Goal: Task Accomplishment & Management: Use online tool/utility

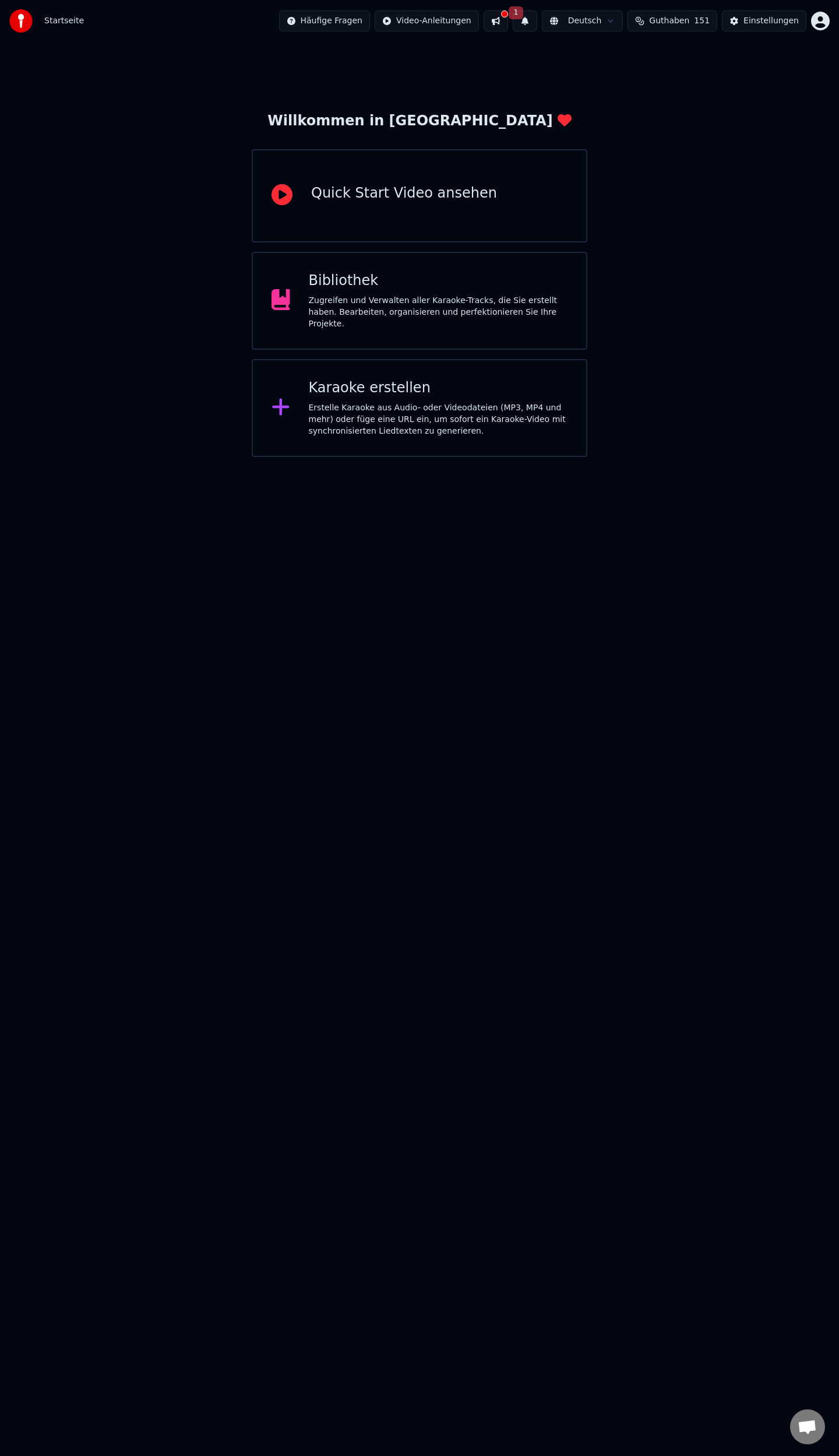
click at [343, 402] on div "Erstelle Karaoke aus Audio- oder Videodateien (MP3, MP4 und mehr) oder füge ein…" at bounding box center [438, 420] width 260 height 35
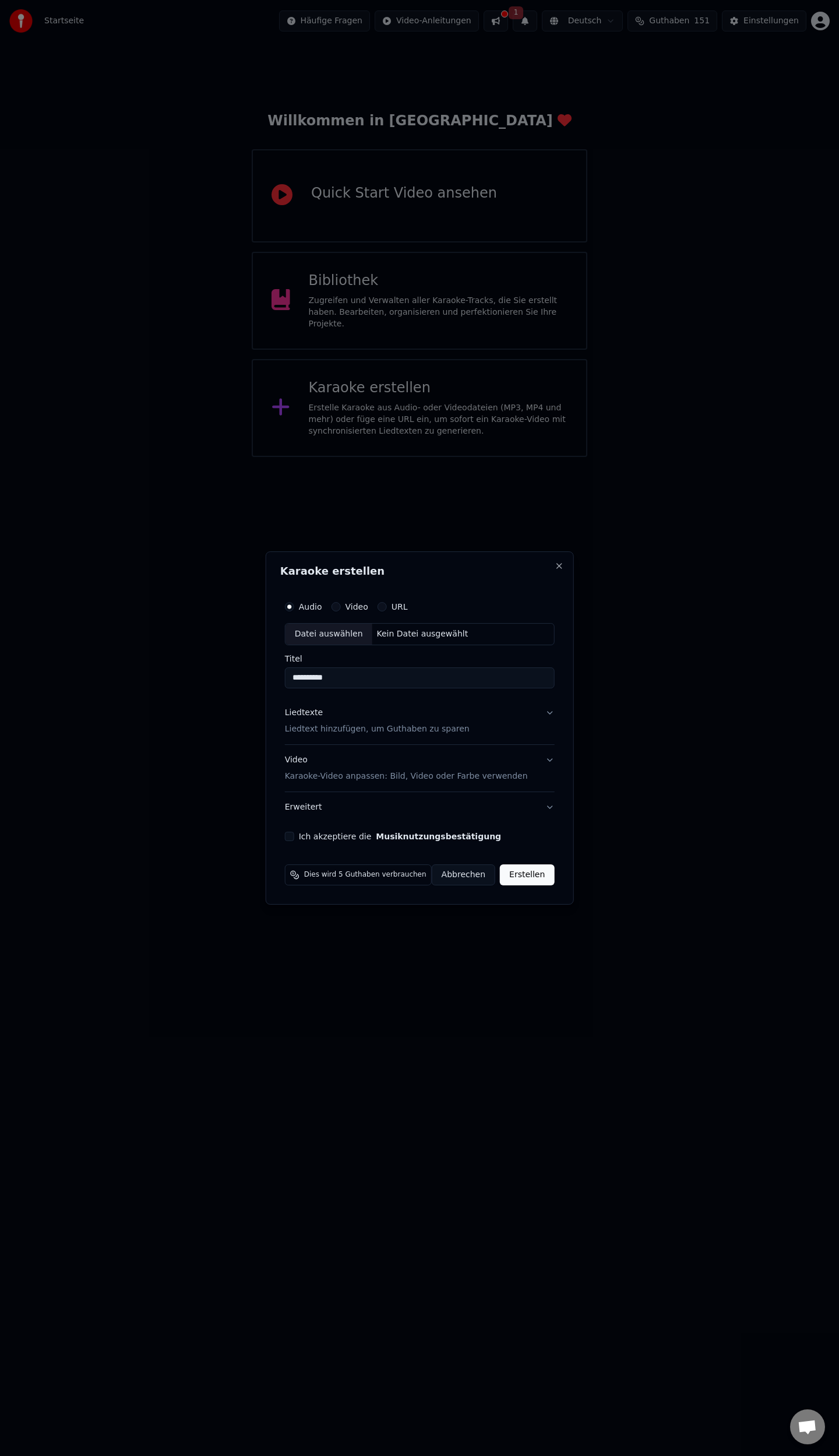
type input "**********"
click at [543, 712] on button "Liedtexte Liedtext hinzufügen, um Guthaben zu sparen" at bounding box center [420, 721] width 270 height 47
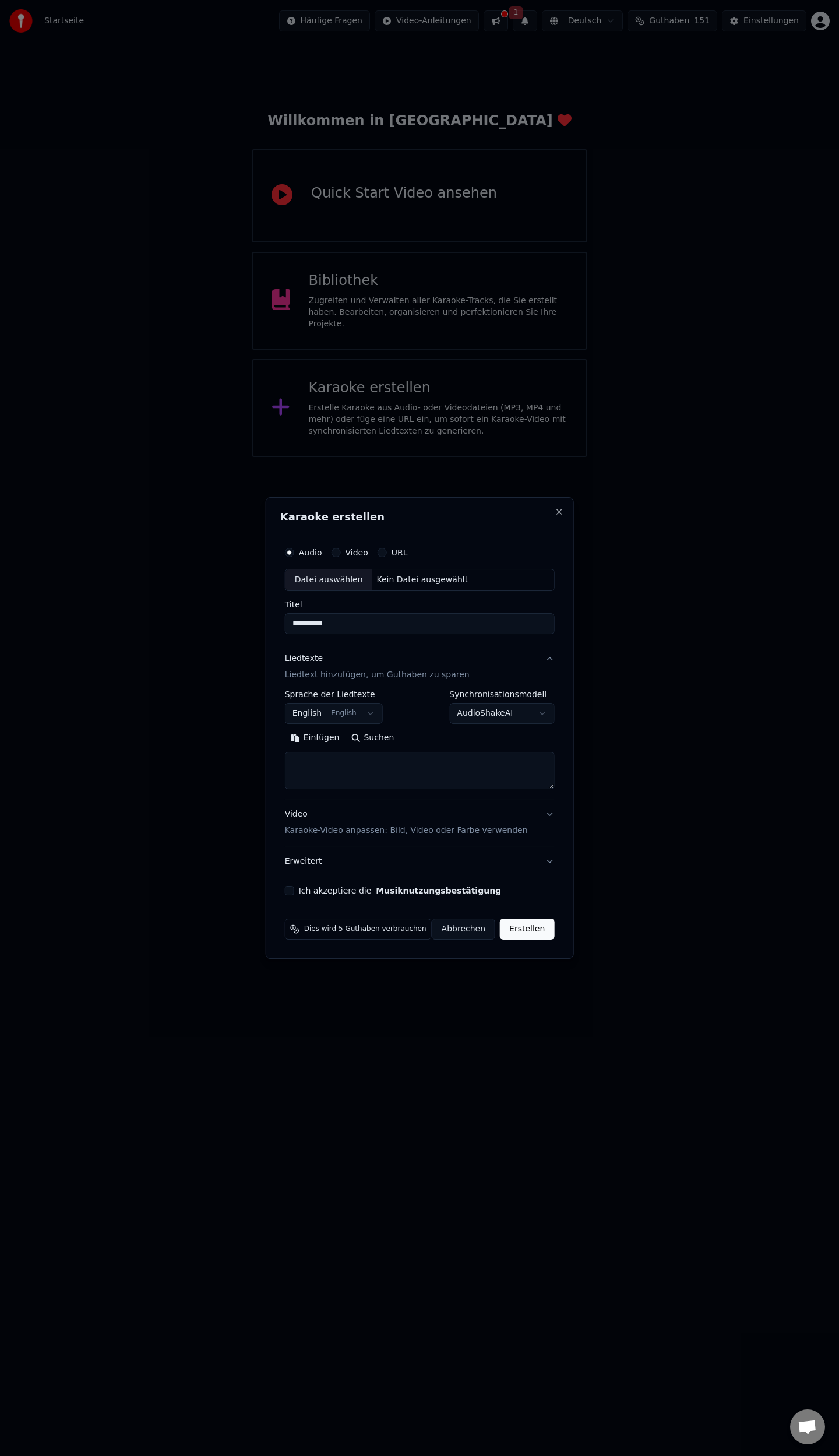
click at [359, 457] on body "**********" at bounding box center [420, 228] width 839 height 457
select select "**"
click at [316, 741] on button "Einfügen" at bounding box center [316, 738] width 61 height 19
click at [293, 890] on button "Ich akzeptiere die Musiknutzungsbestätigung" at bounding box center [289, 890] width 9 height 9
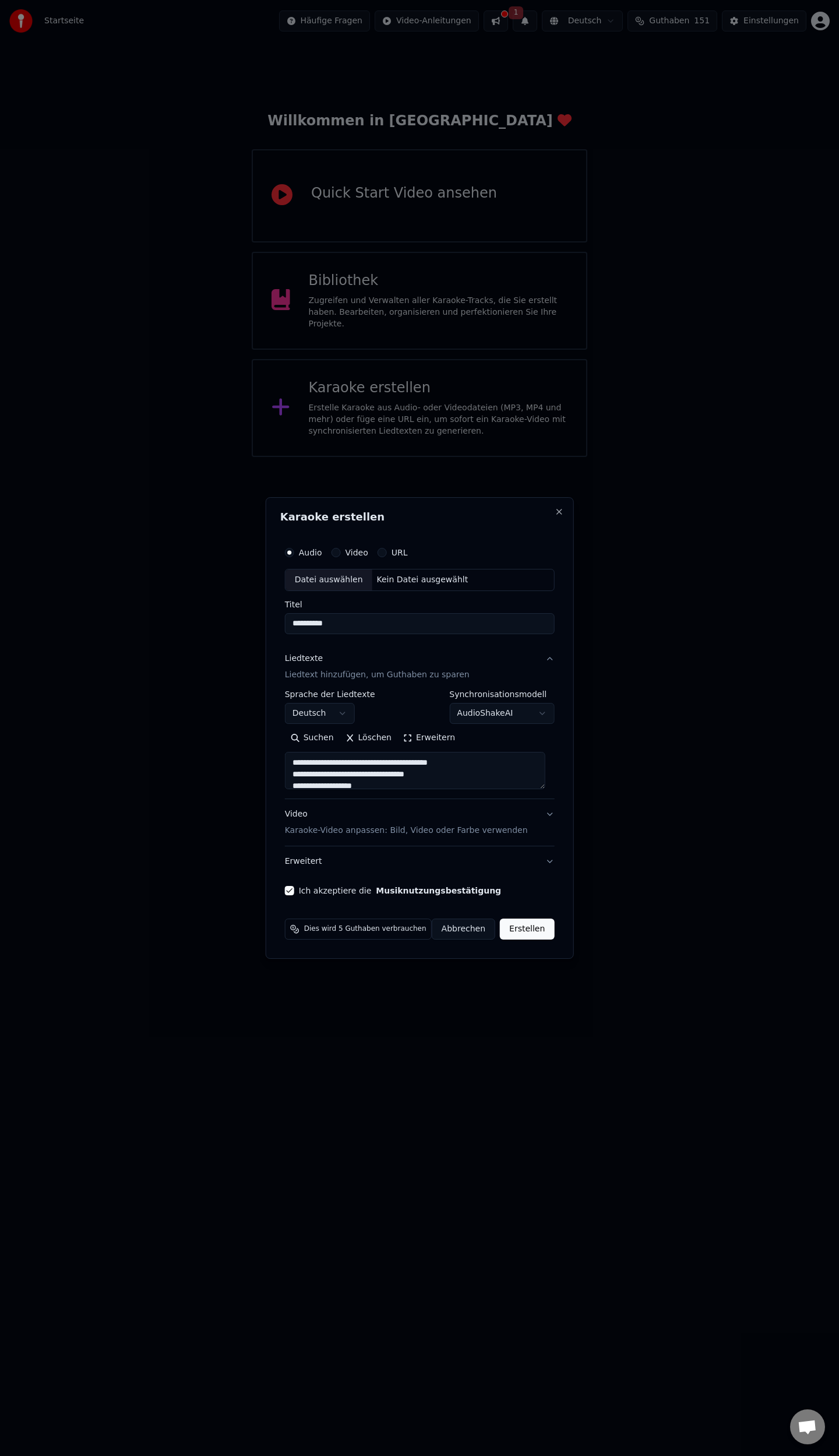
click at [339, 577] on div "Datei auswählen" at bounding box center [328, 580] width 87 height 21
click at [551, 812] on button "Video Karaoke-Video anpassen: Bild, Video oder Farbe verwenden" at bounding box center [420, 822] width 286 height 47
type textarea "**********"
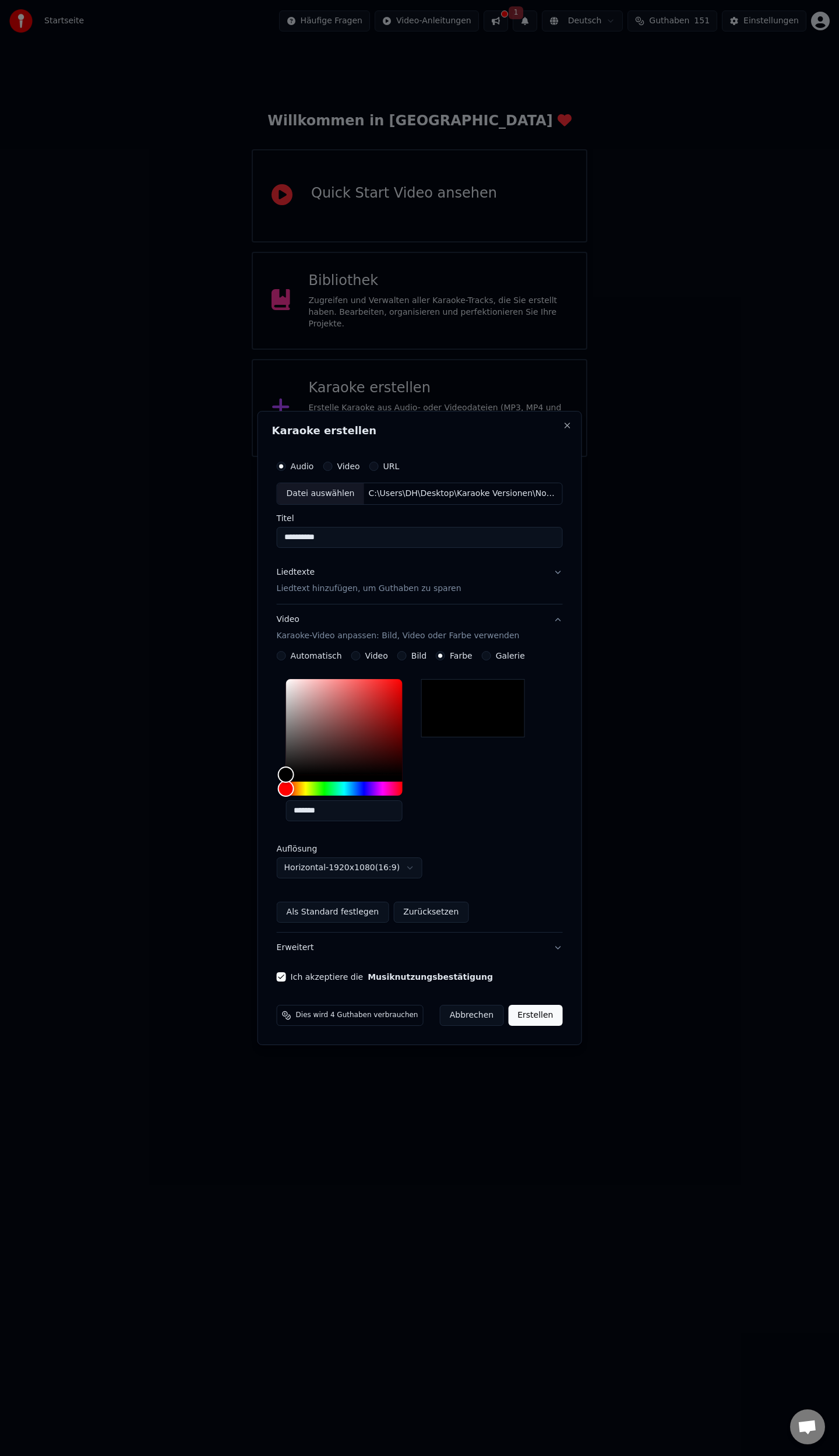
click at [532, 1017] on button "Erstellen" at bounding box center [535, 1015] width 54 height 21
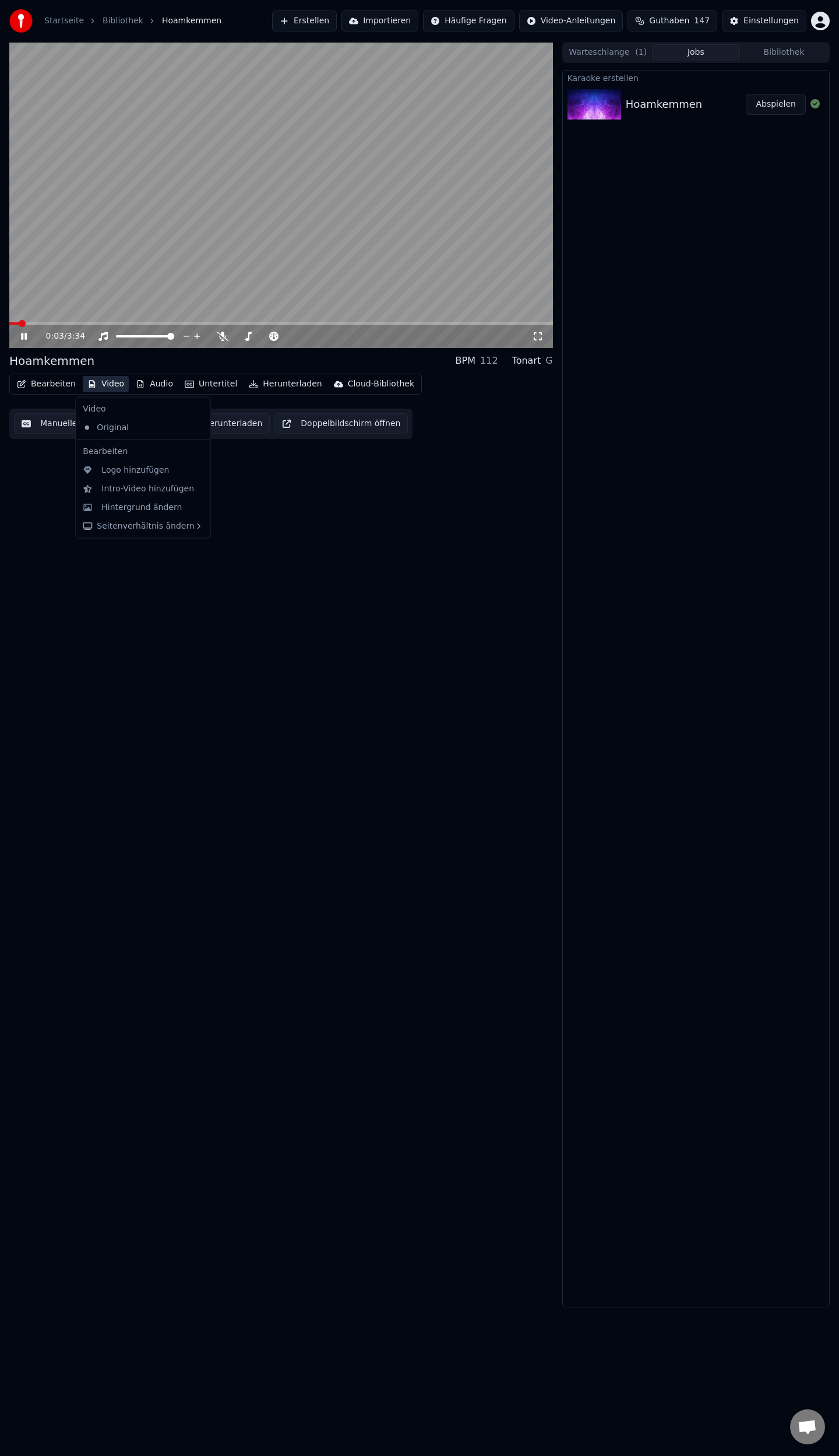
click at [108, 382] on button "Video" at bounding box center [105, 384] width 46 height 16
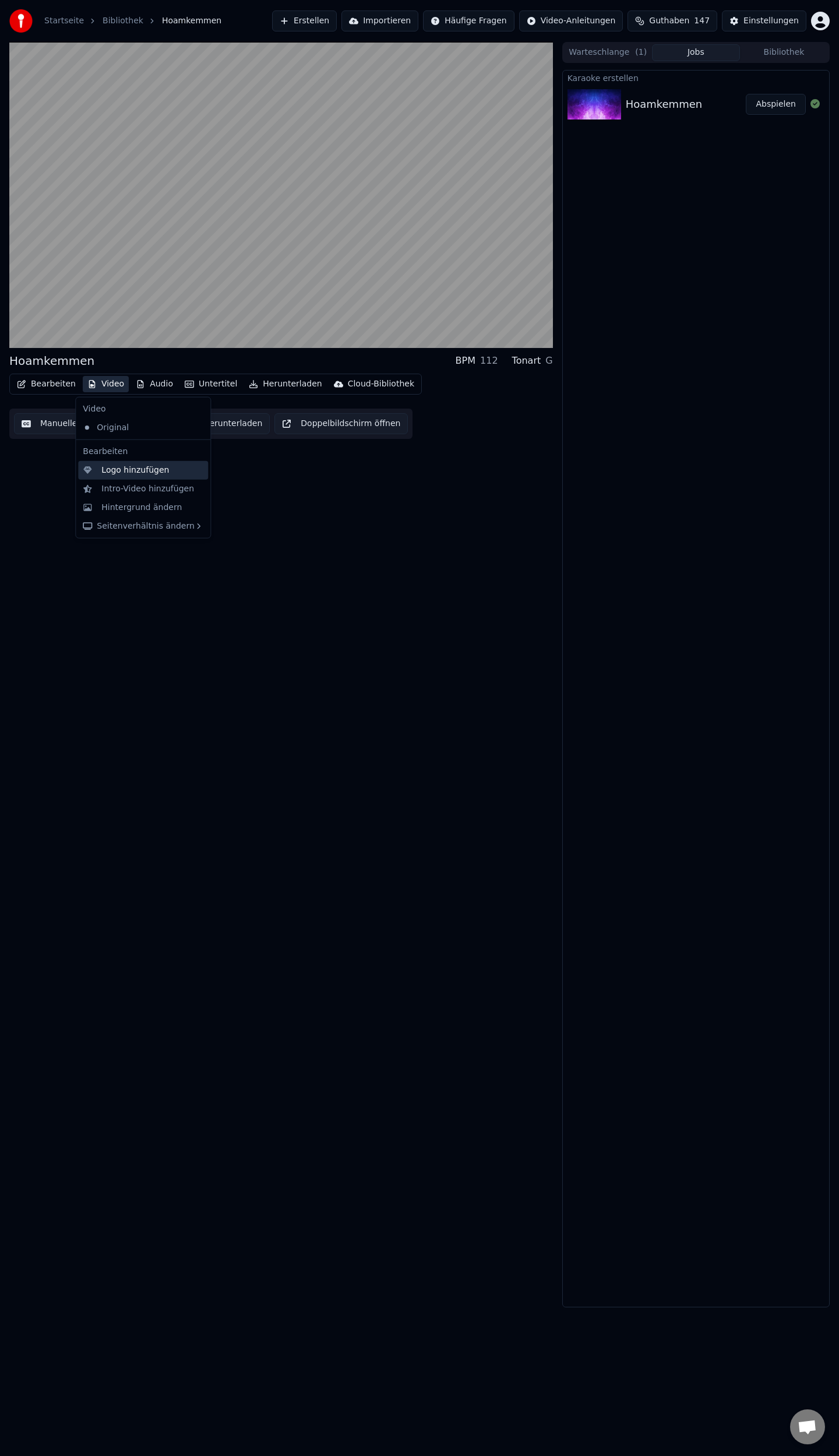
click at [150, 471] on div "Logo hinzufügen" at bounding box center [135, 470] width 68 height 12
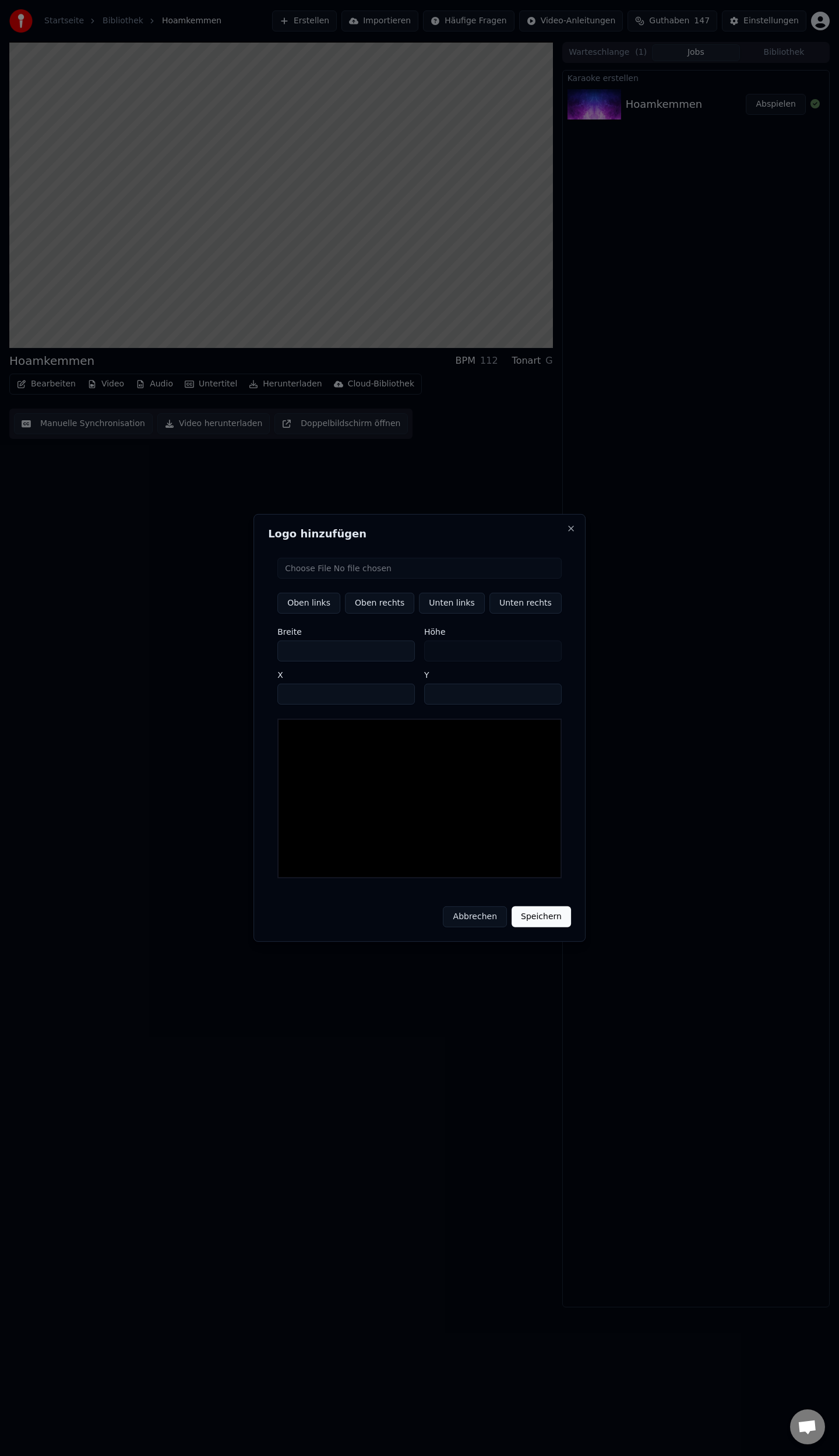
click at [343, 570] on input "file" at bounding box center [419, 567] width 284 height 21
type input "**********"
type input "**"
click at [524, 605] on button "Unten rechts" at bounding box center [526, 603] width 73 height 21
type input "****"
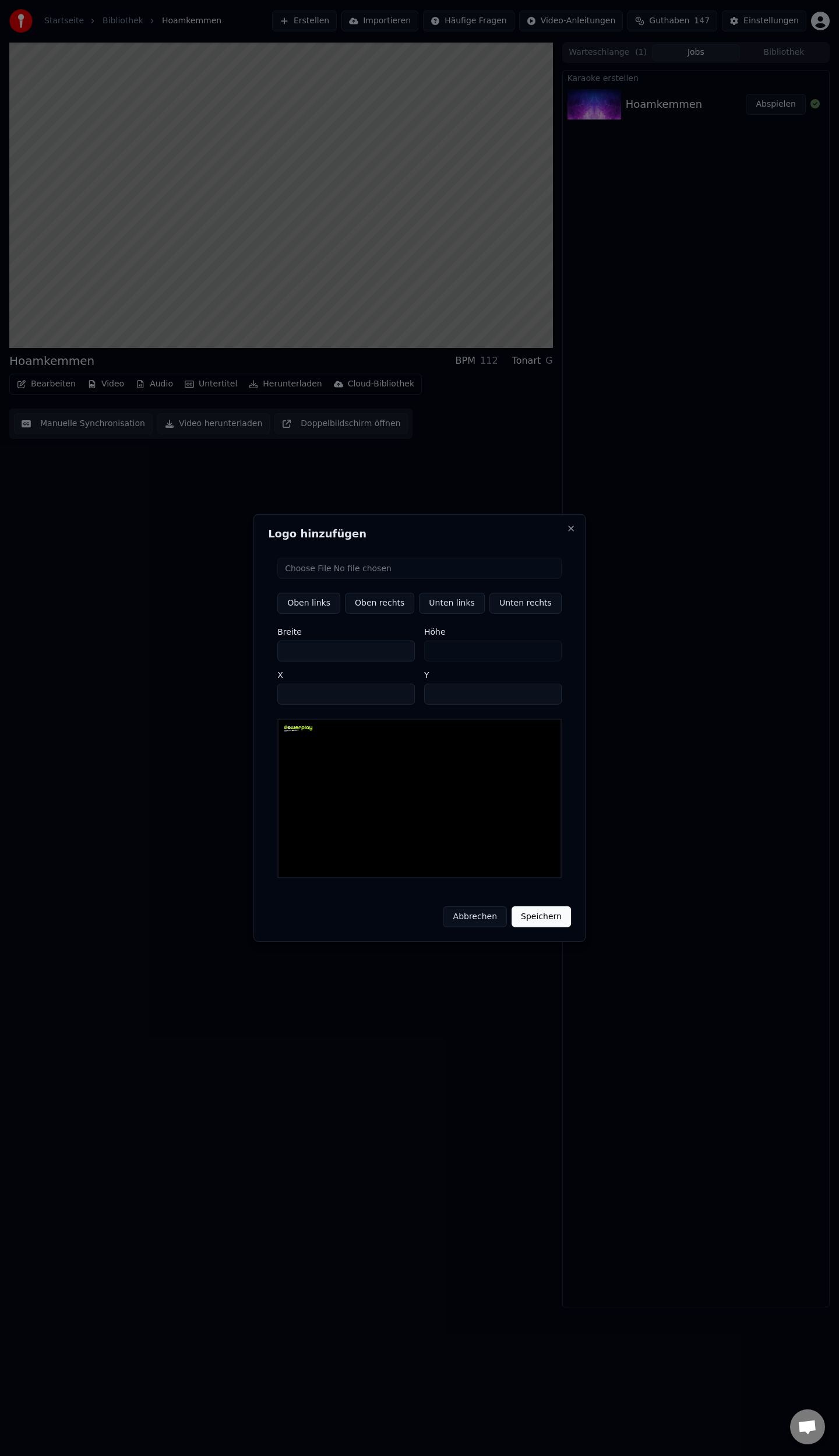
type input "****"
click at [536, 911] on button "Speichern" at bounding box center [541, 916] width 59 height 21
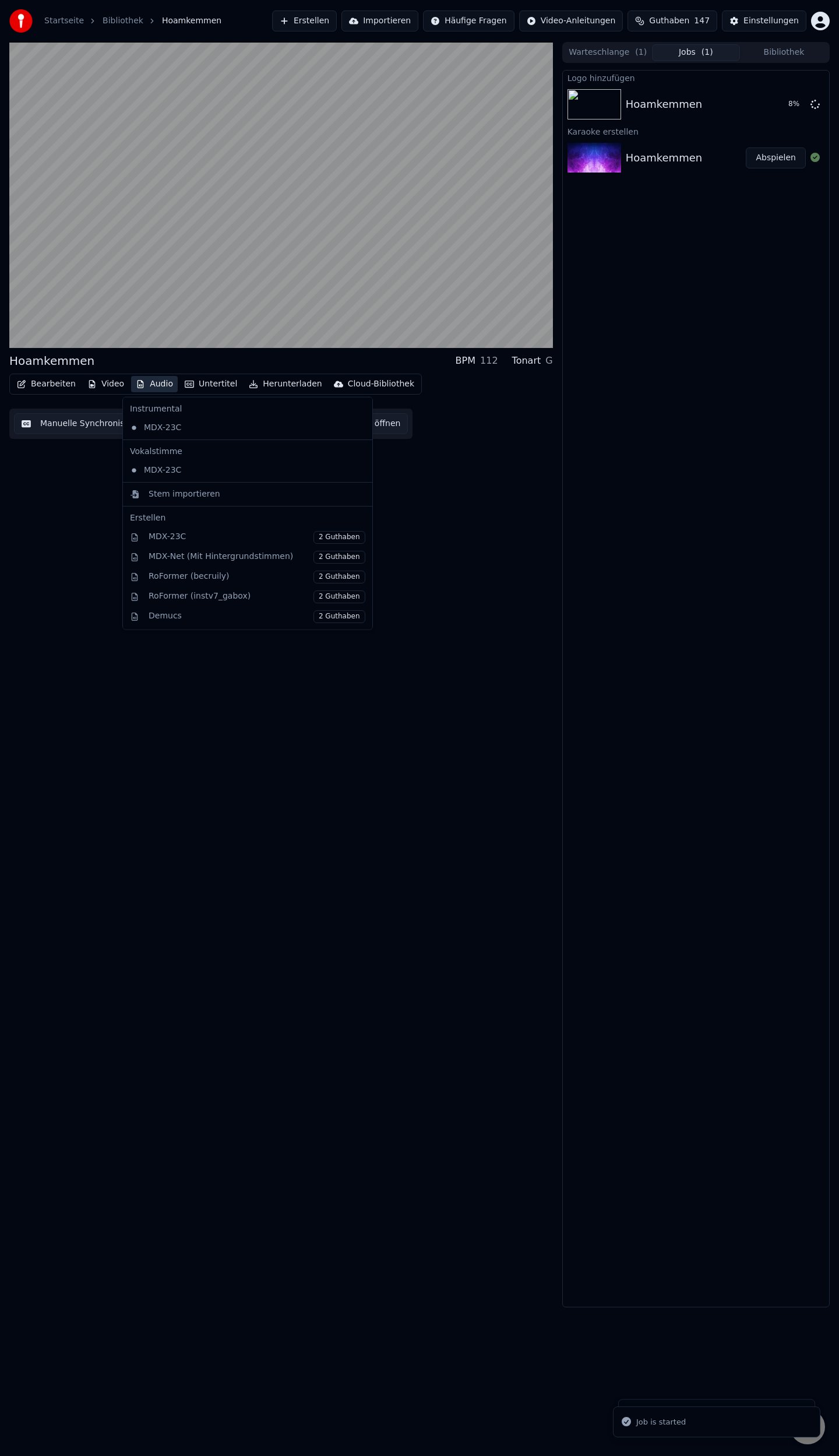
click at [138, 384] on icon "button" at bounding box center [140, 384] width 9 height 8
click at [213, 556] on div "MDX-Net (Mit Hintergrundstimmen) 2 Guthaben" at bounding box center [256, 557] width 217 height 13
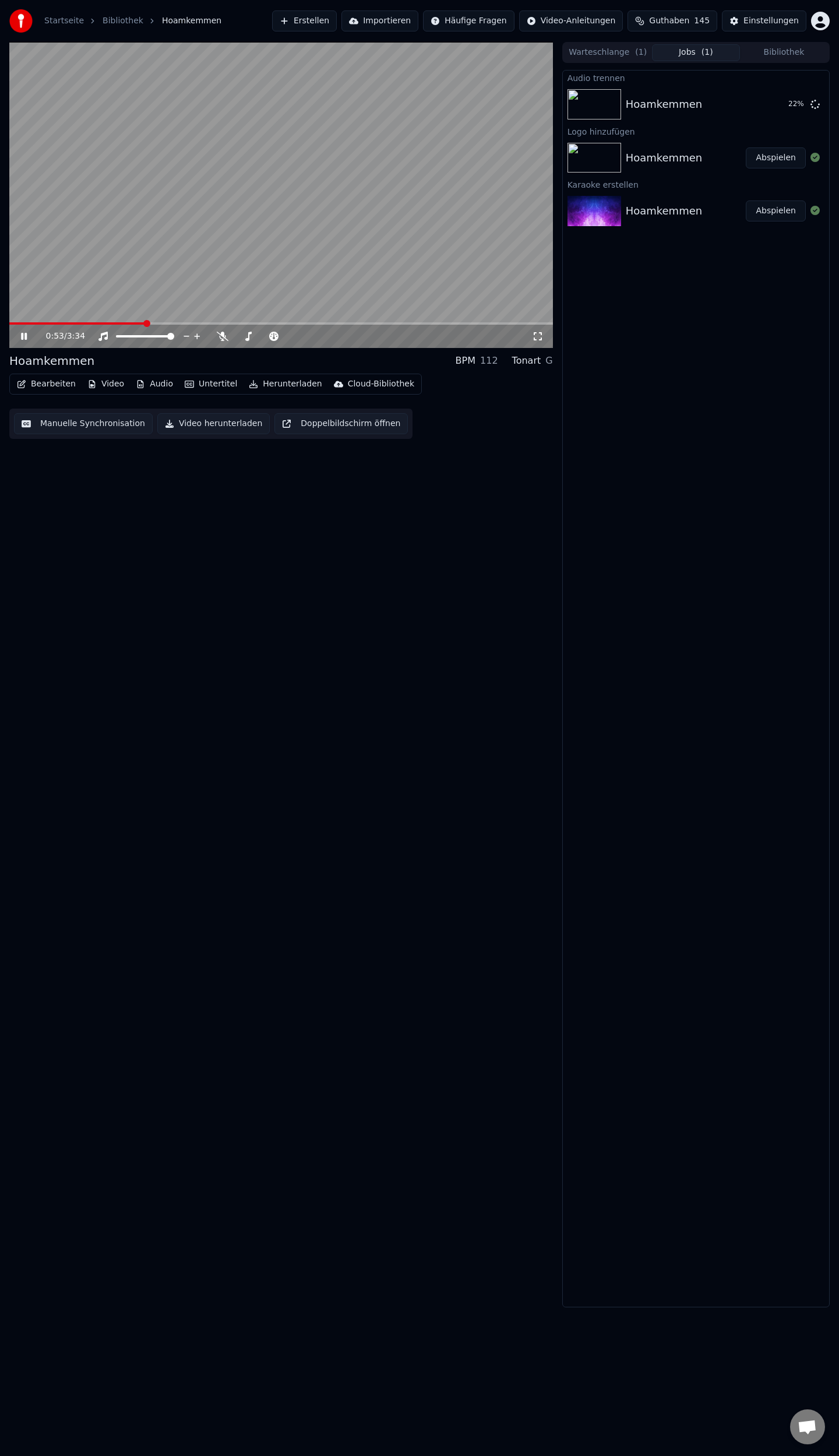
click at [47, 384] on button "Bearbeiten" at bounding box center [46, 384] width 68 height 16
click at [81, 430] on div "Metadaten bearbeiten" at bounding box center [82, 428] width 91 height 12
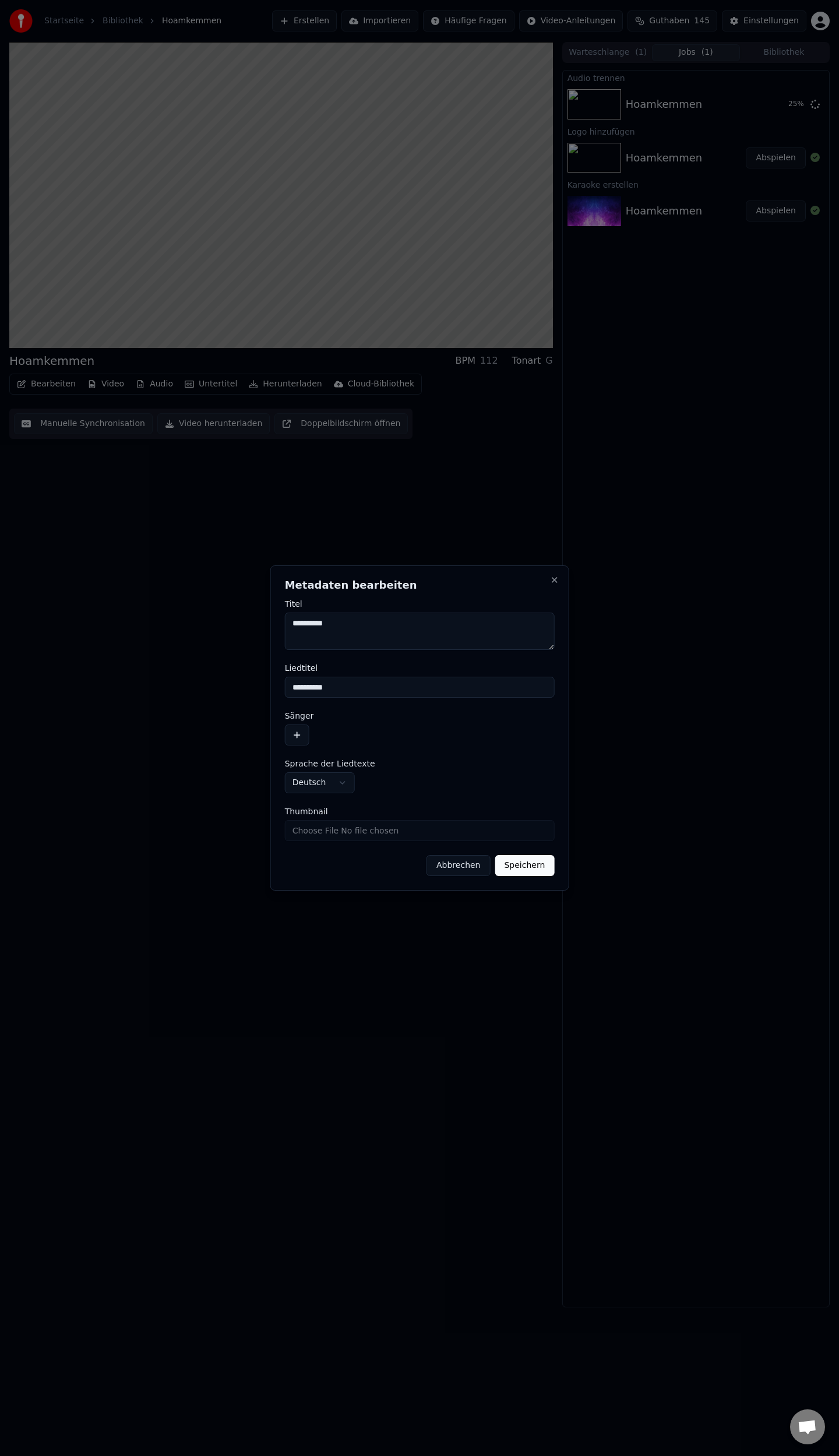
drag, startPoint x: 302, startPoint y: 735, endPoint x: 319, endPoint y: 746, distance: 20.2
click at [302, 735] on button "button" at bounding box center [298, 735] width 25 height 21
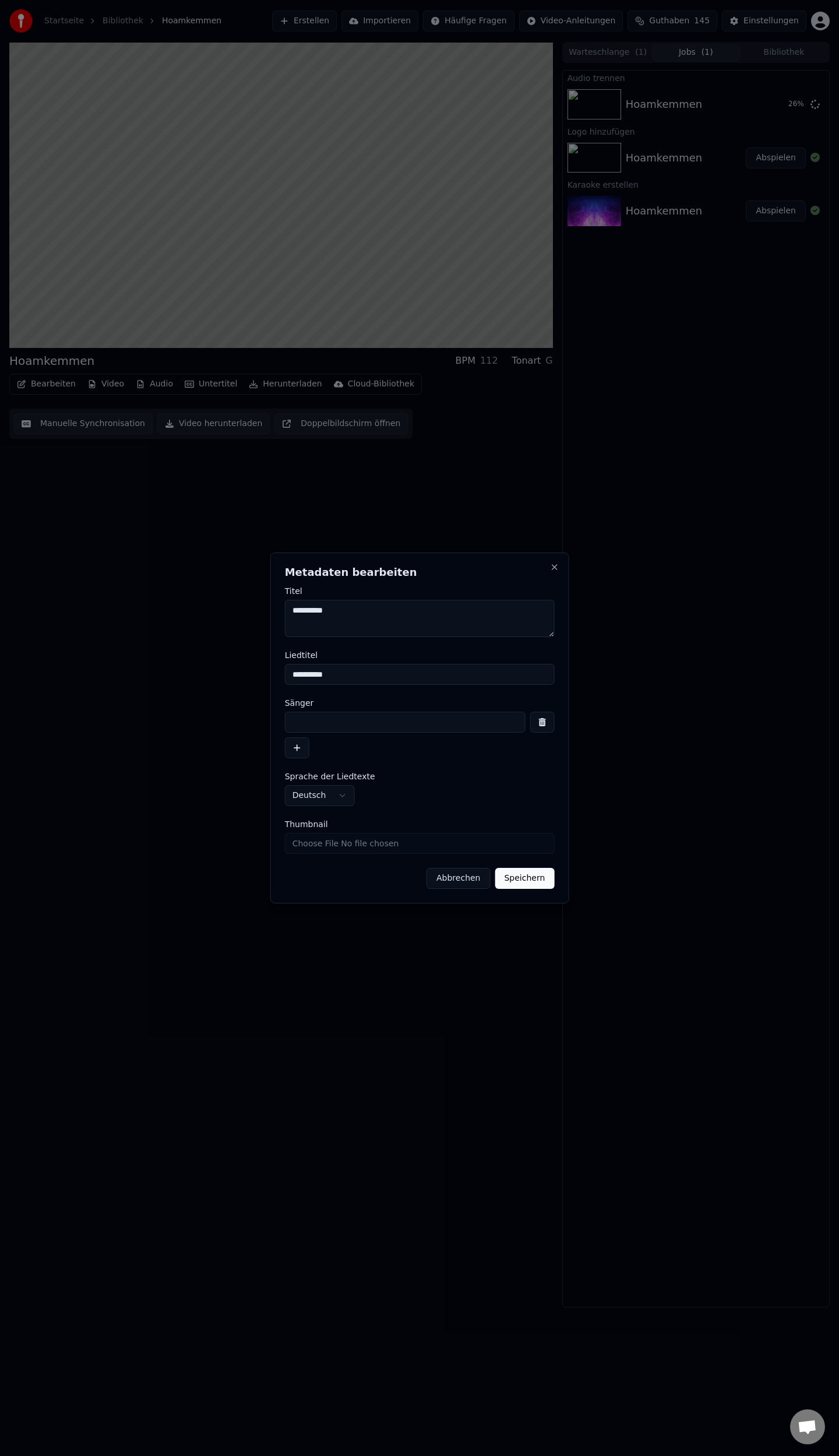
click at [336, 727] on input at bounding box center [405, 721] width 241 height 21
type input "**********"
click at [526, 882] on button "Speichern" at bounding box center [524, 877] width 59 height 21
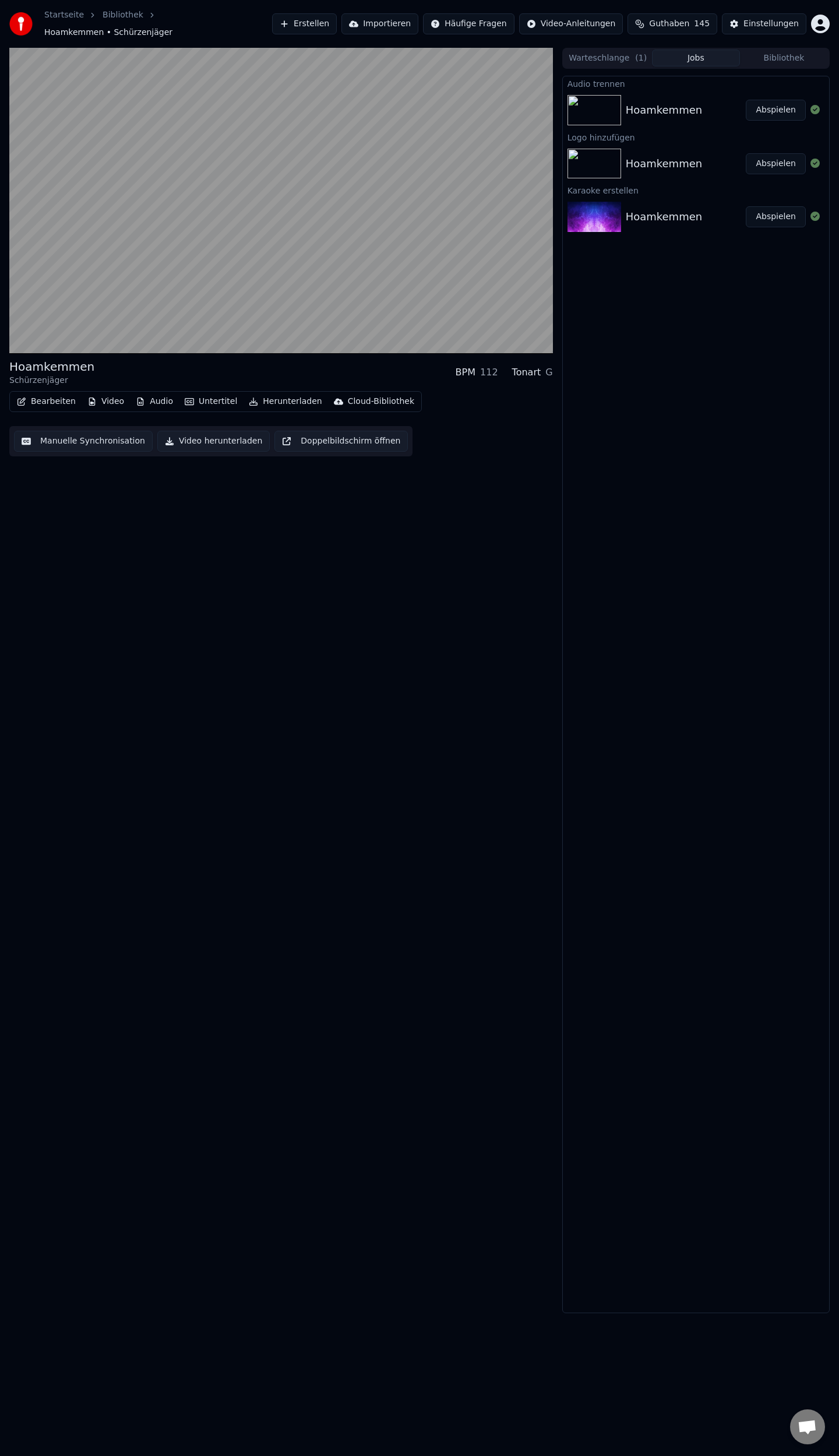
click at [774, 102] on button "Abspielen" at bounding box center [776, 110] width 60 height 21
click at [56, 434] on button "Manuelle Synchronisation" at bounding box center [83, 440] width 138 height 21
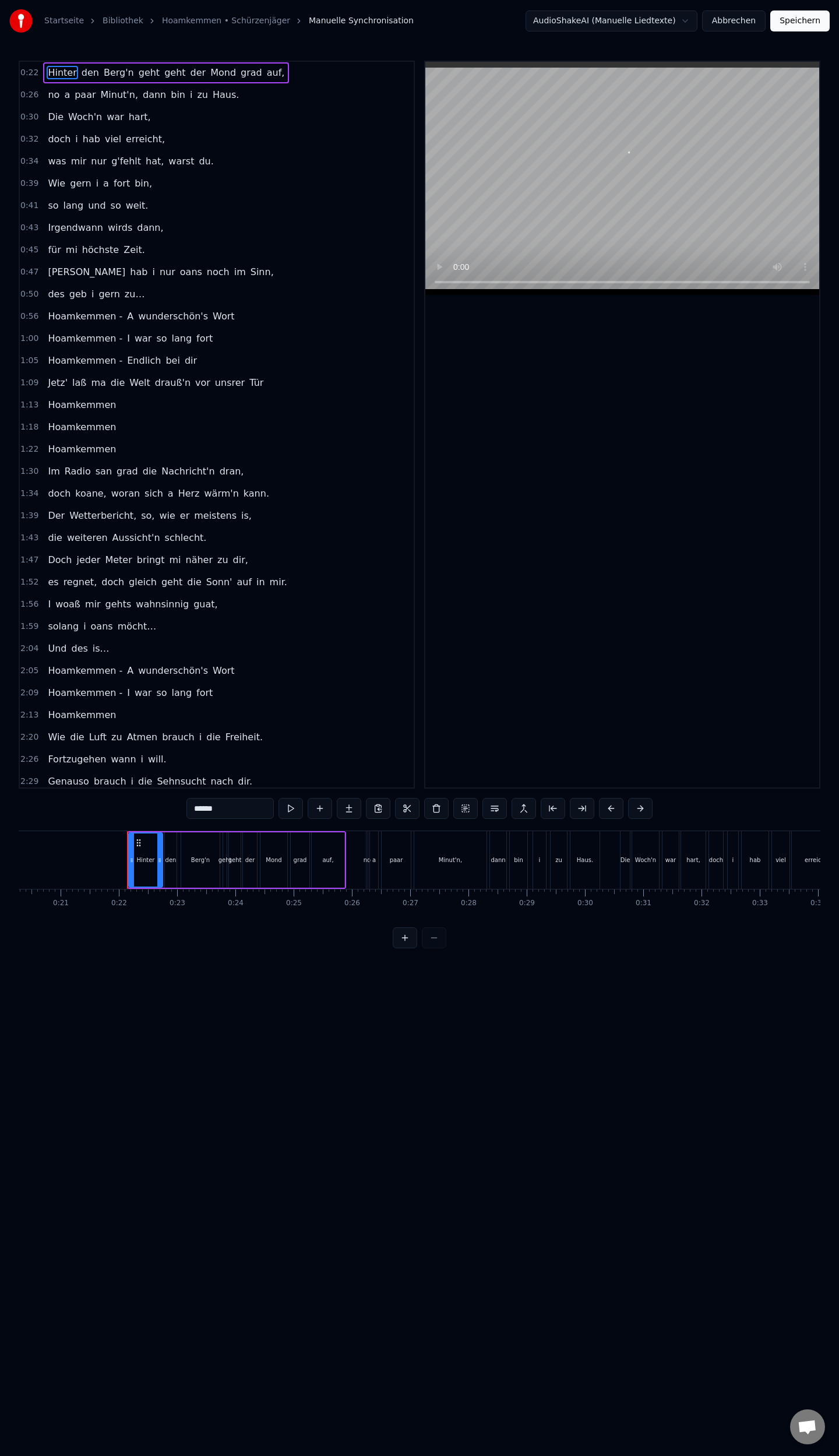
scroll to position [0, 1231]
click at [126, 333] on span "I" at bounding box center [129, 338] width 5 height 13
type input "*"
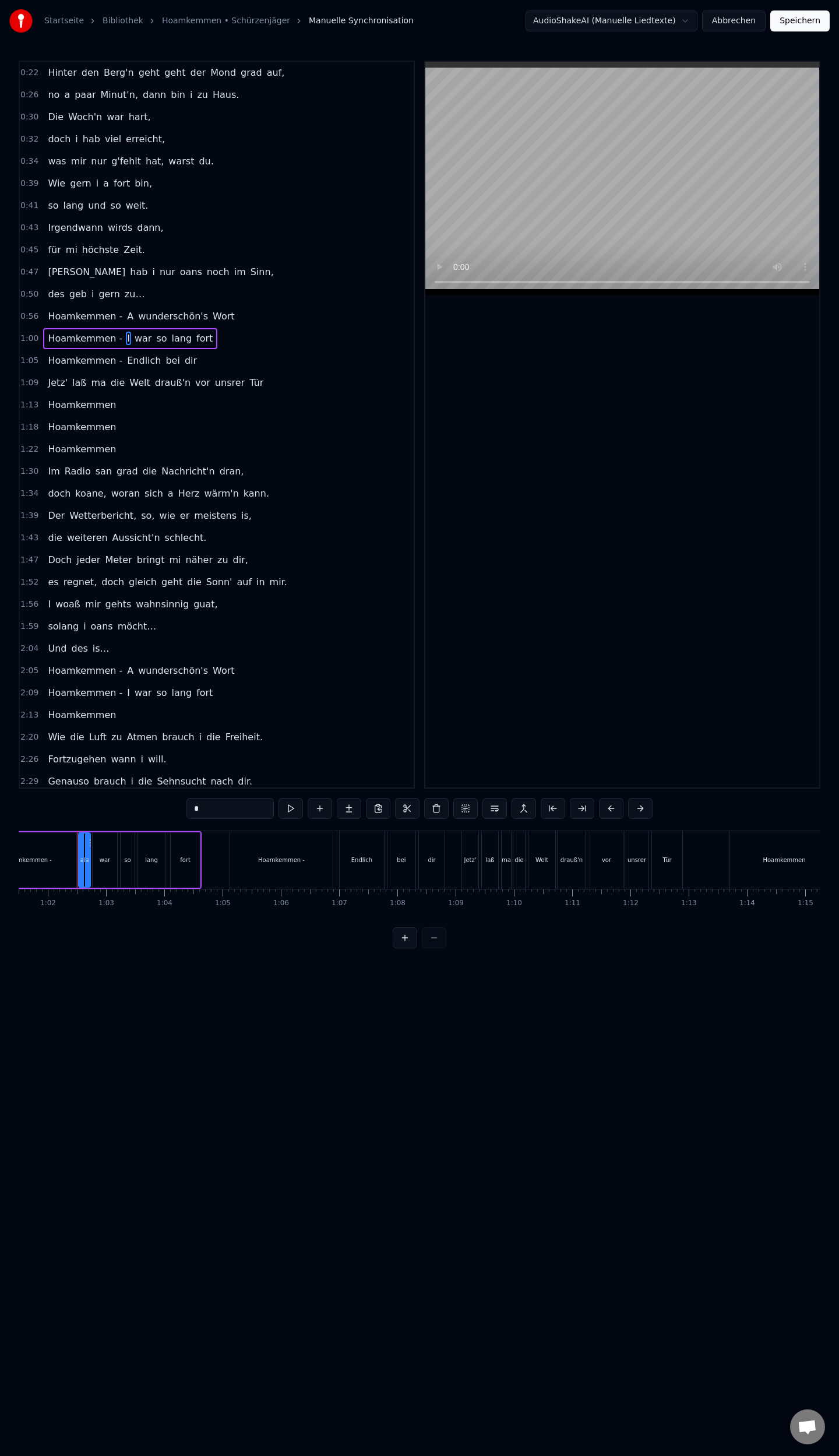
click at [112, 334] on div "Hoamkemmen - I war so lang fort" at bounding box center [129, 338] width 174 height 21
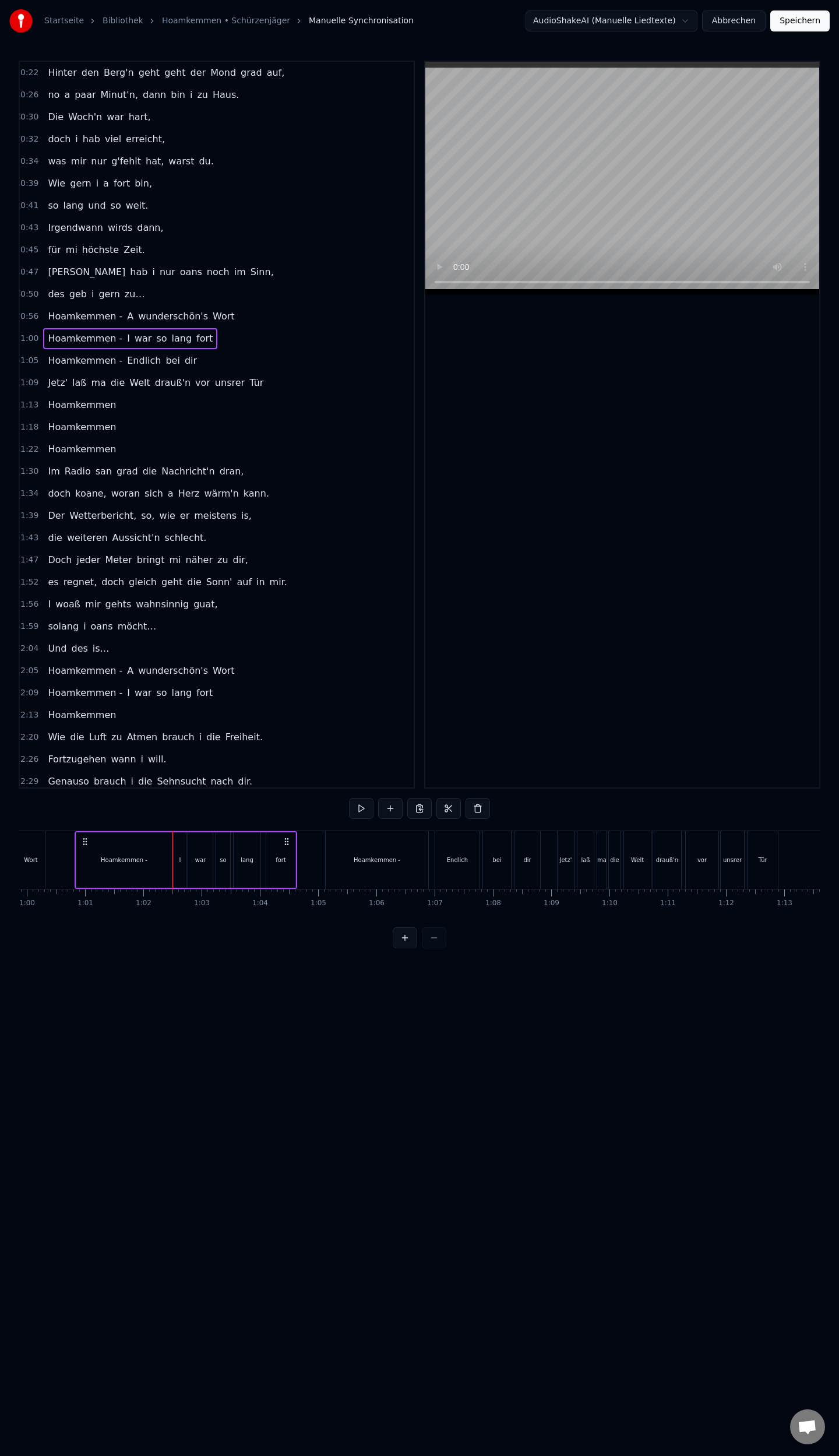
scroll to position [0, 3485]
click at [111, 336] on span "Hoamkemmen -" at bounding box center [85, 338] width 77 height 13
click at [126, 333] on span "I" at bounding box center [129, 338] width 5 height 13
click at [111, 331] on span "Hoamkemmen -" at bounding box center [85, 338] width 77 height 13
type input "**********"
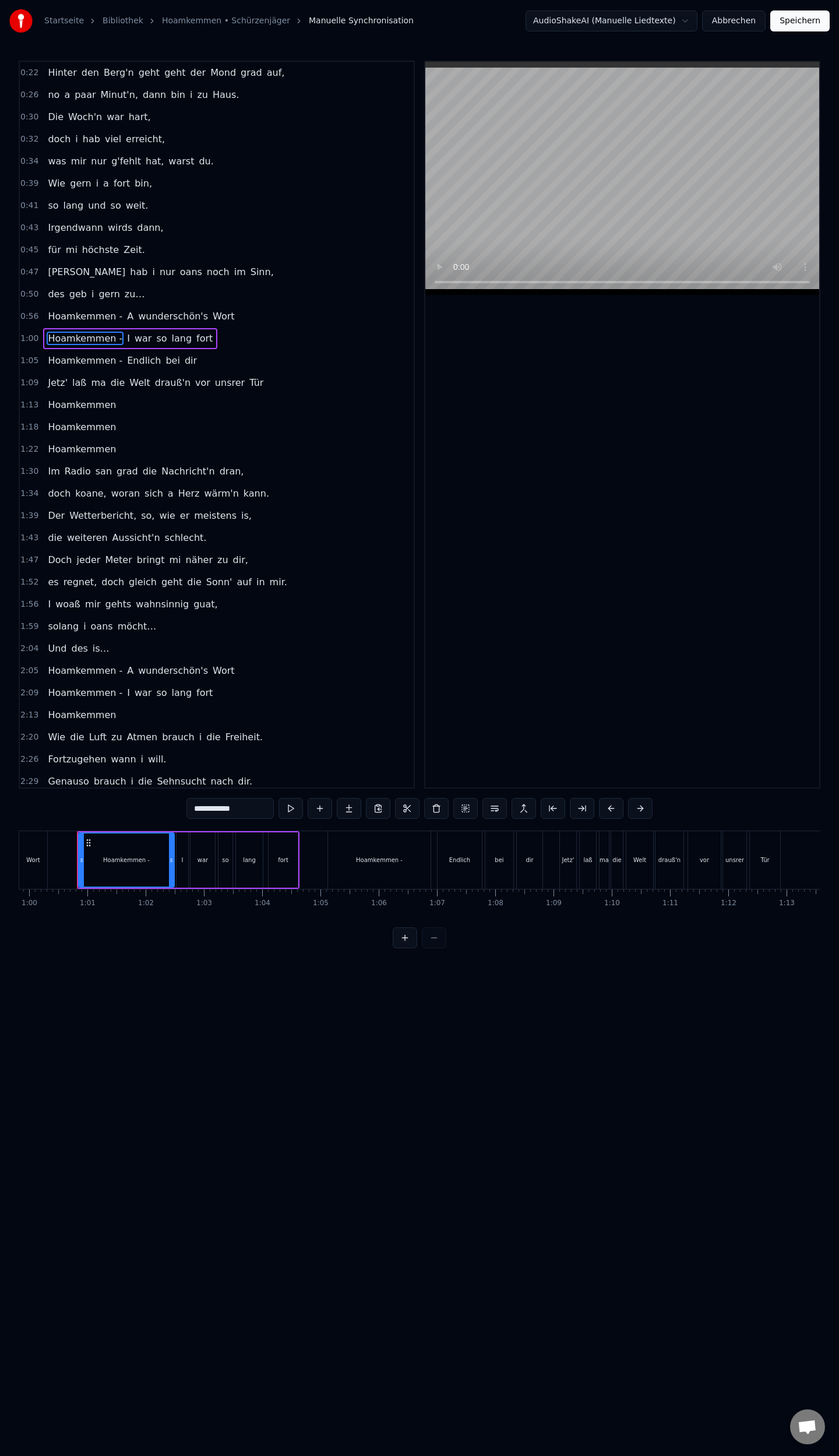
click at [236, 23] on link "Hoamkemmen • Schürzenjäger" at bounding box center [225, 21] width 128 height 12
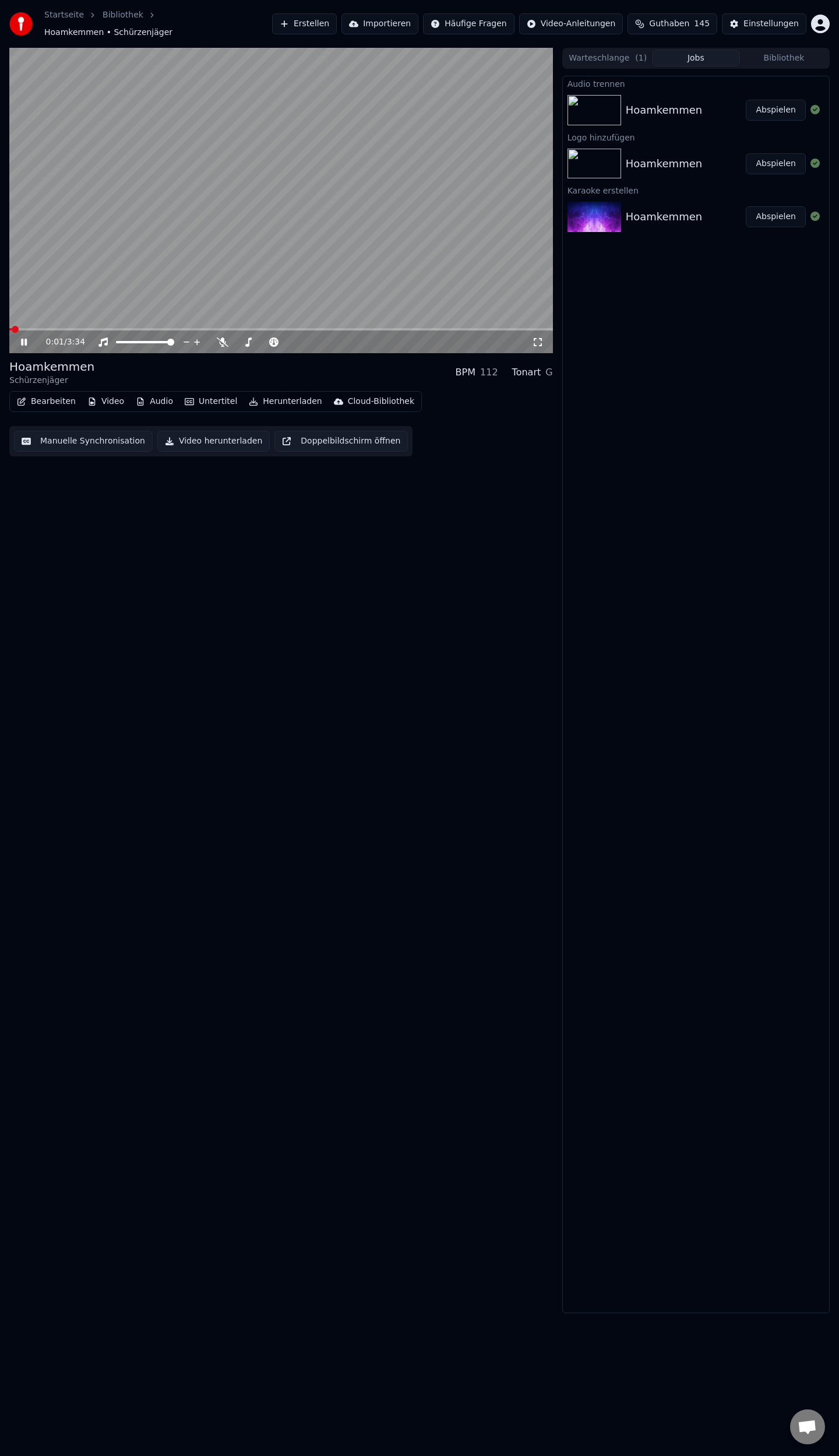
click at [45, 399] on button "Bearbeiten" at bounding box center [46, 402] width 68 height 16
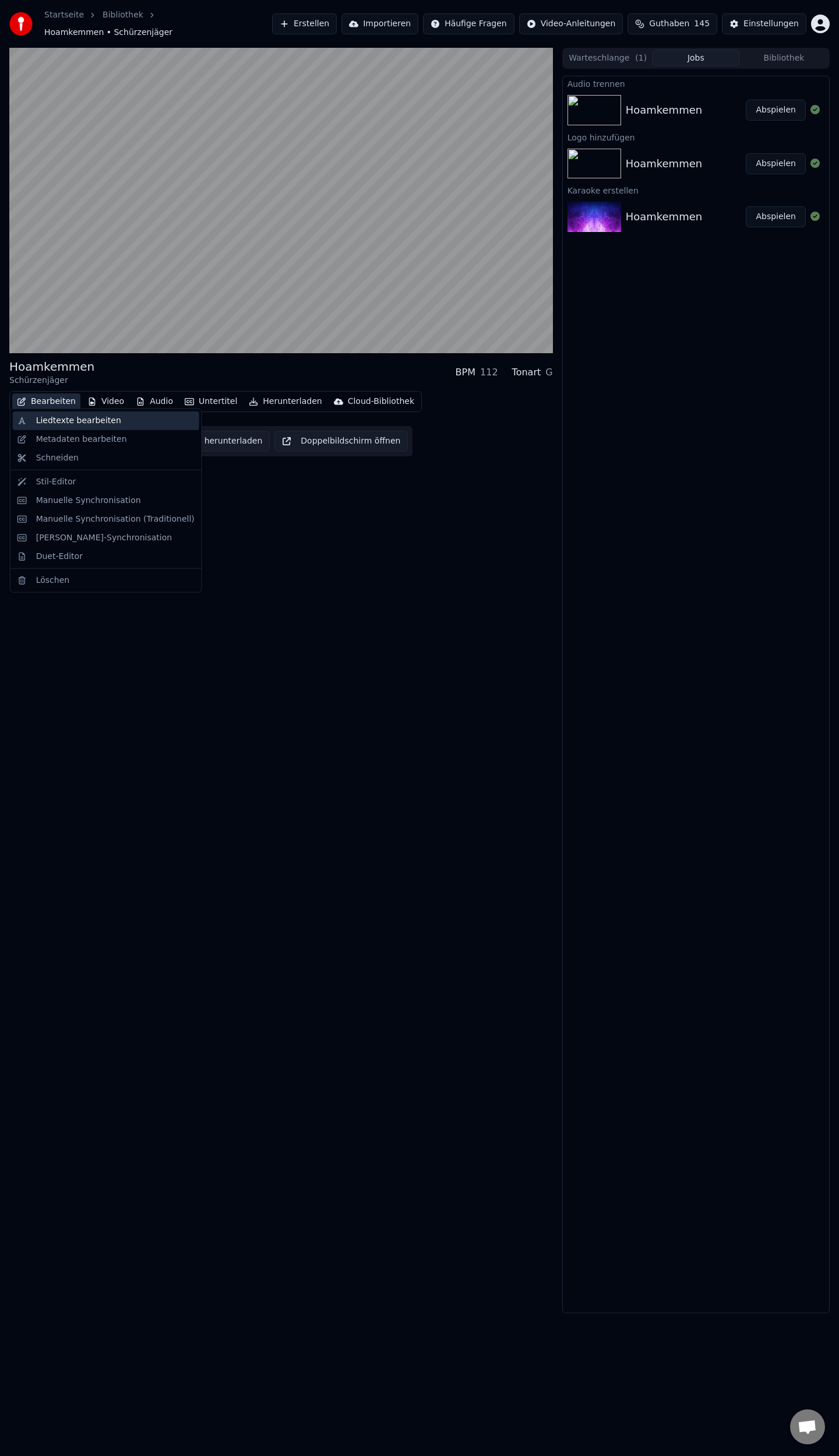
click at [73, 426] on div "Liedtexte bearbeiten" at bounding box center [106, 420] width 186 height 19
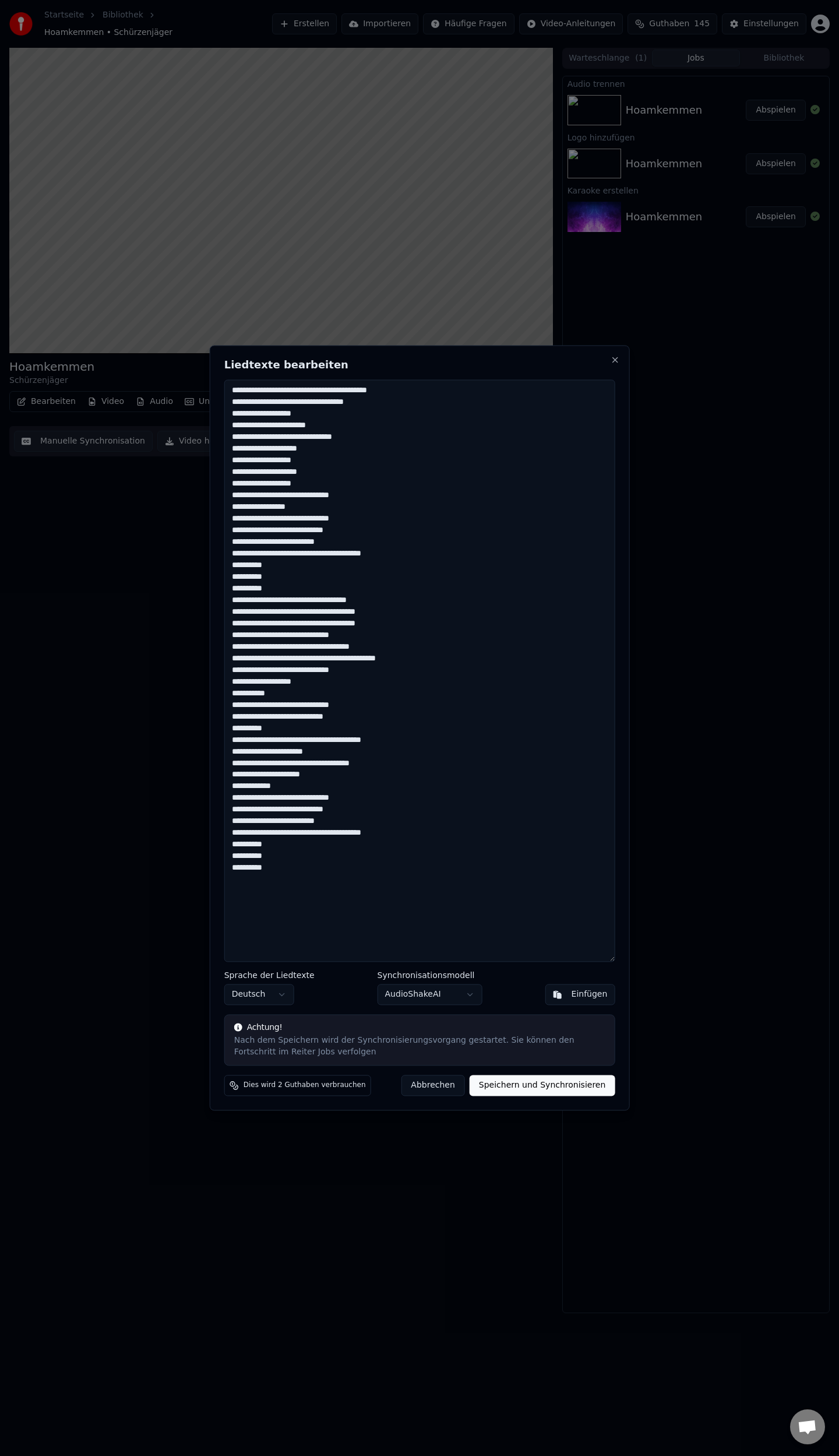
click at [293, 519] on textarea at bounding box center [420, 670] width 391 height 582
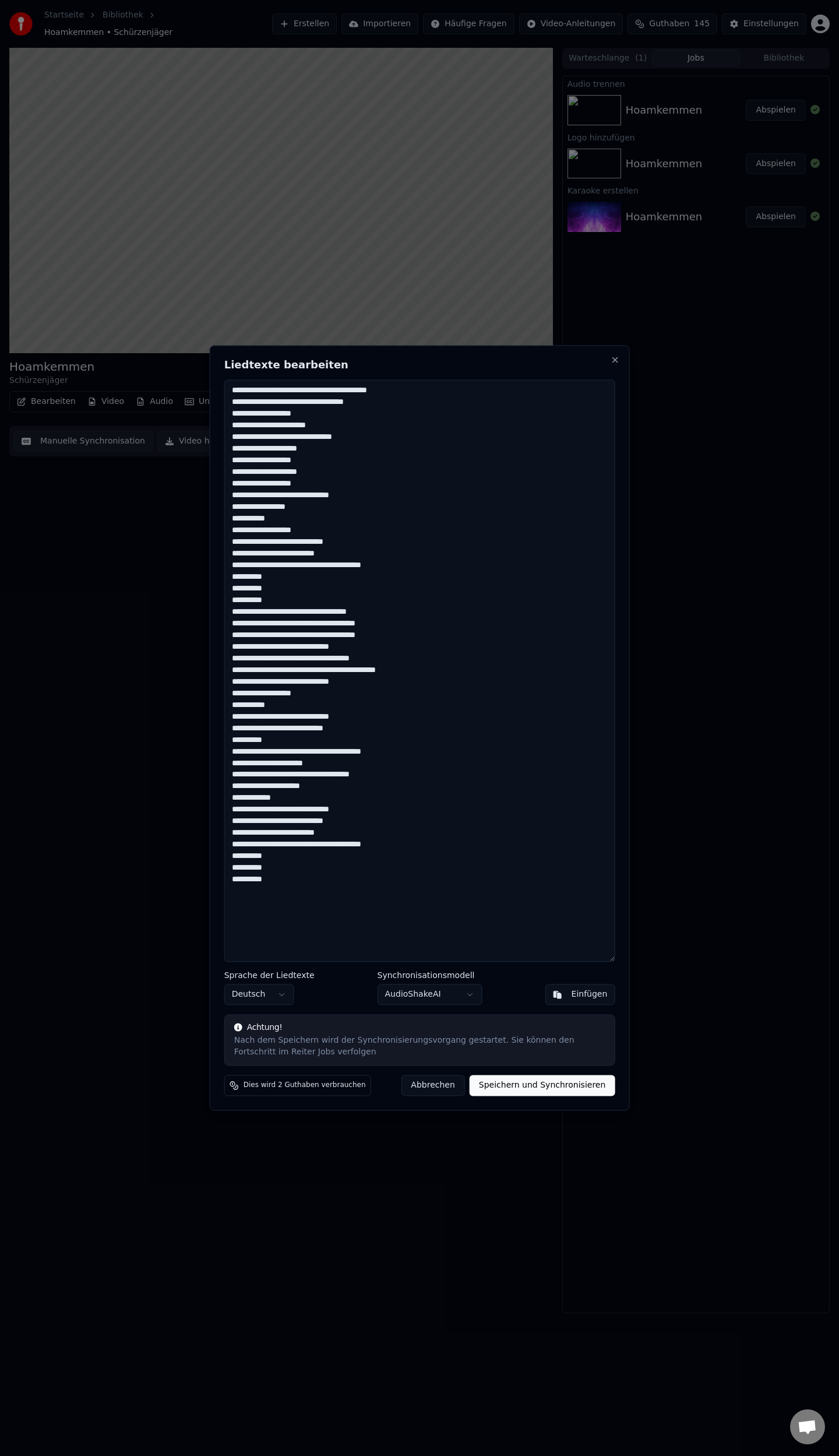
click at [292, 545] on textarea at bounding box center [420, 670] width 391 height 582
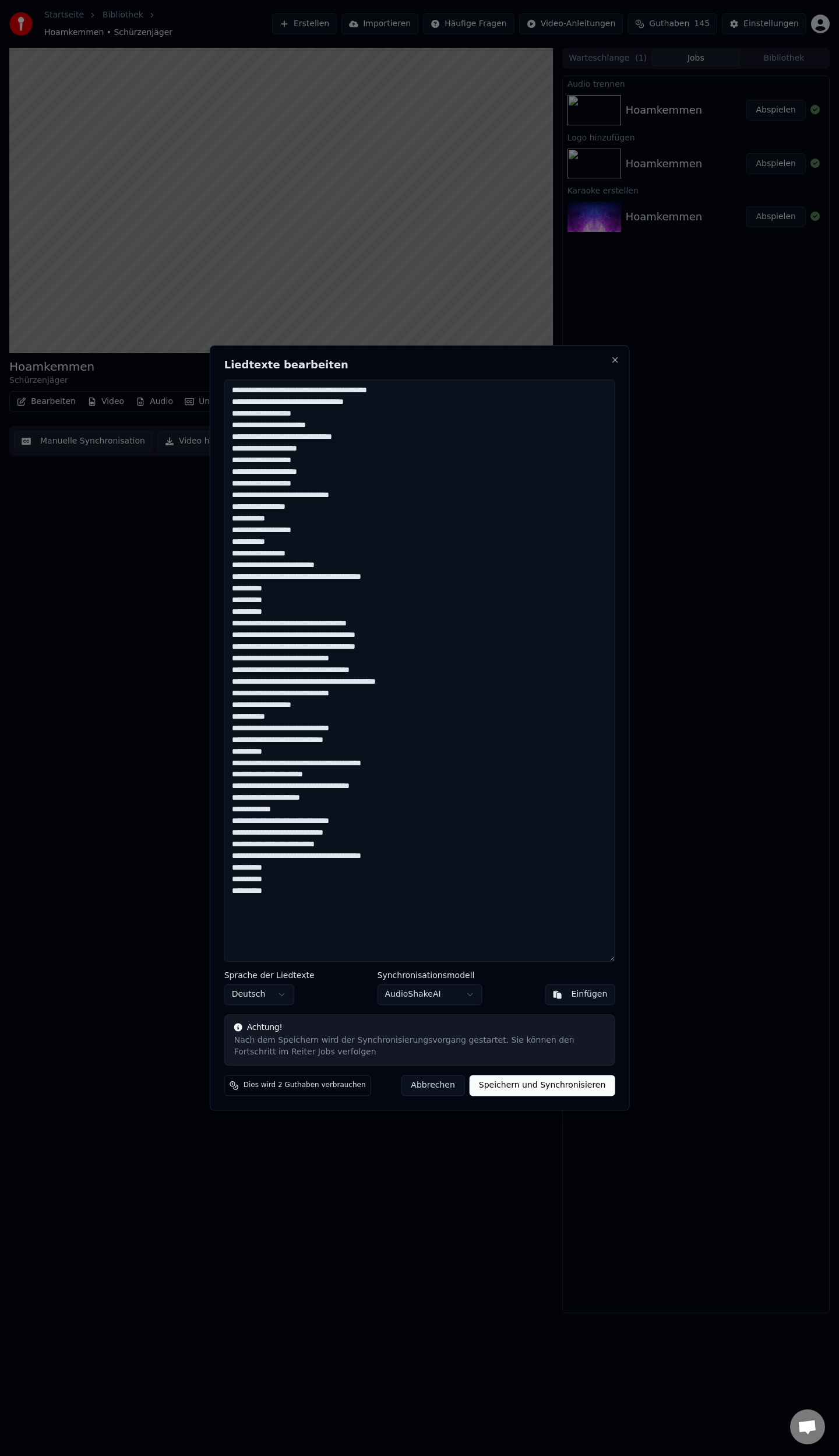
drag, startPoint x: 293, startPoint y: 566, endPoint x: 308, endPoint y: 571, distance: 15.8
click at [293, 566] on textarea at bounding box center [420, 670] width 391 height 582
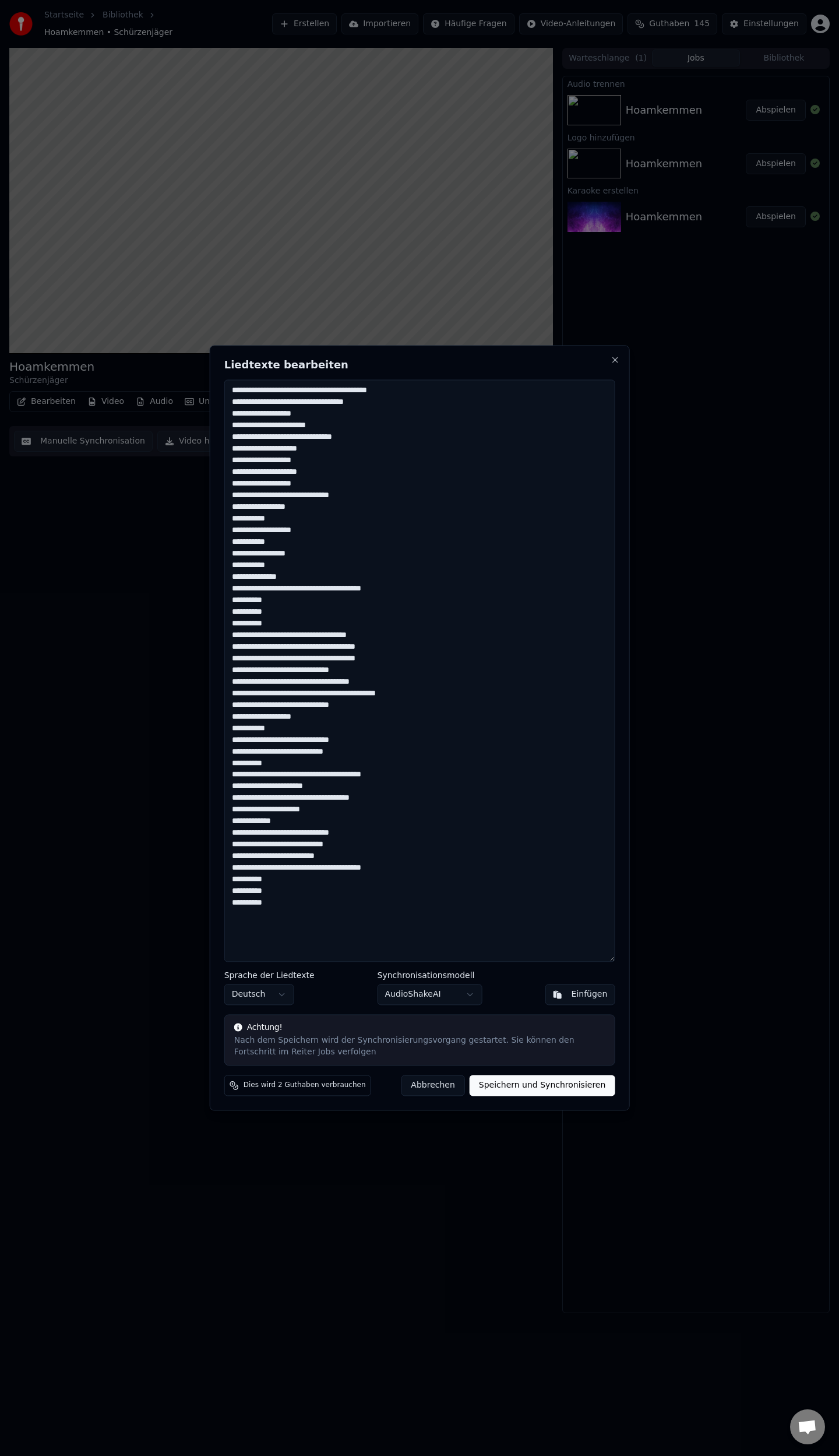
click at [292, 740] on textarea at bounding box center [420, 670] width 391 height 582
drag, startPoint x: 292, startPoint y: 764, endPoint x: 312, endPoint y: 773, distance: 21.9
click at [293, 764] on textarea at bounding box center [420, 670] width 391 height 582
click at [293, 857] on textarea at bounding box center [420, 670] width 391 height 582
drag, startPoint x: 291, startPoint y: 880, endPoint x: 298, endPoint y: 885, distance: 8.6
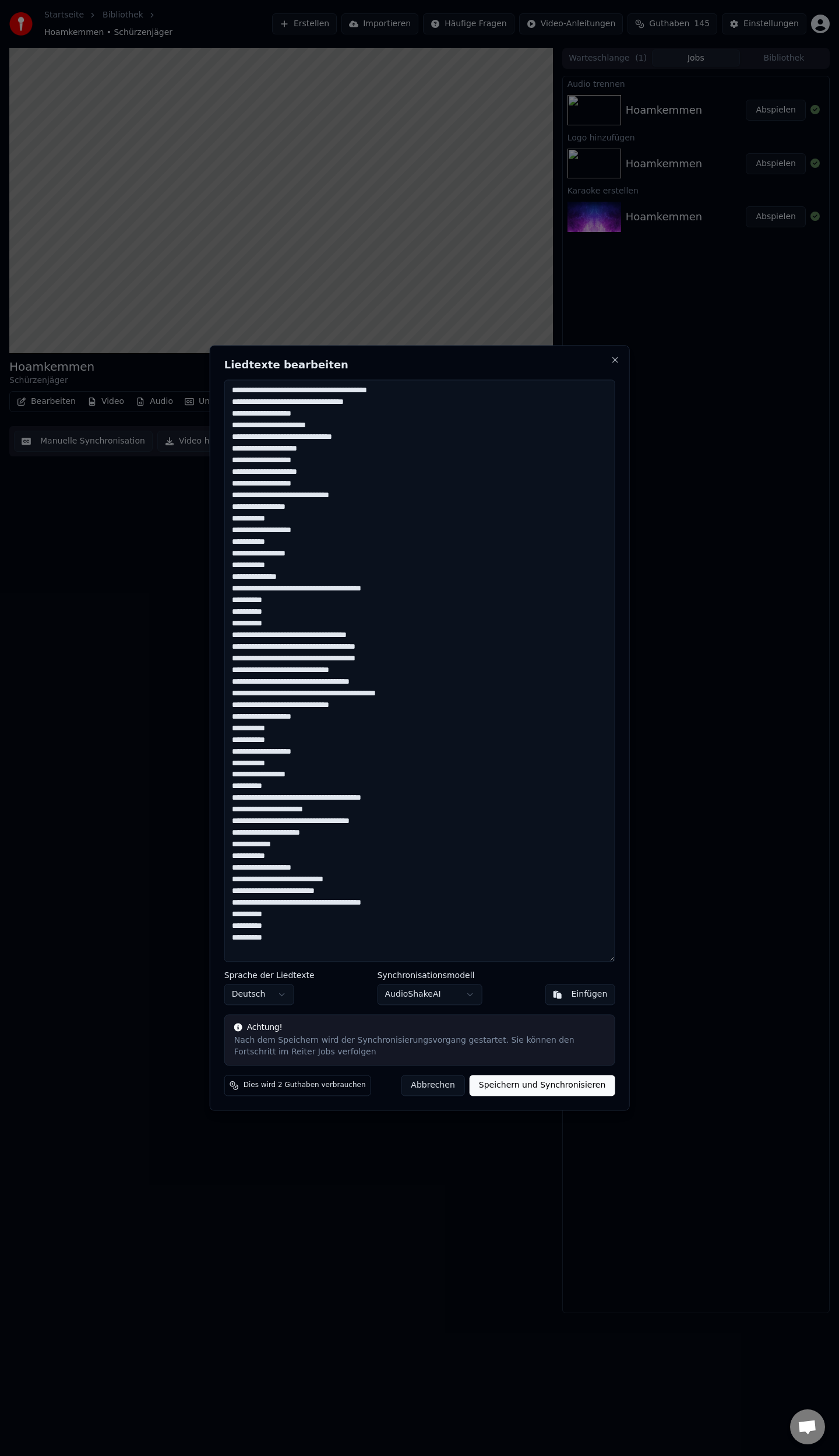
click at [293, 881] on textarea at bounding box center [420, 670] width 391 height 582
click at [295, 904] on textarea at bounding box center [420, 670] width 391 height 582
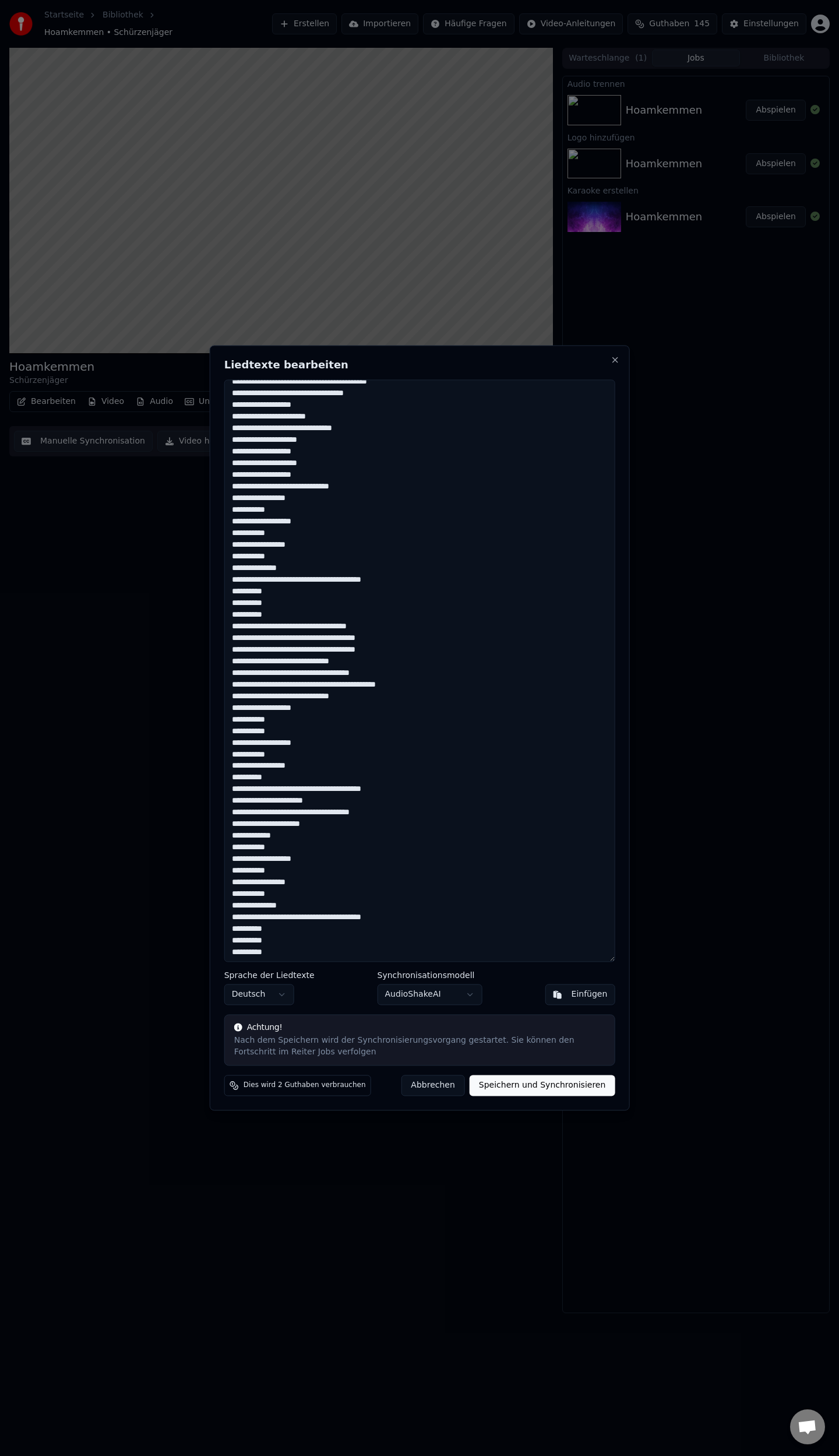
scroll to position [10, 0]
type textarea "**********"
click at [527, 1086] on button "Speichern und Synchronisieren" at bounding box center [542, 1085] width 146 height 21
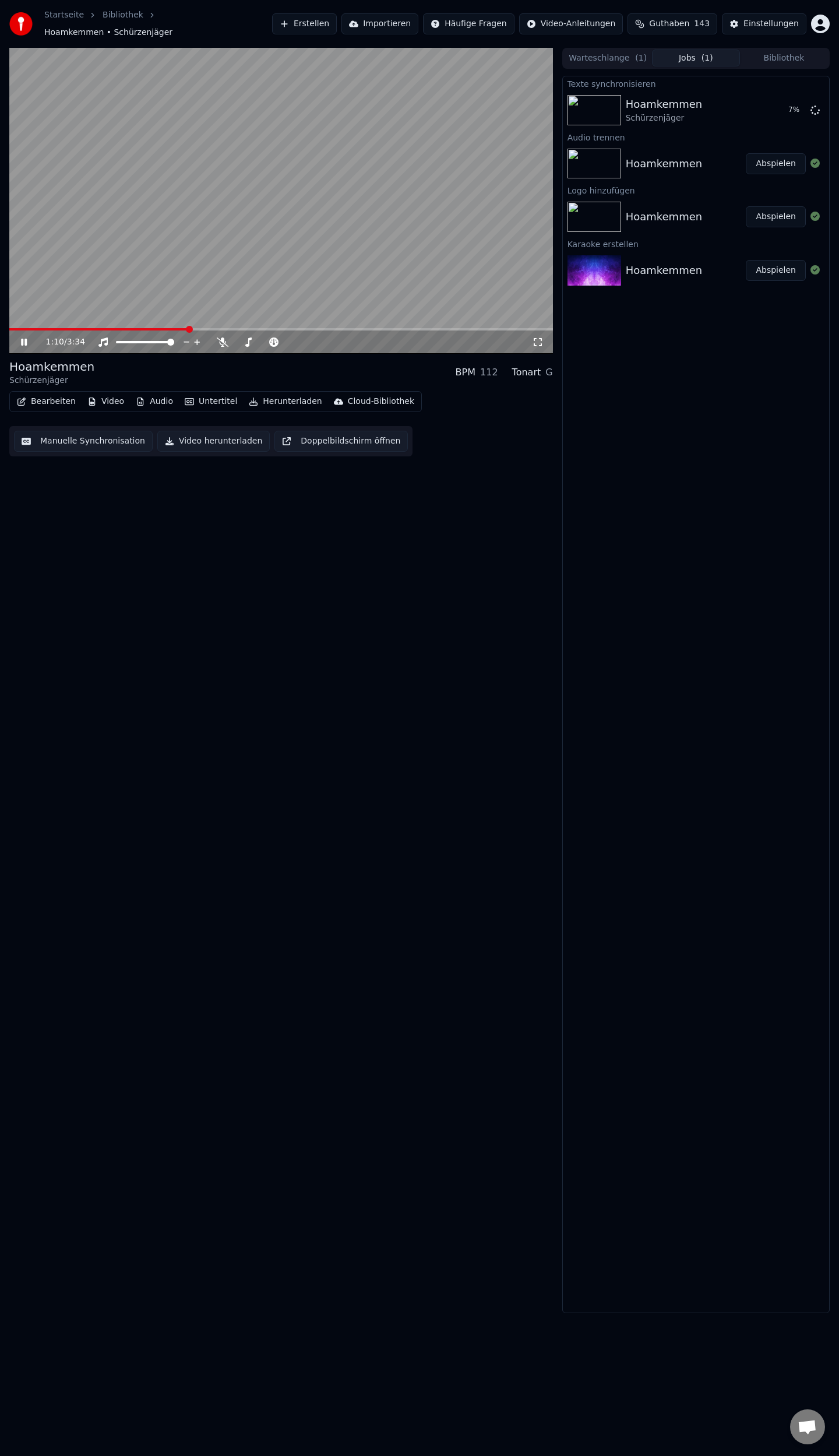
drag, startPoint x: 213, startPoint y: 324, endPoint x: 228, endPoint y: 321, distance: 15.3
click at [215, 328] on div "1:10 / 3:34" at bounding box center [280, 341] width 543 height 26
click at [230, 321] on video at bounding box center [280, 200] width 543 height 306
click at [234, 328] on span at bounding box center [280, 329] width 543 height 2
click at [33, 337] on icon at bounding box center [32, 341] width 27 height 9
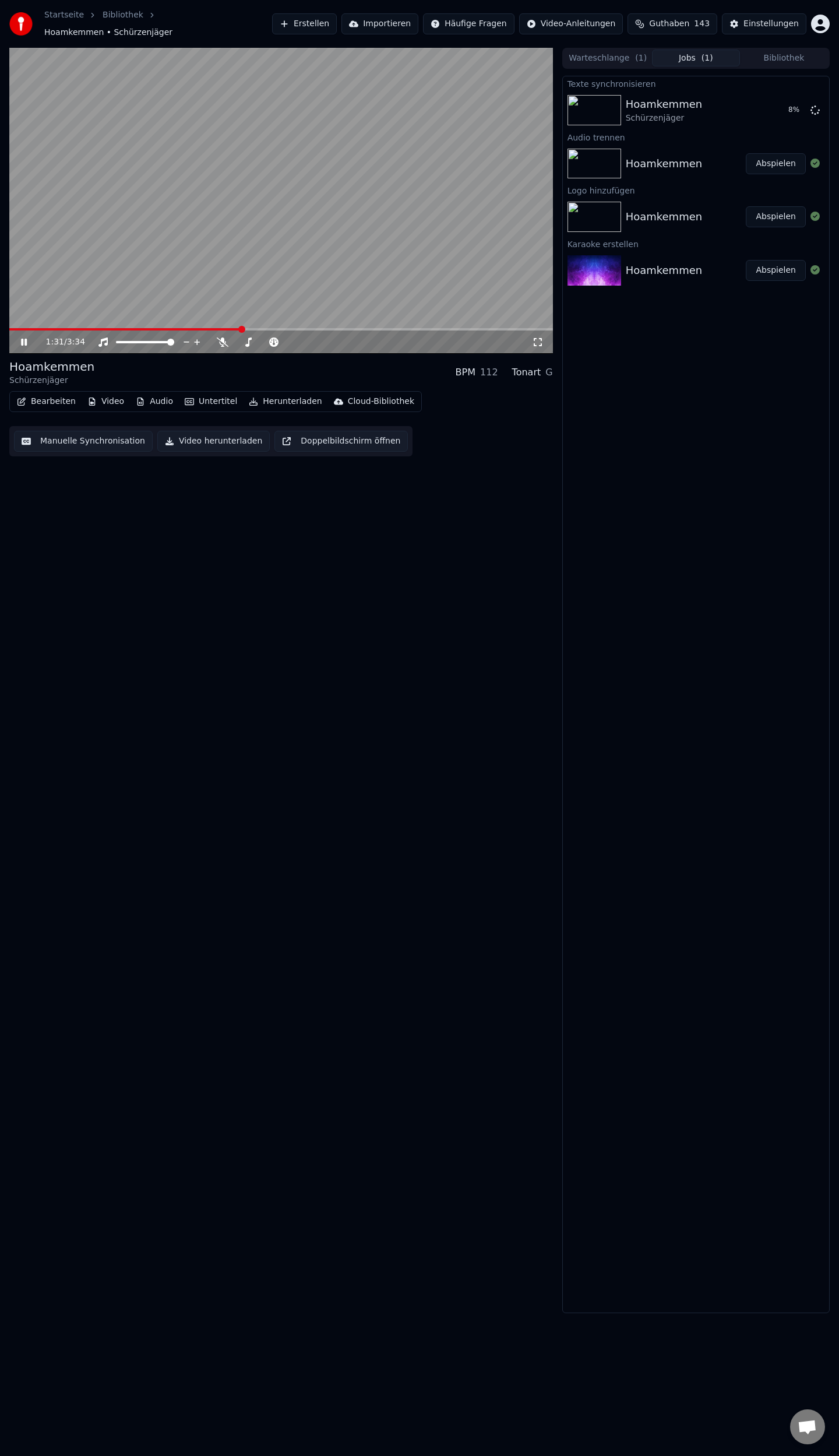
click at [329, 328] on span at bounding box center [280, 329] width 543 height 2
click at [368, 328] on span at bounding box center [280, 329] width 543 height 2
click at [359, 328] on span at bounding box center [280, 329] width 543 height 2
click at [405, 328] on span at bounding box center [280, 329] width 543 height 2
click at [436, 328] on span at bounding box center [280, 329] width 543 height 2
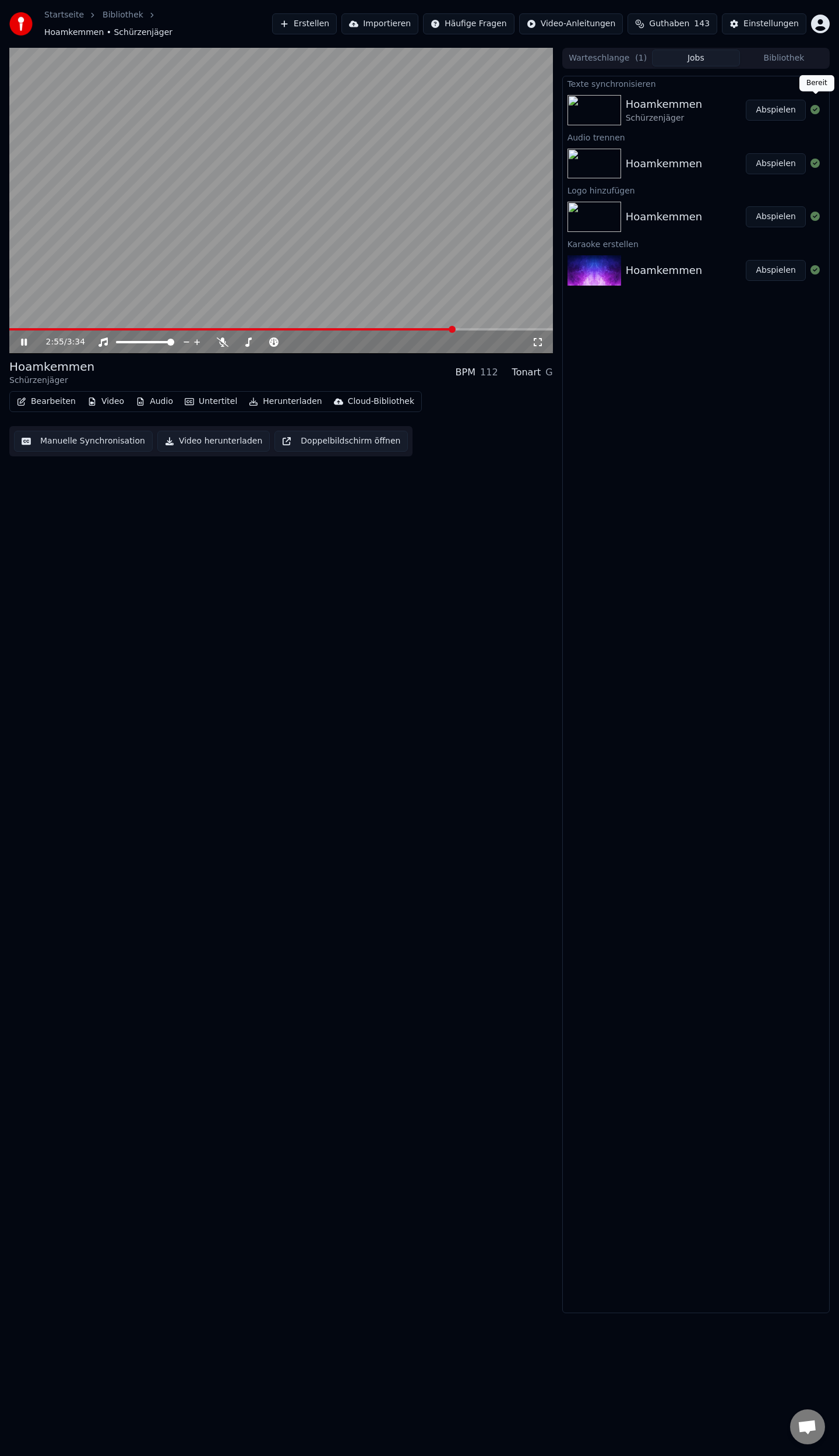
click at [776, 110] on button "Abspielen" at bounding box center [776, 110] width 60 height 21
click at [152, 328] on span at bounding box center [280, 329] width 543 height 2
click at [302, 328] on span at bounding box center [280, 329] width 543 height 2
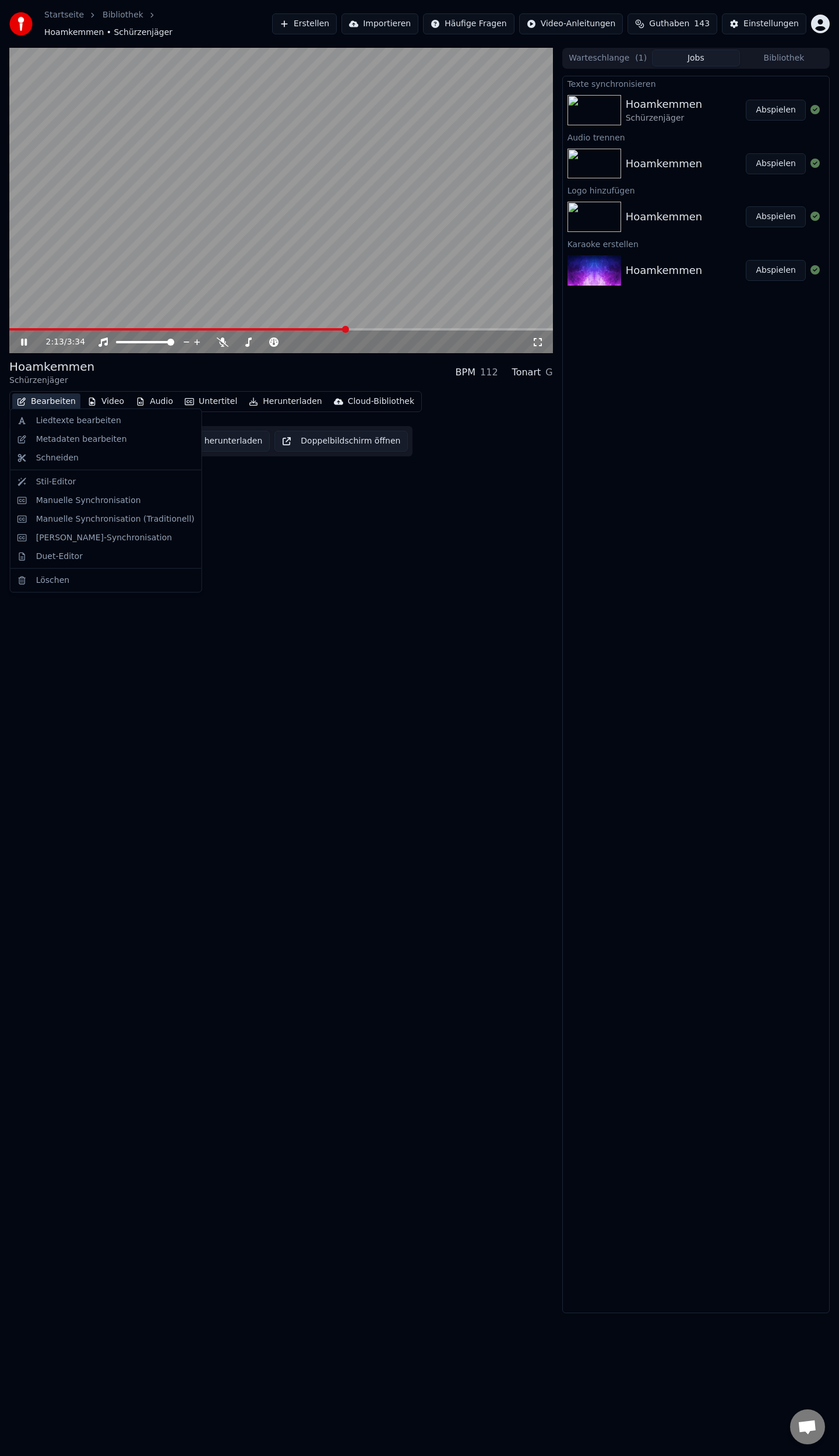
click at [39, 393] on button "Bearbeiten" at bounding box center [46, 402] width 68 height 16
click at [64, 425] on div "Liedtexte bearbeiten" at bounding box center [78, 420] width 85 height 12
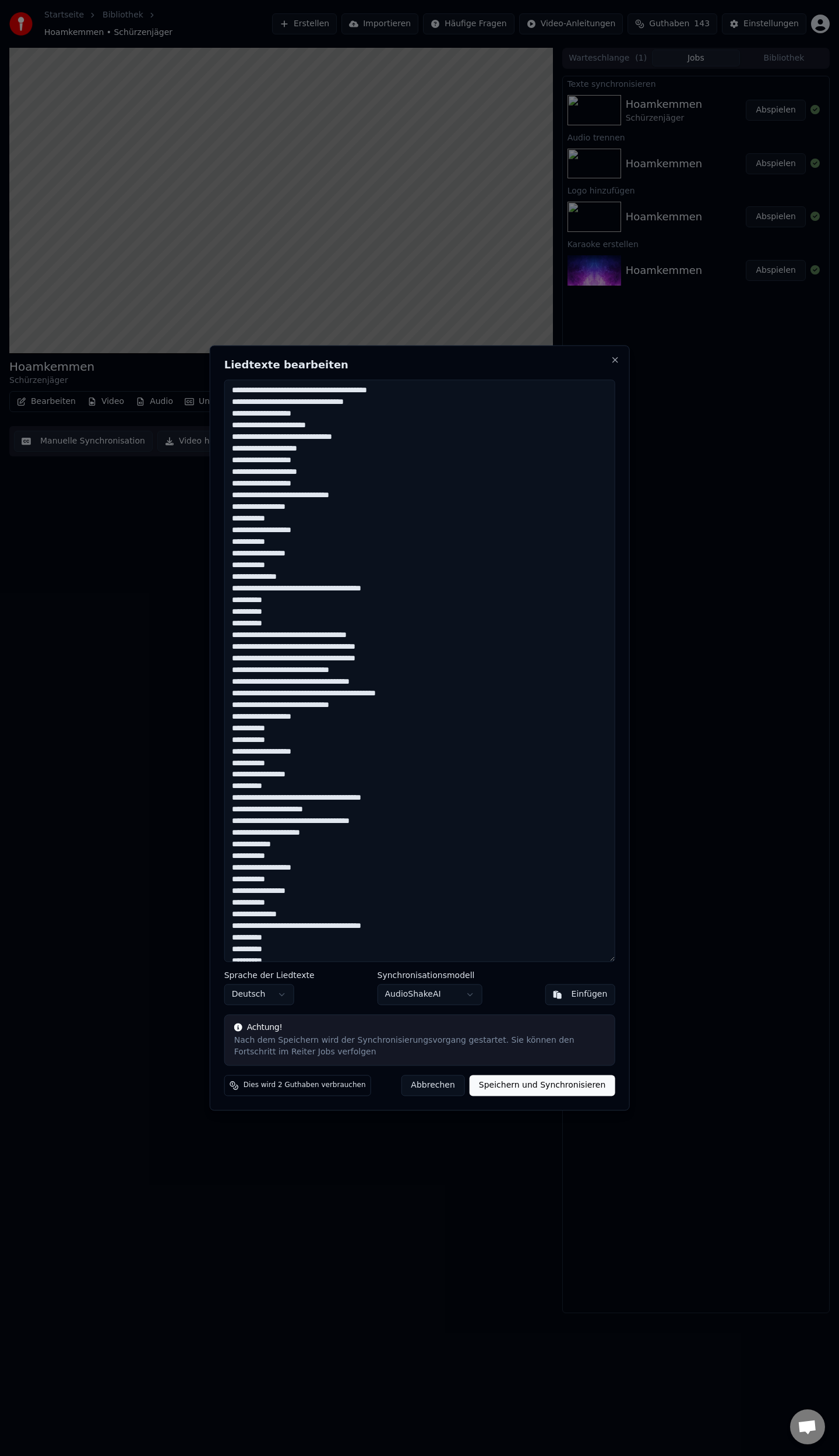
click at [285, 519] on textarea at bounding box center [420, 670] width 391 height 582
click at [291, 546] on textarea at bounding box center [420, 670] width 391 height 582
click at [290, 567] on textarea at bounding box center [420, 670] width 391 height 582
click at [293, 740] on textarea at bounding box center [420, 670] width 391 height 582
click at [293, 763] on textarea at bounding box center [420, 670] width 391 height 582
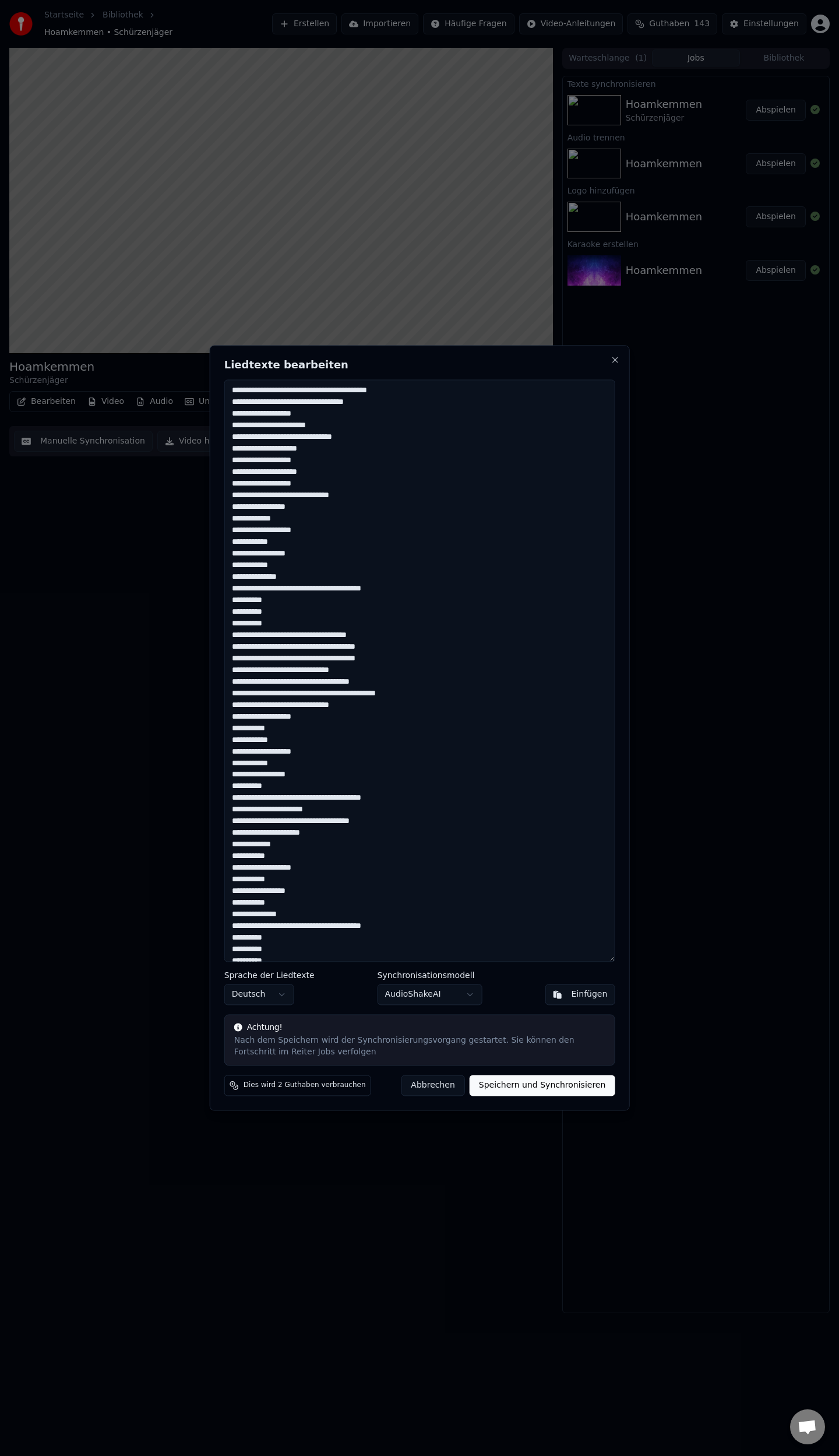
click at [291, 786] on textarea at bounding box center [420, 670] width 391 height 582
click at [295, 856] on textarea at bounding box center [420, 670] width 391 height 582
click at [291, 882] on textarea at bounding box center [420, 670] width 391 height 582
click at [290, 904] on textarea at bounding box center [420, 670] width 391 height 582
drag, startPoint x: 324, startPoint y: 532, endPoint x: 342, endPoint y: 533, distance: 18.0
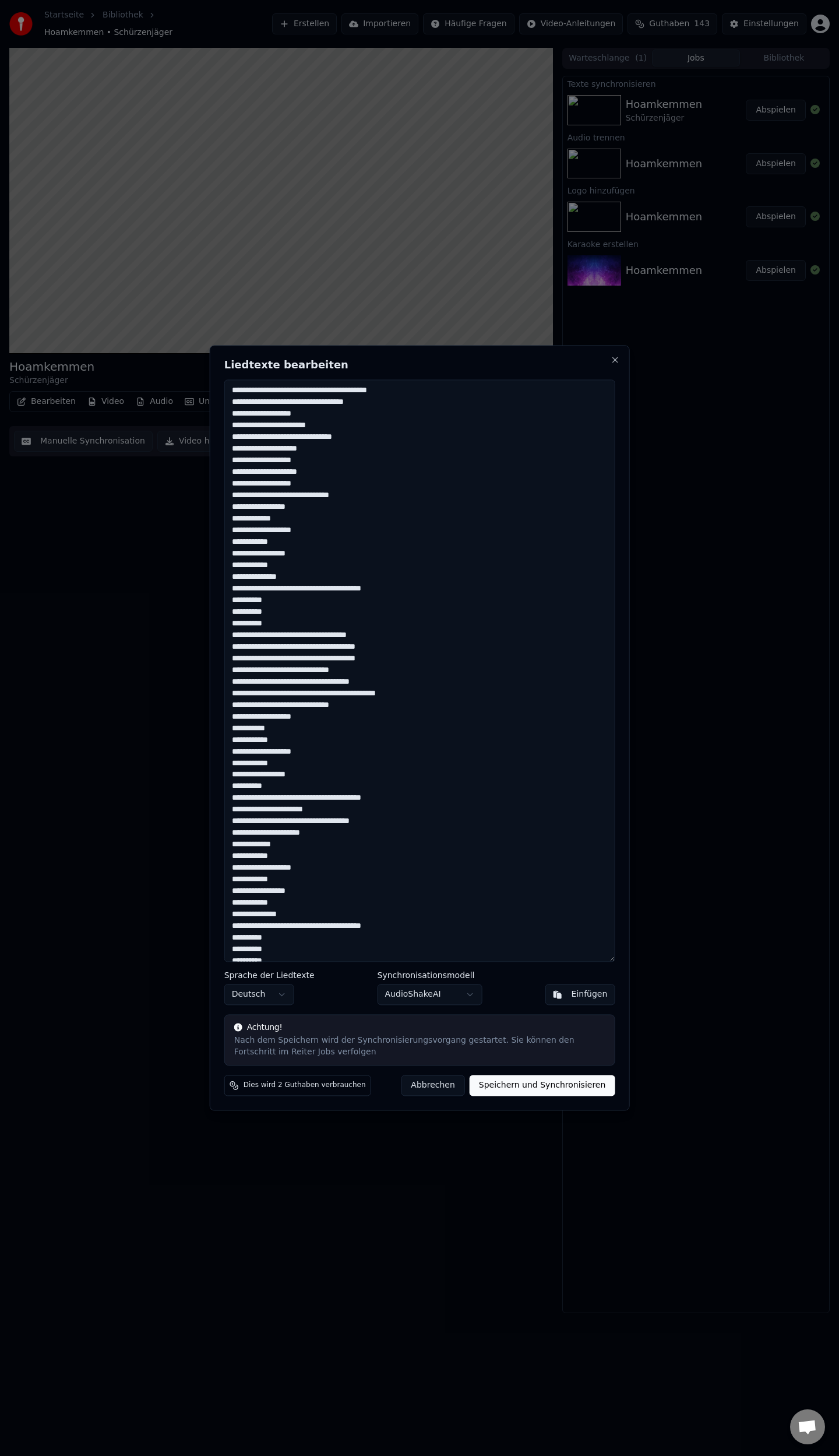
click at [324, 532] on textarea at bounding box center [420, 670] width 391 height 582
click at [297, 556] on textarea at bounding box center [420, 670] width 391 height 582
drag, startPoint x: 287, startPoint y: 577, endPoint x: 293, endPoint y: 583, distance: 8.5
click at [287, 579] on textarea at bounding box center [420, 670] width 391 height 582
drag, startPoint x: 316, startPoint y: 750, endPoint x: 335, endPoint y: 769, distance: 26.9
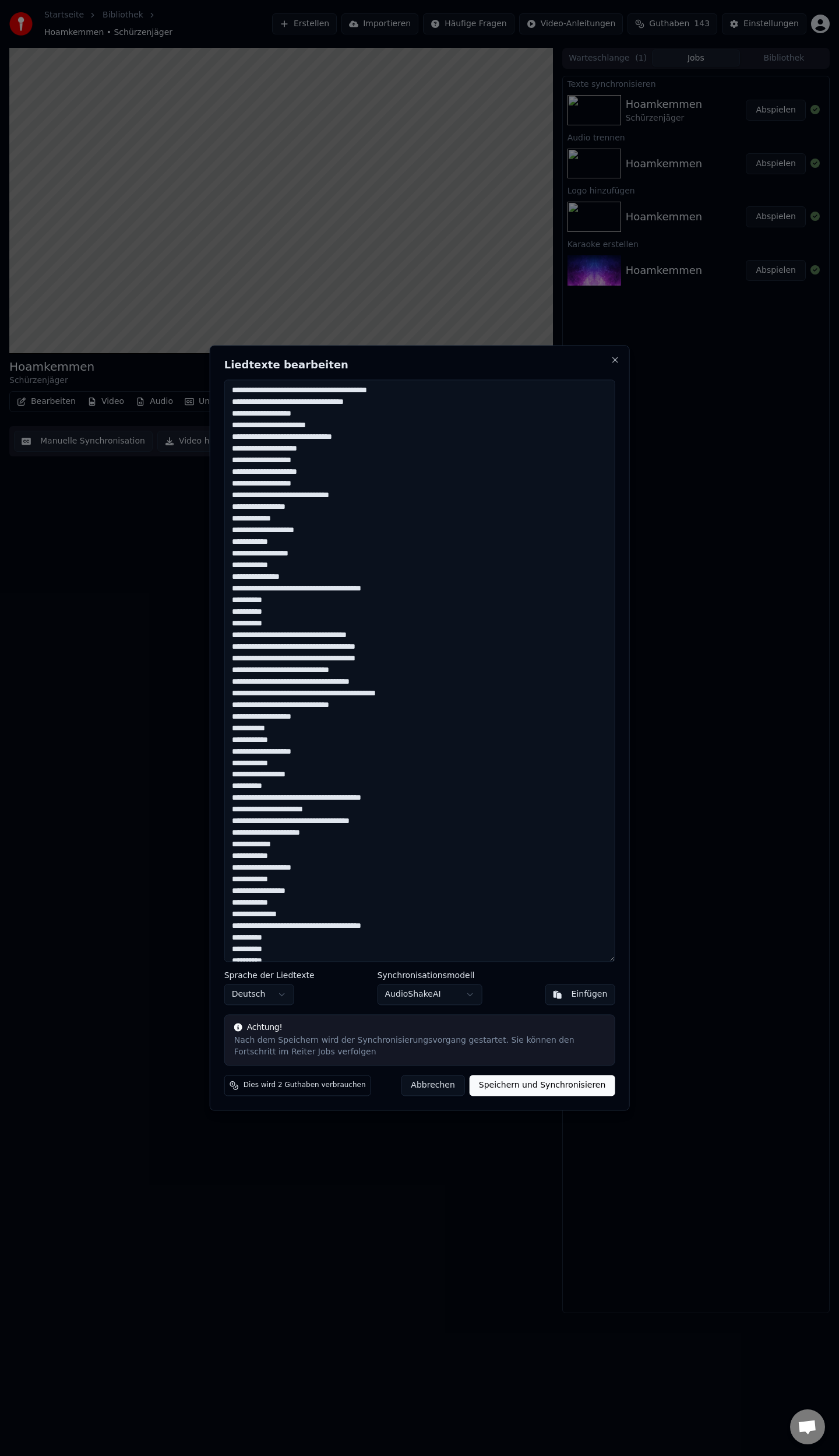
click at [317, 752] on textarea at bounding box center [420, 670] width 391 height 582
drag, startPoint x: 293, startPoint y: 776, endPoint x: 309, endPoint y: 795, distance: 24.8
click at [295, 776] on textarea at bounding box center [420, 670] width 391 height 582
click at [315, 871] on textarea at bounding box center [420, 670] width 391 height 582
drag, startPoint x: 294, startPoint y: 892, endPoint x: 331, endPoint y: 901, distance: 38.1
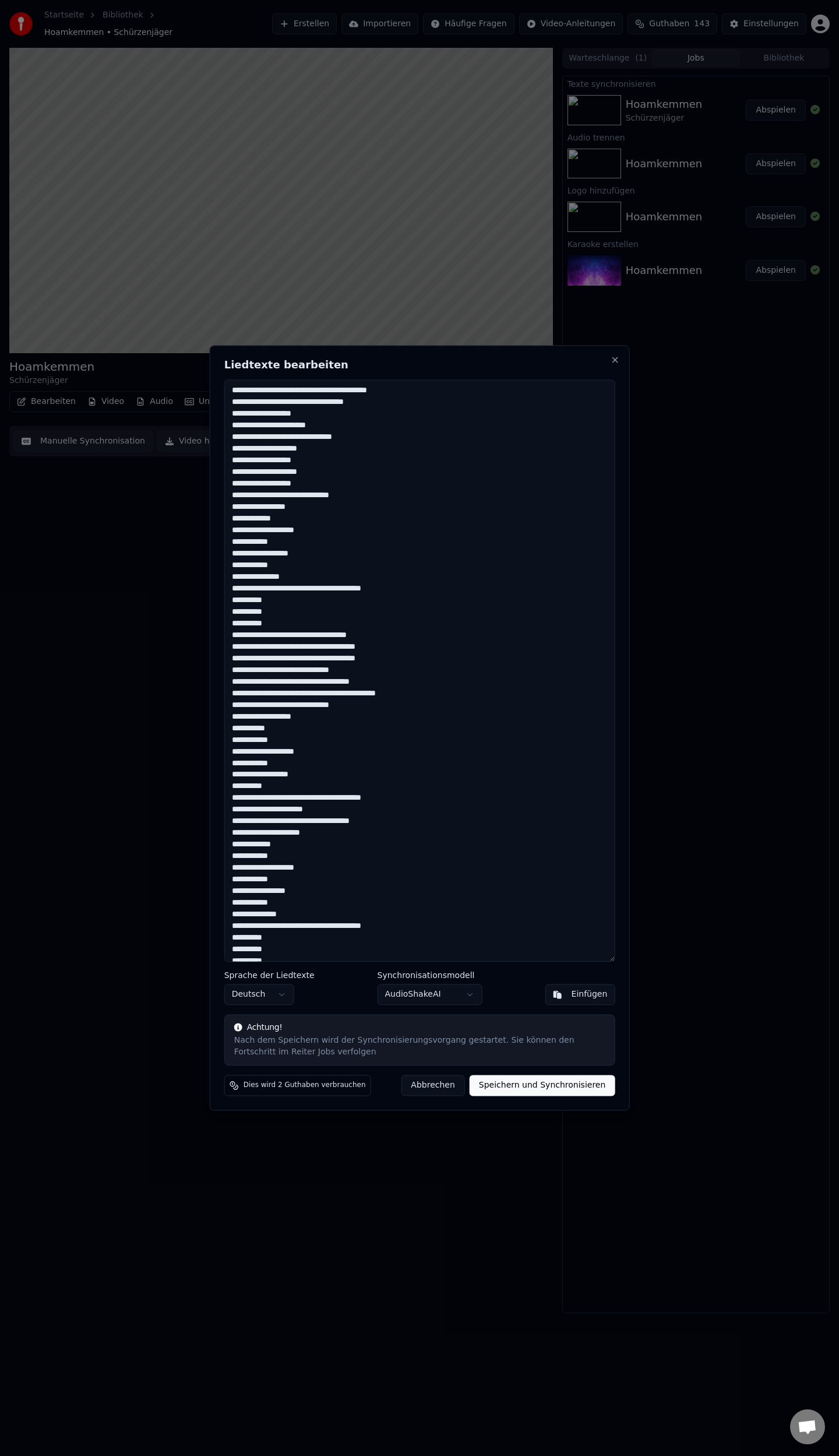
click at [295, 893] on textarea at bounding box center [420, 670] width 391 height 582
click at [287, 918] on textarea at bounding box center [420, 670] width 391 height 582
click at [391, 928] on textarea at bounding box center [420, 670] width 391 height 582
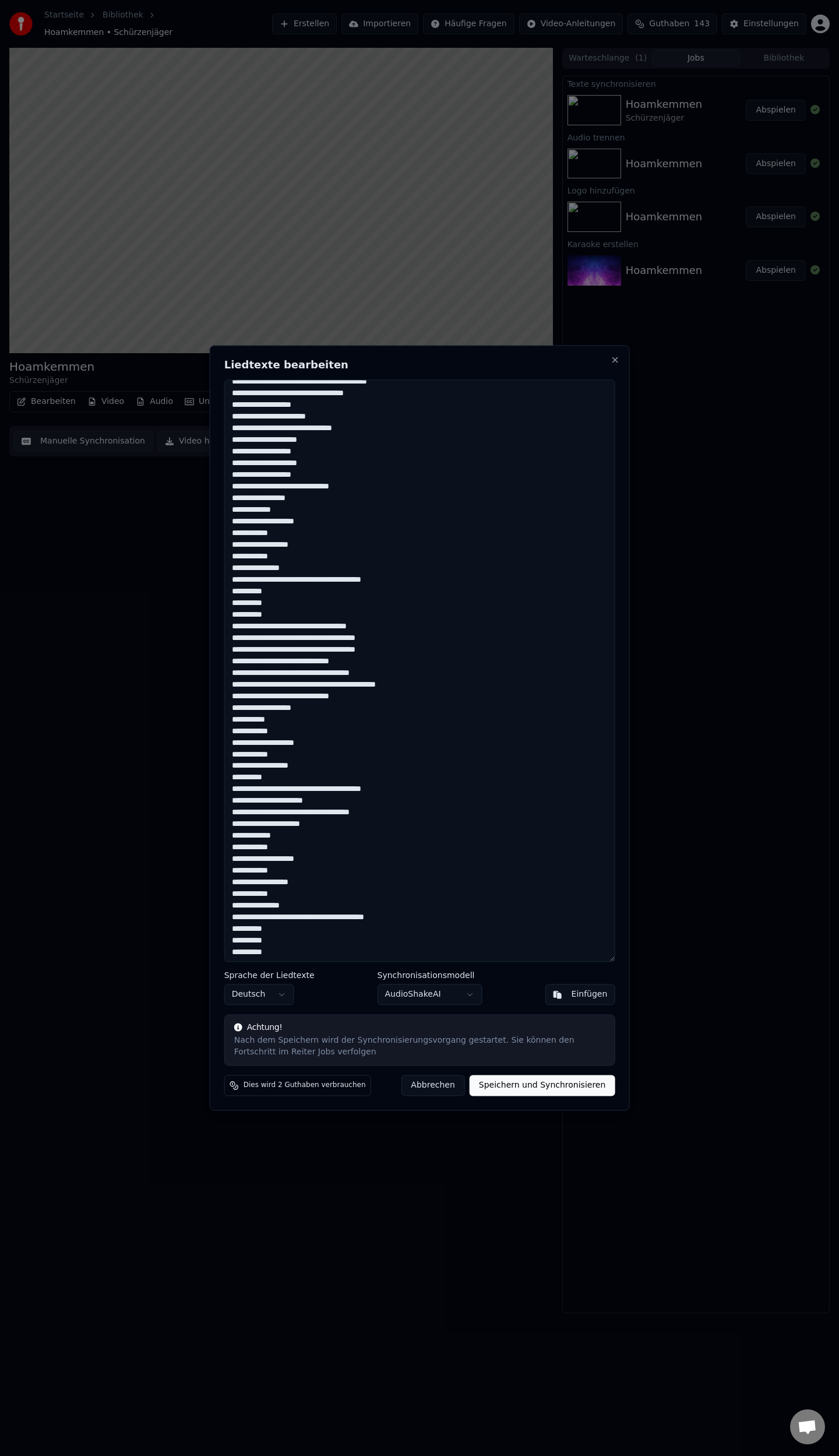
scroll to position [10, 0]
type textarea "**********"
click at [536, 1083] on button "Speichern und Synchronisieren" at bounding box center [542, 1085] width 146 height 21
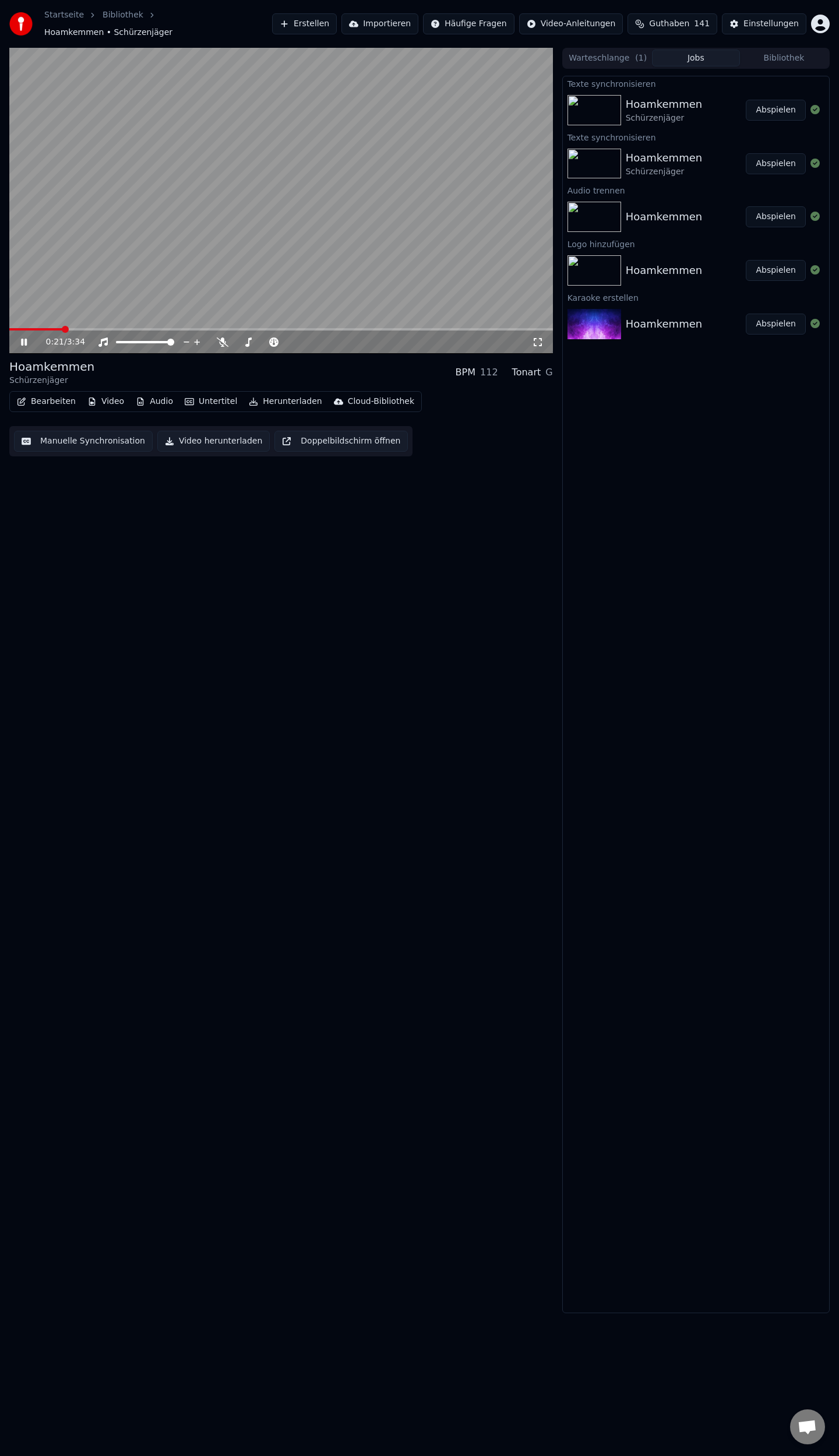
click at [780, 101] on button "Abspielen" at bounding box center [776, 110] width 60 height 21
click at [150, 328] on span at bounding box center [280, 329] width 543 height 2
click at [45, 399] on button "Bearbeiten" at bounding box center [46, 402] width 68 height 16
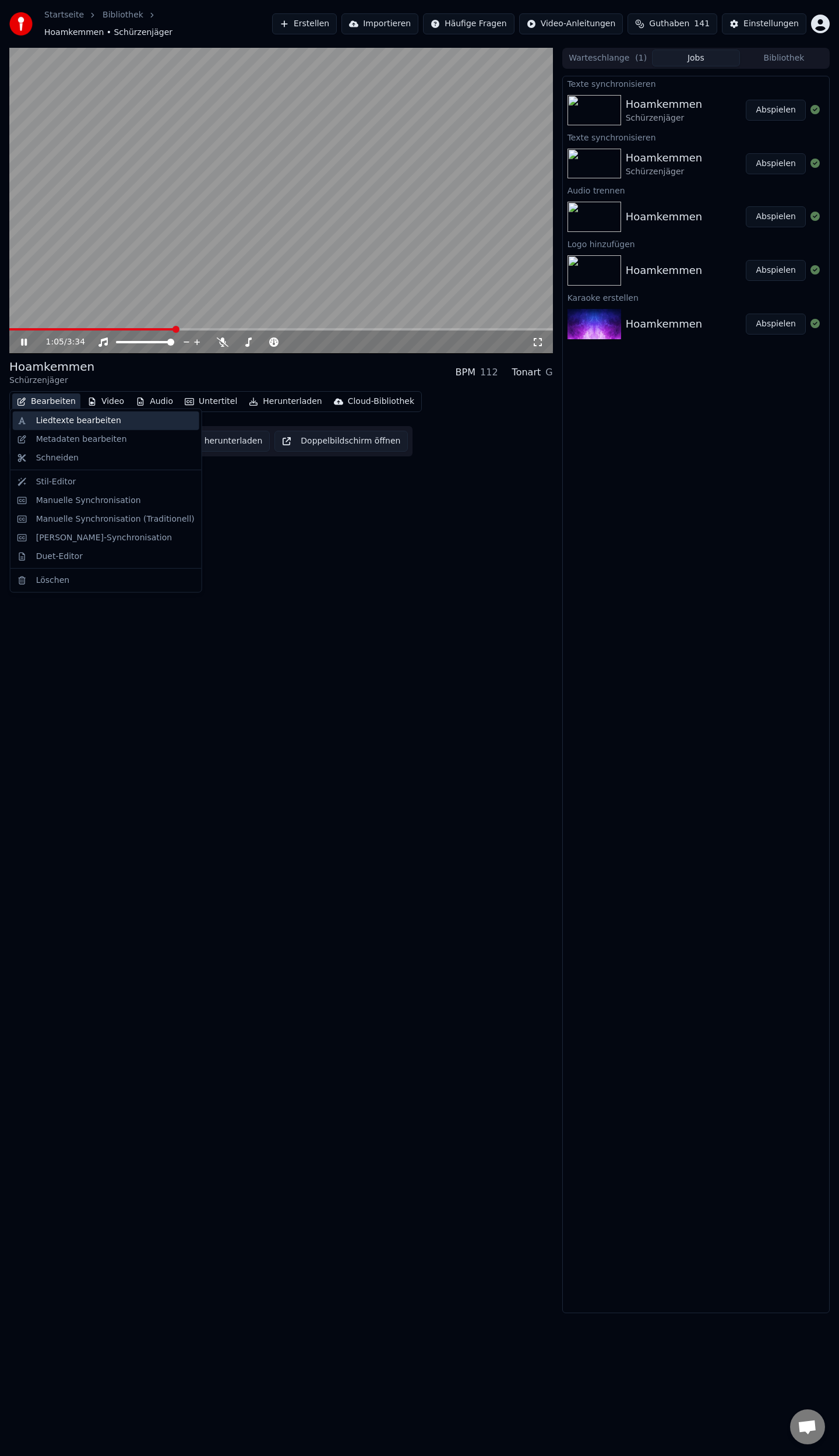
click at [61, 420] on div "Liedtexte bearbeiten" at bounding box center [78, 420] width 85 height 12
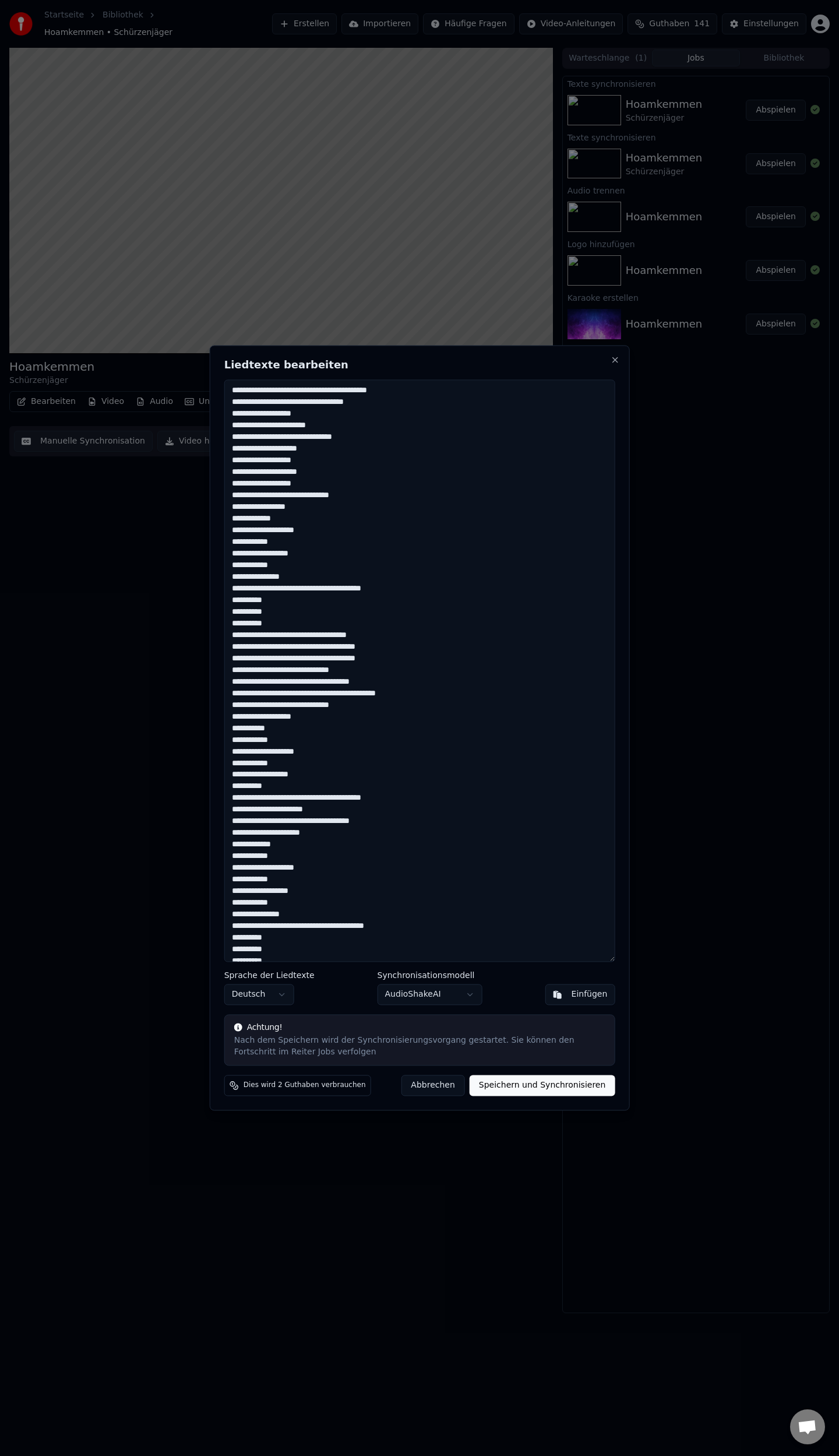
click at [293, 546] on textarea at bounding box center [420, 670] width 391 height 582
drag, startPoint x: 293, startPoint y: 519, endPoint x: 307, endPoint y: 519, distance: 14.0
click at [294, 519] on textarea at bounding box center [420, 670] width 391 height 582
click at [232, 533] on textarea at bounding box center [420, 670] width 391 height 582
click at [232, 555] on textarea at bounding box center [420, 670] width 391 height 582
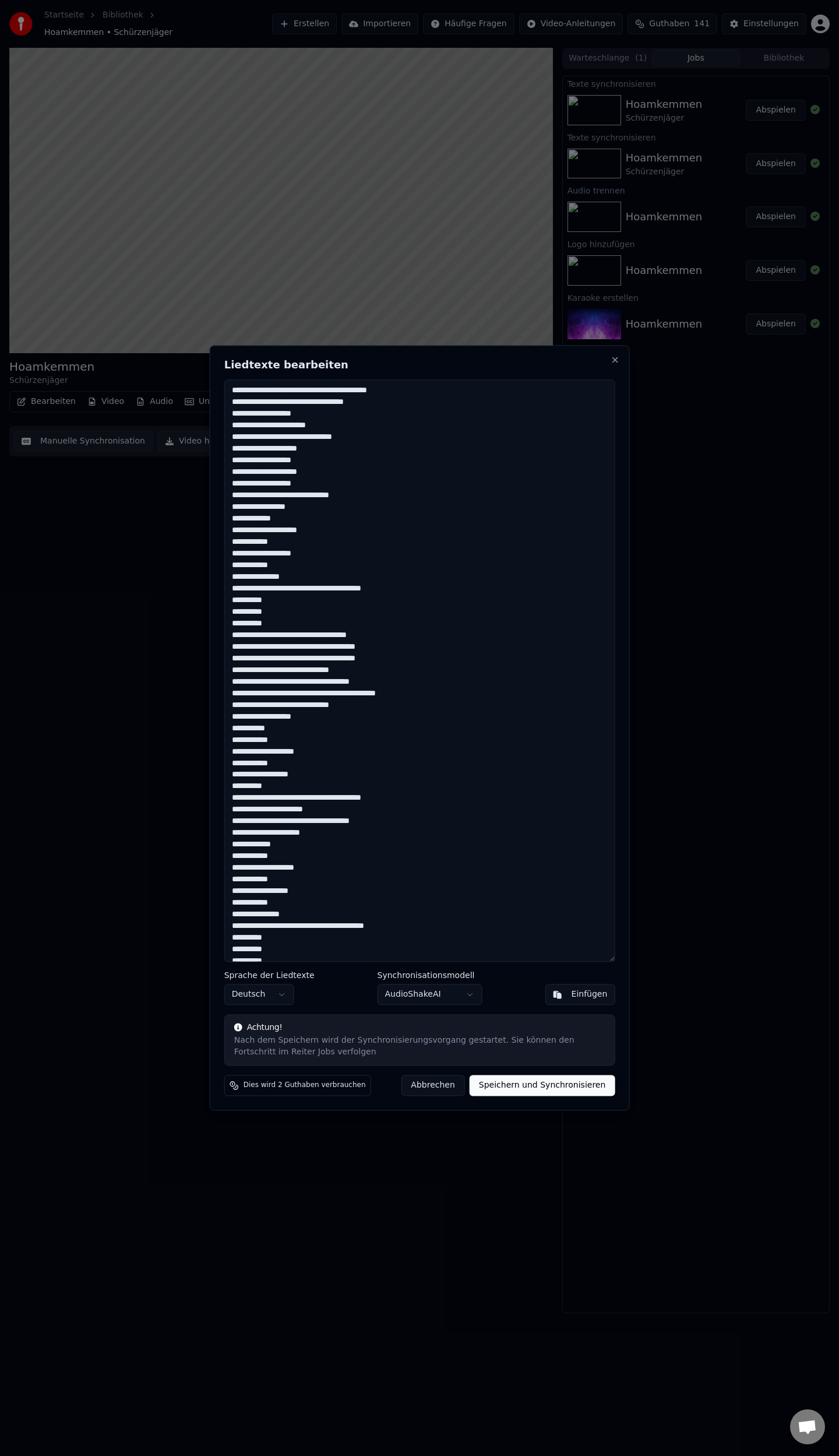
drag, startPoint x: 232, startPoint y: 577, endPoint x: 243, endPoint y: 585, distance: 13.6
click at [232, 577] on textarea at bounding box center [420, 670] width 391 height 582
click at [234, 750] on textarea at bounding box center [420, 670] width 391 height 582
click at [231, 776] on textarea at bounding box center [420, 670] width 391 height 582
drag, startPoint x: 232, startPoint y: 870, endPoint x: 237, endPoint y: 889, distance: 19.6
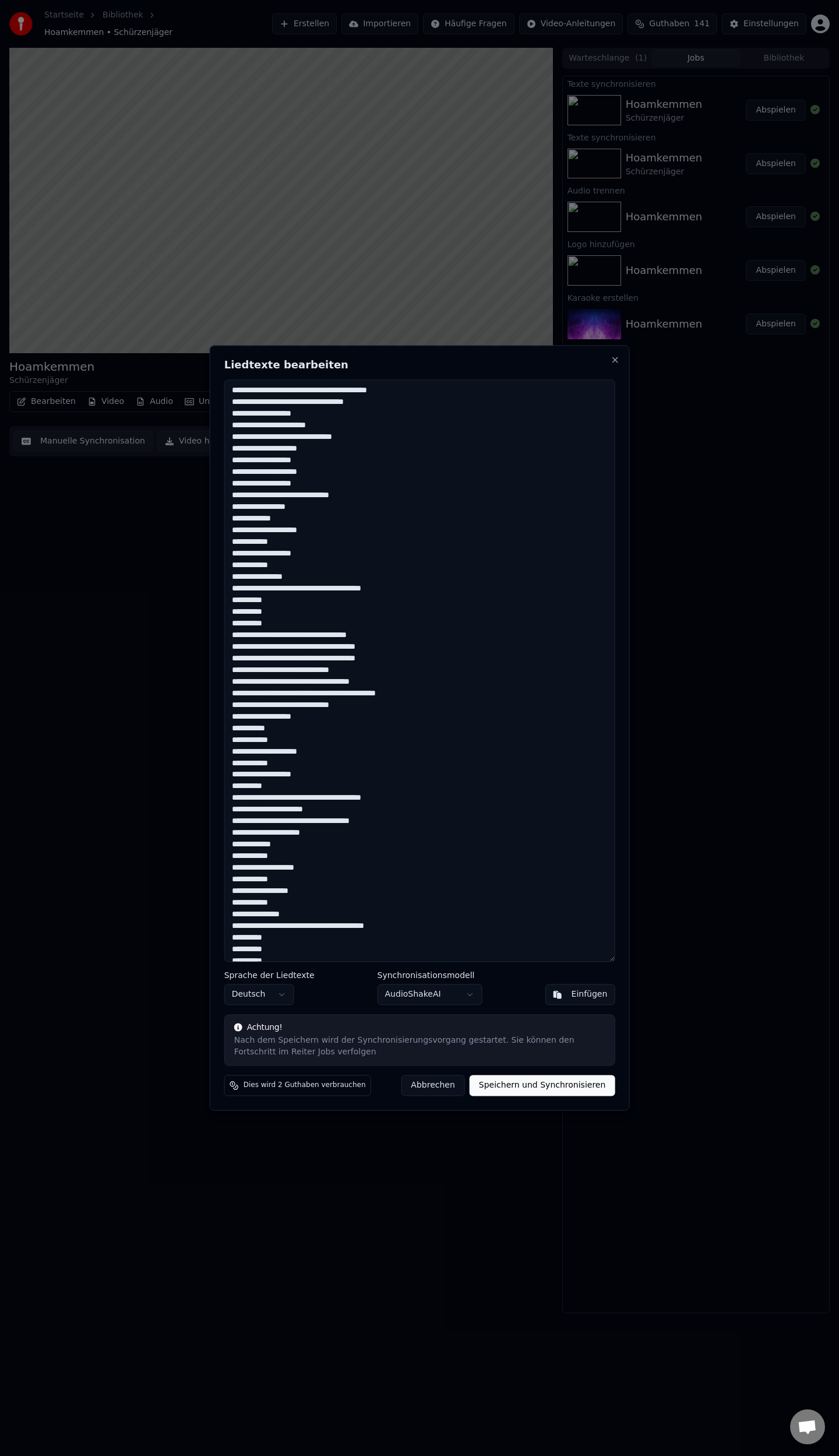
click at [232, 870] on textarea at bounding box center [420, 670] width 391 height 582
click at [232, 894] on textarea at bounding box center [420, 670] width 391 height 582
click at [232, 915] on textarea at bounding box center [420, 670] width 391 height 582
type textarea "**********"
click at [526, 1093] on button "Speichern und Synchronisieren" at bounding box center [542, 1085] width 146 height 21
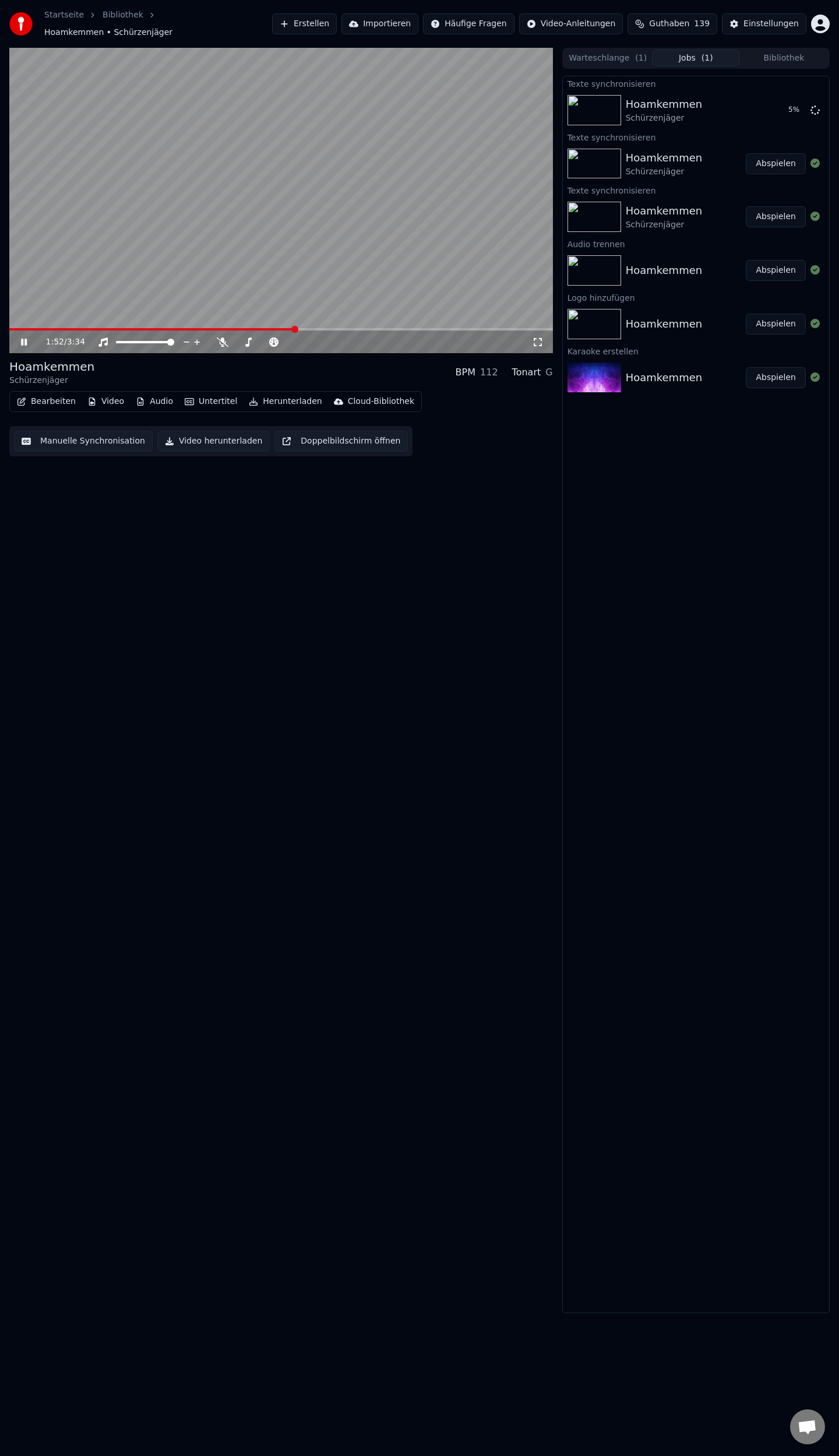
click at [27, 337] on icon at bounding box center [32, 341] width 27 height 9
click at [816, 106] on icon at bounding box center [814, 109] width 9 height 9
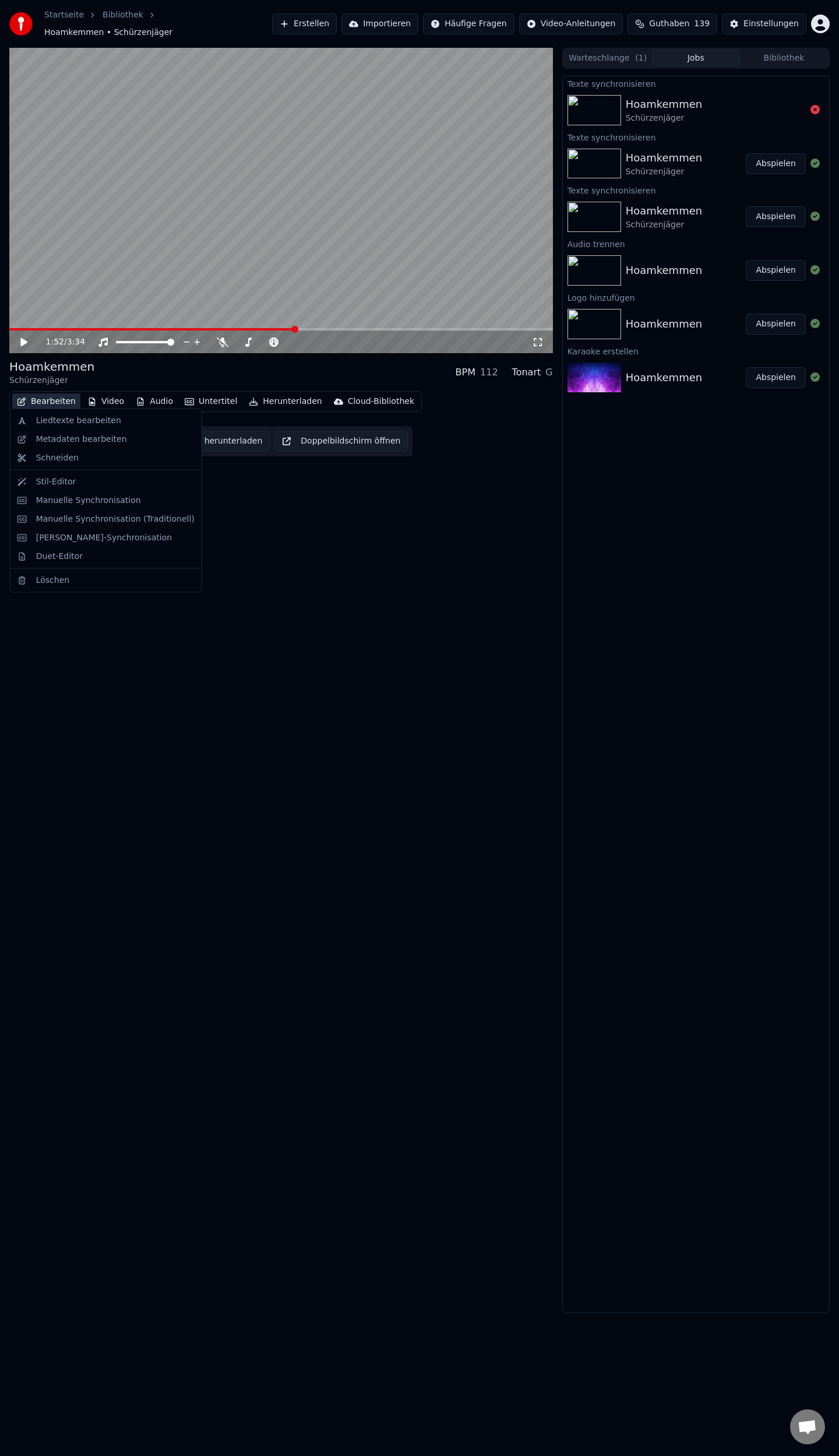
click at [37, 395] on button "Bearbeiten" at bounding box center [46, 402] width 68 height 16
click at [59, 422] on div "Liedtexte bearbeiten" at bounding box center [78, 420] width 85 height 12
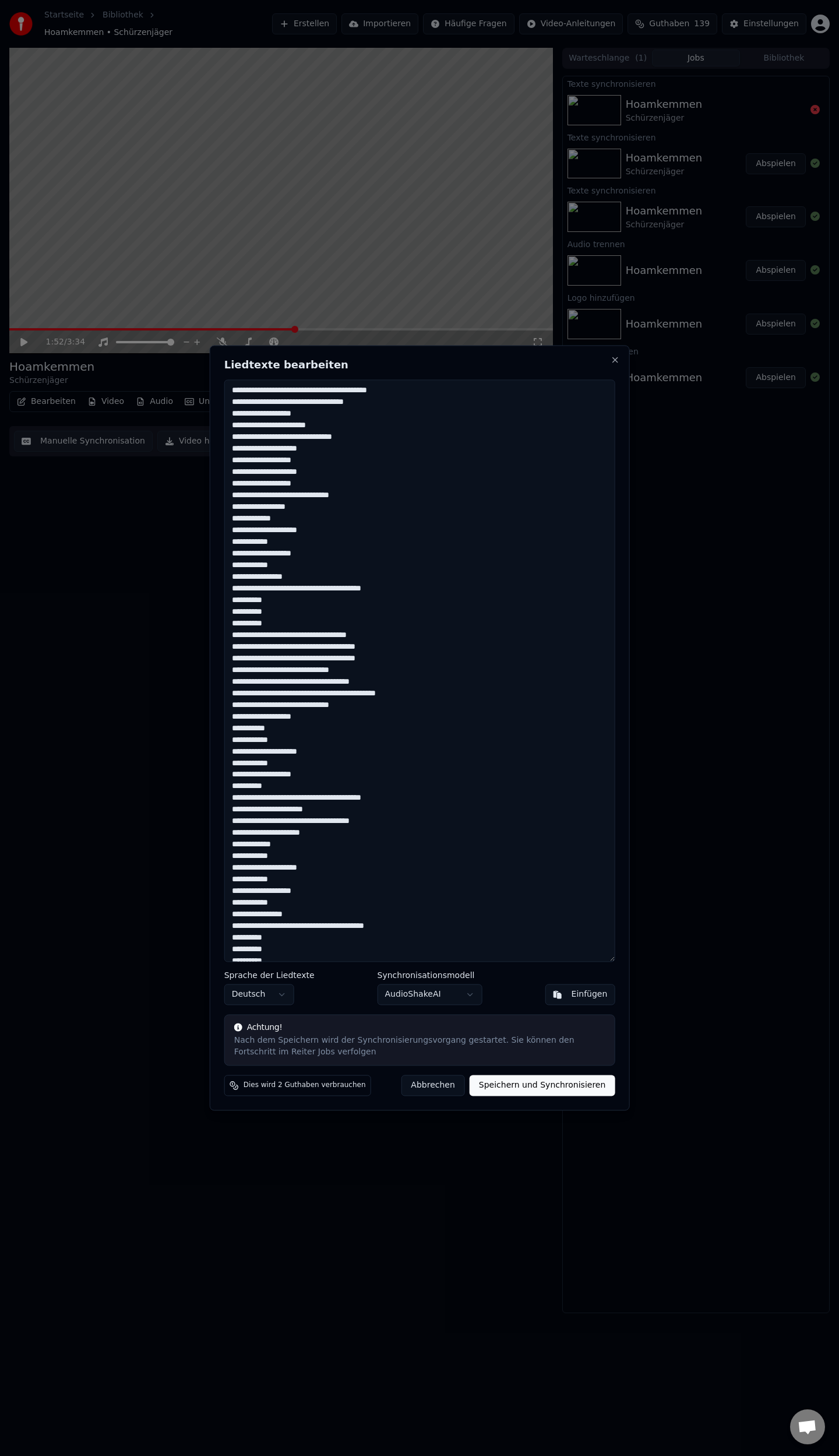
click at [304, 506] on textarea at bounding box center [420, 670] width 391 height 582
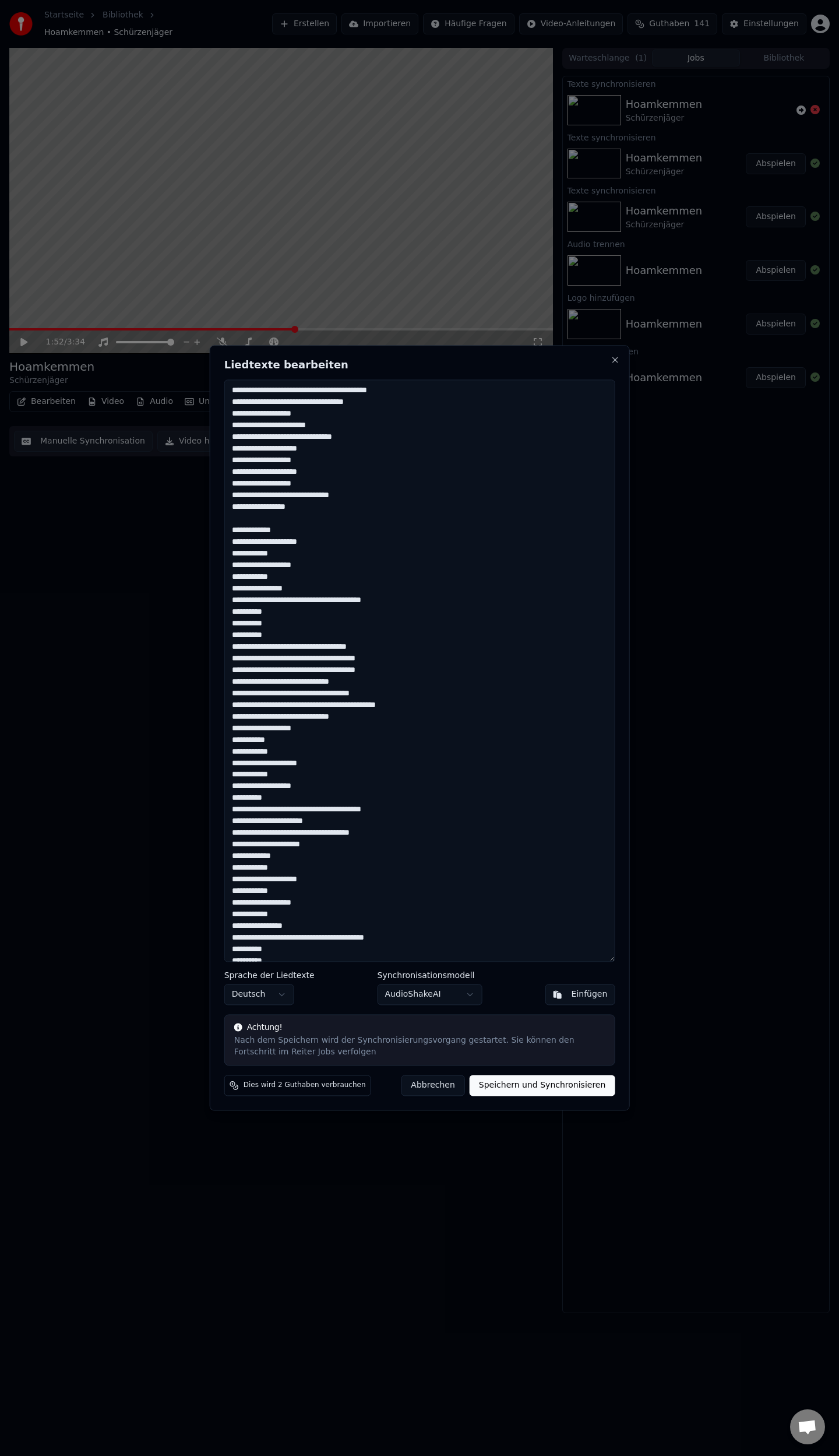
click at [279, 740] on textarea at bounding box center [420, 670] width 391 height 582
drag, startPoint x: 288, startPoint y: 810, endPoint x: 293, endPoint y: 815, distance: 7.1
click at [289, 811] on textarea at bounding box center [420, 670] width 391 height 582
click at [291, 877] on textarea at bounding box center [420, 670] width 391 height 582
click at [287, 636] on textarea at bounding box center [420, 670] width 391 height 582
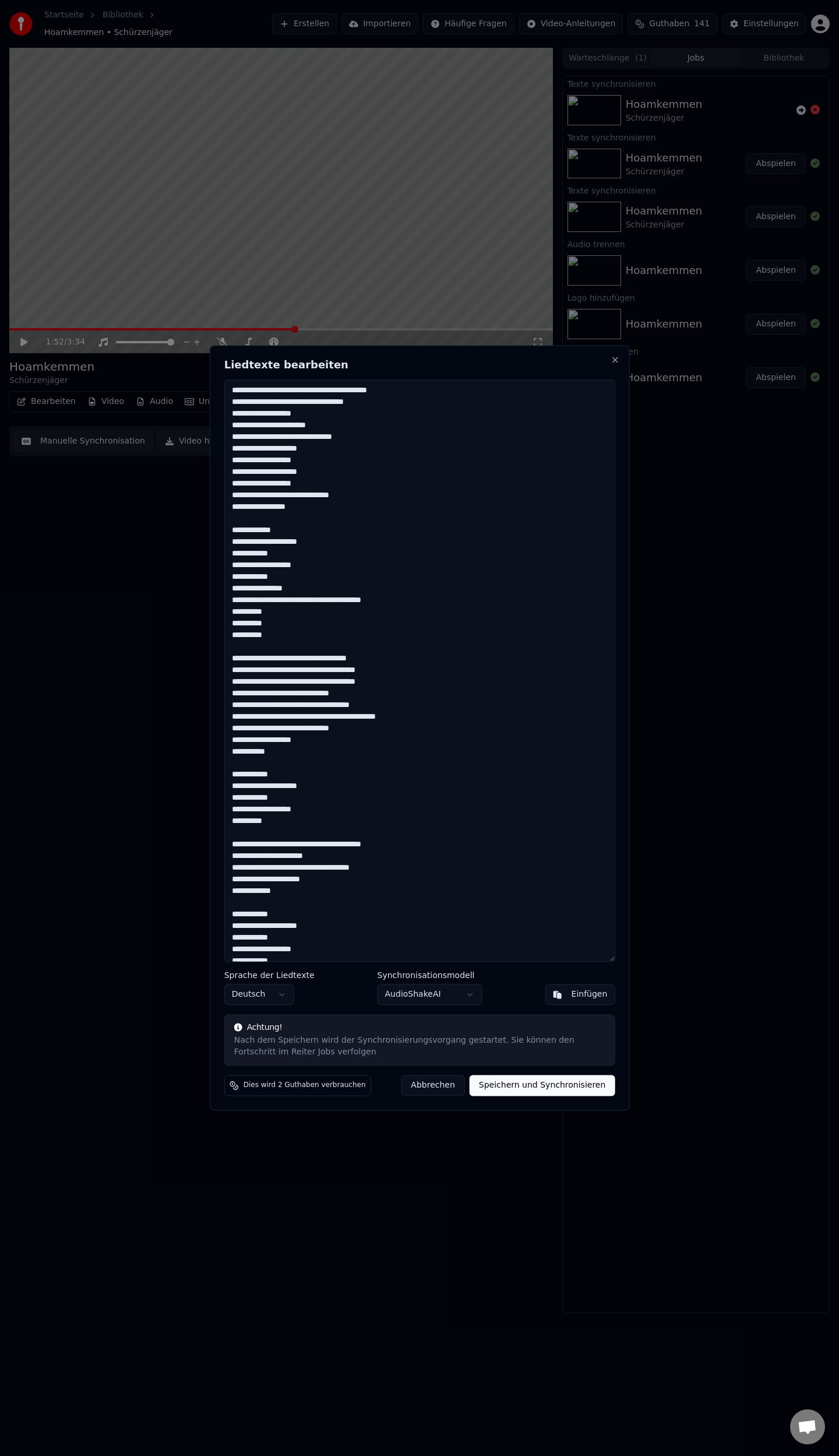
type textarea "**********"
click at [509, 1085] on button "Speichern und Synchronisieren" at bounding box center [542, 1085] width 146 height 21
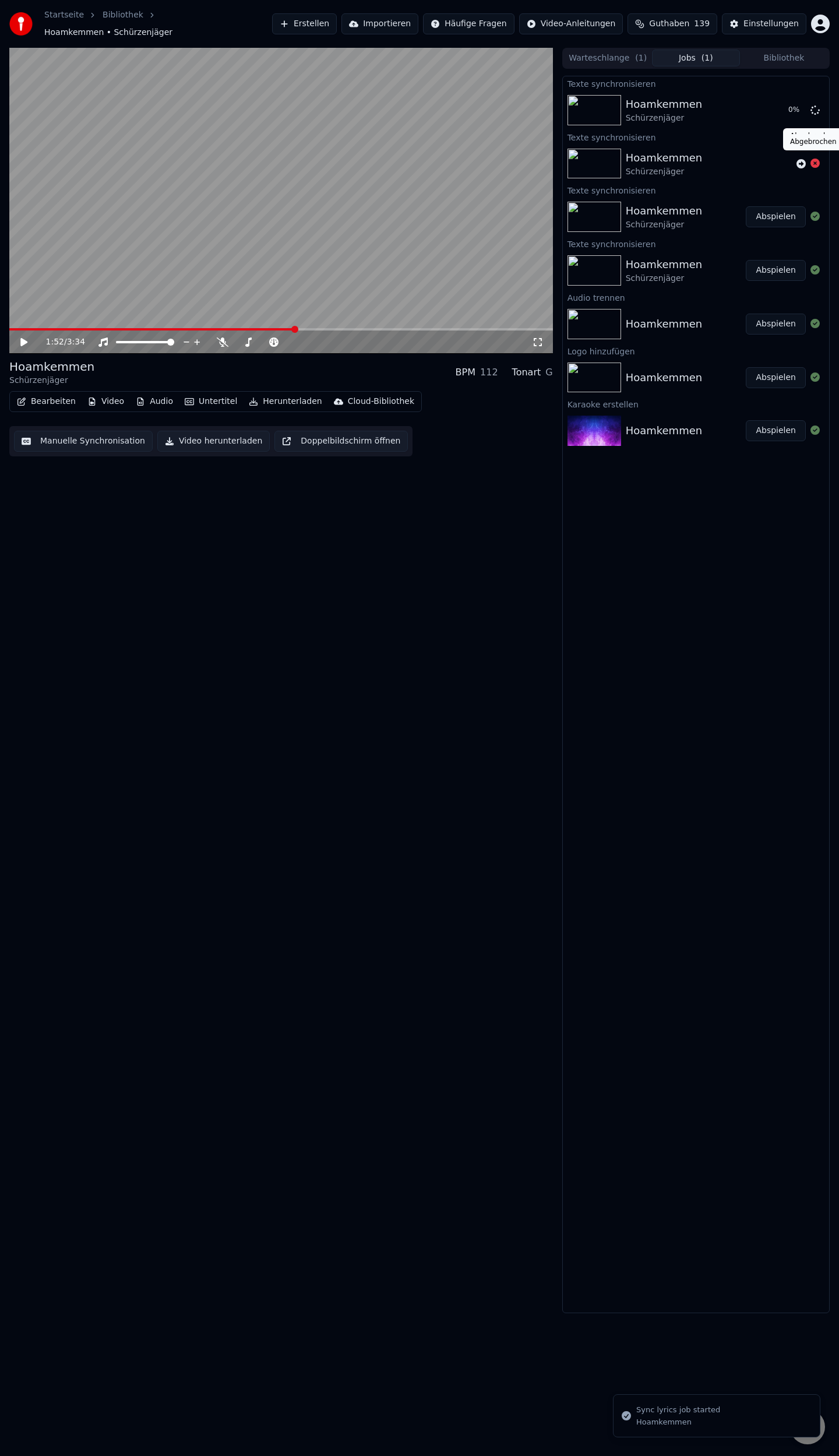
click at [816, 158] on icon at bounding box center [814, 162] width 9 height 9
click at [780, 106] on button "Abspielen" at bounding box center [776, 110] width 60 height 21
click at [156, 328] on span at bounding box center [280, 329] width 543 height 2
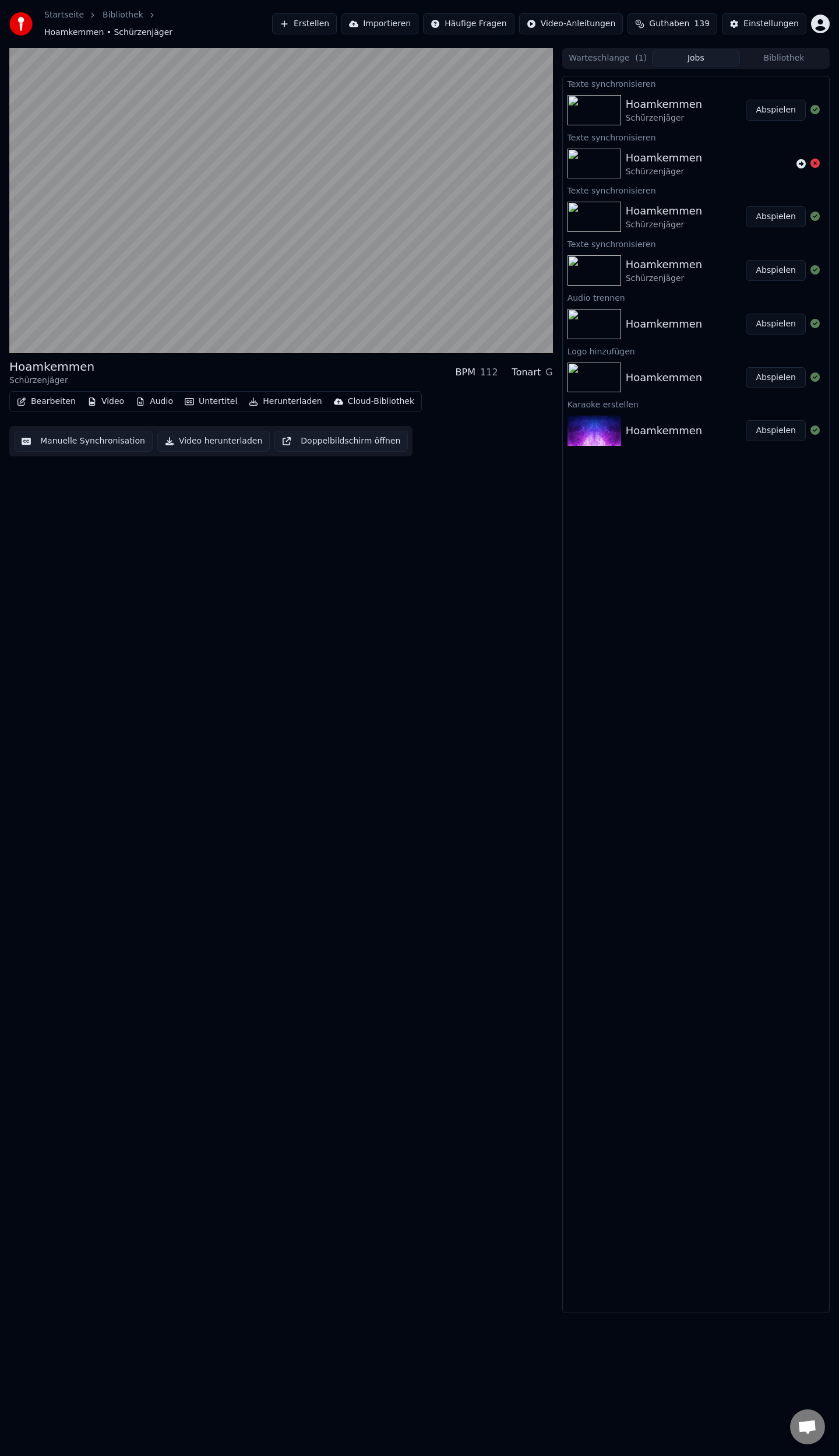
click at [47, 395] on button "Bearbeiten" at bounding box center [46, 402] width 68 height 16
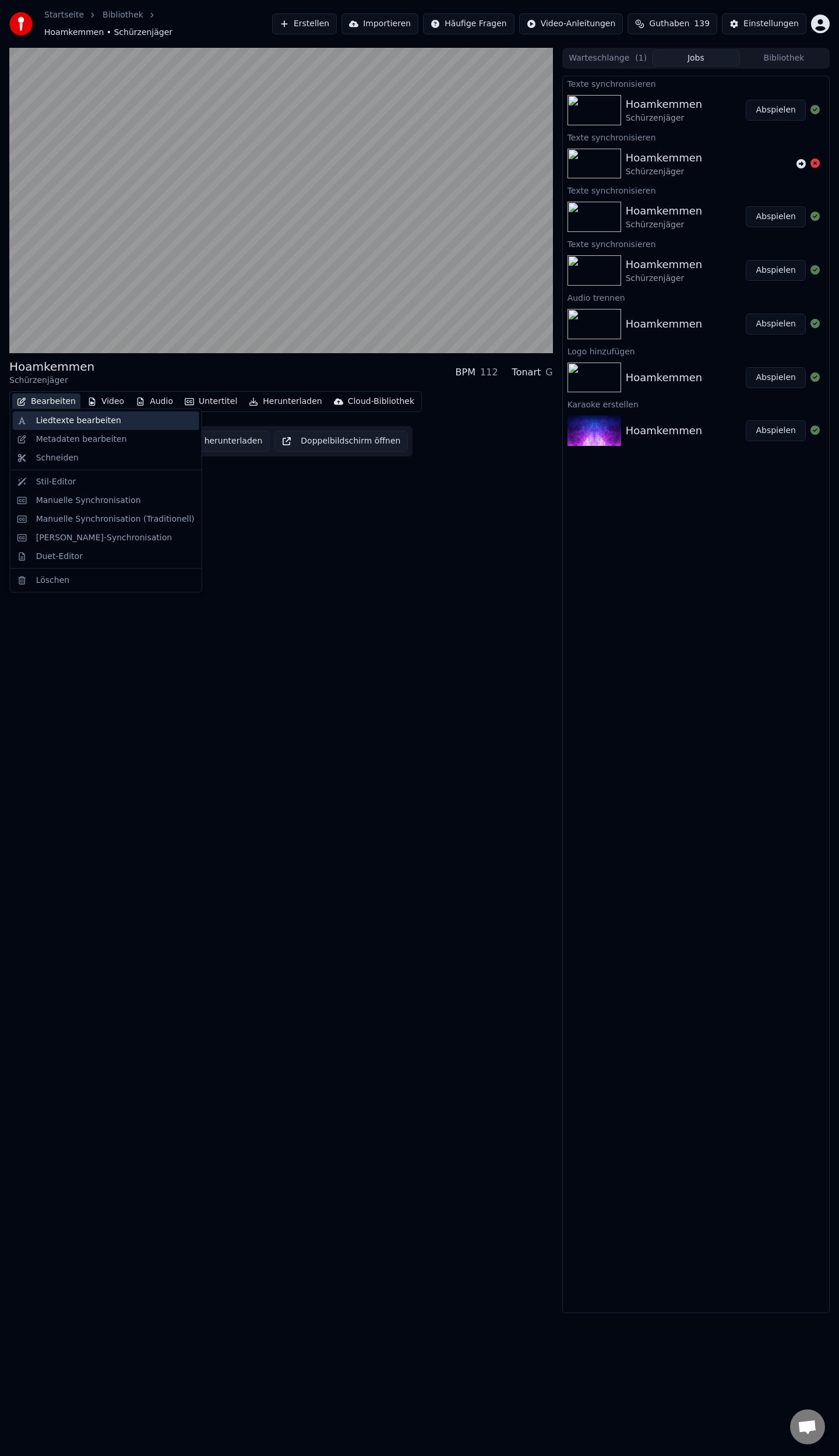
click at [52, 420] on div "Liedtexte bearbeiten" at bounding box center [78, 420] width 85 height 12
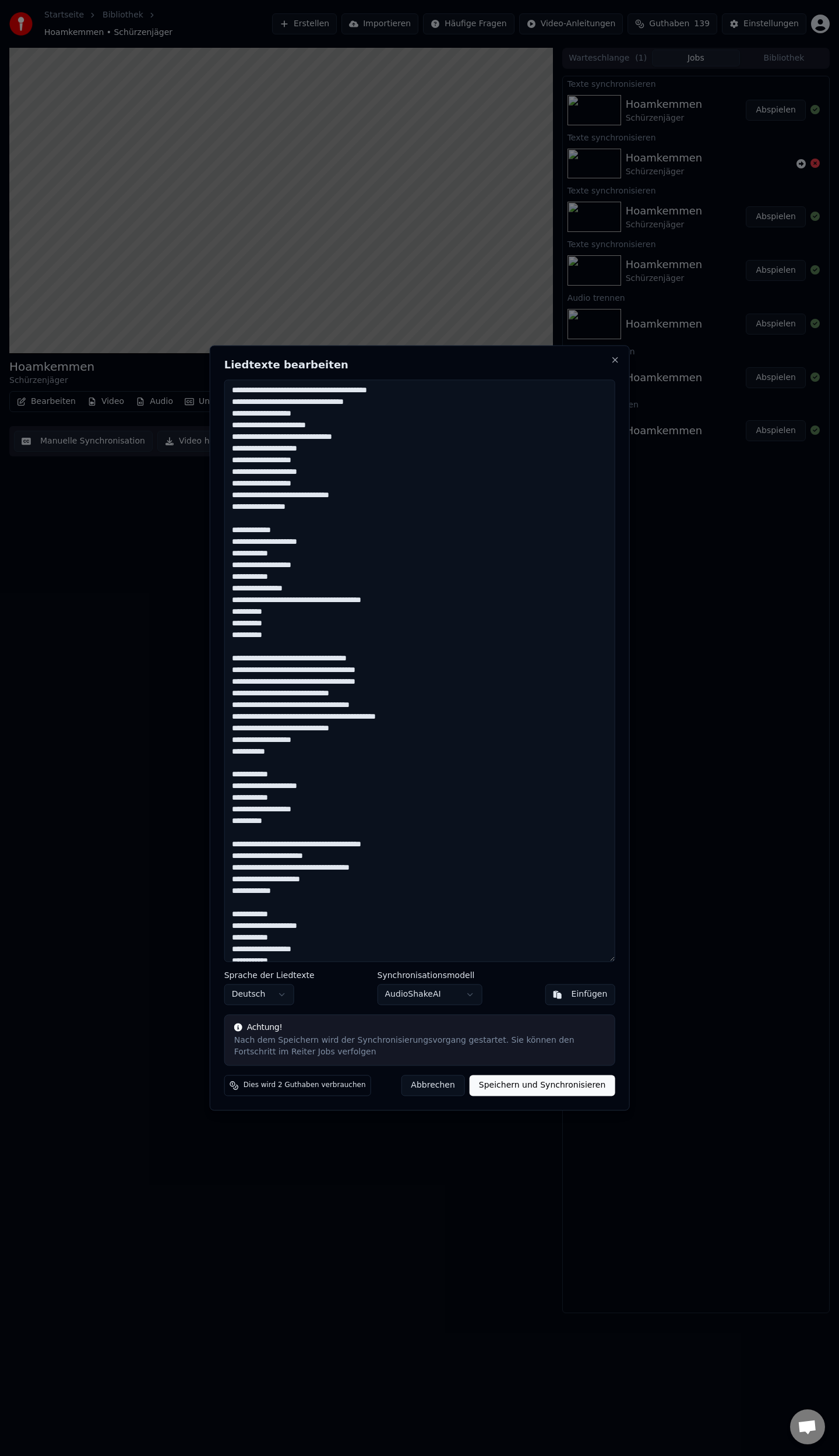
drag, startPoint x: 234, startPoint y: 544, endPoint x: 240, endPoint y: 546, distance: 6.3
click at [234, 543] on textarea at bounding box center [420, 670] width 391 height 582
click at [233, 566] on textarea at bounding box center [420, 670] width 391 height 582
click at [233, 588] on textarea at bounding box center [420, 670] width 391 height 582
click at [235, 787] on textarea at bounding box center [420, 670] width 391 height 582
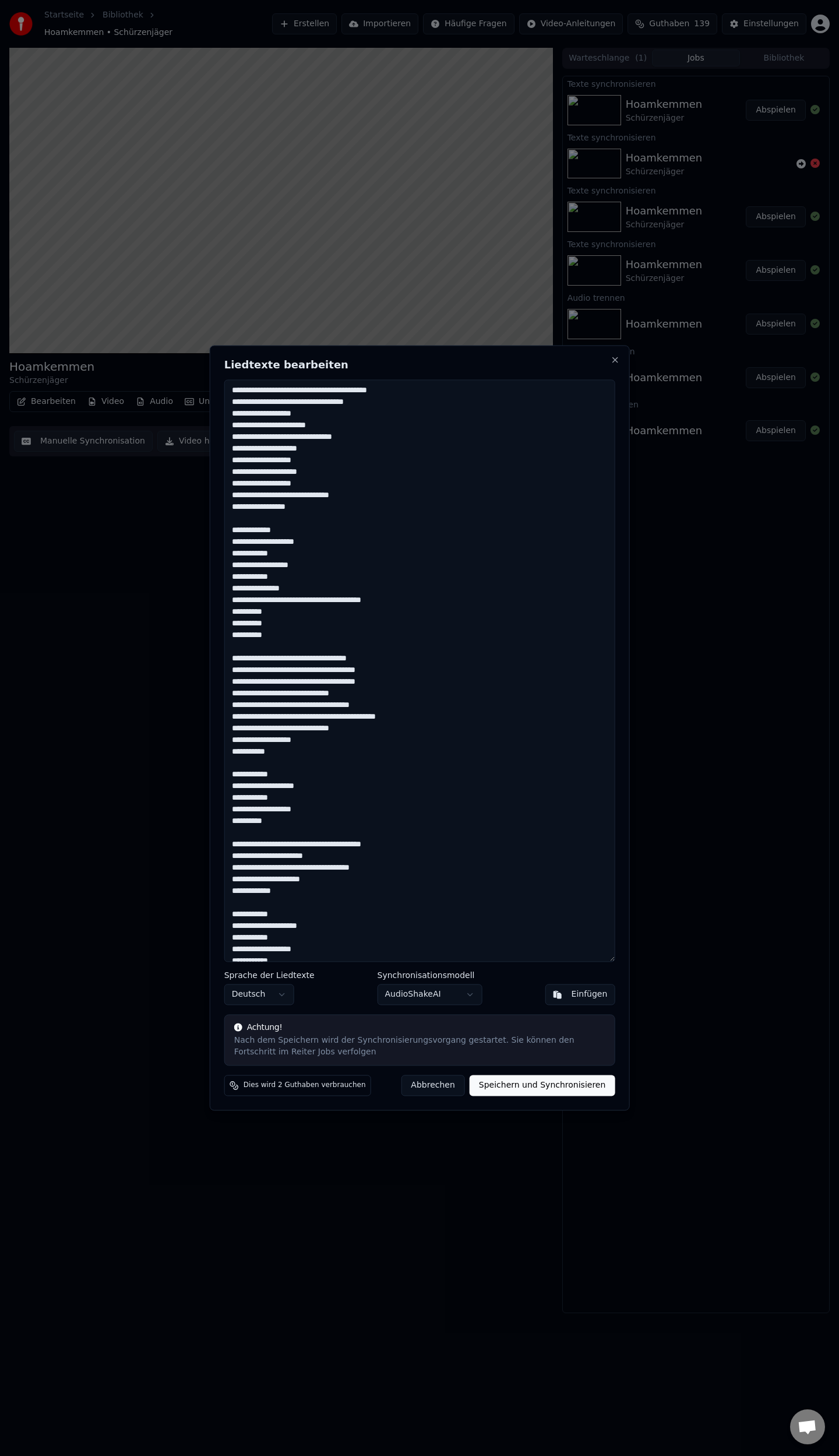
click at [234, 811] on textarea at bounding box center [420, 670] width 391 height 582
drag, startPoint x: 290, startPoint y: 777, endPoint x: 321, endPoint y: 778, distance: 31.0
click at [290, 777] on textarea at bounding box center [420, 670] width 391 height 582
click at [291, 533] on textarea at bounding box center [420, 670] width 391 height 582
click at [237, 542] on textarea at bounding box center [420, 670] width 391 height 582
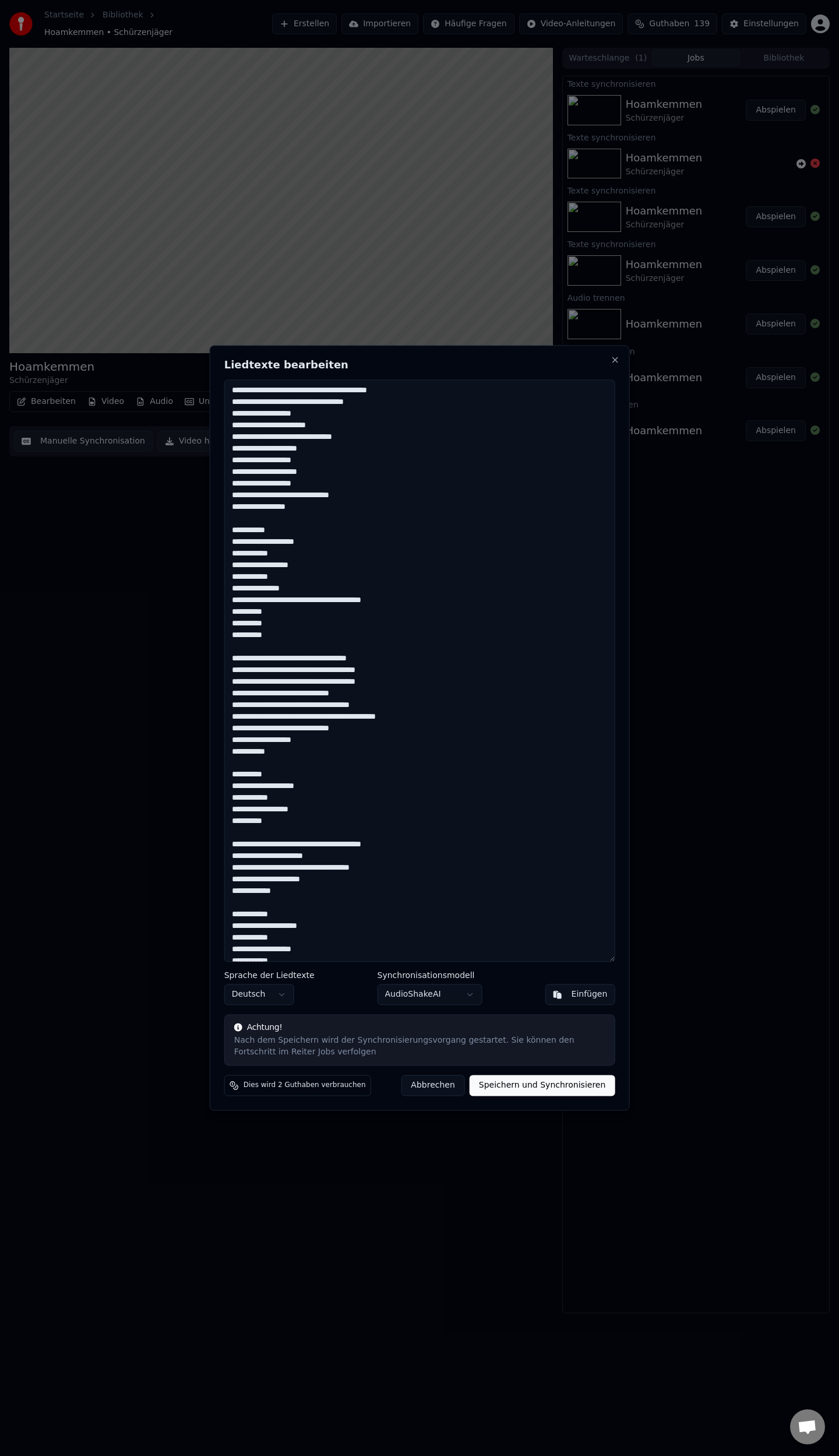
click at [232, 543] on textarea at bounding box center [420, 670] width 391 height 582
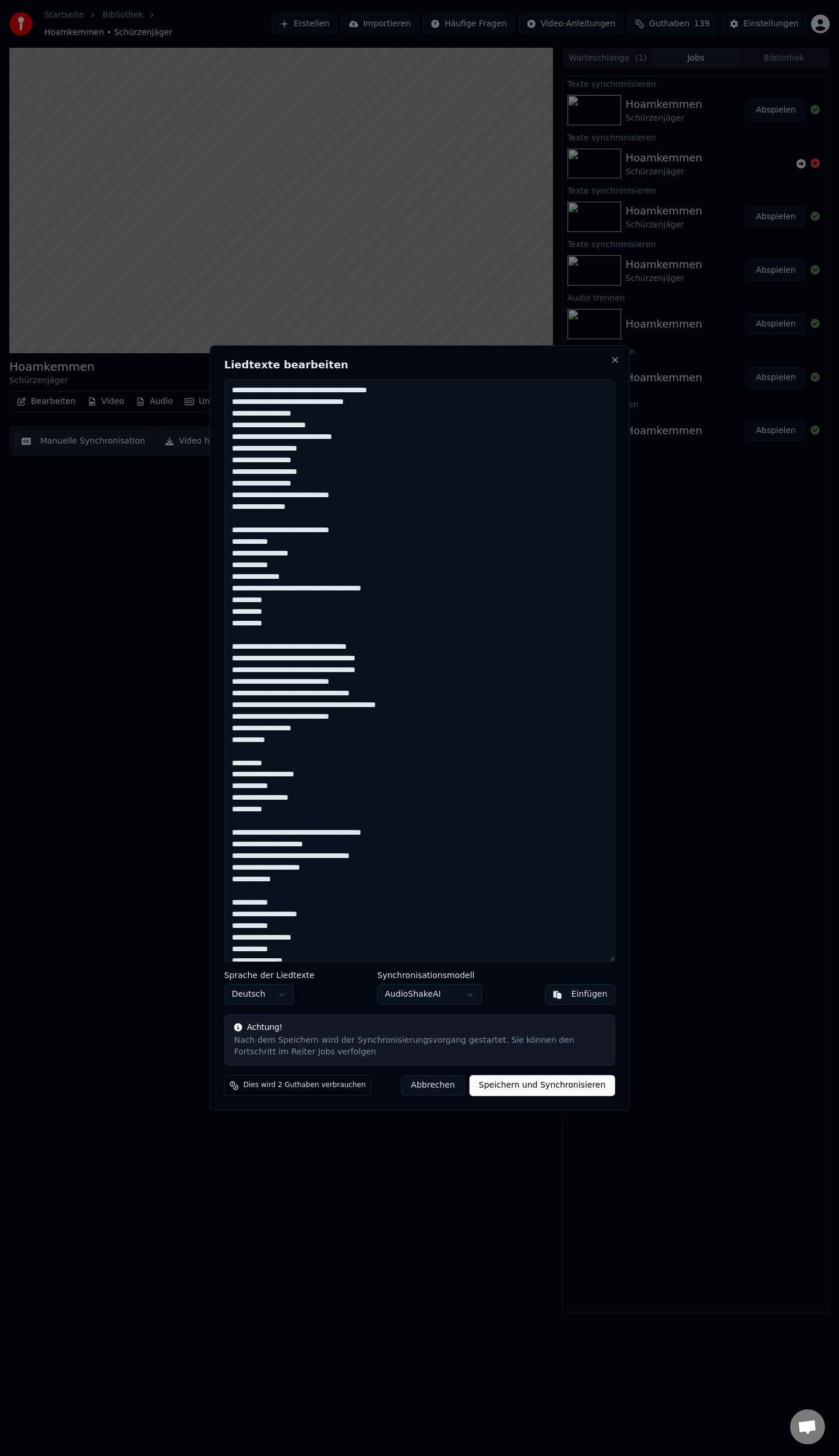
click at [233, 554] on textarea at bounding box center [420, 670] width 391 height 582
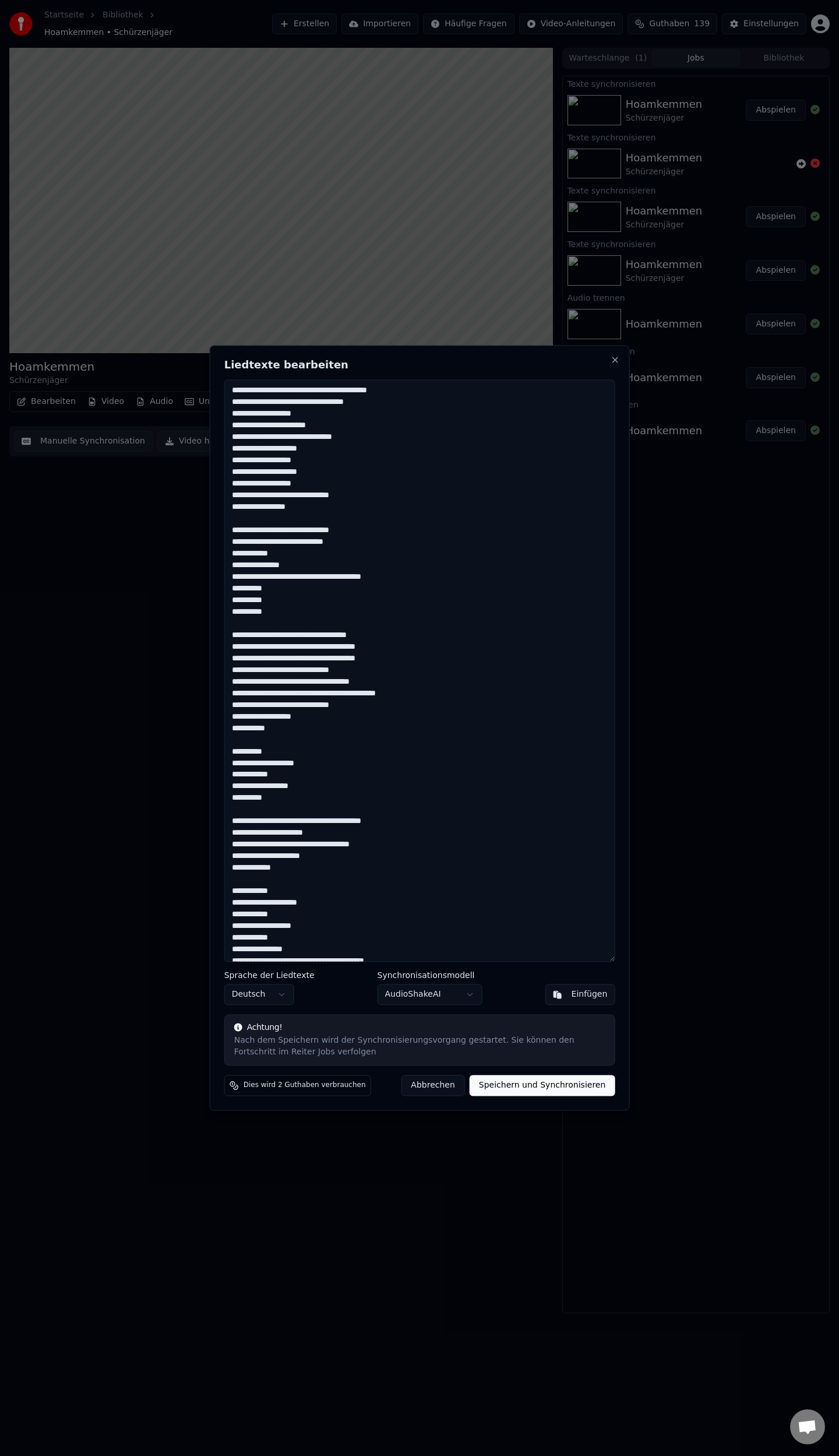
click at [288, 529] on textarea at bounding box center [420, 670] width 391 height 582
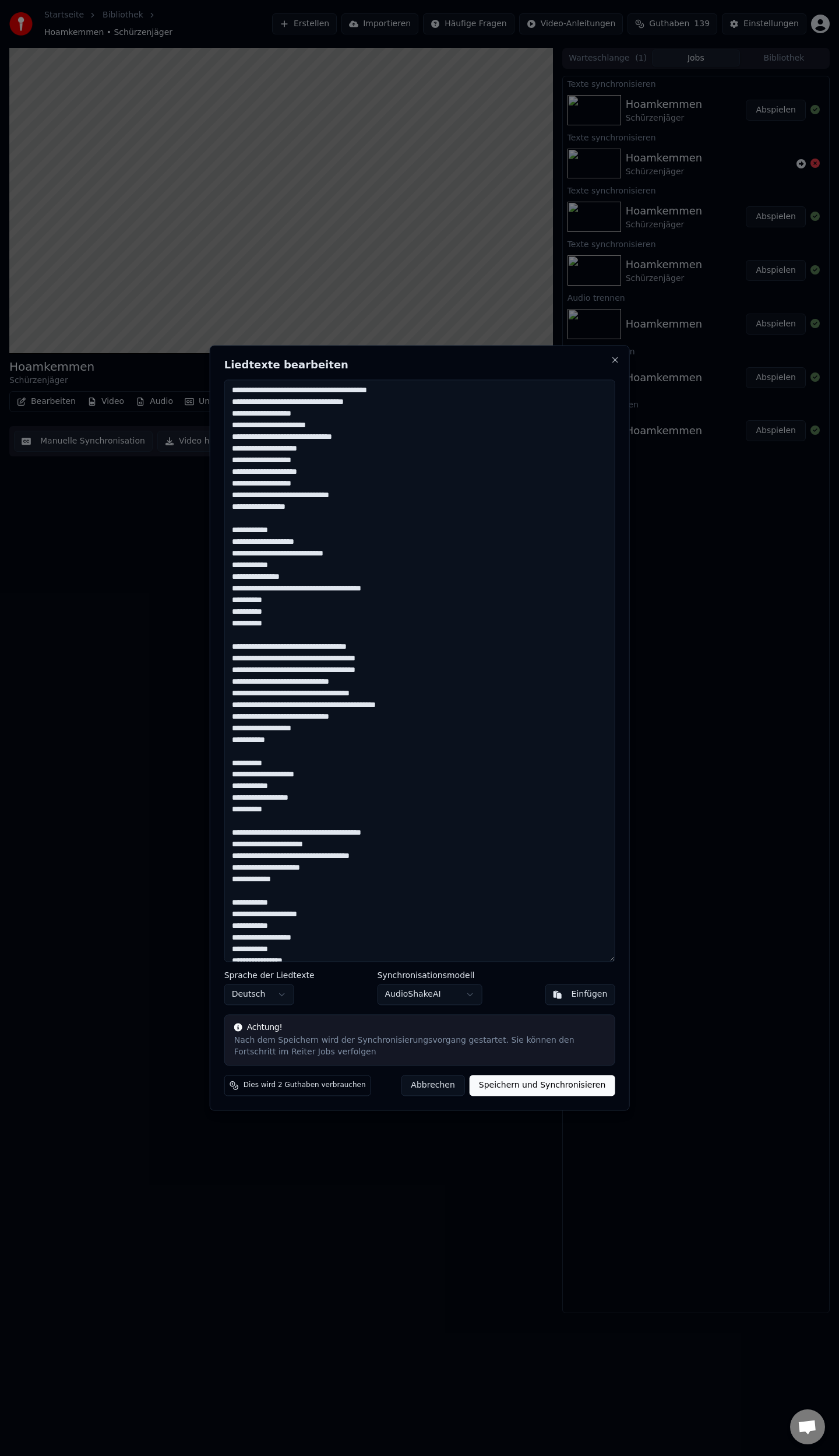
drag, startPoint x: 288, startPoint y: 555, endPoint x: 297, endPoint y: 566, distance: 14.2
click at [289, 556] on textarea at bounding box center [420, 670] width 391 height 582
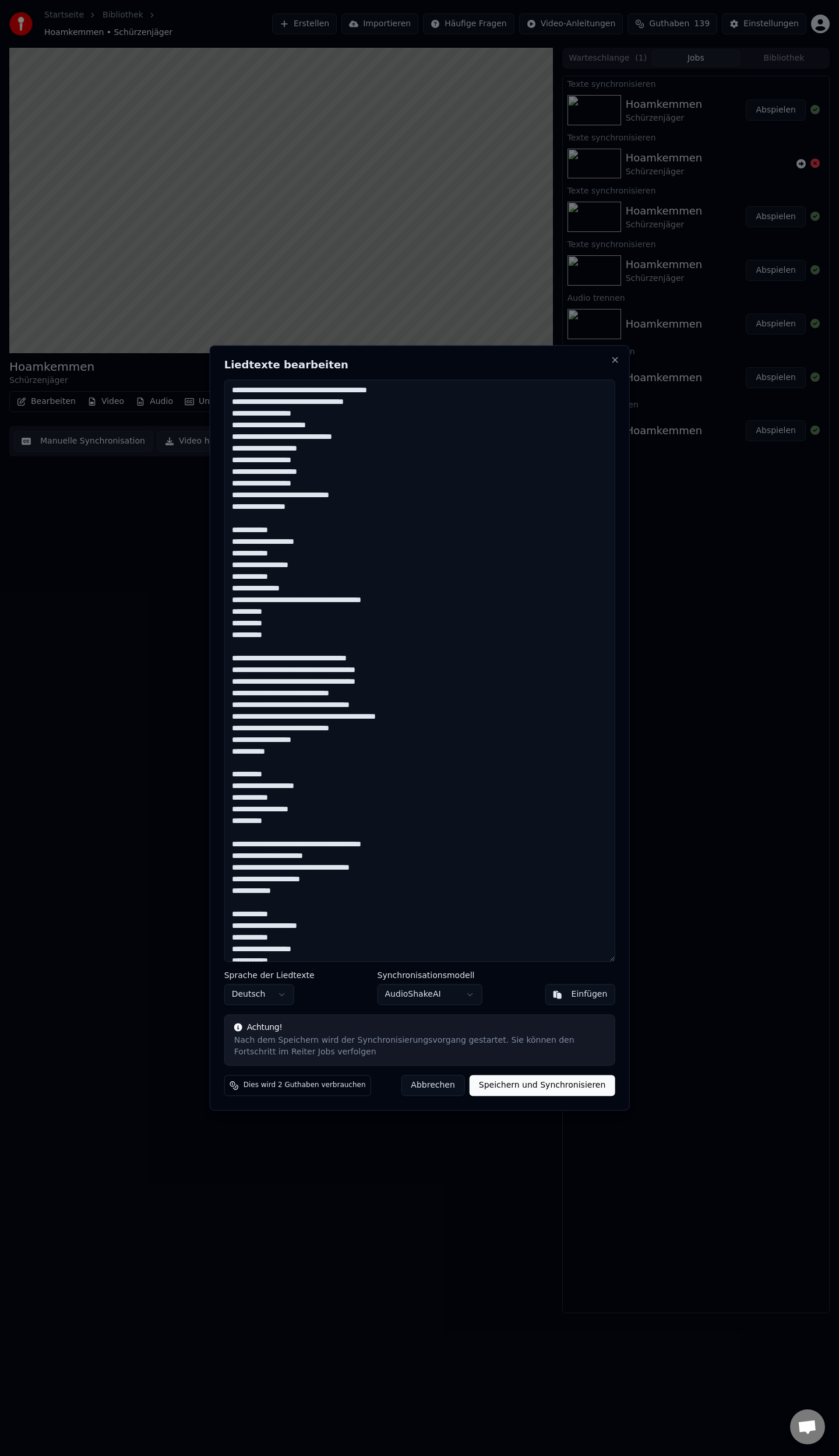
click at [291, 579] on textarea at bounding box center [420, 670] width 391 height 582
click at [285, 775] on textarea at bounding box center [420, 670] width 391 height 582
click at [235, 589] on textarea at bounding box center [420, 670] width 391 height 582
click at [236, 787] on textarea at bounding box center [420, 670] width 391 height 582
drag, startPoint x: 289, startPoint y: 800, endPoint x: 297, endPoint y: 802, distance: 8.2
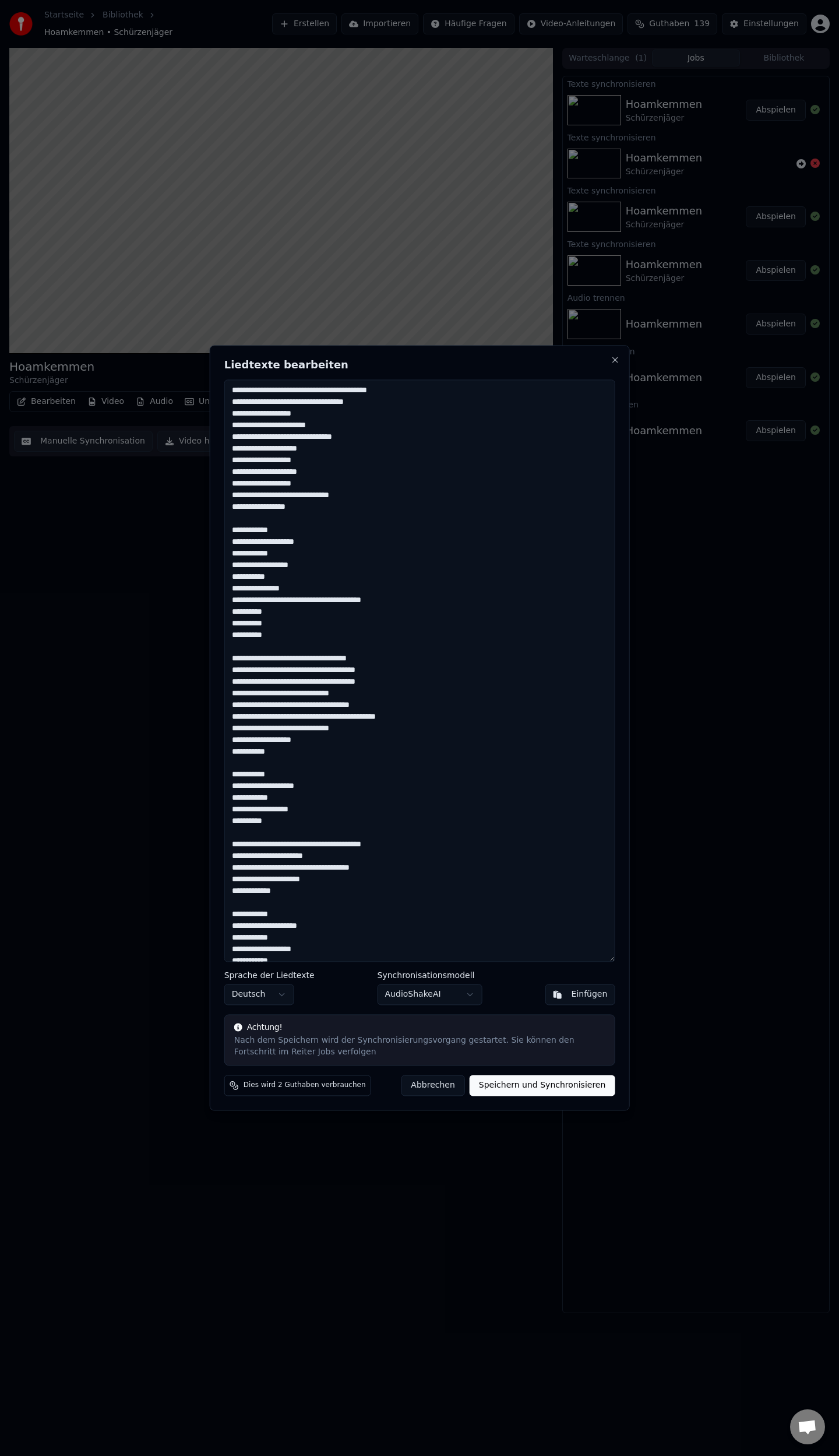
click at [290, 800] on textarea at bounding box center [420, 670] width 391 height 582
click at [233, 811] on textarea at bounding box center [420, 670] width 391 height 582
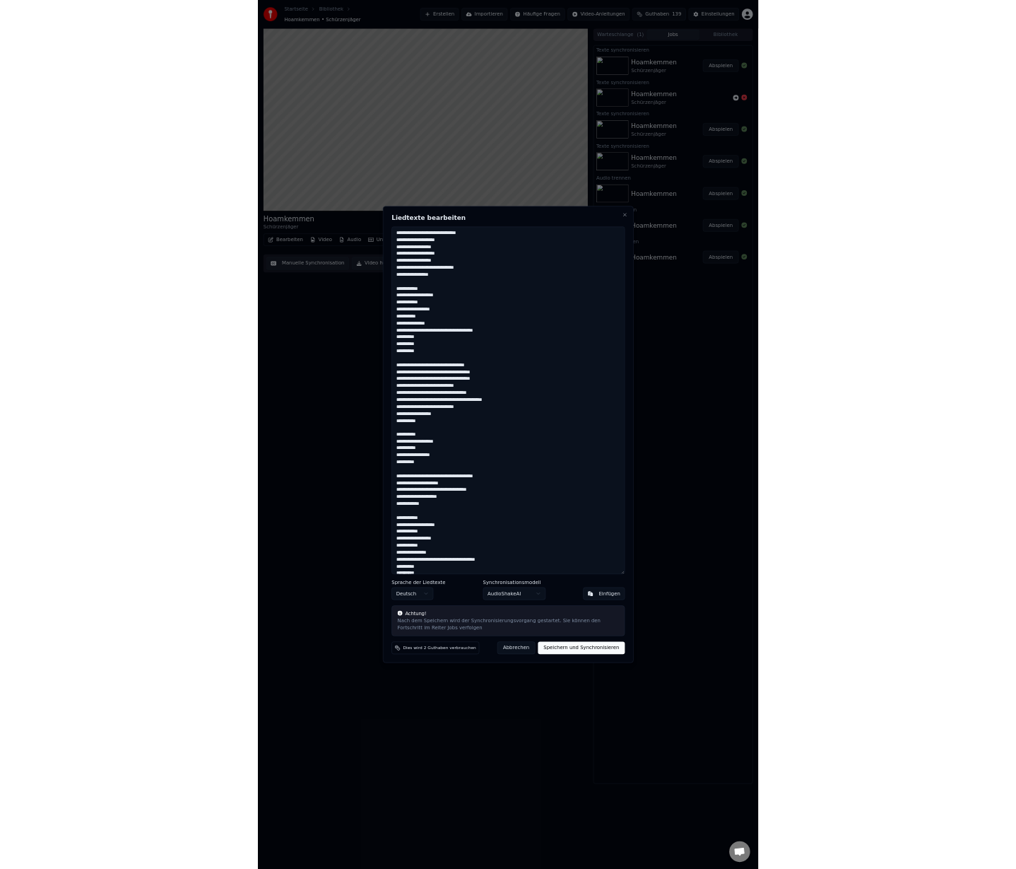
scroll to position [83, 0]
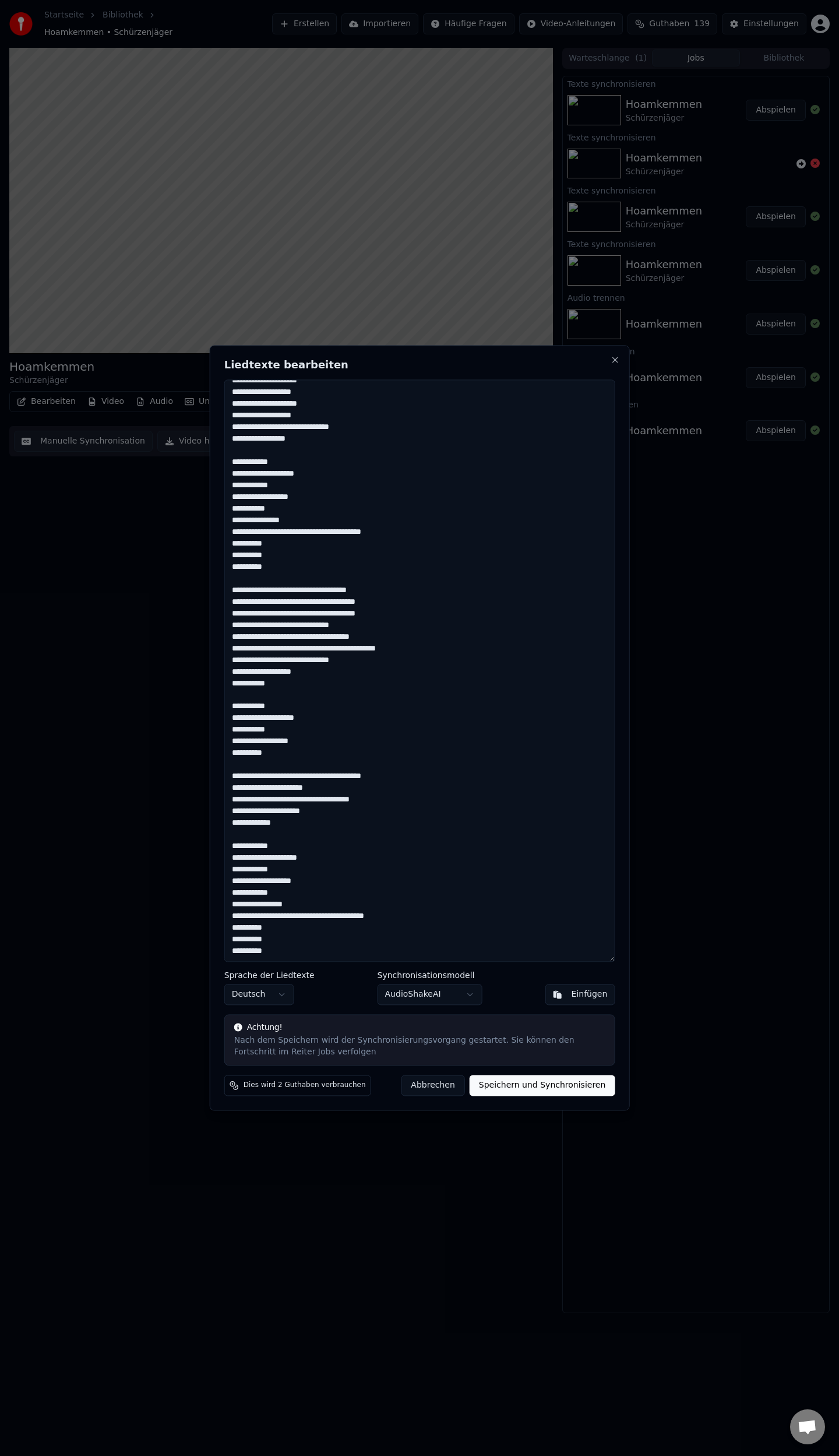
drag, startPoint x: 291, startPoint y: 846, endPoint x: 313, endPoint y: 843, distance: 22.2
click at [293, 848] on textarea at bounding box center [420, 670] width 391 height 582
drag, startPoint x: 241, startPoint y: 857, endPoint x: 256, endPoint y: 863, distance: 16.2
click at [241, 857] on textarea at bounding box center [420, 670] width 391 height 582
click at [236, 881] on textarea at bounding box center [420, 670] width 391 height 582
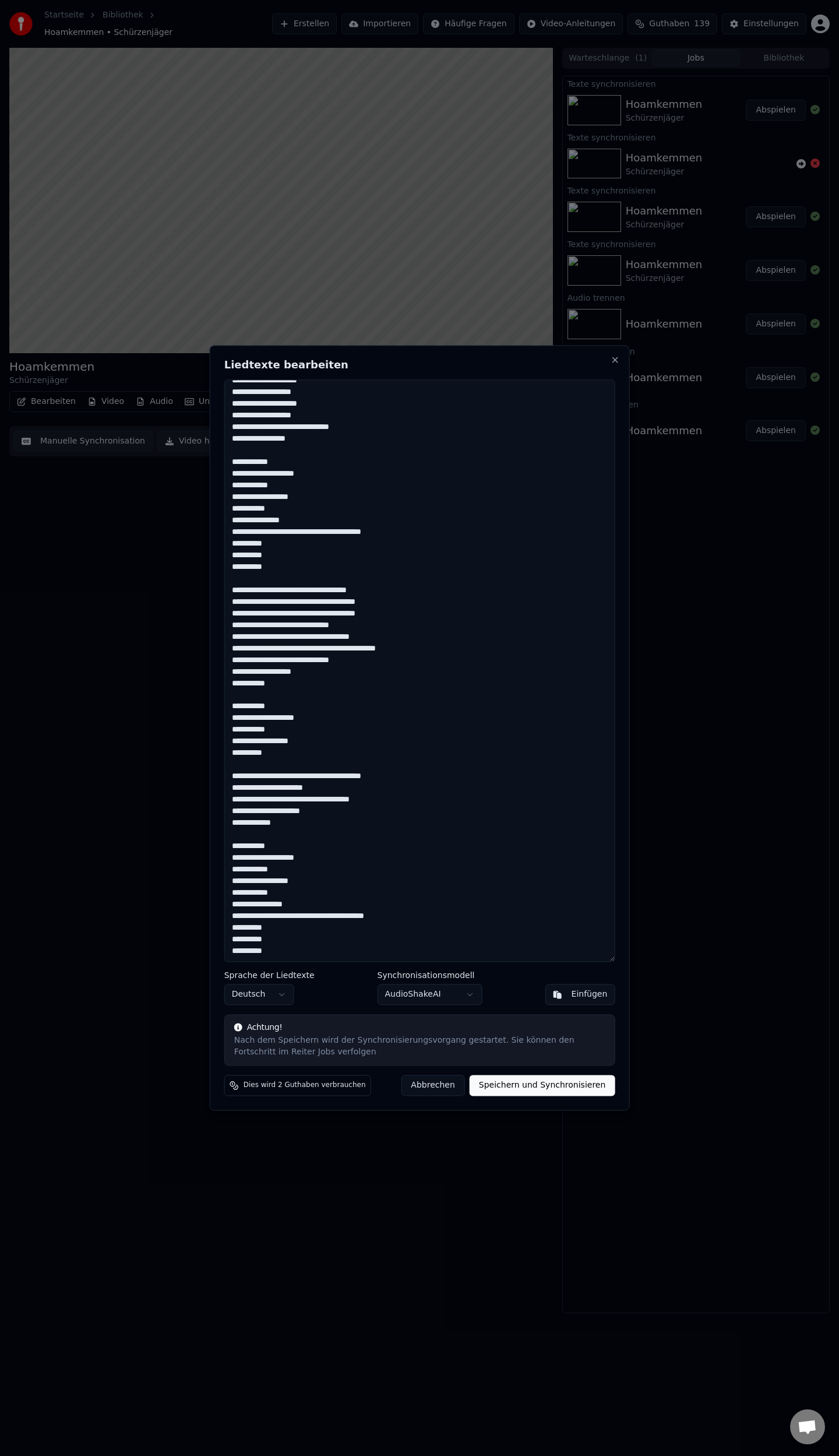
click at [288, 872] on textarea at bounding box center [420, 670] width 391 height 582
click at [290, 892] on textarea at bounding box center [420, 670] width 391 height 582
click at [237, 904] on textarea at bounding box center [420, 670] width 391 height 582
type textarea "**********"
click at [546, 1080] on button "Speichern und Synchronisieren" at bounding box center [542, 1085] width 146 height 21
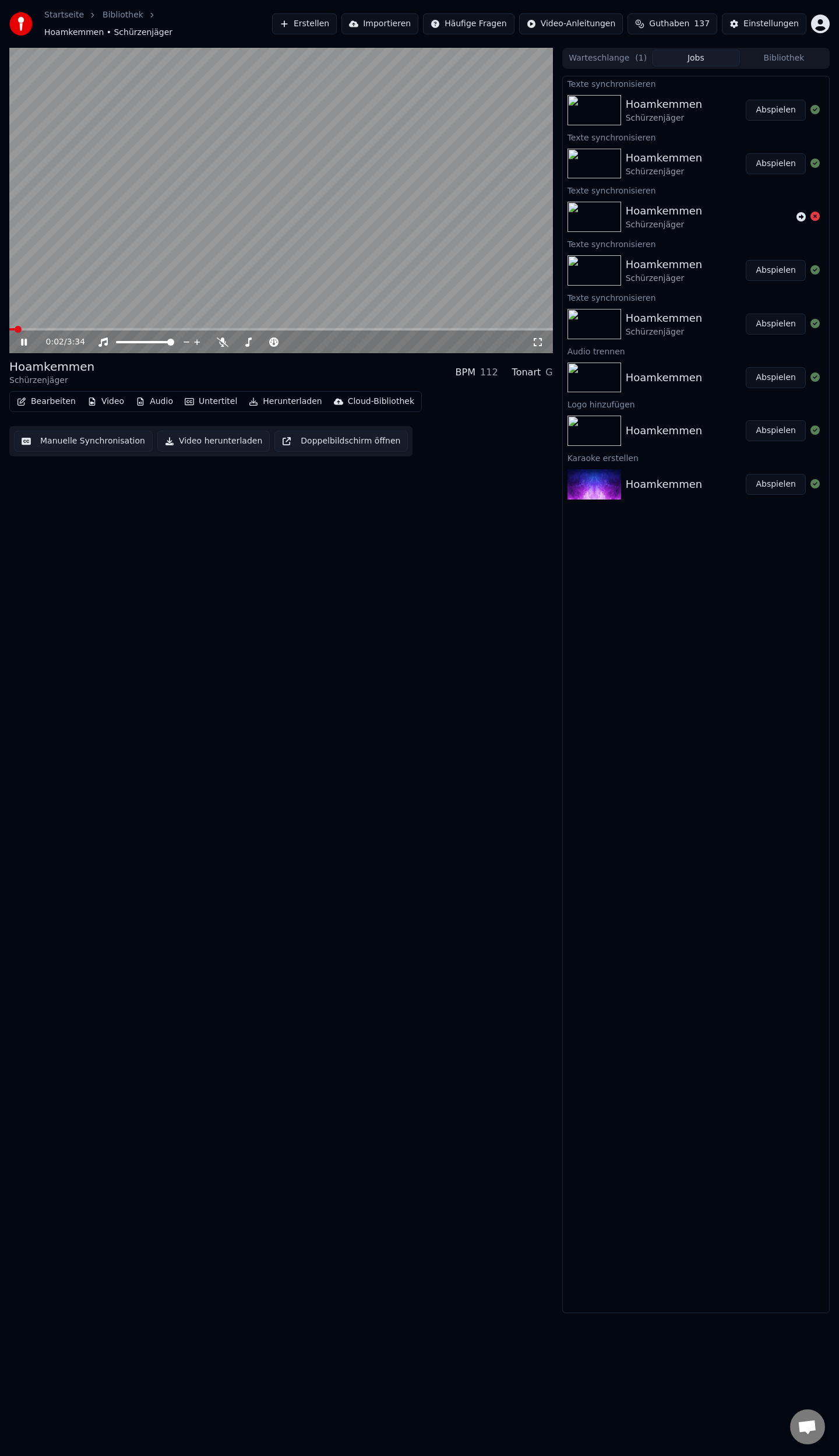
click at [785, 100] on button "Abspielen" at bounding box center [776, 110] width 60 height 21
click at [144, 321] on div "100 100" at bounding box center [156, 317] width 27 height 16
click at [140, 328] on span at bounding box center [280, 329] width 543 height 2
click at [300, 331] on div "1:14 / 3:34" at bounding box center [280, 342] width 543 height 23
click at [311, 320] on video at bounding box center [280, 200] width 543 height 306
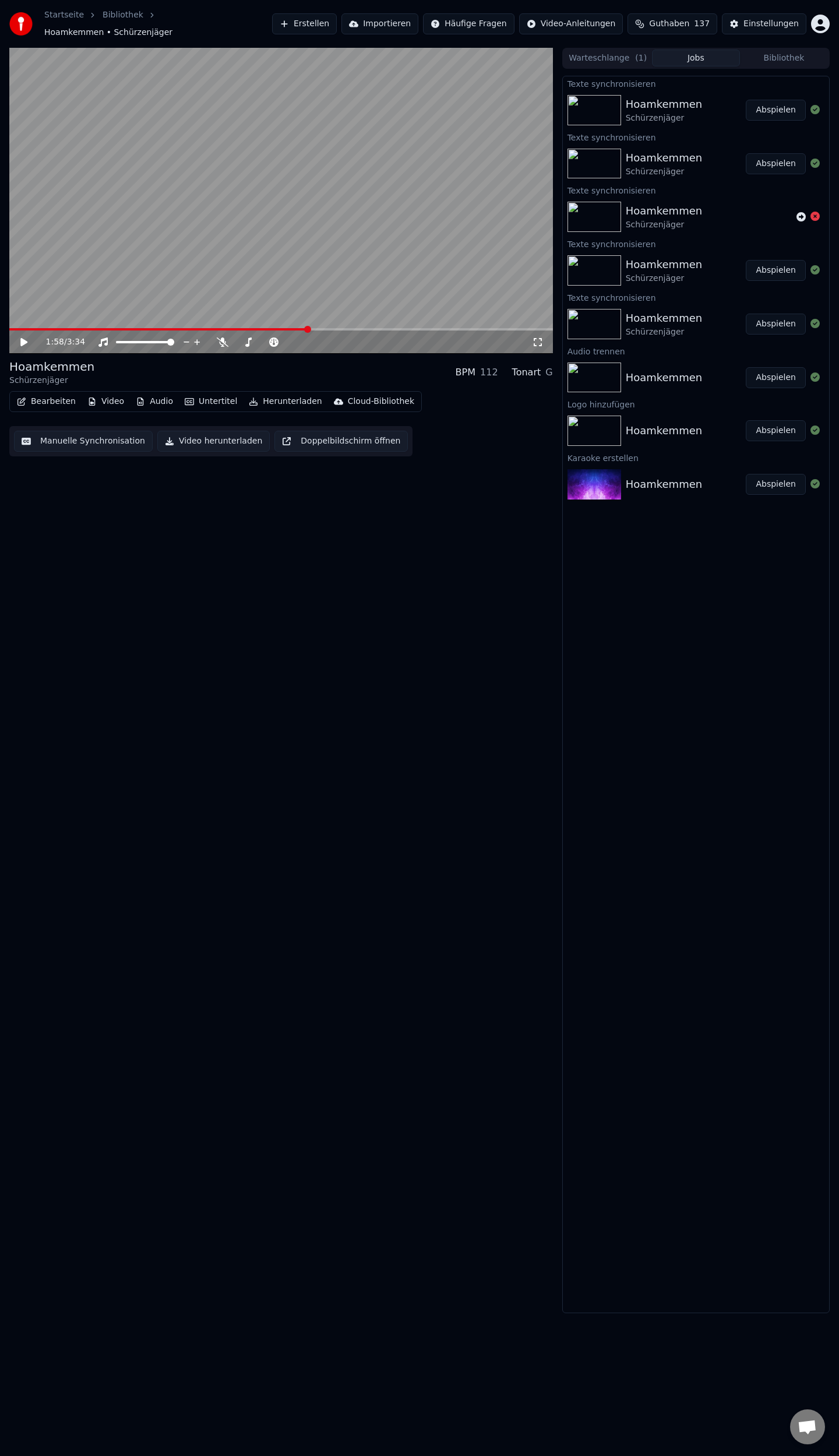
click at [307, 328] on span at bounding box center [280, 329] width 543 height 2
click at [317, 328] on span at bounding box center [280, 329] width 543 height 2
click at [311, 321] on video at bounding box center [280, 200] width 543 height 306
click at [416, 328] on span at bounding box center [280, 329] width 543 height 2
click at [268, 398] on button "Herunterladen" at bounding box center [285, 402] width 82 height 16
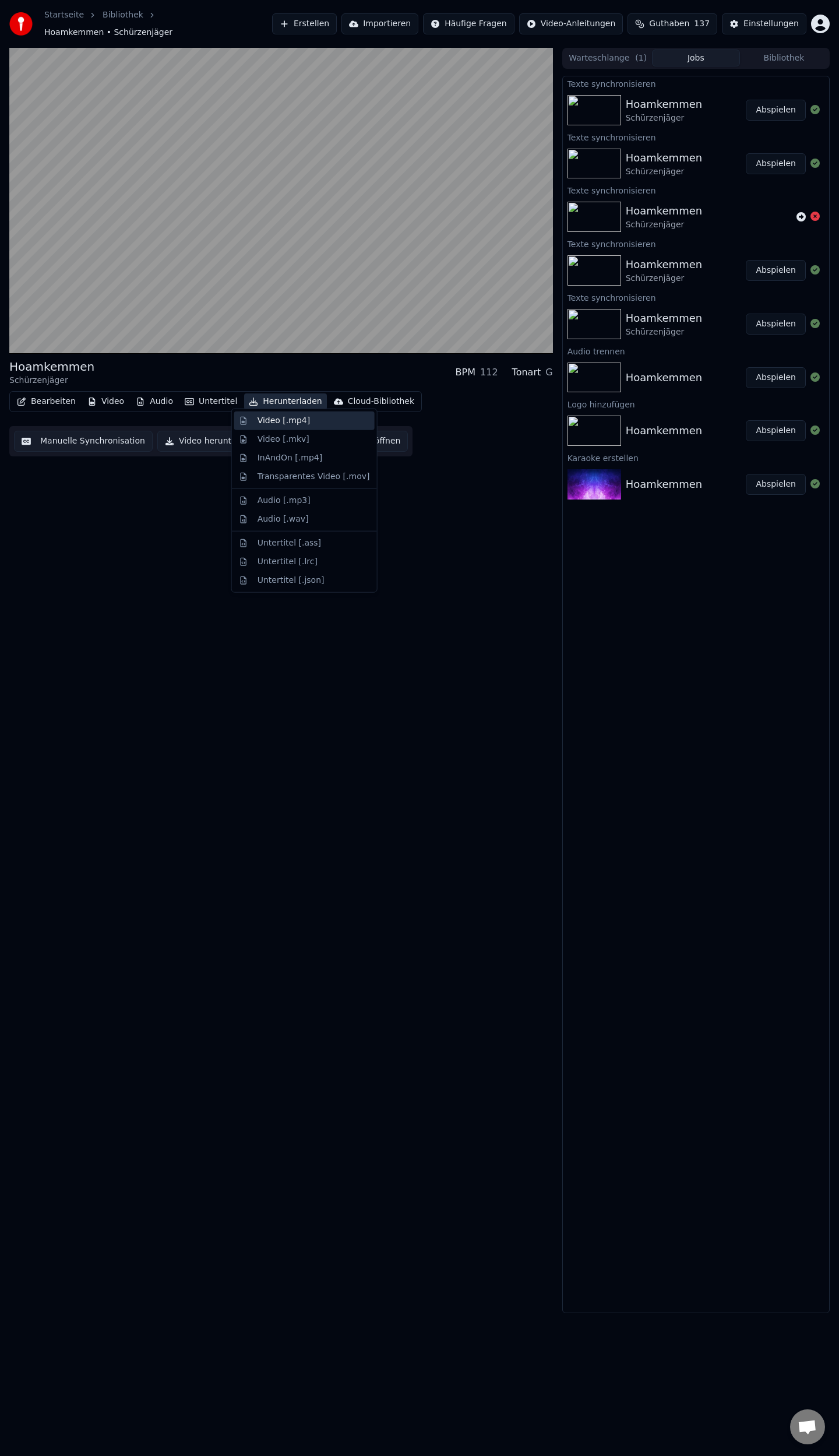
click at [272, 422] on div "Video [.mp4]" at bounding box center [284, 420] width 53 height 12
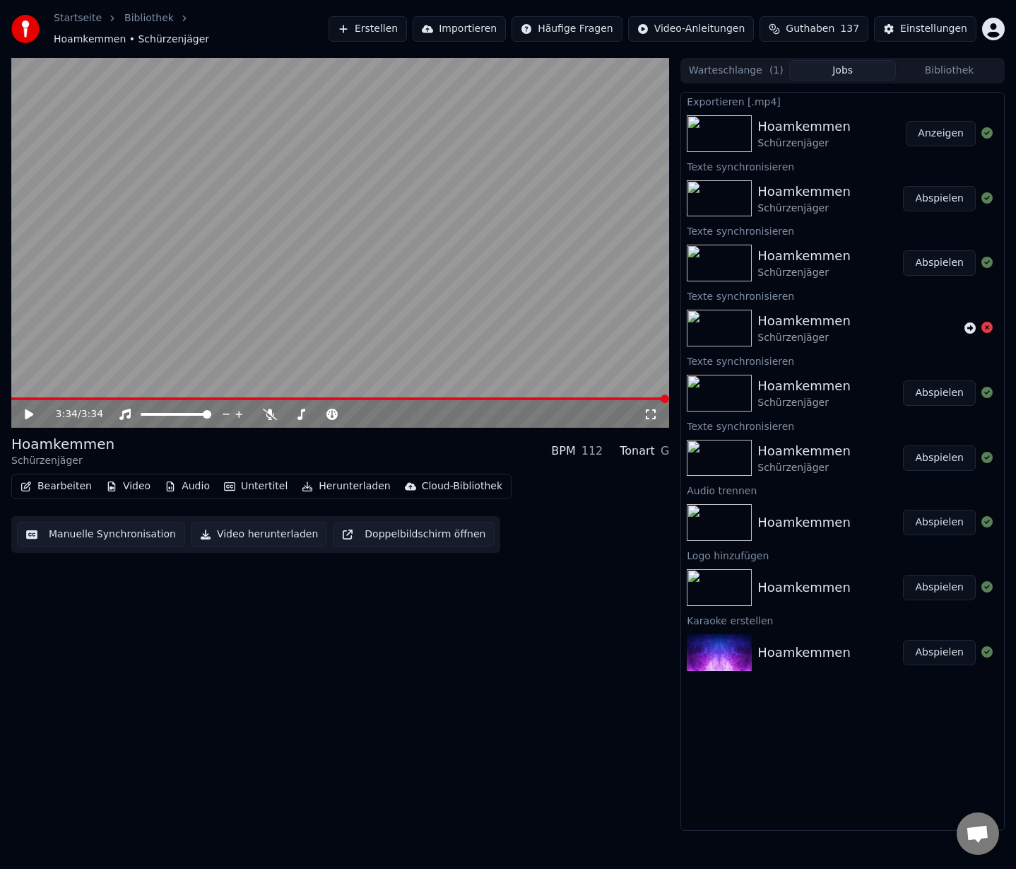
click at [407, 28] on button "Erstellen" at bounding box center [368, 28] width 78 height 25
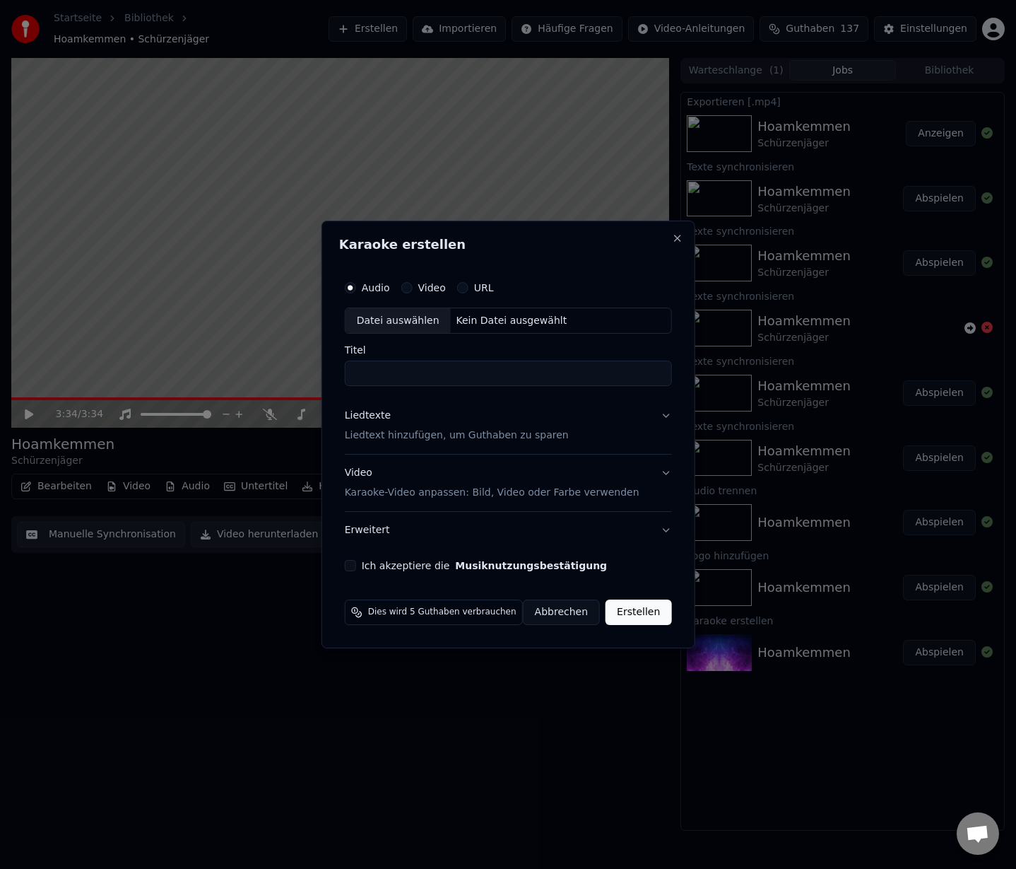
click at [404, 327] on div "Datei auswählen" at bounding box center [398, 320] width 105 height 25
click at [414, 327] on div "Datei auswählen" at bounding box center [398, 320] width 105 height 25
type input "**********"
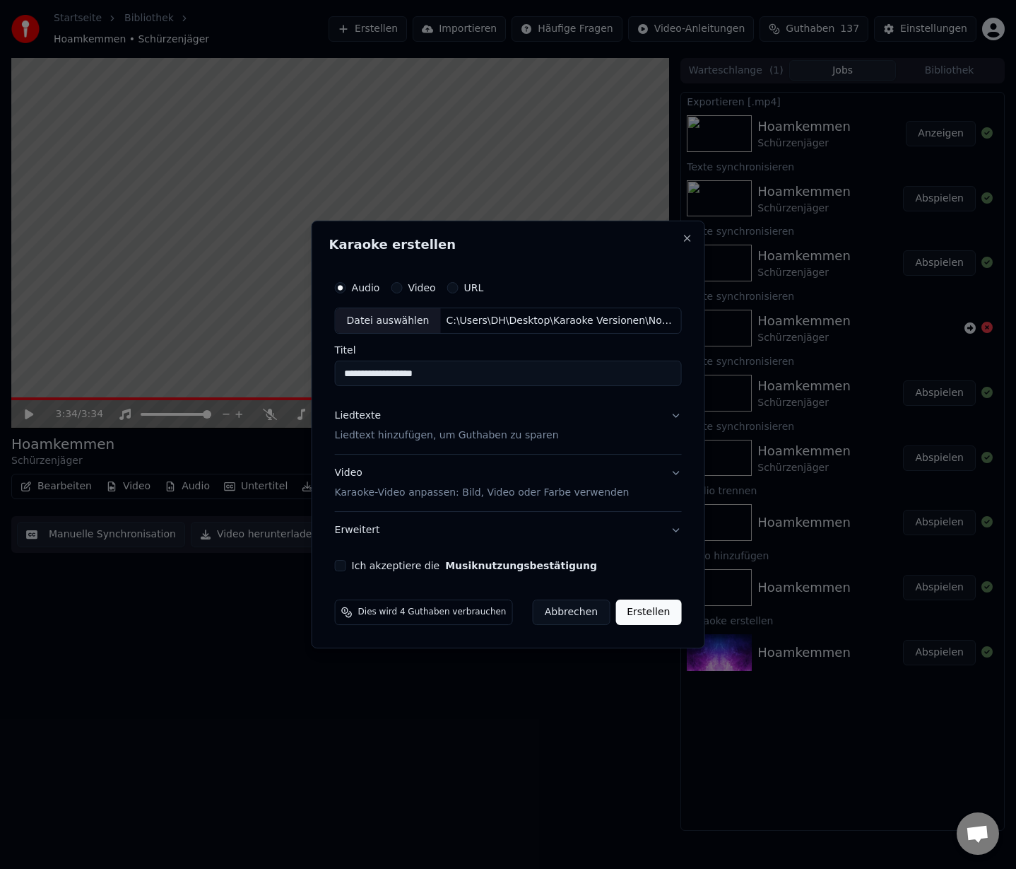
click at [424, 435] on p "Liedtext hinzufügen, um Guthaben zu sparen" at bounding box center [447, 436] width 224 height 14
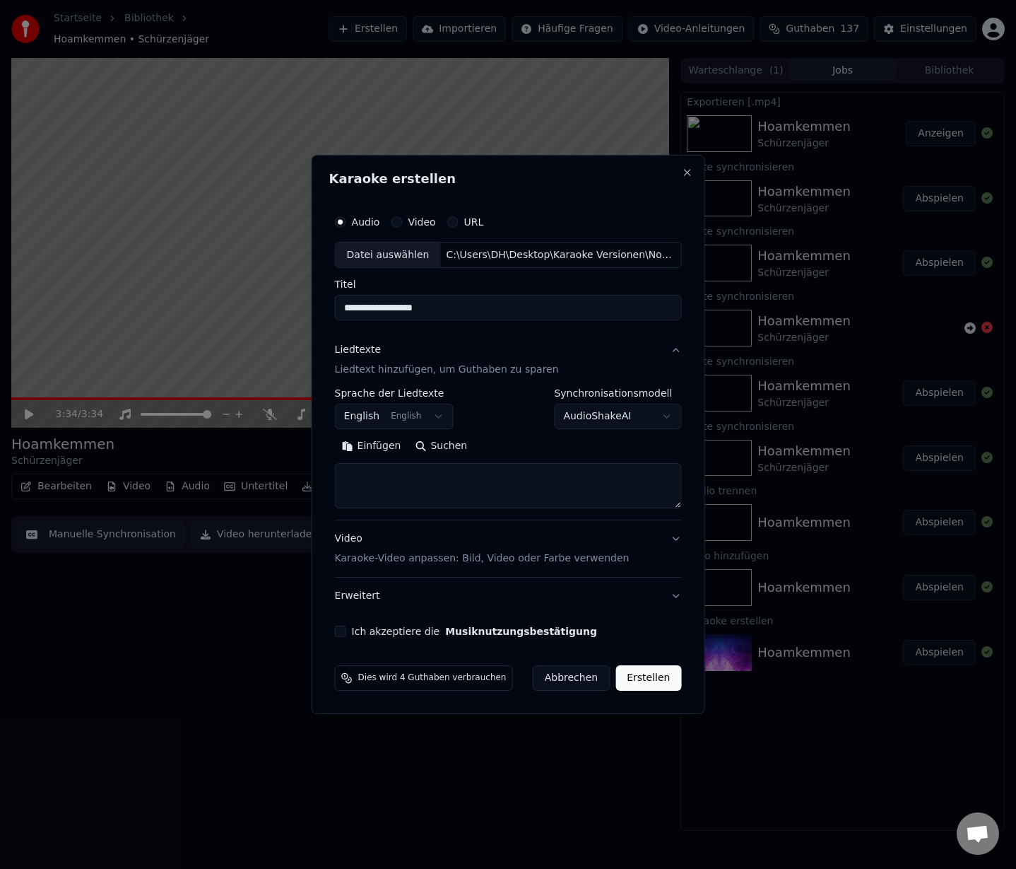
click at [373, 421] on body "**********" at bounding box center [508, 434] width 1016 height 869
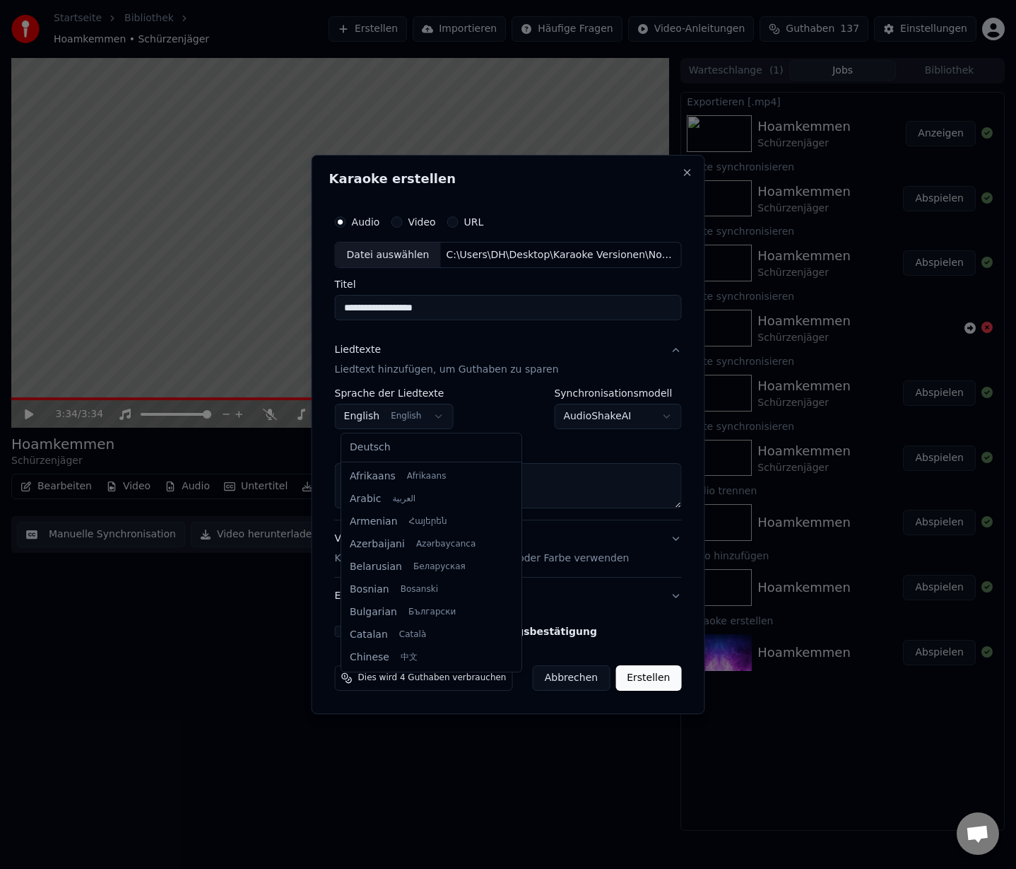
scroll to position [113, 0]
select select "**"
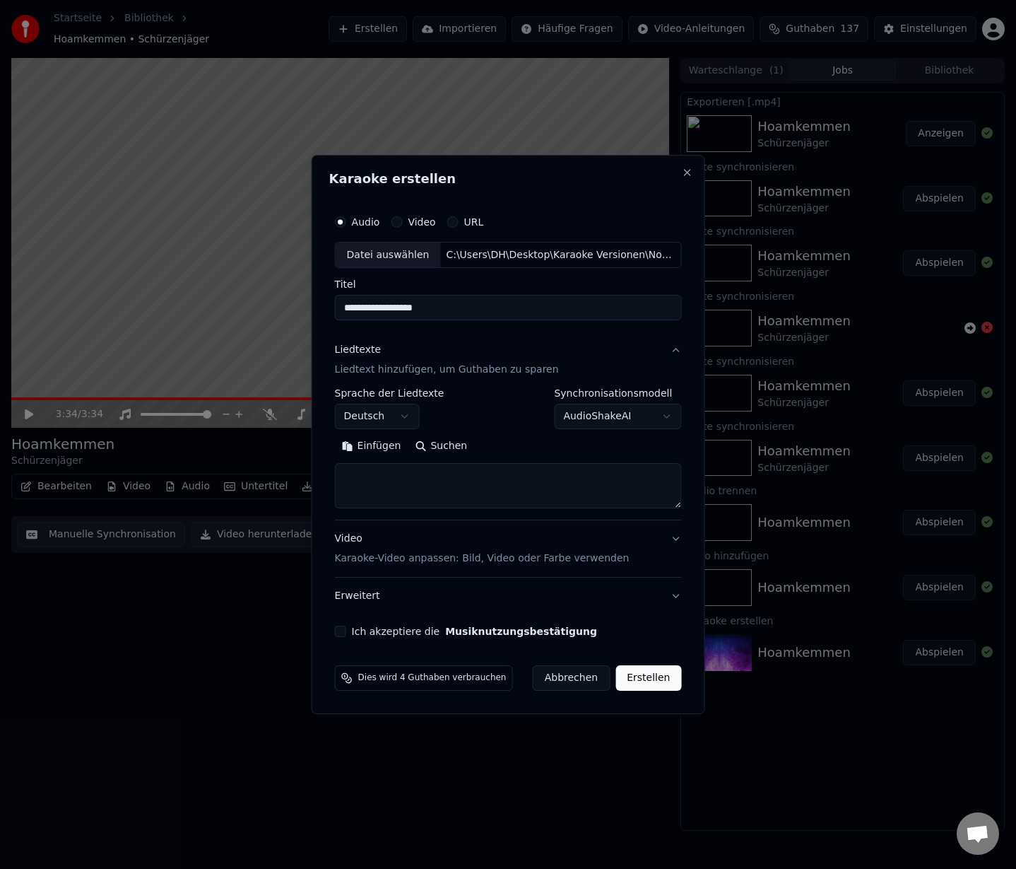
click at [371, 447] on button "Einfügen" at bounding box center [372, 446] width 74 height 23
click at [342, 633] on button "Ich akzeptiere die Musiknutzungsbestätigung" at bounding box center [340, 631] width 11 height 11
click at [643, 677] on button "Erstellen" at bounding box center [649, 677] width 66 height 25
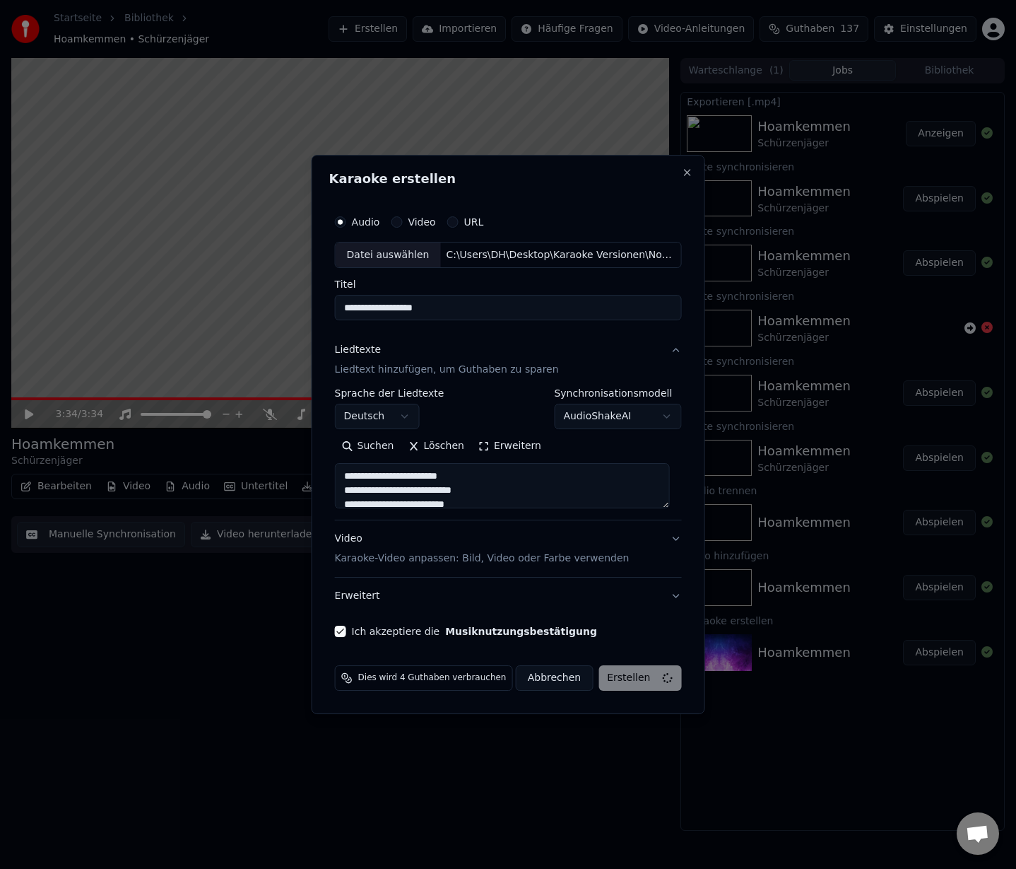
type textarea "**********"
select select
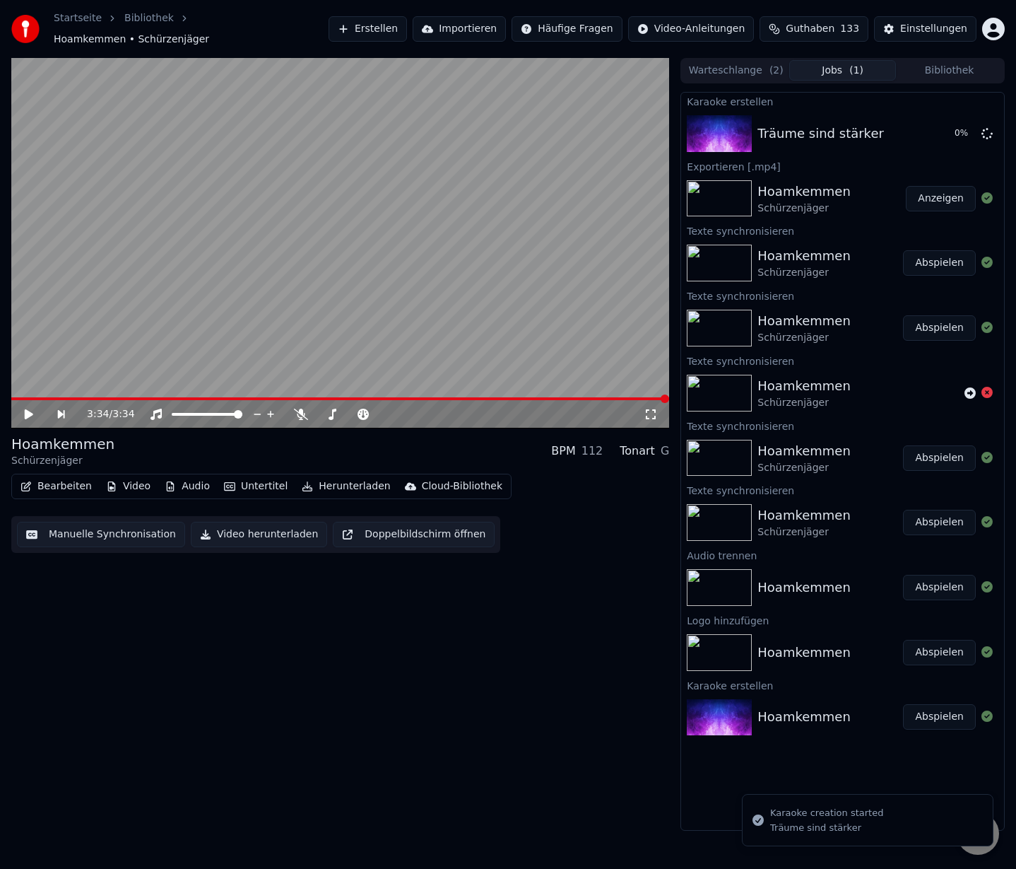
click at [130, 476] on button "Video" at bounding box center [128, 486] width 56 height 20
click at [386, 628] on div "3:34 / 3:34 Hoamkemmen Schürzenjäger BPM 112 Tonart G Bearbeiten Video Audio Un…" at bounding box center [340, 444] width 658 height 773
click at [942, 126] on button "Abspielen" at bounding box center [939, 133] width 73 height 25
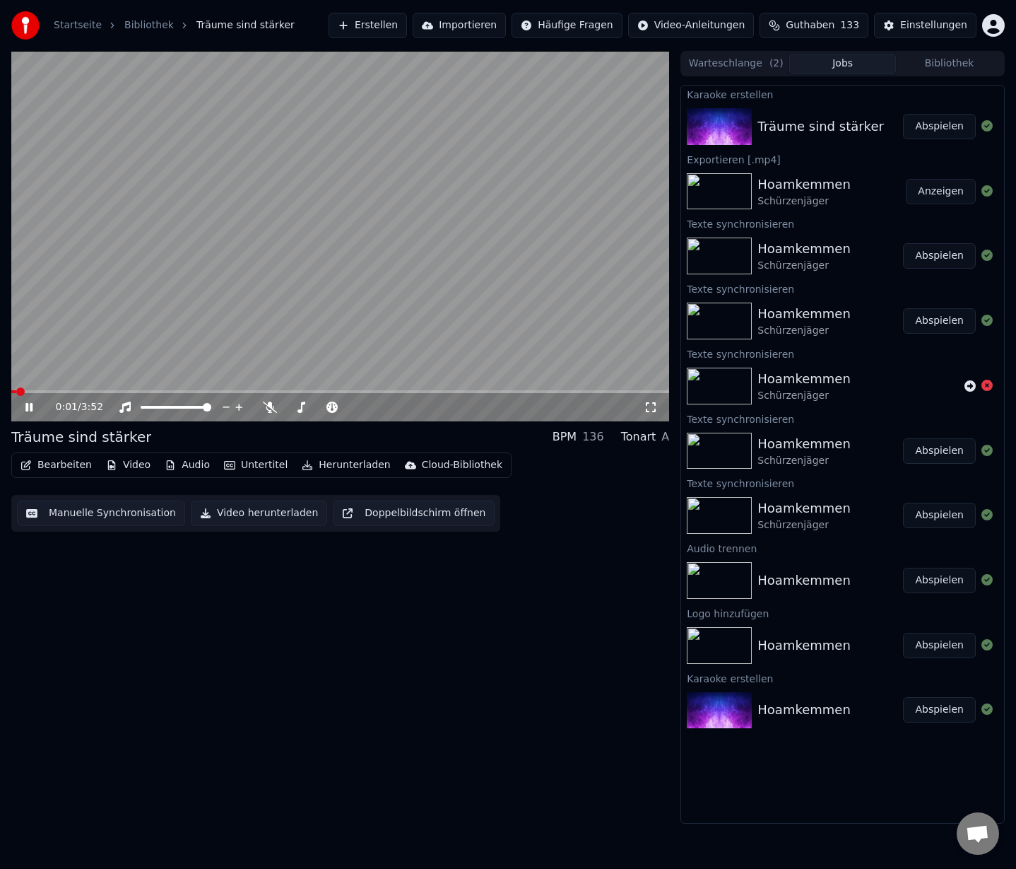
click at [27, 405] on icon at bounding box center [28, 407] width 7 height 8
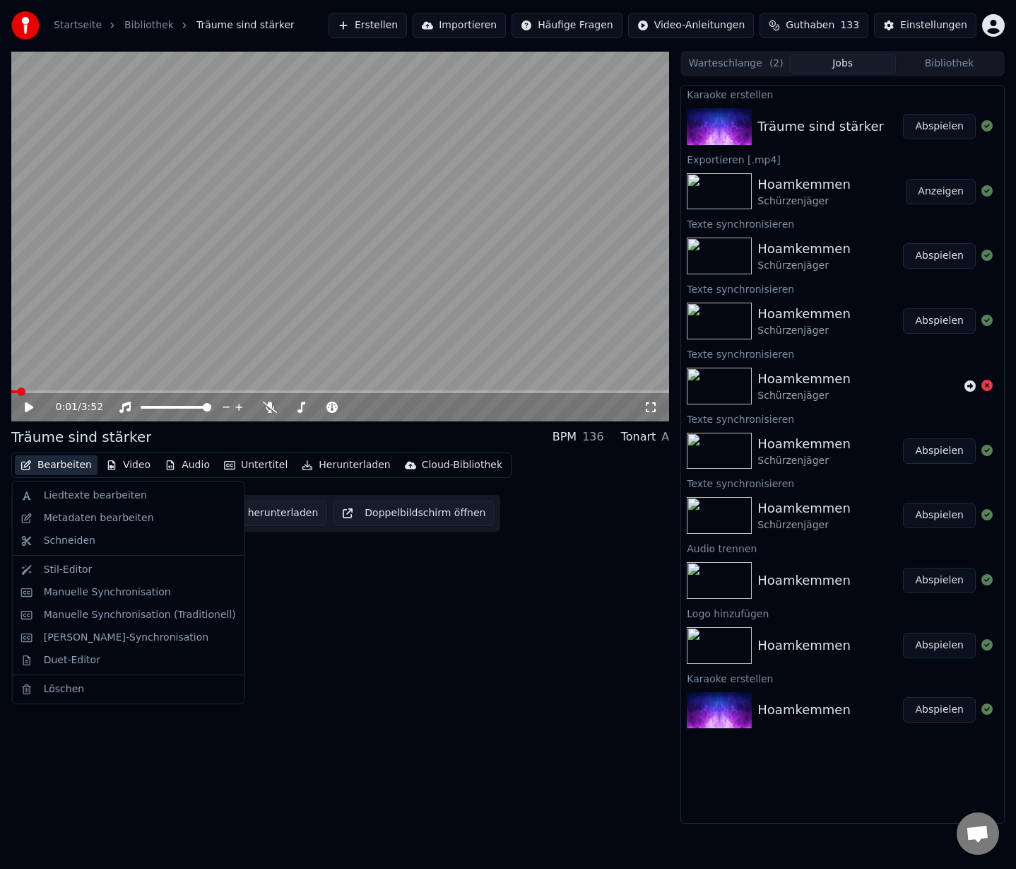
click at [59, 464] on button "Bearbeiten" at bounding box center [56, 465] width 83 height 20
click at [68, 521] on div "Metadaten bearbeiten" at bounding box center [99, 518] width 110 height 14
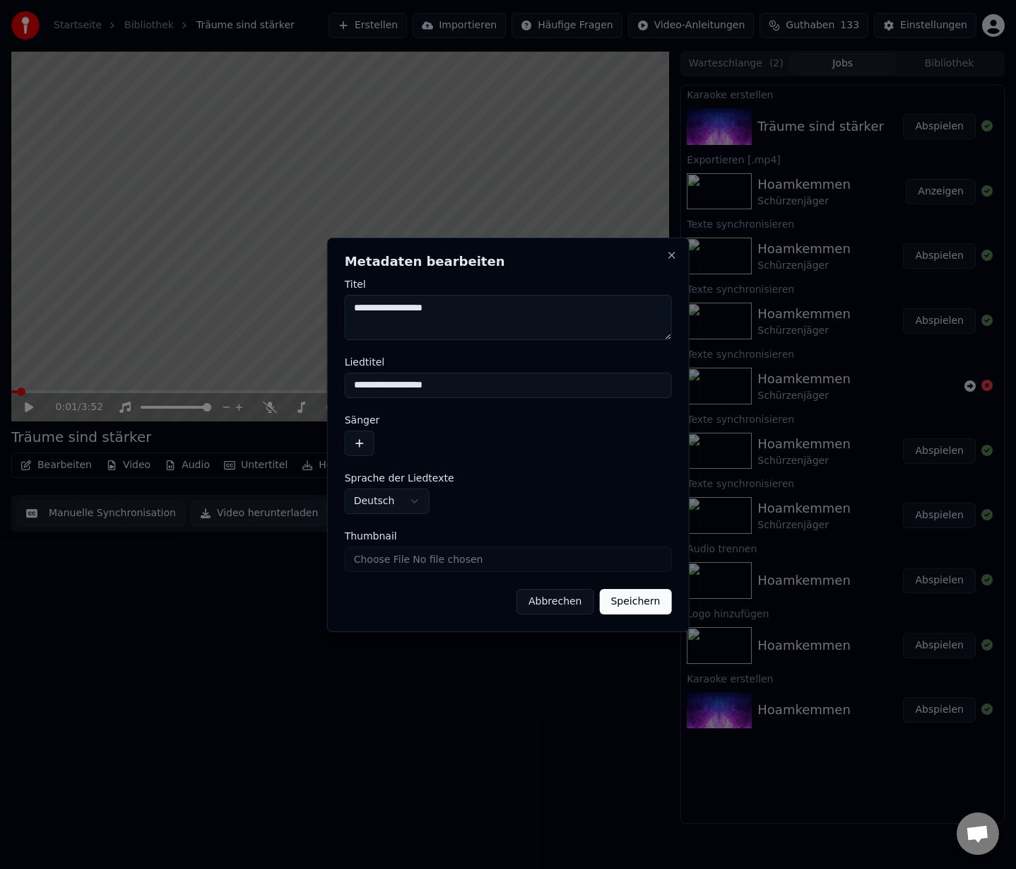
click at [360, 445] on button "button" at bounding box center [360, 442] width 30 height 25
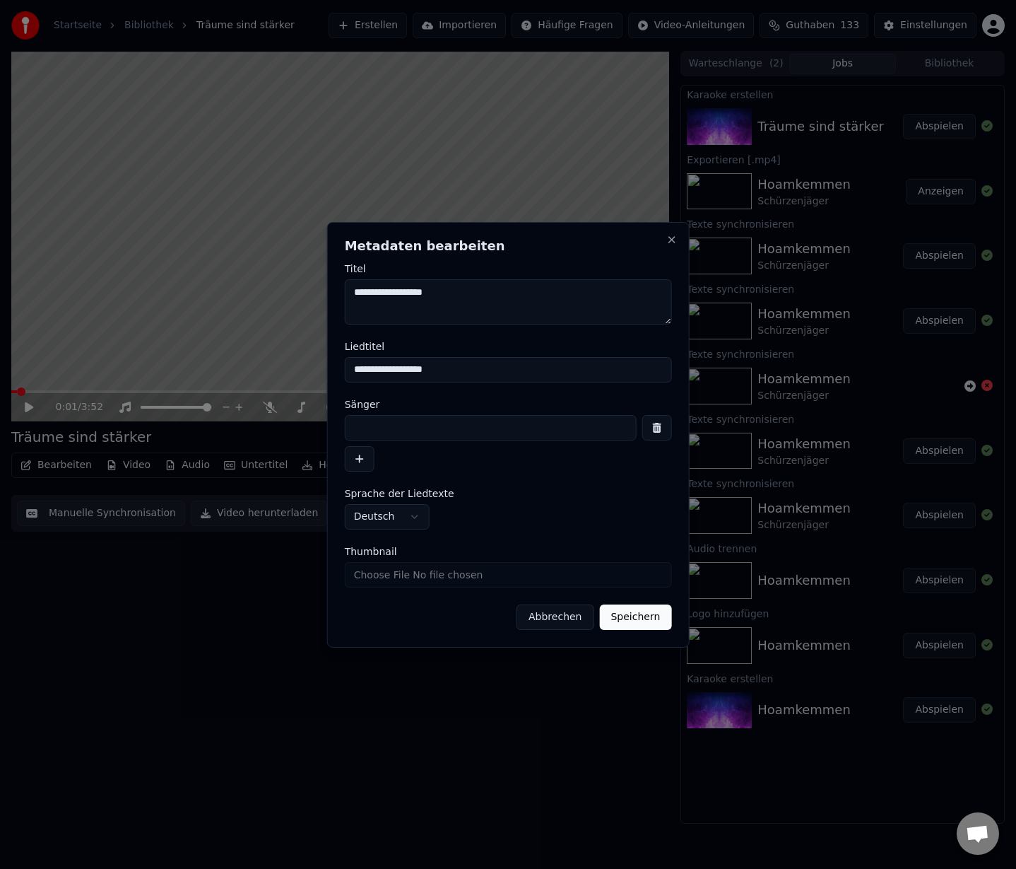
click at [376, 424] on input at bounding box center [491, 427] width 292 height 25
type input "**********"
click at [644, 622] on button "Speichern" at bounding box center [635, 616] width 72 height 25
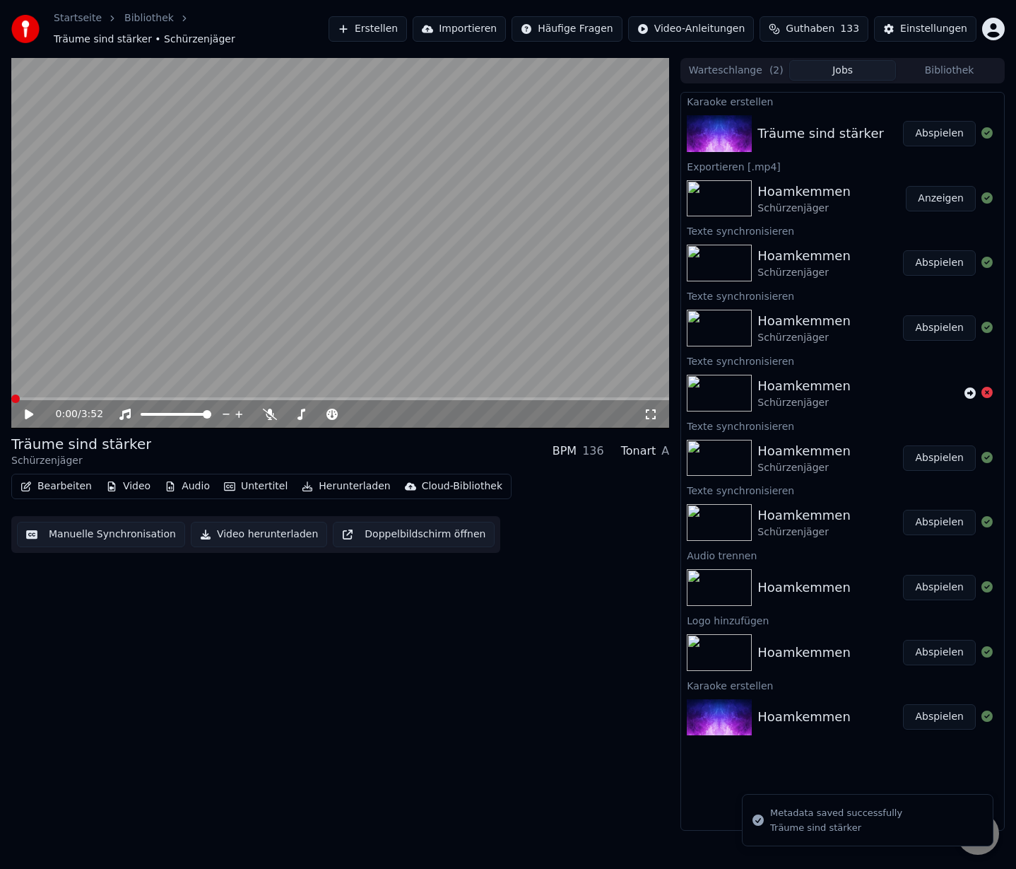
click at [124, 479] on button "Video" at bounding box center [128, 486] width 56 height 20
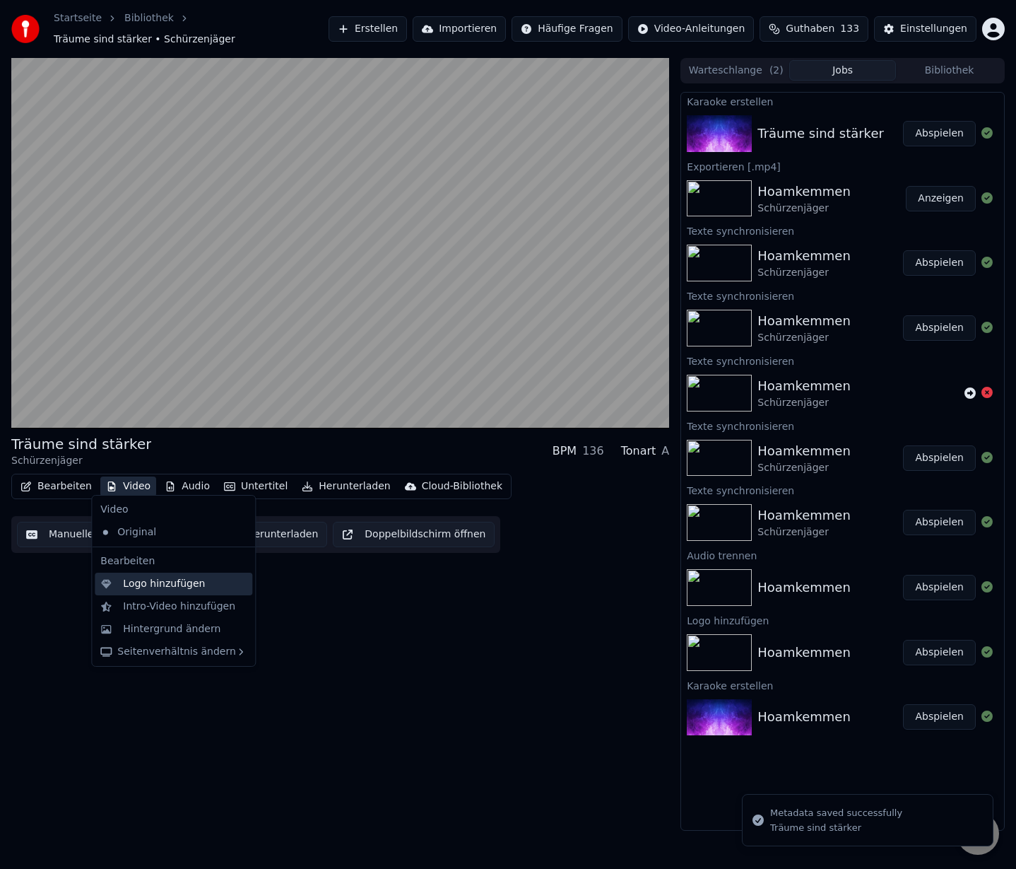
click at [157, 587] on div "Logo hinzufügen" at bounding box center [164, 584] width 82 height 14
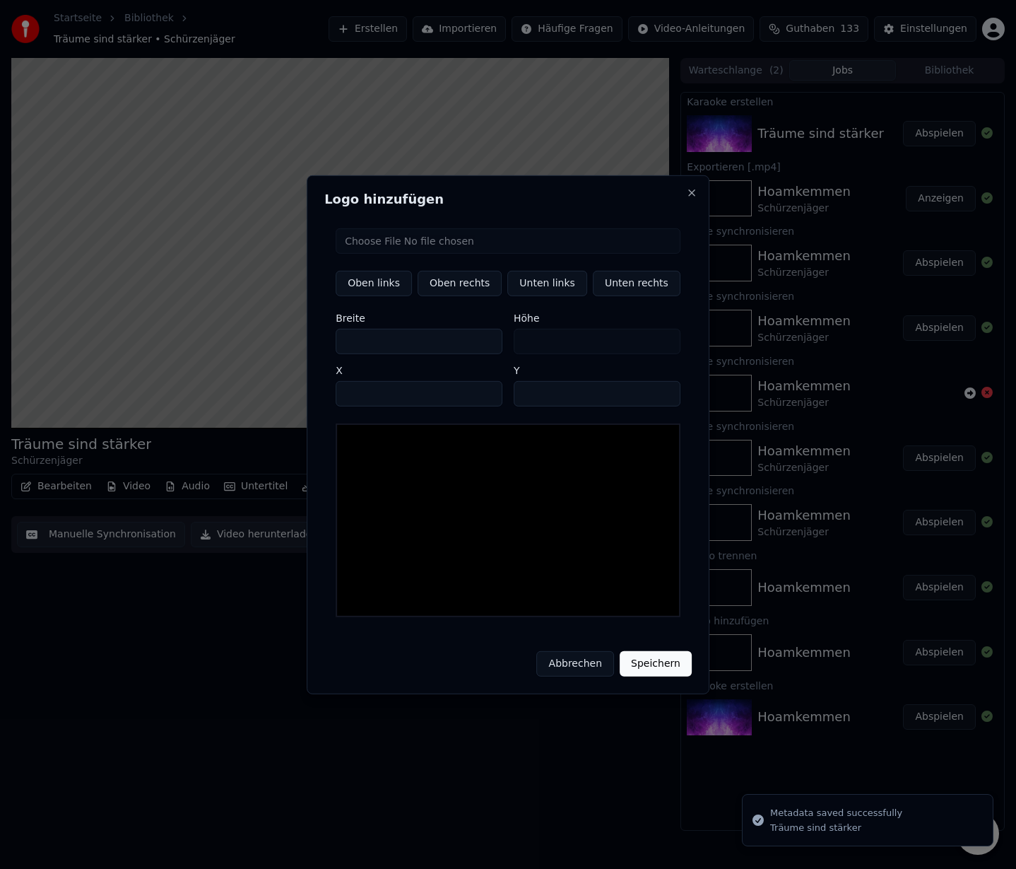
click at [423, 248] on input "file" at bounding box center [508, 240] width 345 height 25
type input "**********"
type input "**"
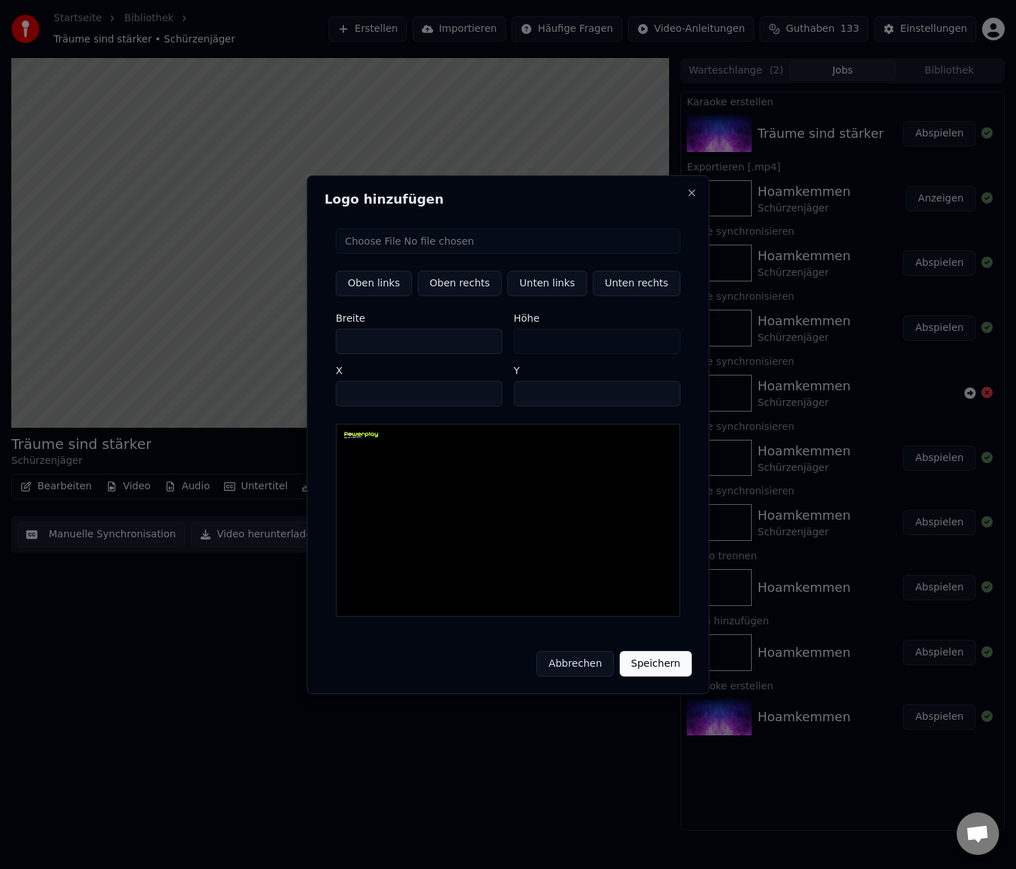
drag, startPoint x: 616, startPoint y: 290, endPoint x: 614, endPoint y: 303, distance: 13.0
click at [616, 290] on button "Unten rechts" at bounding box center [637, 282] width 88 height 25
type input "****"
click at [644, 658] on button "Speichern" at bounding box center [656, 663] width 72 height 25
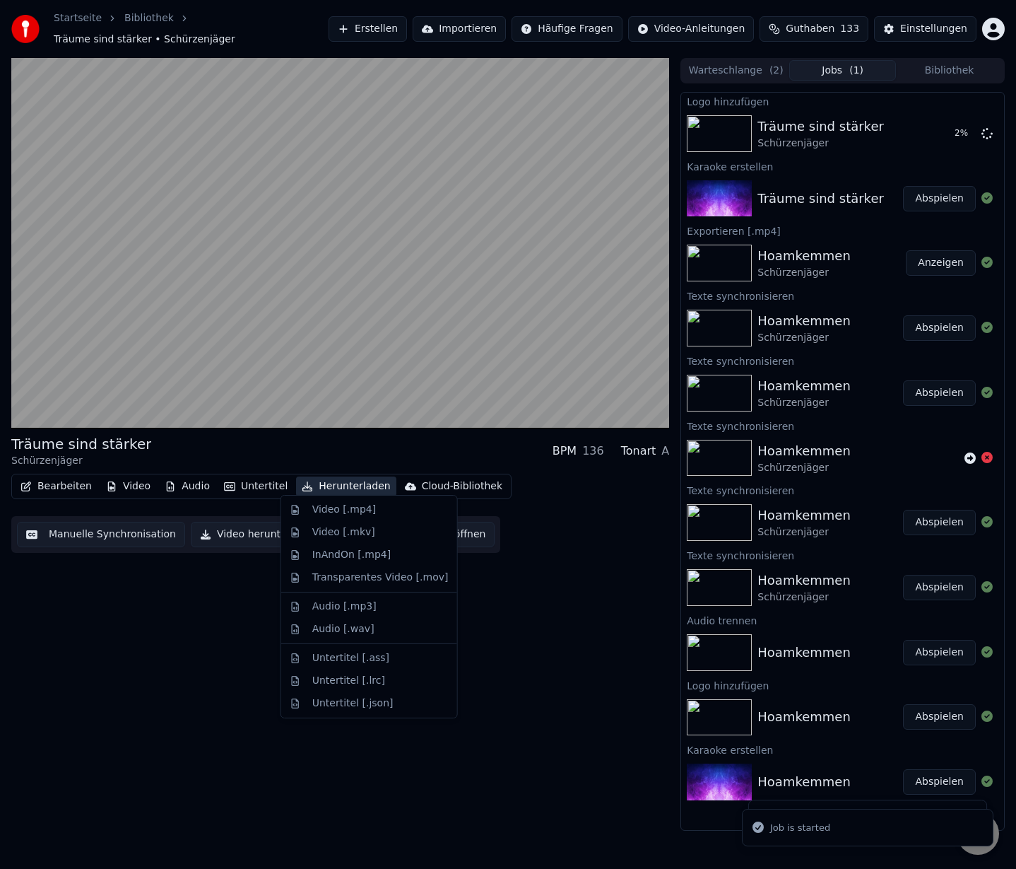
click at [338, 479] on button "Herunterladen" at bounding box center [346, 486] width 100 height 20
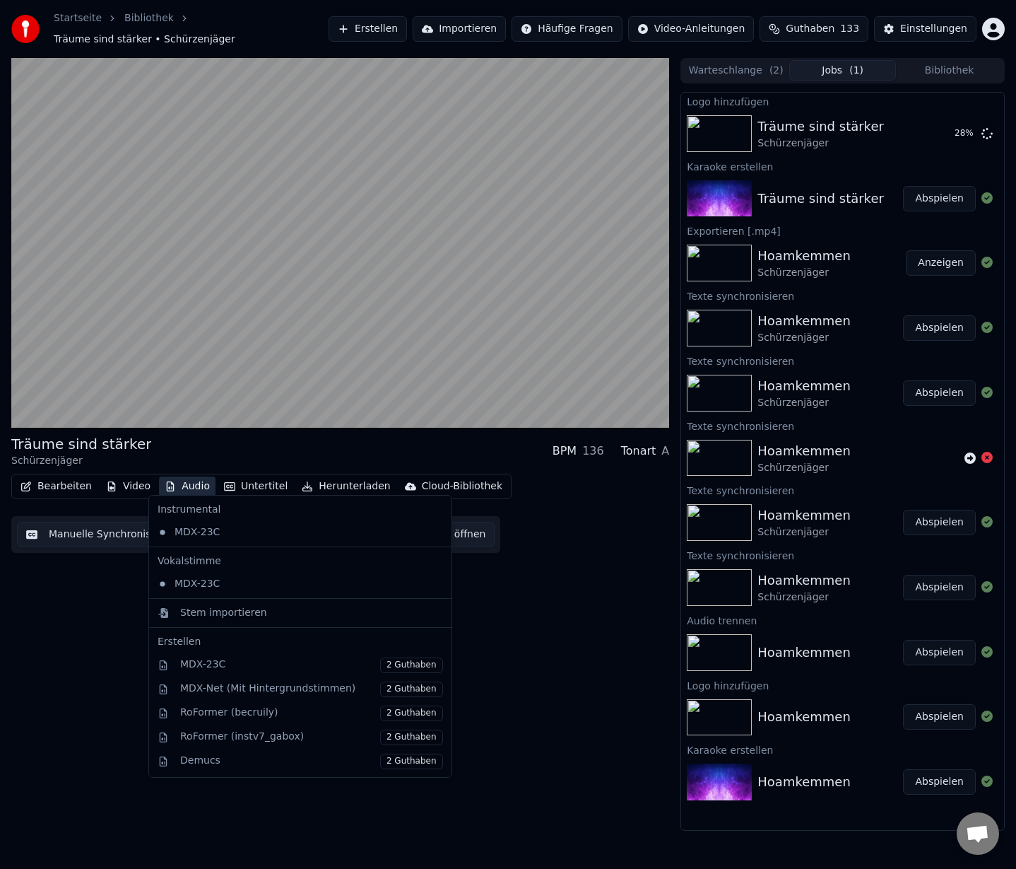
click at [189, 479] on button "Audio" at bounding box center [187, 486] width 57 height 20
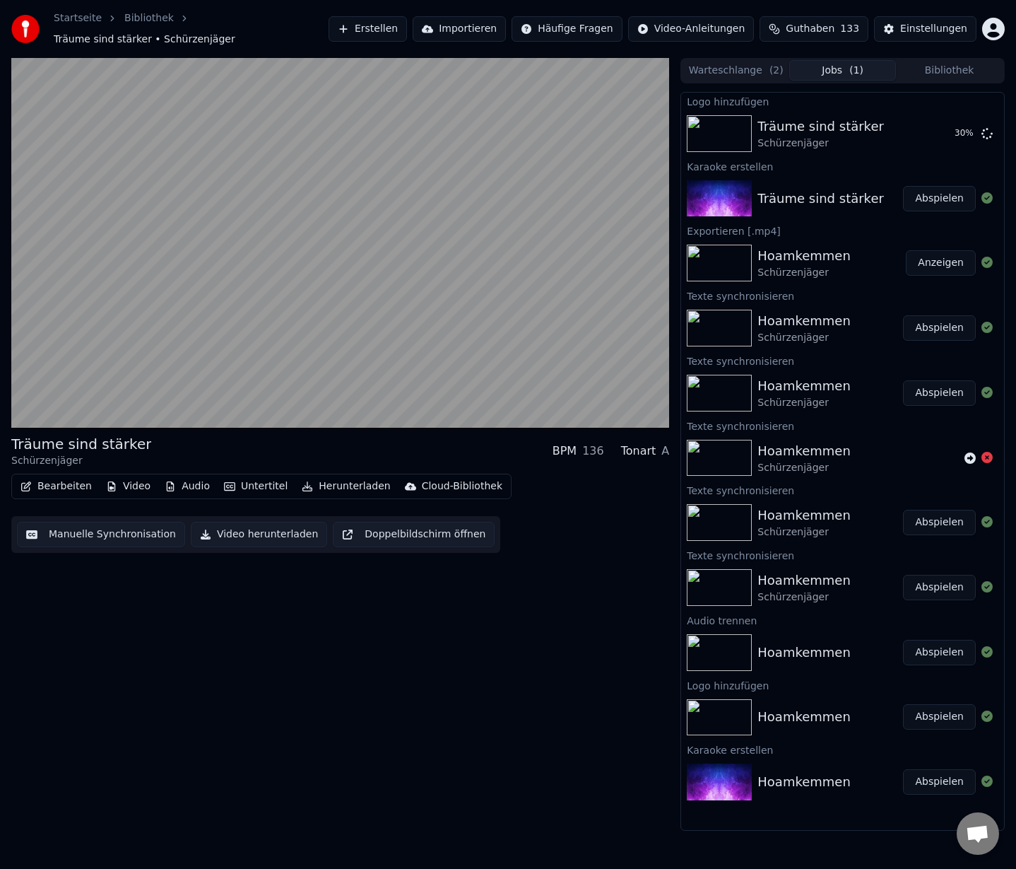
click at [189, 479] on button "Audio" at bounding box center [187, 486] width 57 height 20
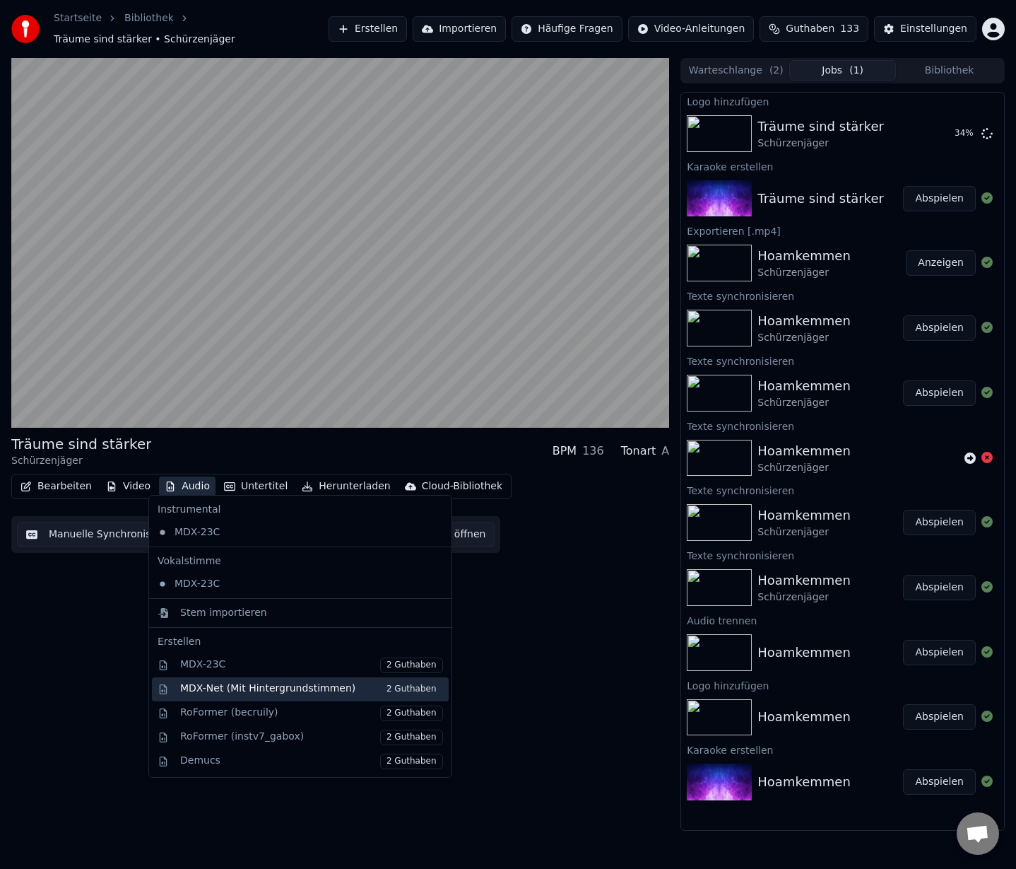
click at [259, 684] on div "MDX-Net (Mit Hintergrundstimmen) 2 Guthaben" at bounding box center [311, 689] width 263 height 16
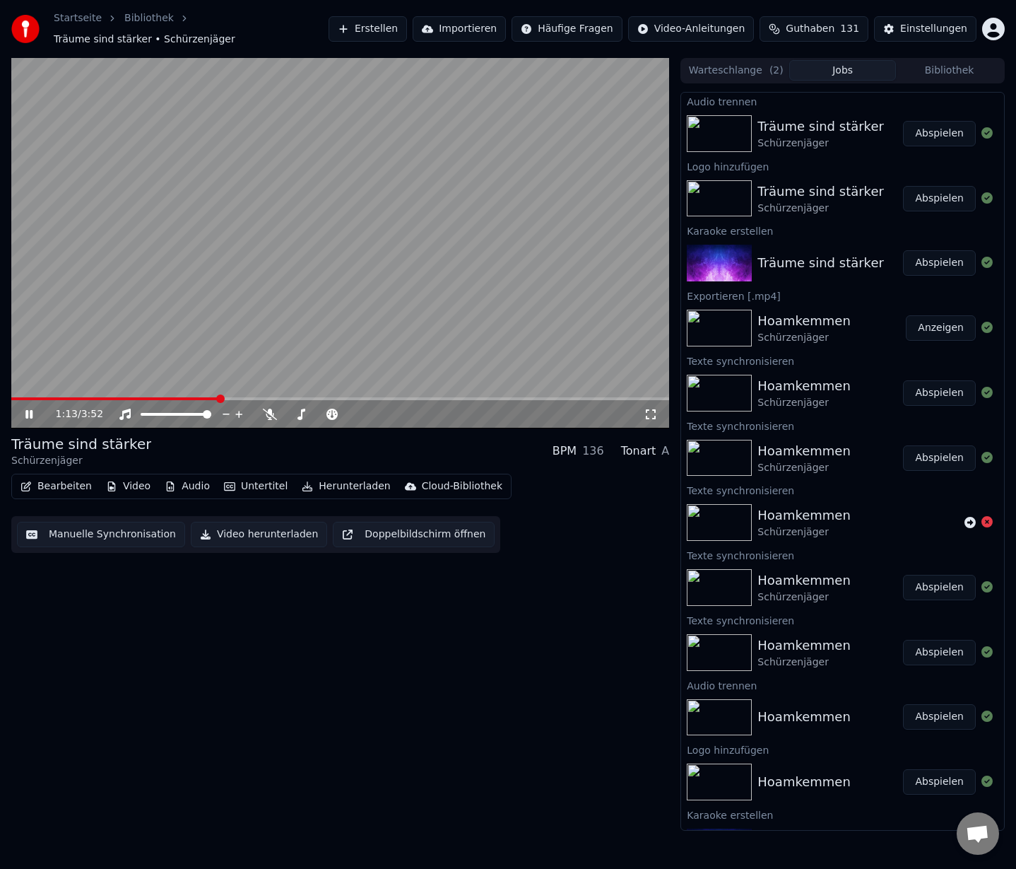
click at [934, 124] on button "Abspielen" at bounding box center [939, 133] width 73 height 25
click at [194, 397] on span at bounding box center [340, 398] width 658 height 3
click at [236, 400] on div "1:06 / 3:52" at bounding box center [340, 414] width 658 height 28
click at [333, 397] on span at bounding box center [340, 398] width 658 height 3
click at [356, 397] on span at bounding box center [340, 398] width 658 height 3
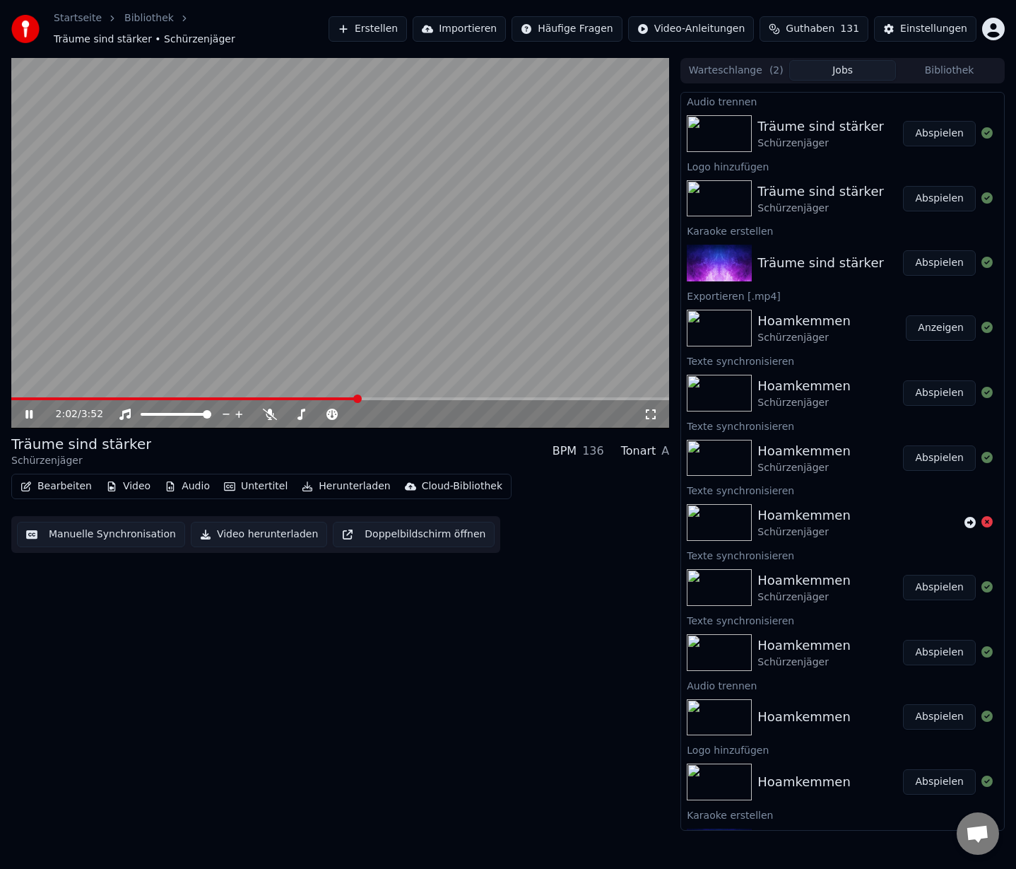
click at [385, 397] on span at bounding box center [340, 398] width 658 height 3
click at [412, 397] on span at bounding box center [340, 398] width 658 height 3
click at [435, 397] on span at bounding box center [340, 398] width 658 height 3
click at [459, 397] on span at bounding box center [340, 398] width 658 height 3
click at [447, 397] on span at bounding box center [228, 398] width 435 height 3
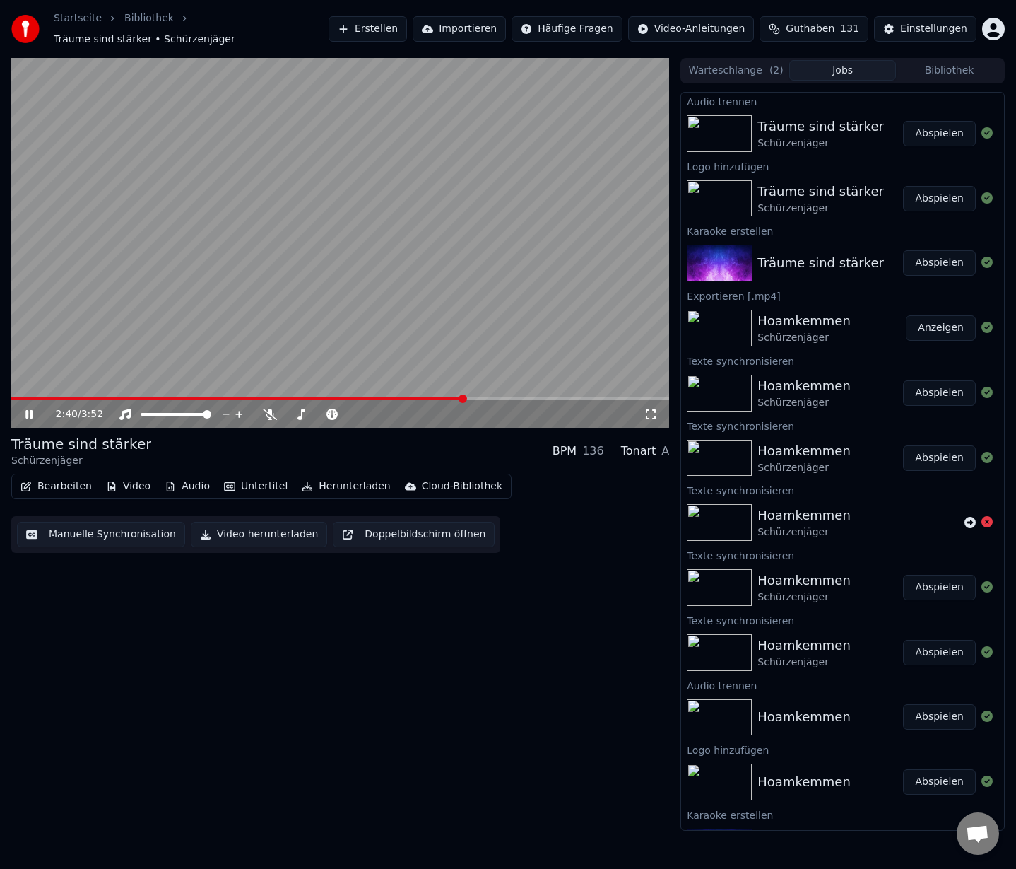
click at [927, 124] on button "Abspielen" at bounding box center [939, 133] width 73 height 25
click at [215, 389] on div "0:00 / 3:52" at bounding box center [340, 243] width 658 height 370
click at [212, 397] on span at bounding box center [340, 398] width 658 height 3
click at [32, 409] on icon at bounding box center [29, 414] width 8 height 10
click at [929, 192] on button "Abspielen" at bounding box center [939, 198] width 73 height 25
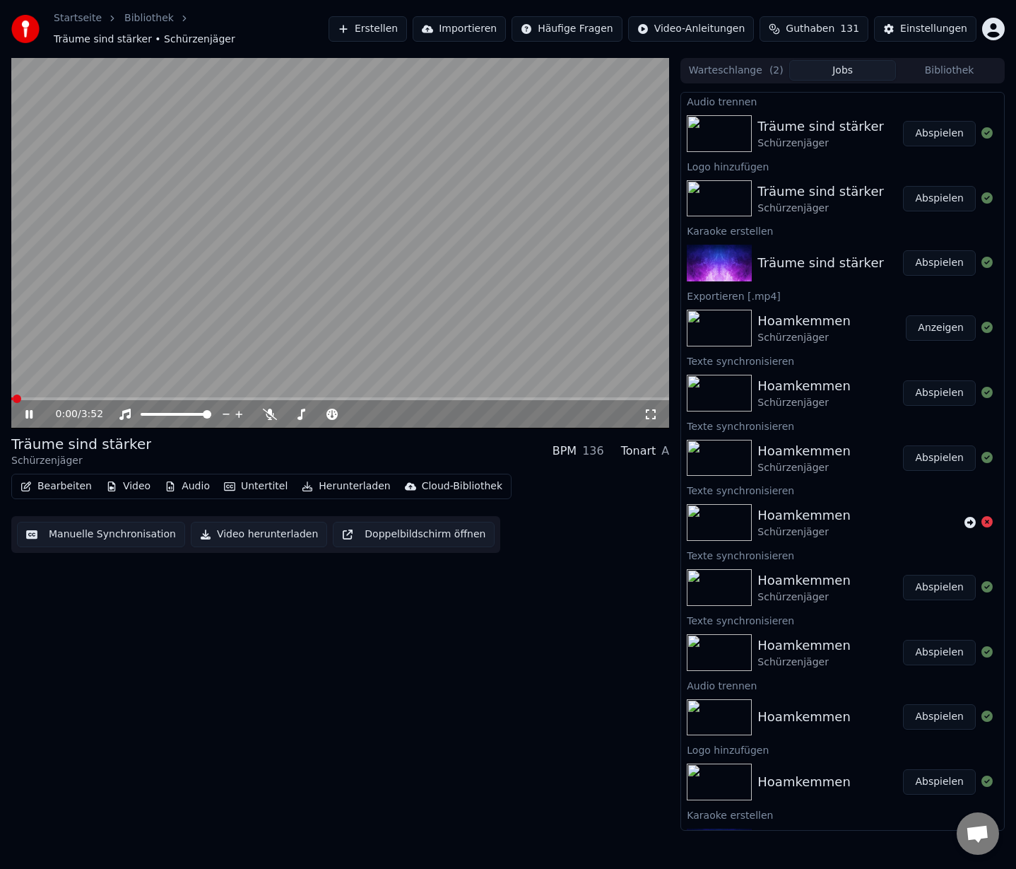
click at [255, 397] on span at bounding box center [340, 398] width 658 height 3
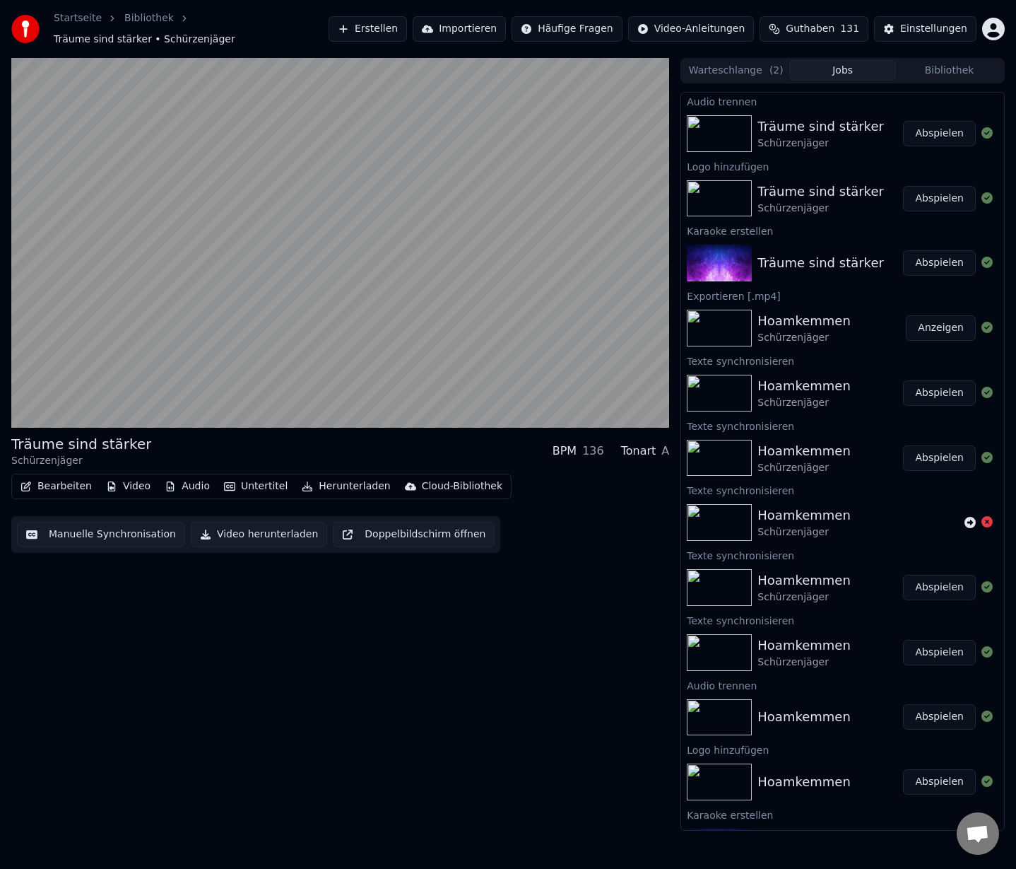
click at [933, 125] on button "Abspielen" at bounding box center [939, 133] width 73 height 25
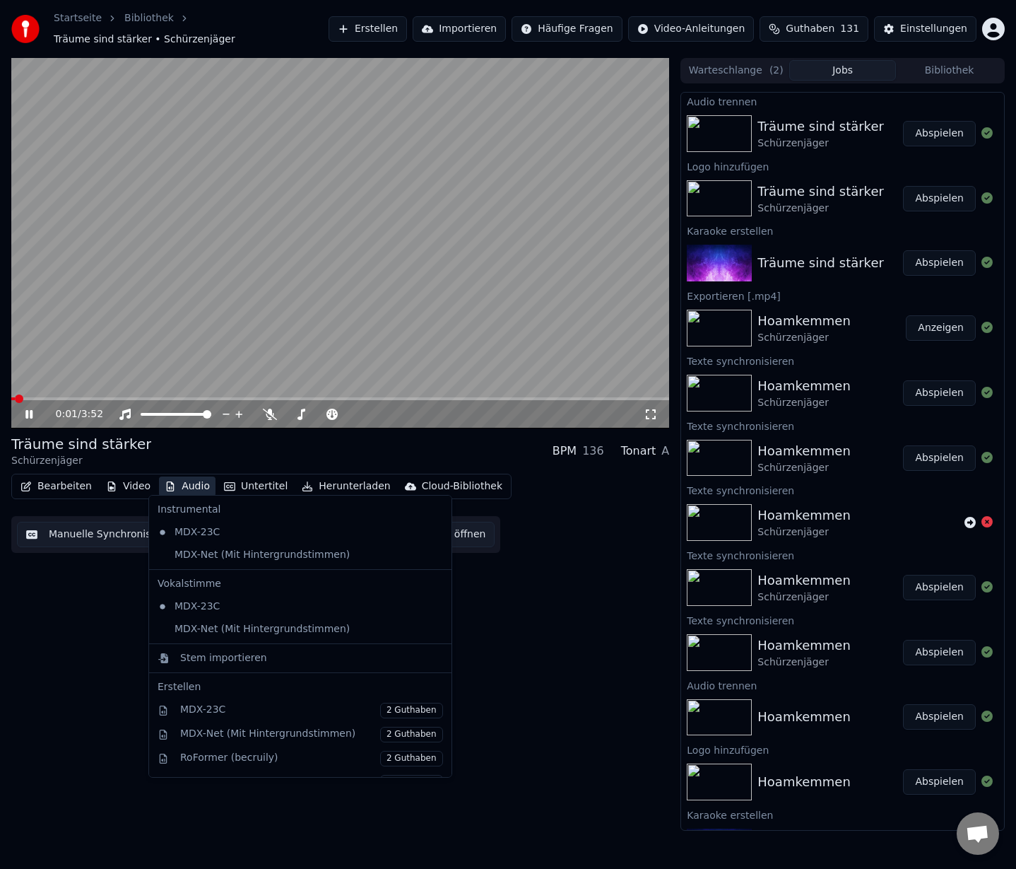
click at [185, 479] on button "Audio" at bounding box center [187, 486] width 57 height 20
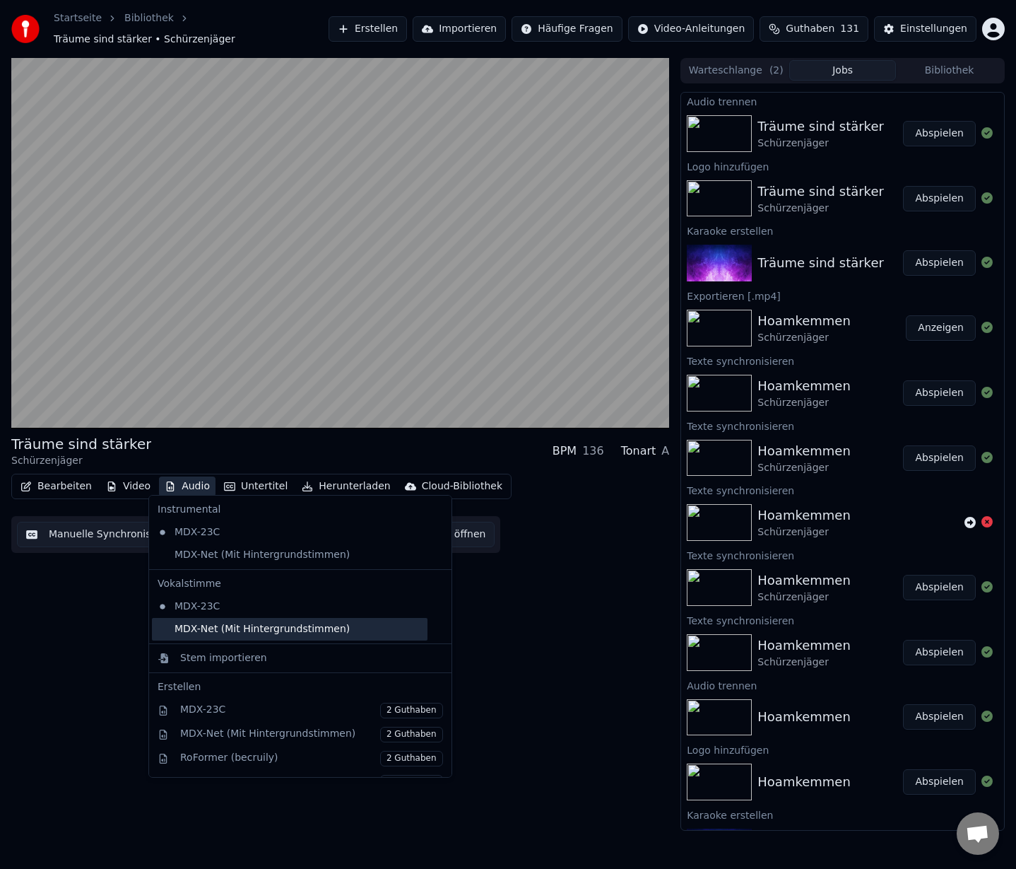
click at [213, 630] on div "MDX-Net (Mit Hintergrundstimmen)" at bounding box center [290, 629] width 276 height 23
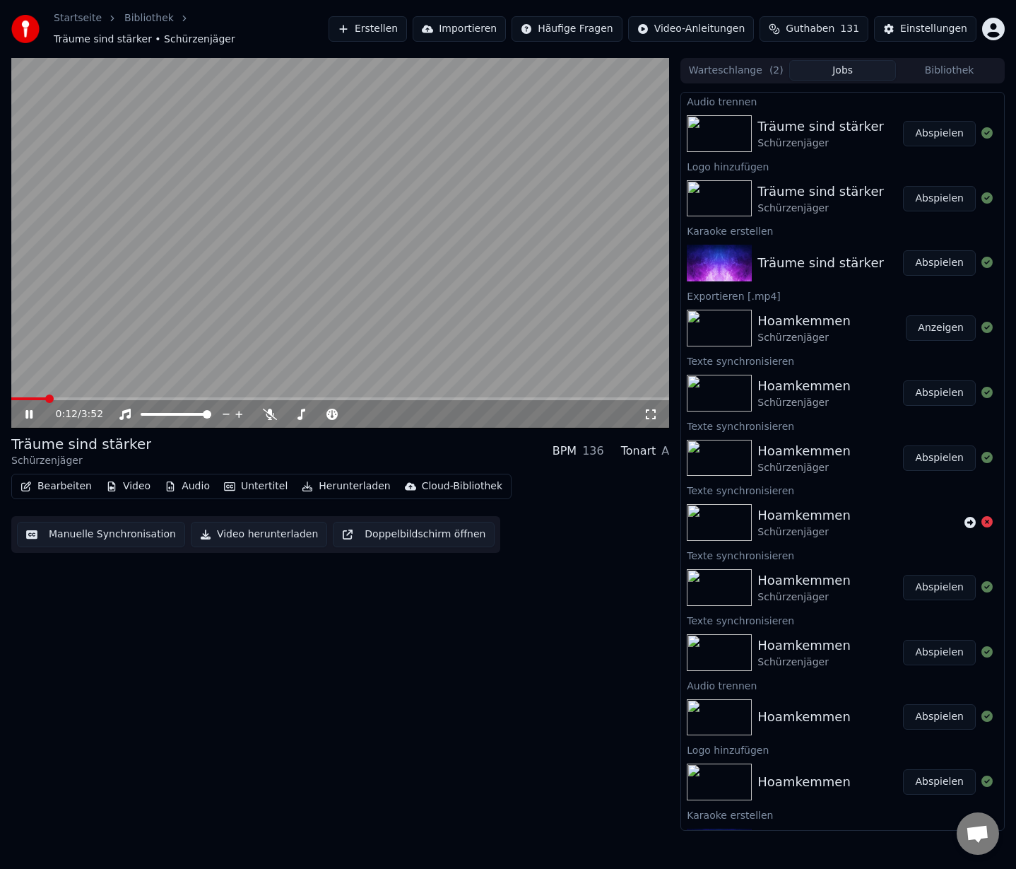
click at [220, 397] on span at bounding box center [340, 398] width 658 height 3
click at [174, 481] on button "Audio" at bounding box center [187, 486] width 57 height 20
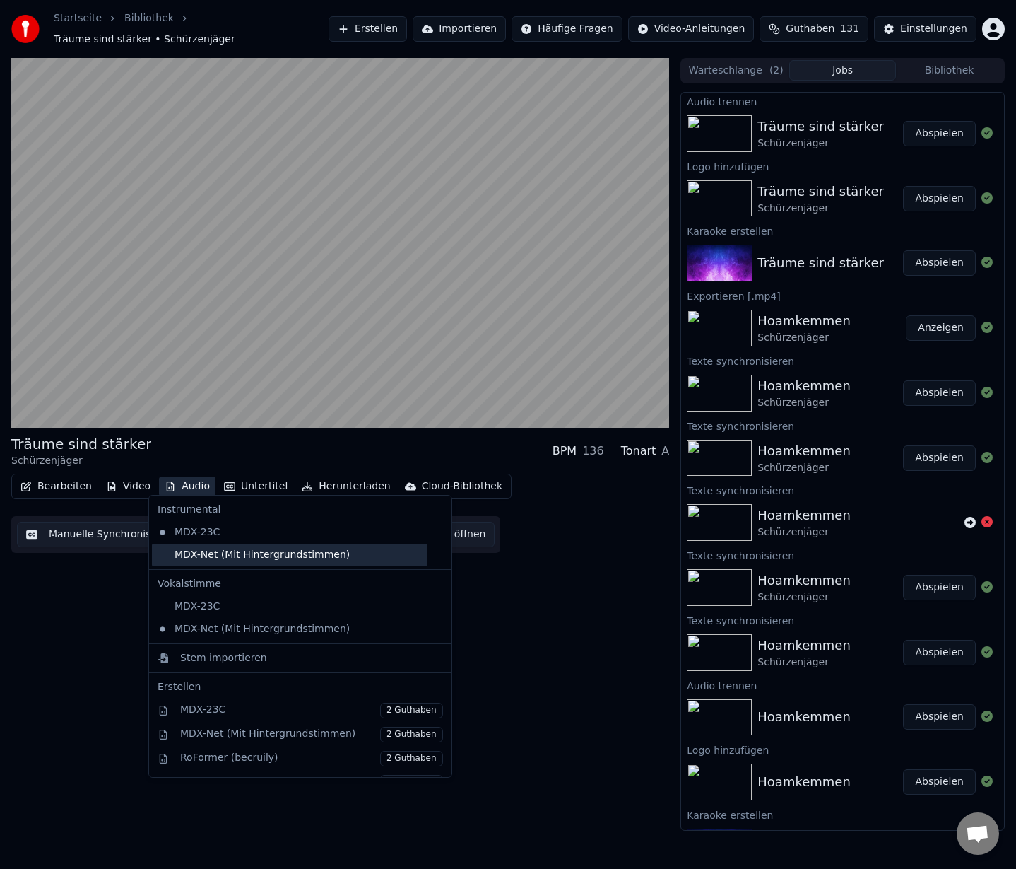
click at [228, 554] on div "MDX-Net (Mit Hintergrundstimmen)" at bounding box center [290, 555] width 276 height 23
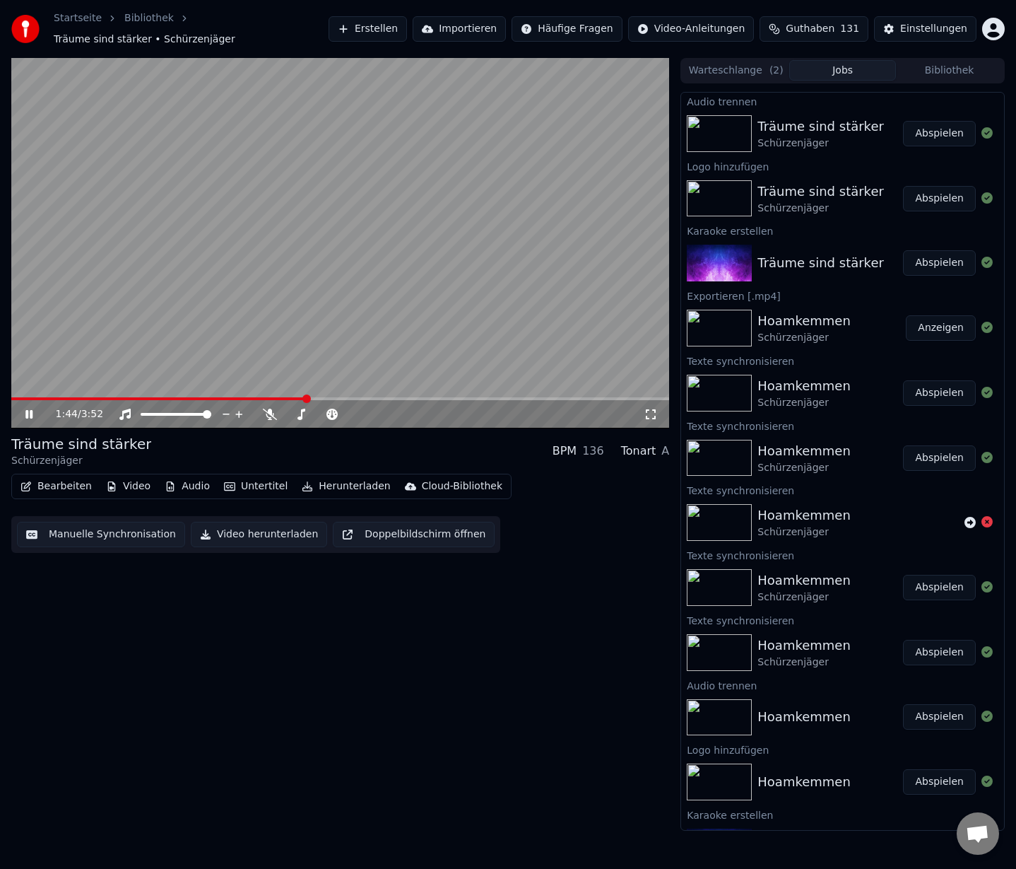
click at [336, 397] on span at bounding box center [340, 398] width 658 height 3
click at [368, 397] on span at bounding box center [340, 398] width 658 height 3
click at [403, 397] on span at bounding box center [340, 398] width 658 height 3
click at [438, 397] on span at bounding box center [340, 398] width 658 height 3
click at [462, 397] on span at bounding box center [340, 398] width 658 height 3
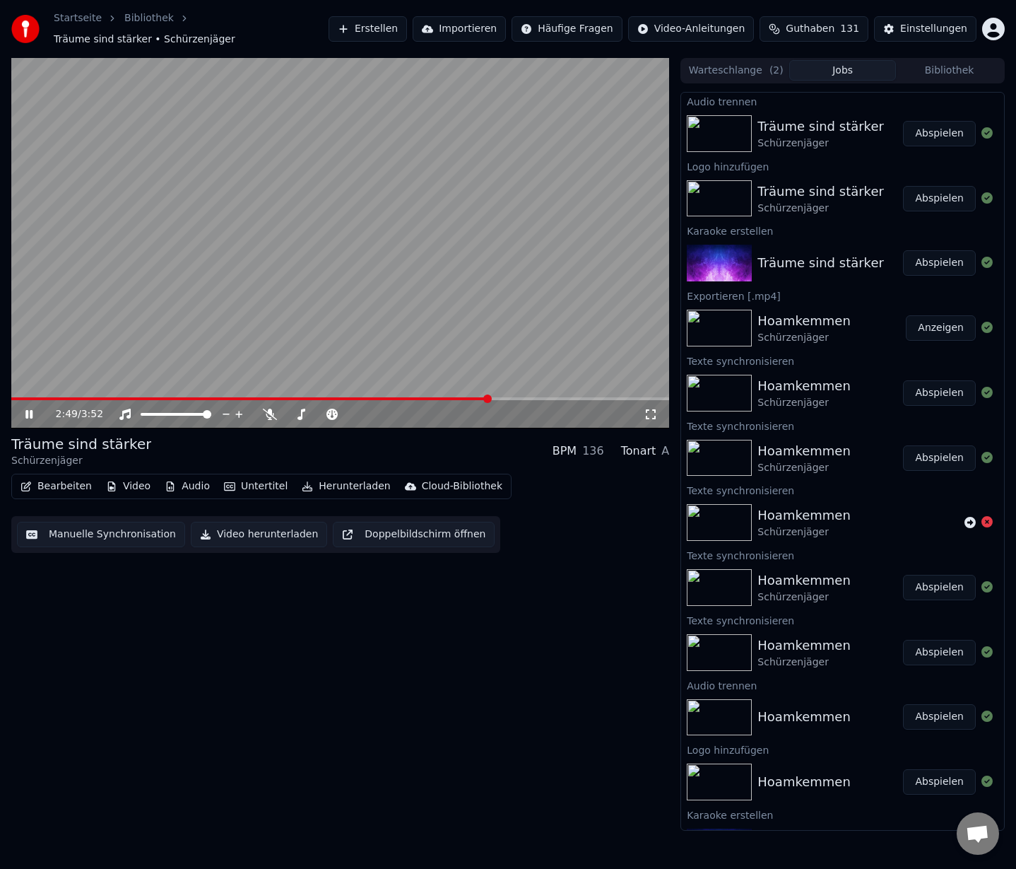
click at [175, 480] on button "Audio" at bounding box center [187, 486] width 57 height 20
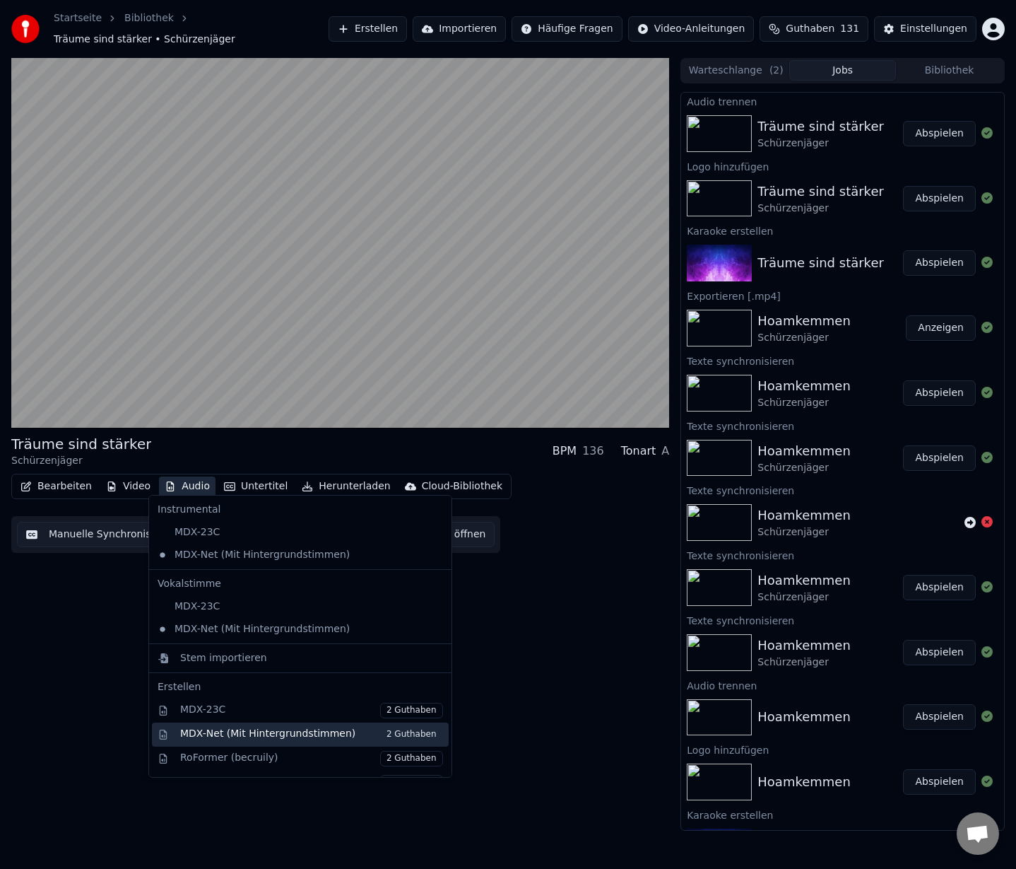
click at [216, 735] on div "MDX-Net (Mit Hintergrundstimmen) 2 Guthaben" at bounding box center [311, 735] width 263 height 16
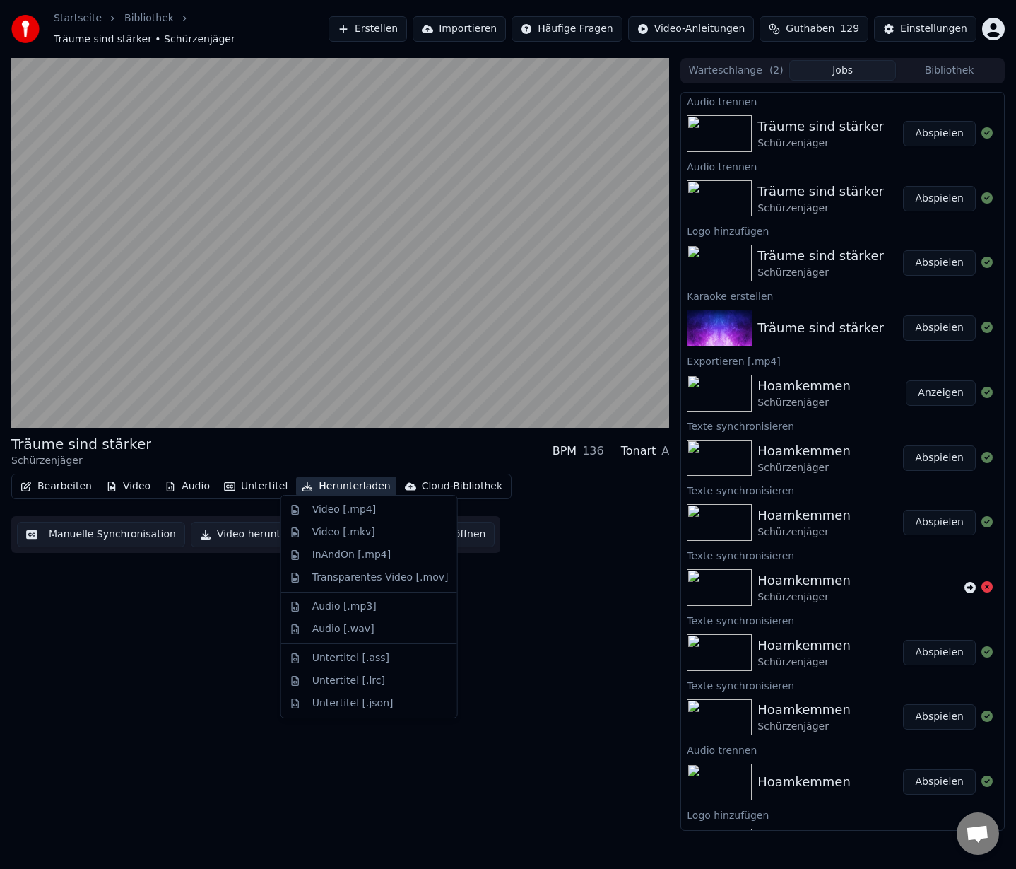
click at [339, 478] on button "Herunterladen" at bounding box center [346, 486] width 100 height 20
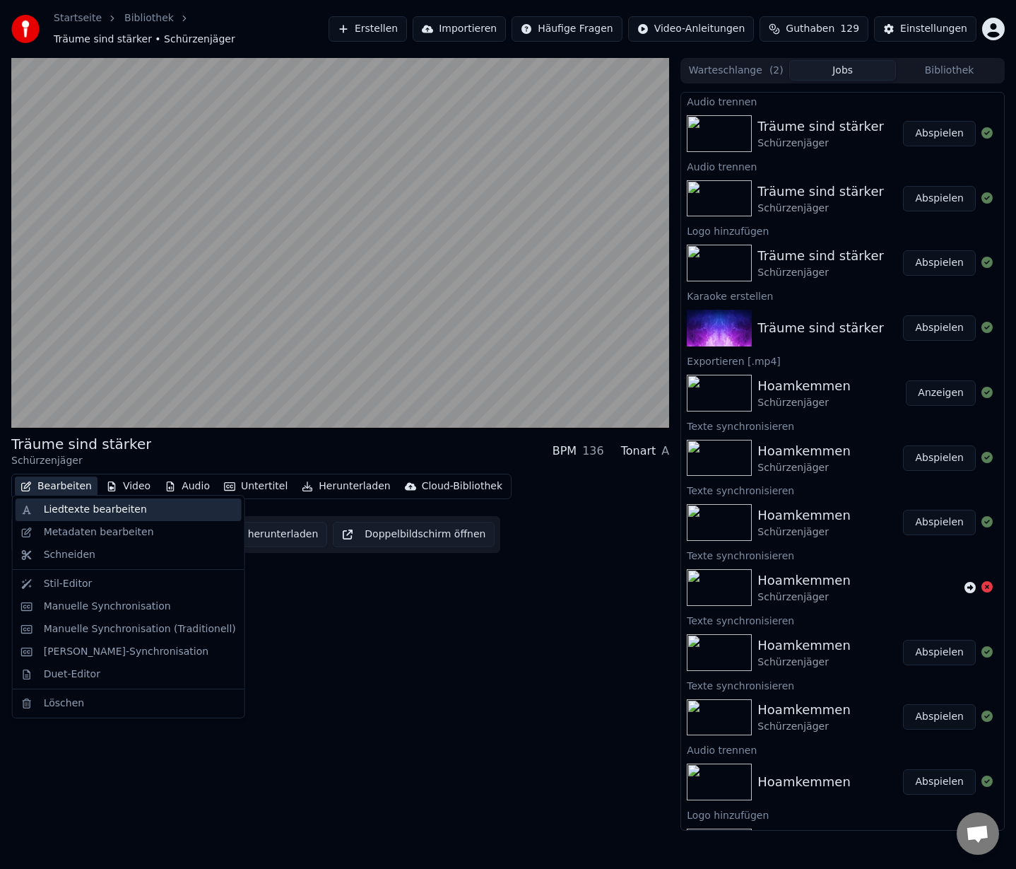
click at [54, 513] on div "Liedtexte bearbeiten" at bounding box center [95, 510] width 103 height 14
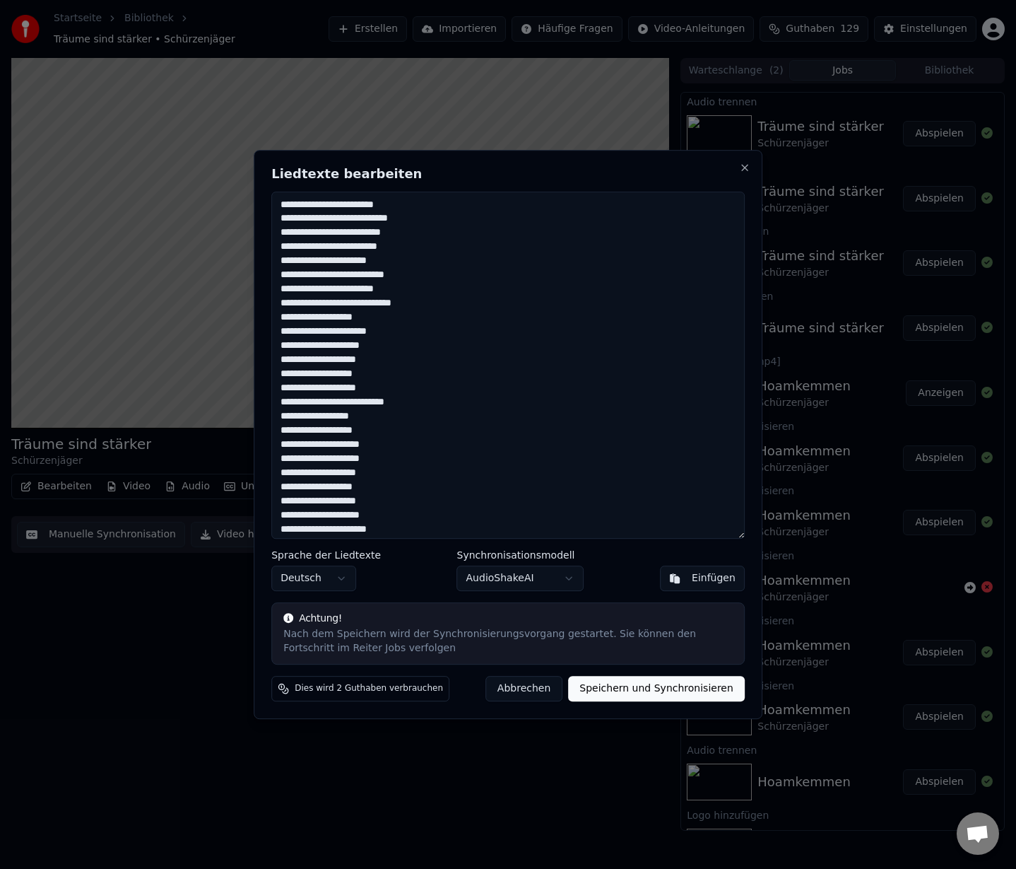
scroll to position [229, 0]
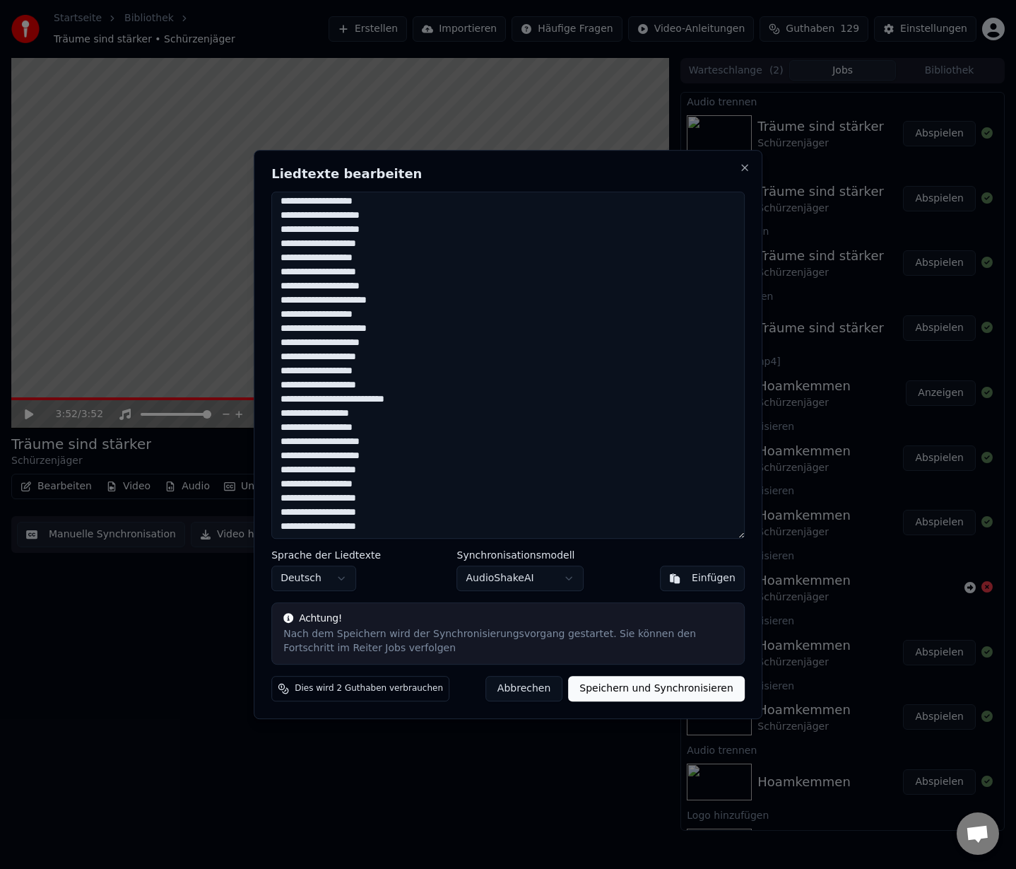
drag, startPoint x: 281, startPoint y: 512, endPoint x: 290, endPoint y: 513, distance: 8.6
click at [281, 512] on textarea "**********" at bounding box center [508, 366] width 474 height 348
click at [369, 513] on textarea "**********" at bounding box center [508, 366] width 474 height 348
click at [387, 523] on textarea "**********" at bounding box center [508, 366] width 474 height 348
drag, startPoint x: 383, startPoint y: 414, endPoint x: 277, endPoint y: 416, distance: 106.0
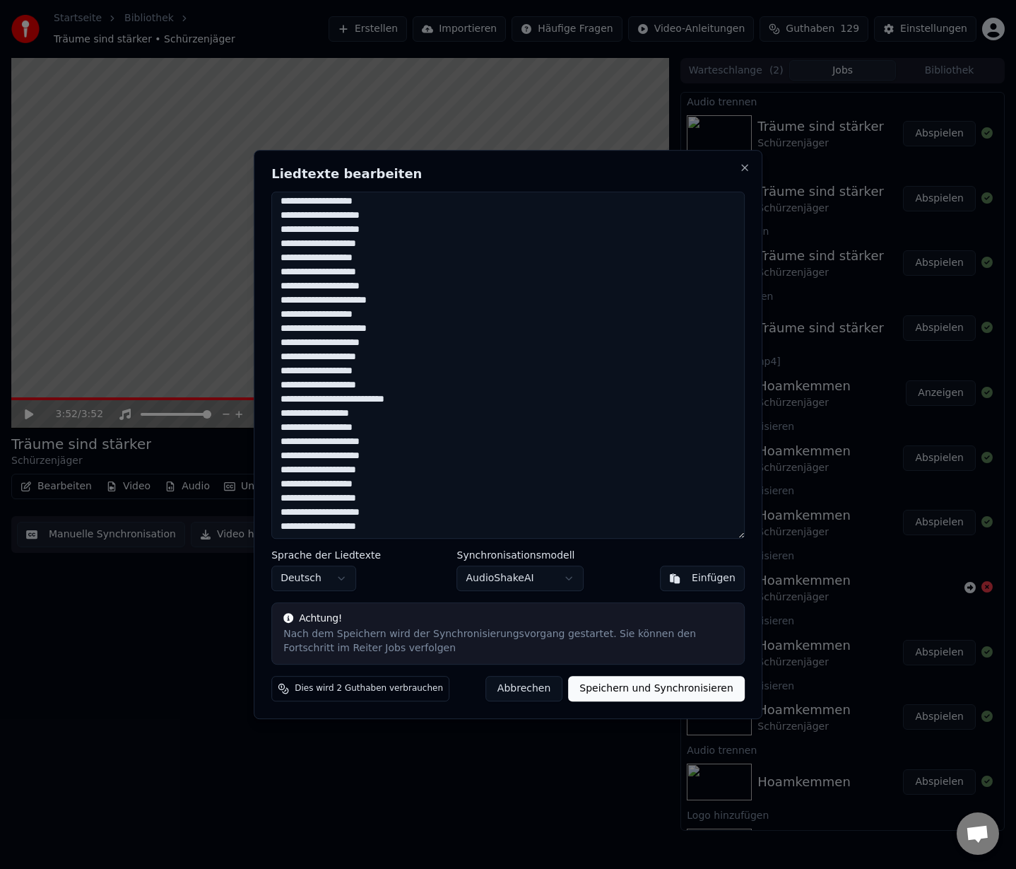
click at [277, 416] on textarea "**********" at bounding box center [508, 366] width 474 height 348
drag, startPoint x: 372, startPoint y: 524, endPoint x: 281, endPoint y: 530, distance: 91.4
click at [281, 527] on textarea "**********" at bounding box center [508, 366] width 474 height 348
click at [421, 527] on textarea "**********" at bounding box center [508, 366] width 474 height 348
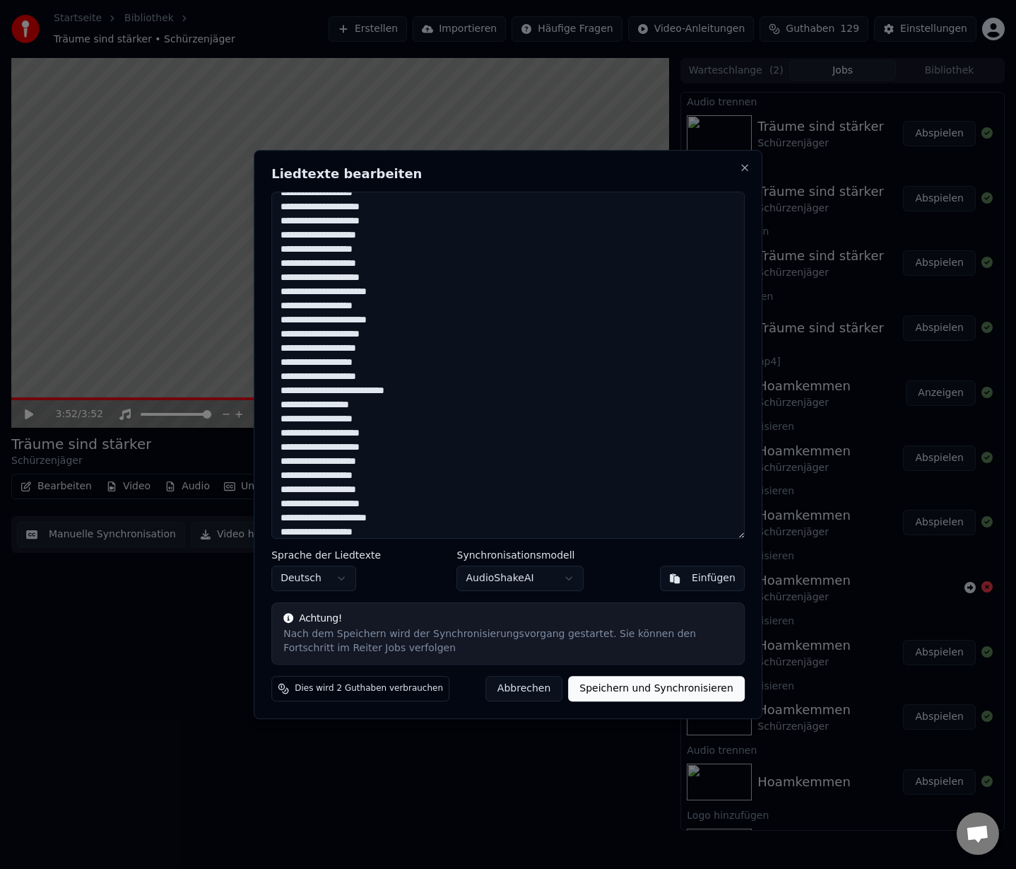
scroll to position [252, 0]
type textarea "**********"
click at [625, 690] on button "Speichern und Synchronisieren" at bounding box center [656, 688] width 177 height 25
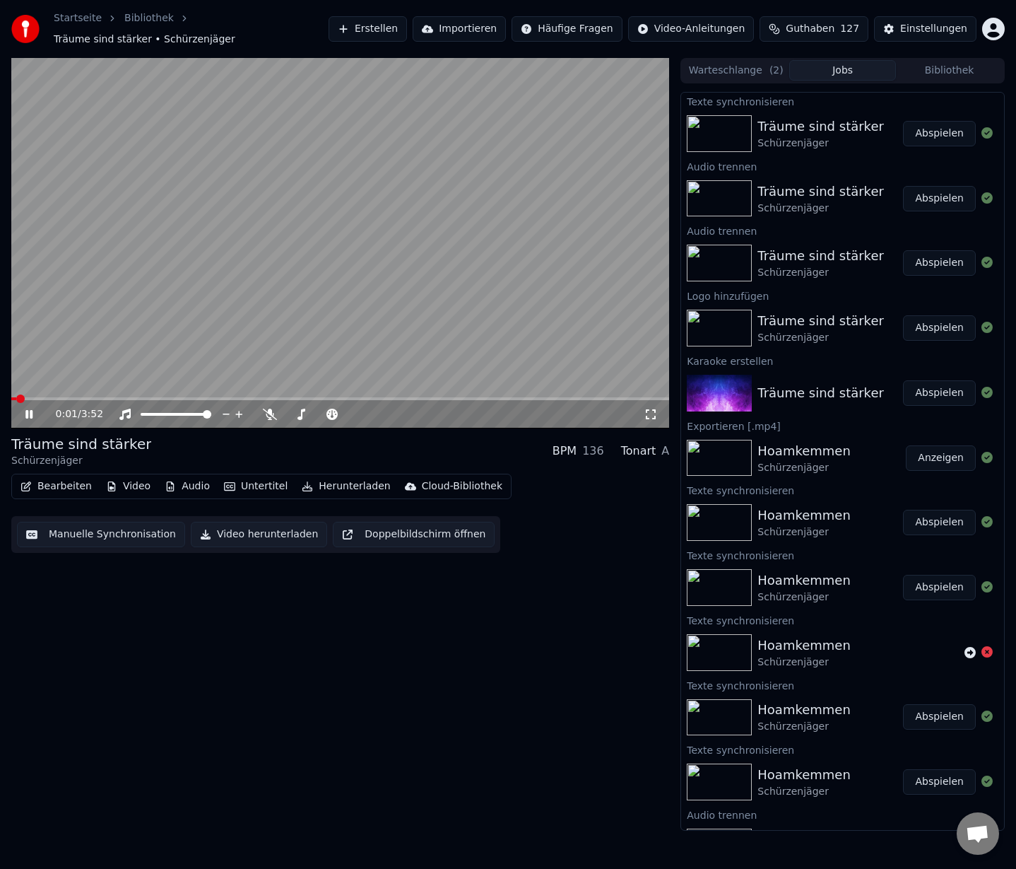
click at [924, 128] on button "Abspielen" at bounding box center [939, 133] width 73 height 25
click at [540, 397] on span at bounding box center [340, 398] width 658 height 3
click at [599, 397] on span at bounding box center [305, 398] width 588 height 3
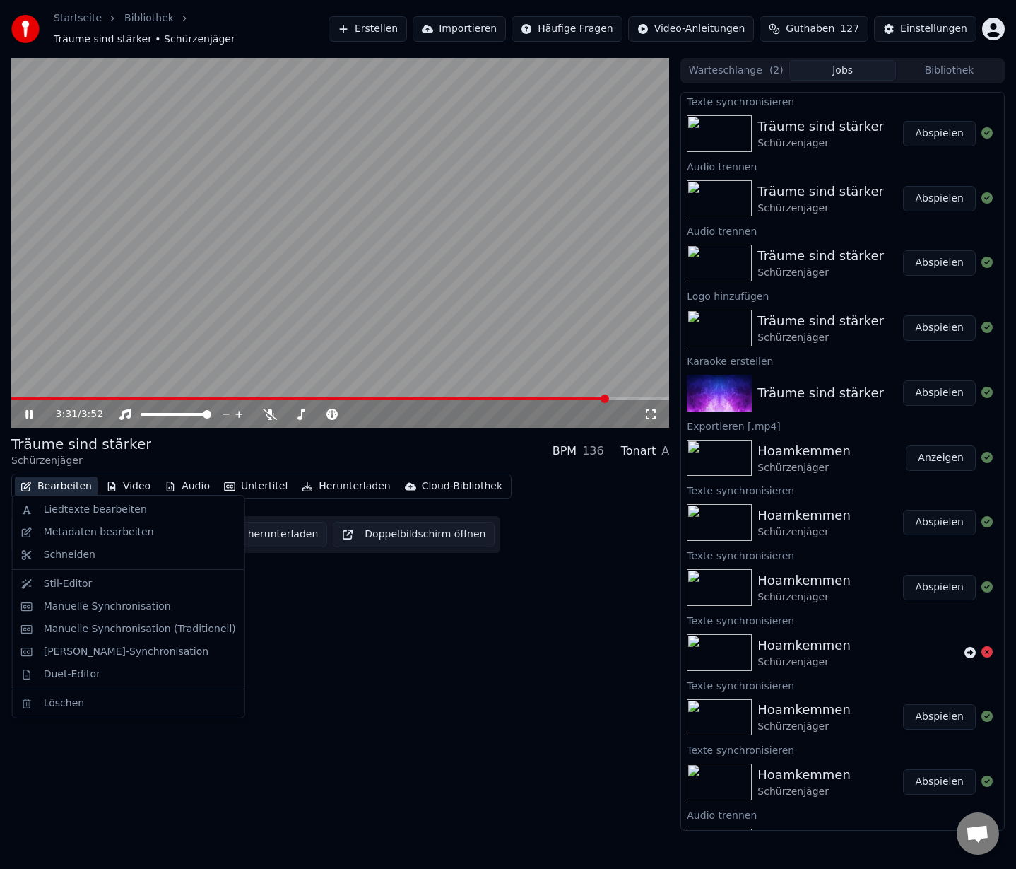
click at [42, 483] on button "Bearbeiten" at bounding box center [56, 486] width 83 height 20
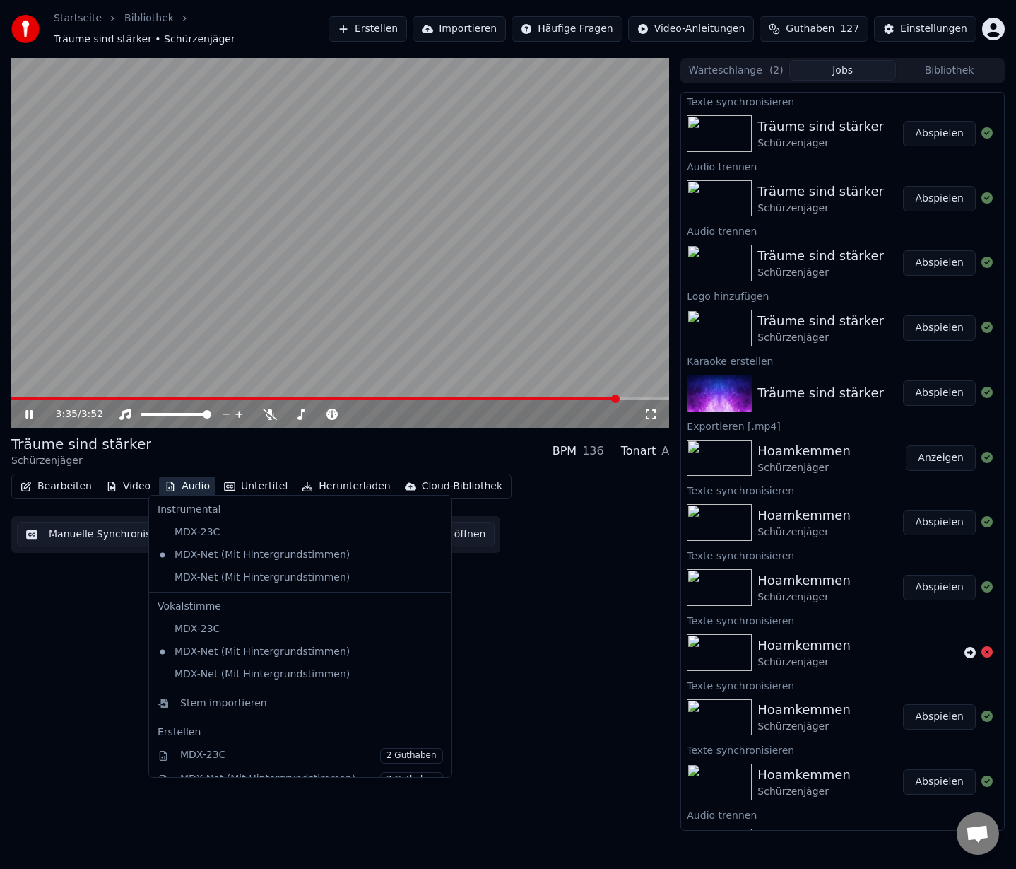
click at [65, 527] on button "Manuelle Synchronisation" at bounding box center [101, 534] width 168 height 25
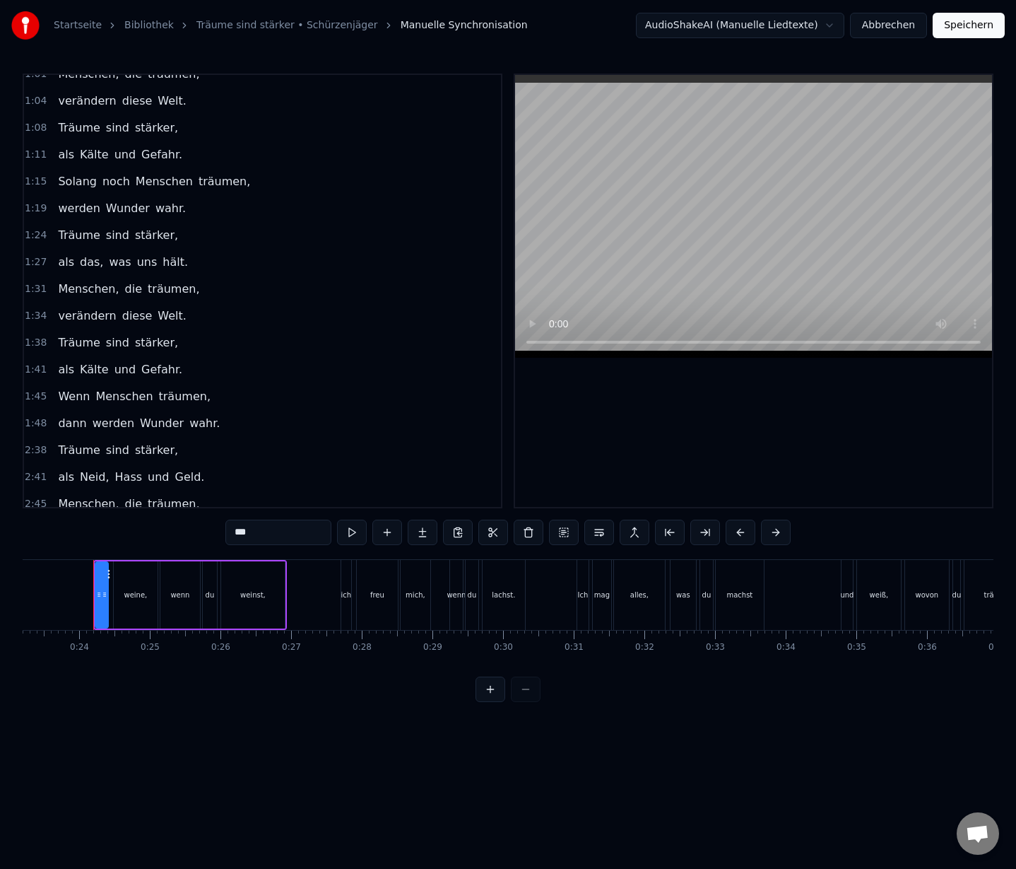
scroll to position [676, 0]
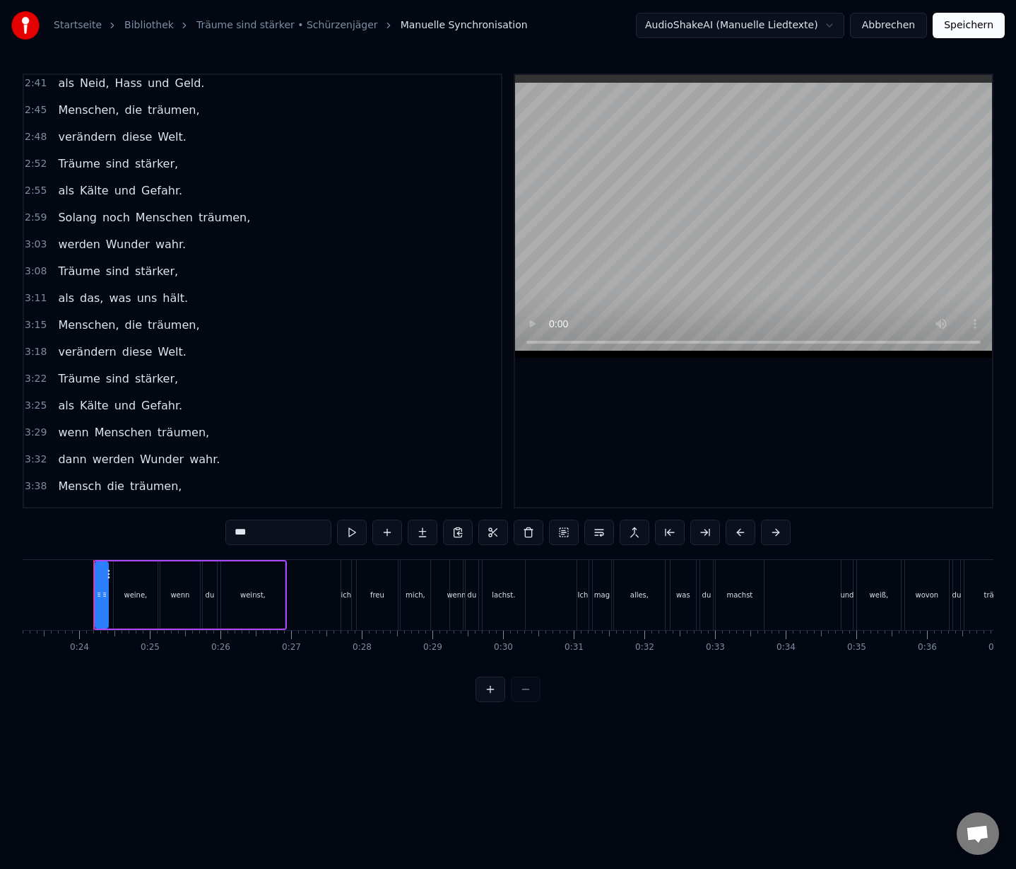
click at [59, 424] on span "wenn" at bounding box center [73, 432] width 33 height 16
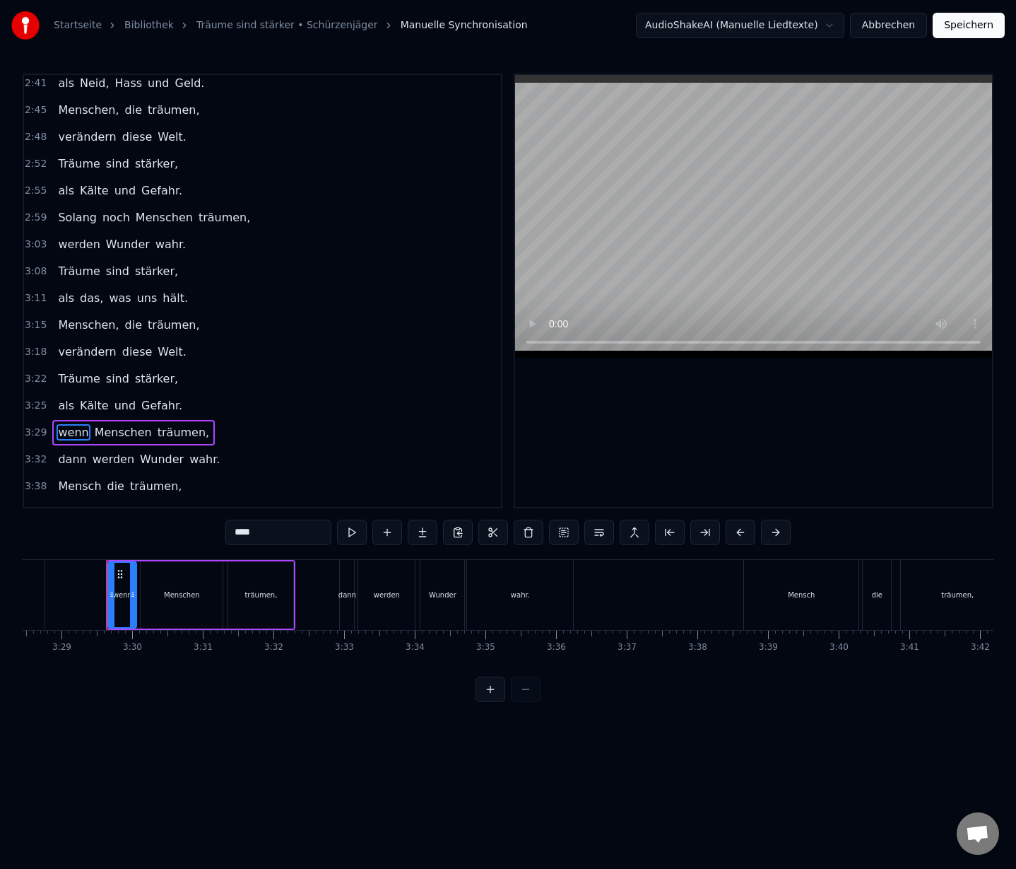
scroll to position [0, 14746]
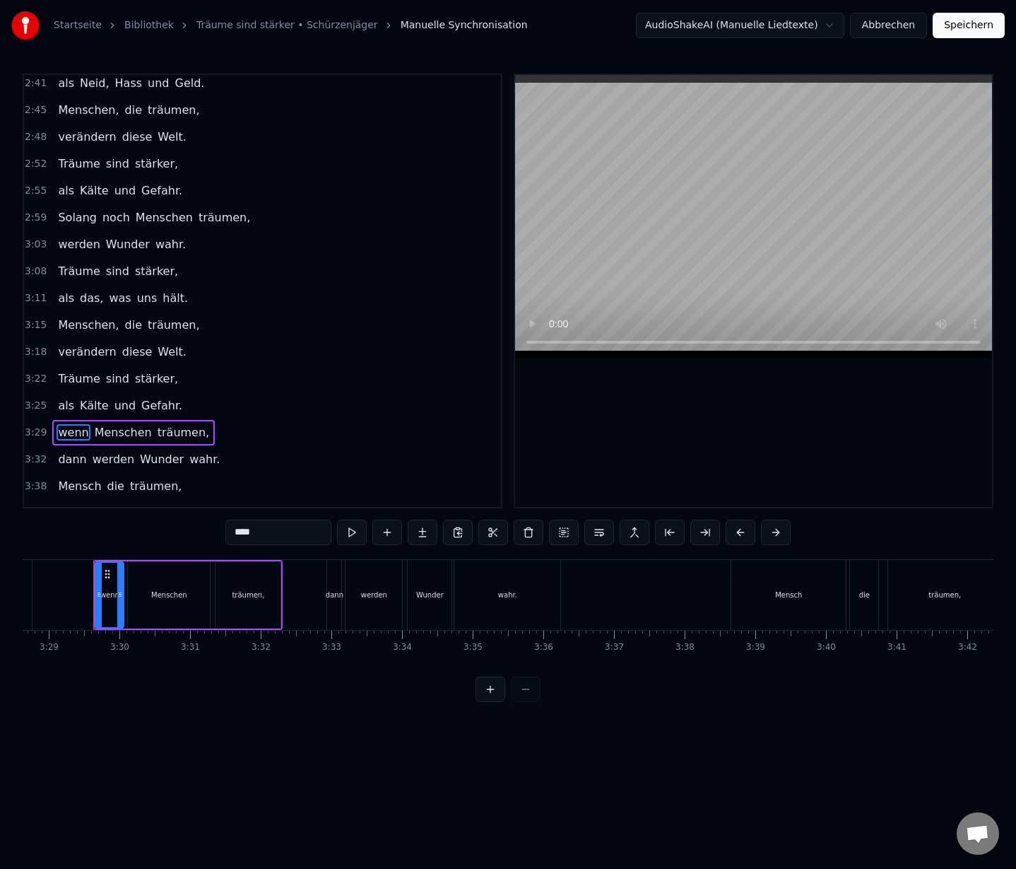
click at [242, 537] on input "****" at bounding box center [278, 532] width 106 height 25
type input "*"
type input "****"
click at [969, 29] on button "Speichern" at bounding box center [969, 25] width 72 height 25
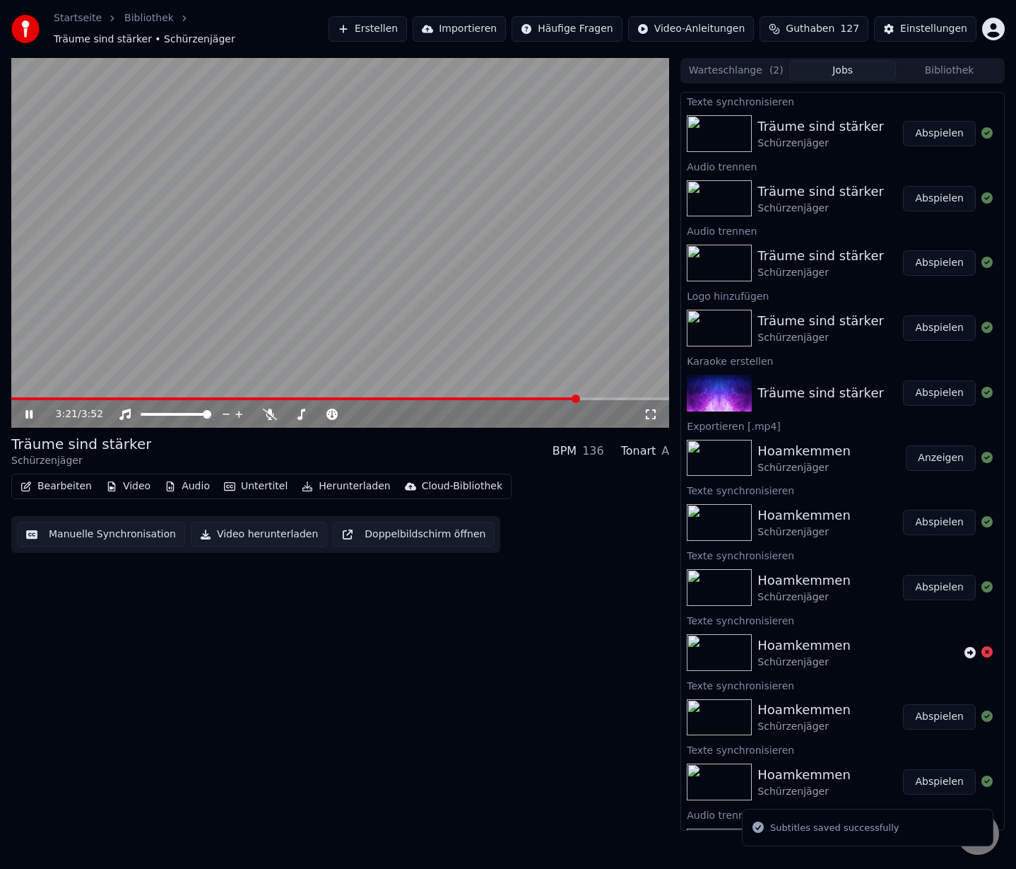
click at [578, 397] on span at bounding box center [340, 398] width 658 height 3
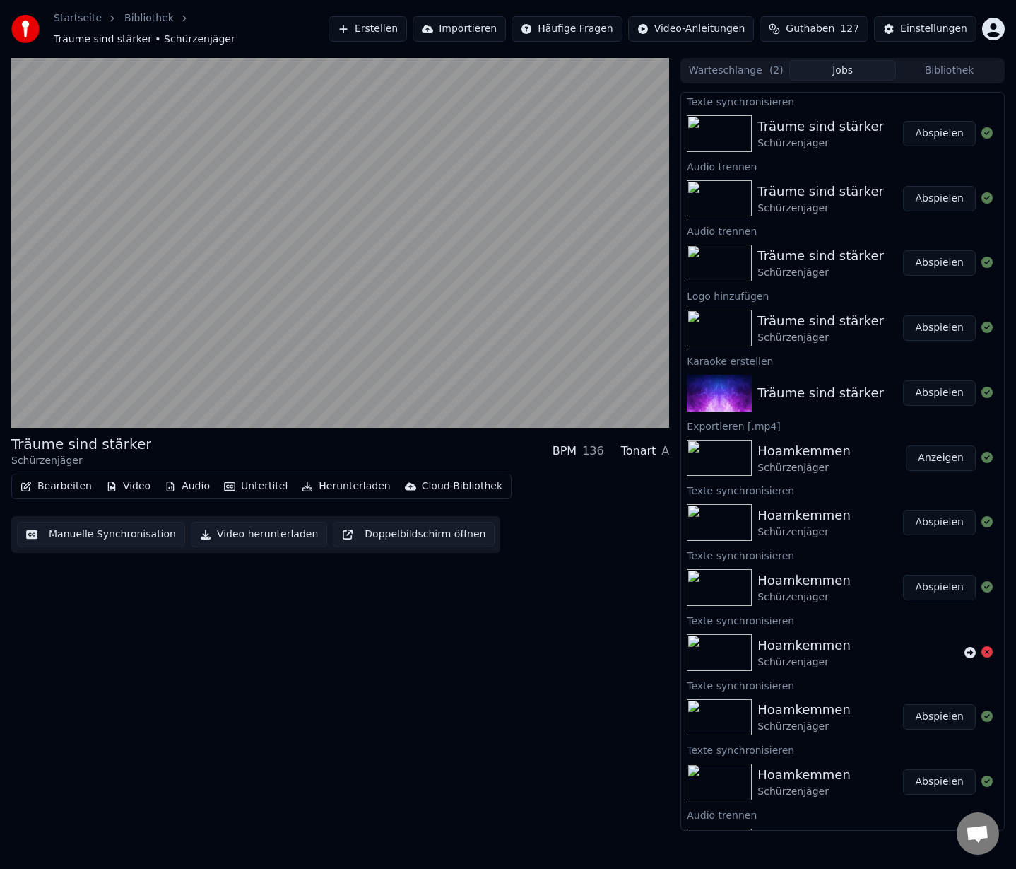
click at [79, 529] on button "Manuelle Synchronisation" at bounding box center [101, 534] width 168 height 25
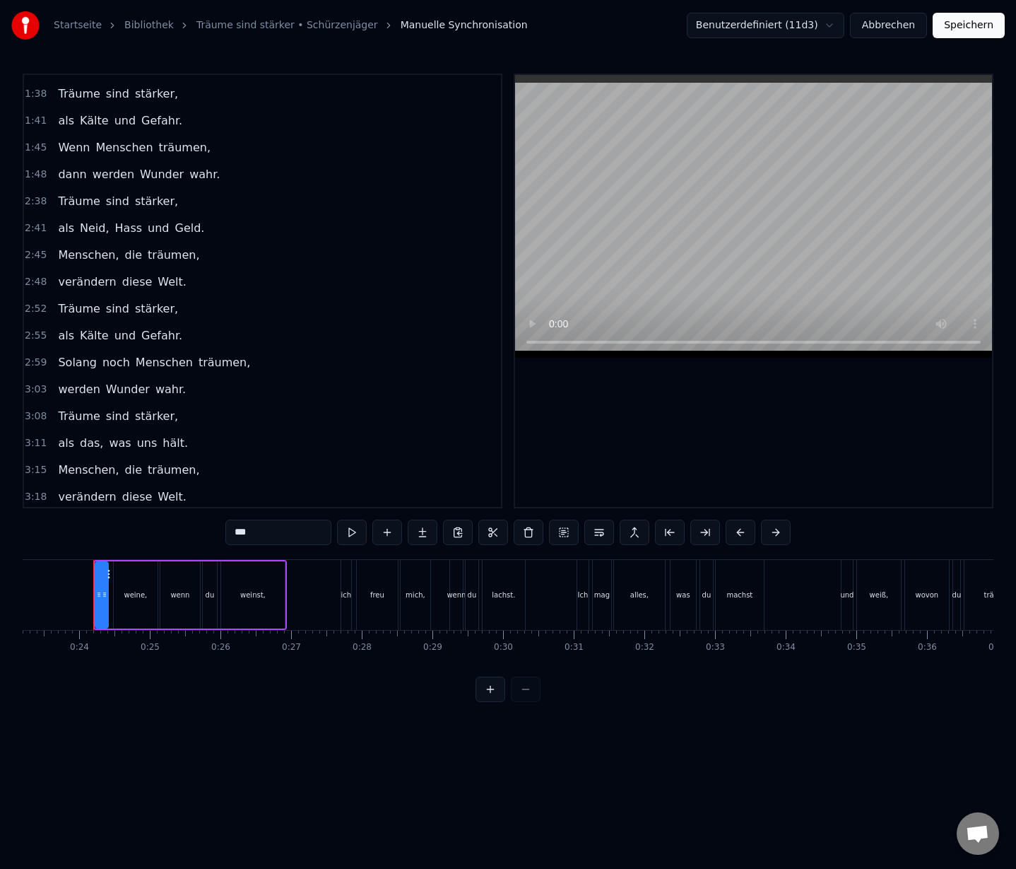
scroll to position [676, 0]
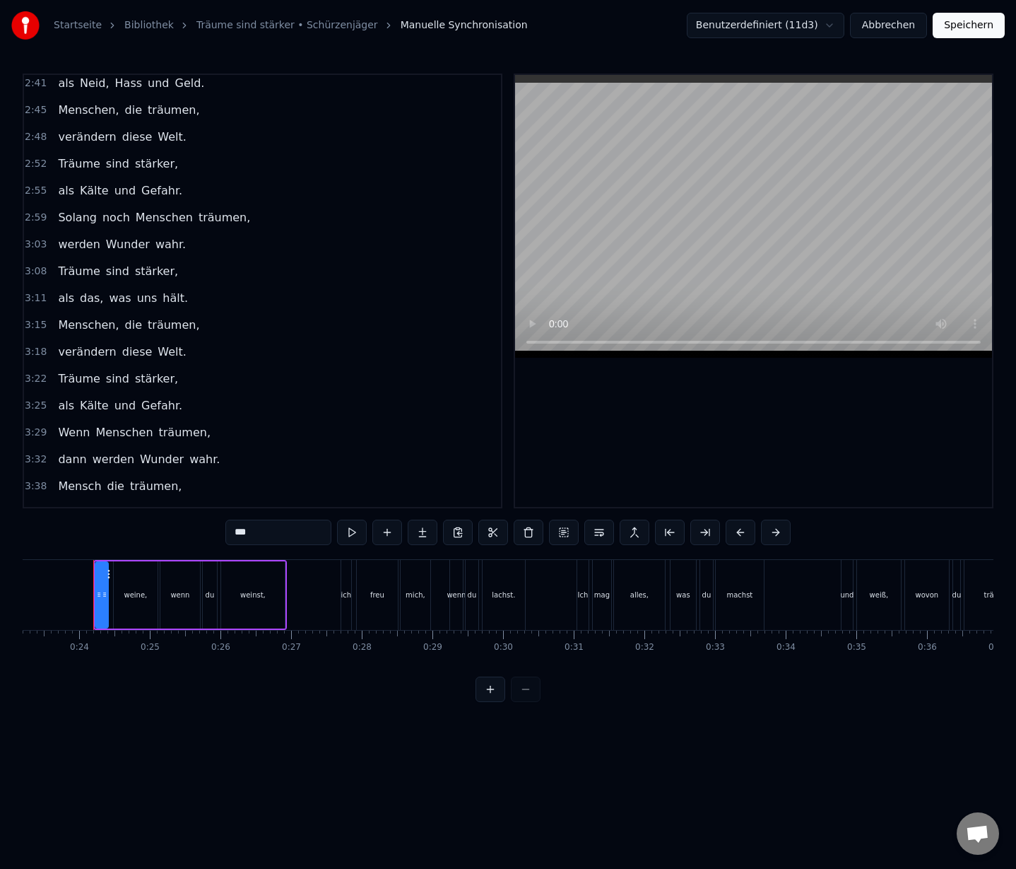
click at [86, 478] on span "Mensch" at bounding box center [80, 486] width 46 height 16
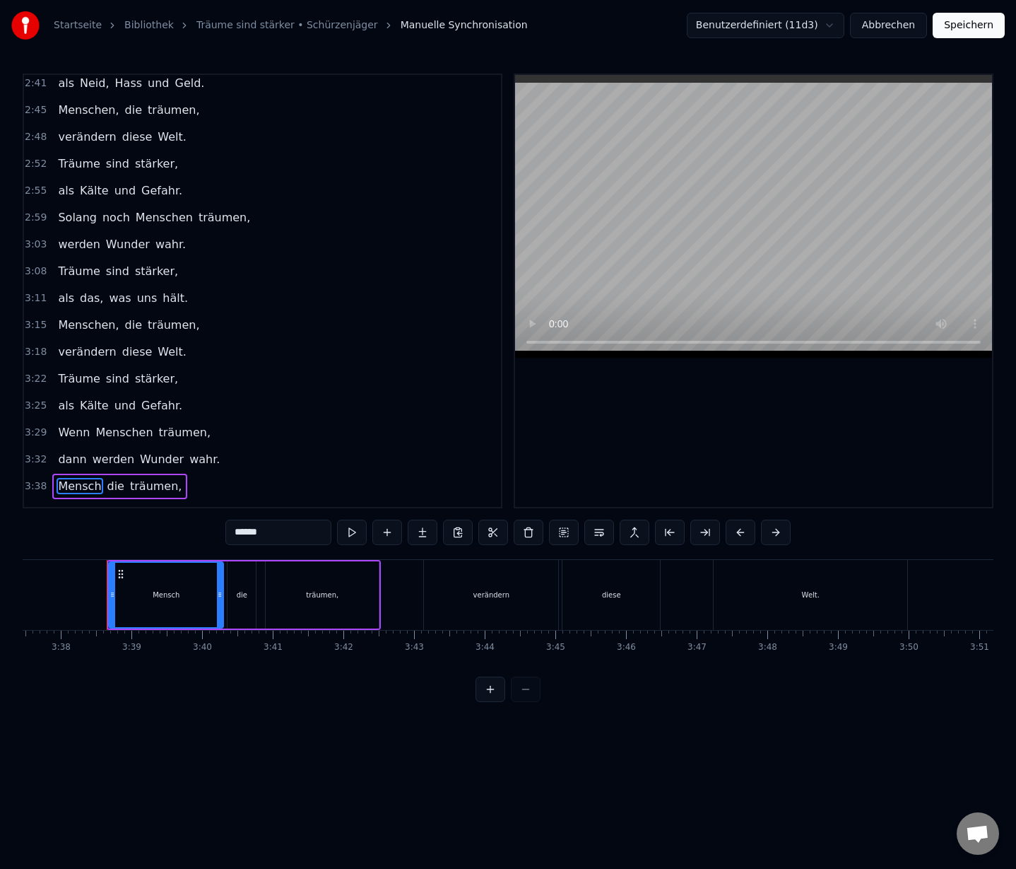
scroll to position [0, 15384]
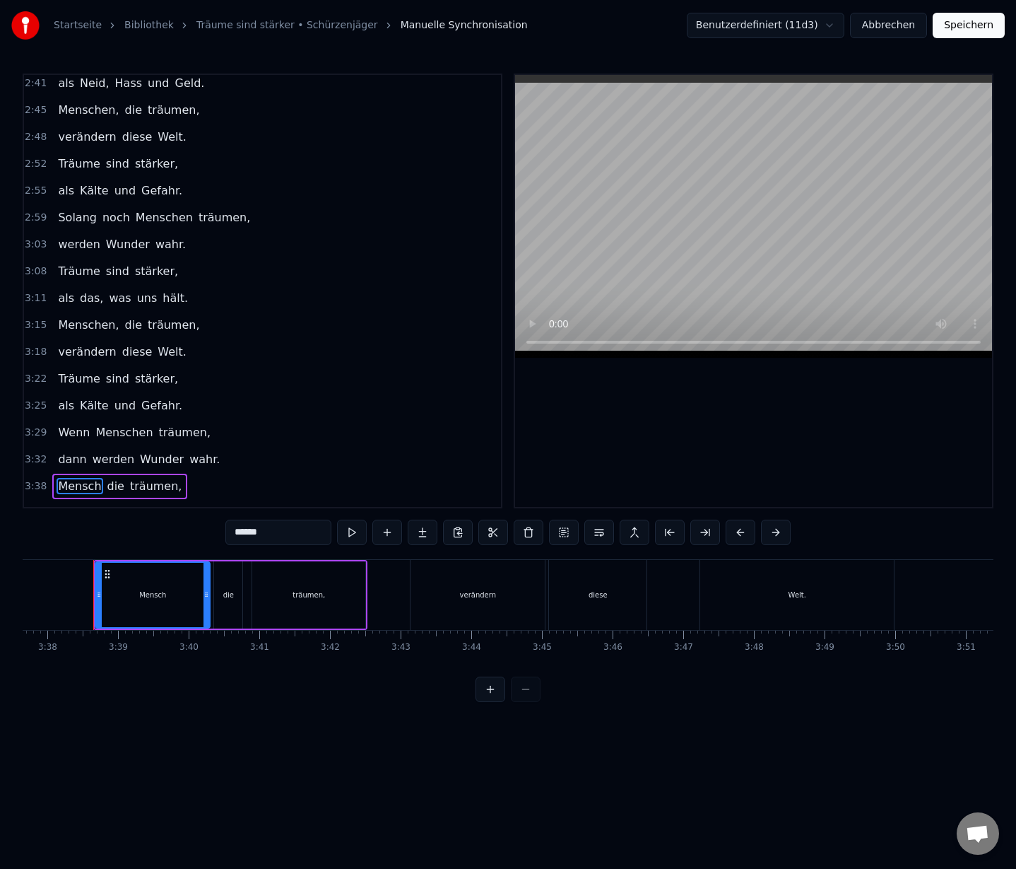
click at [301, 526] on input "******" at bounding box center [278, 532] width 106 height 25
type input "********"
click at [979, 29] on button "Speichern" at bounding box center [969, 25] width 72 height 25
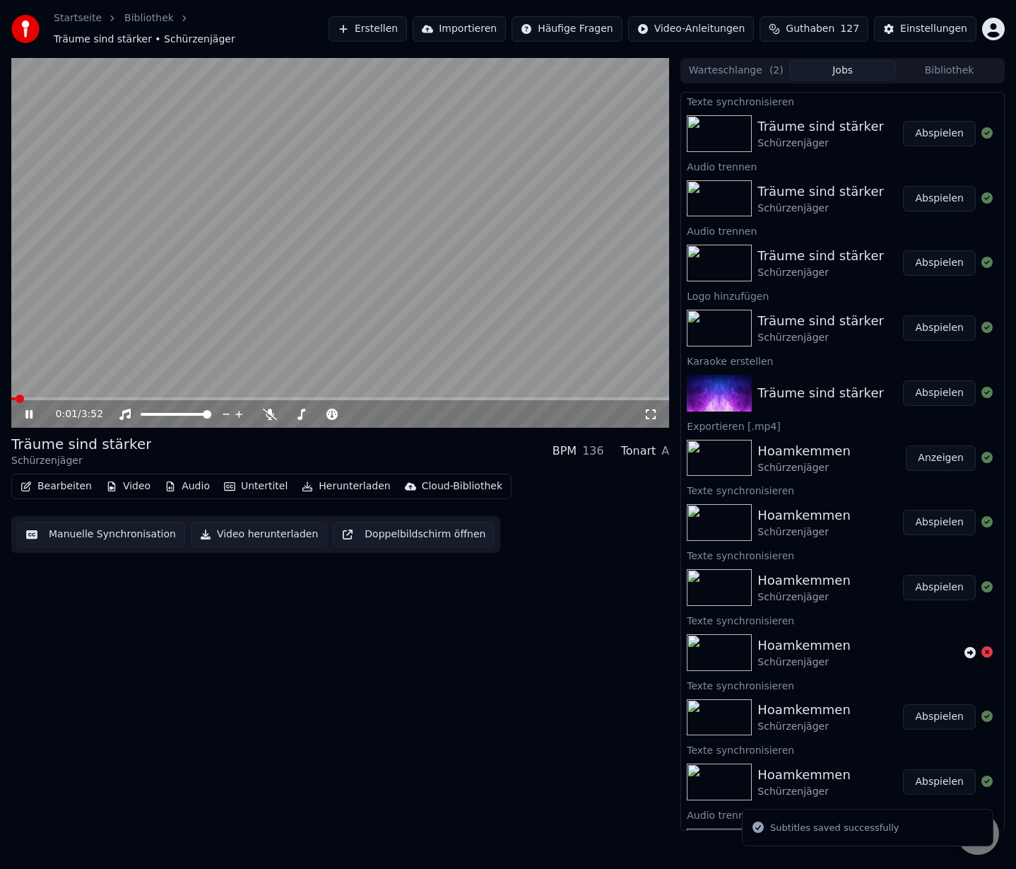
click at [578, 389] on video at bounding box center [340, 243] width 658 height 370
click at [580, 397] on span at bounding box center [340, 398] width 658 height 3
click at [28, 409] on icon at bounding box center [29, 414] width 8 height 10
click at [346, 481] on button "Herunterladen" at bounding box center [346, 486] width 100 height 20
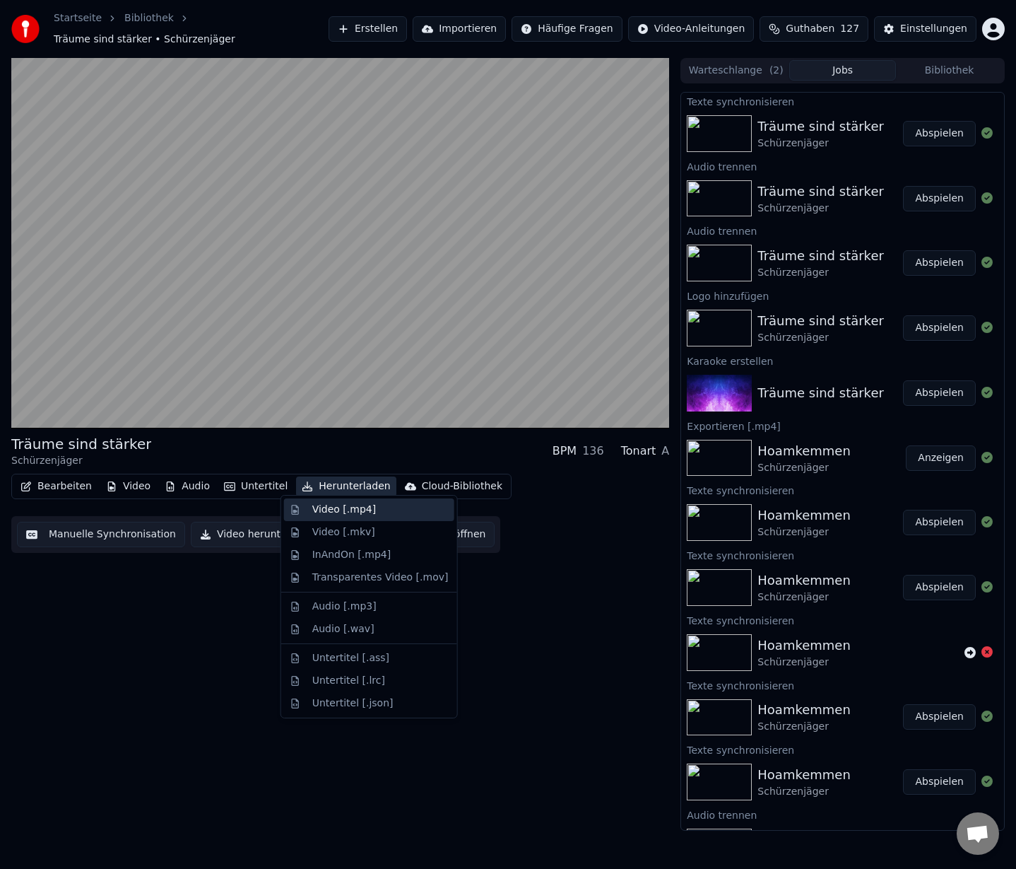
click at [349, 512] on div "Video [.mp4]" at bounding box center [344, 510] width 64 height 14
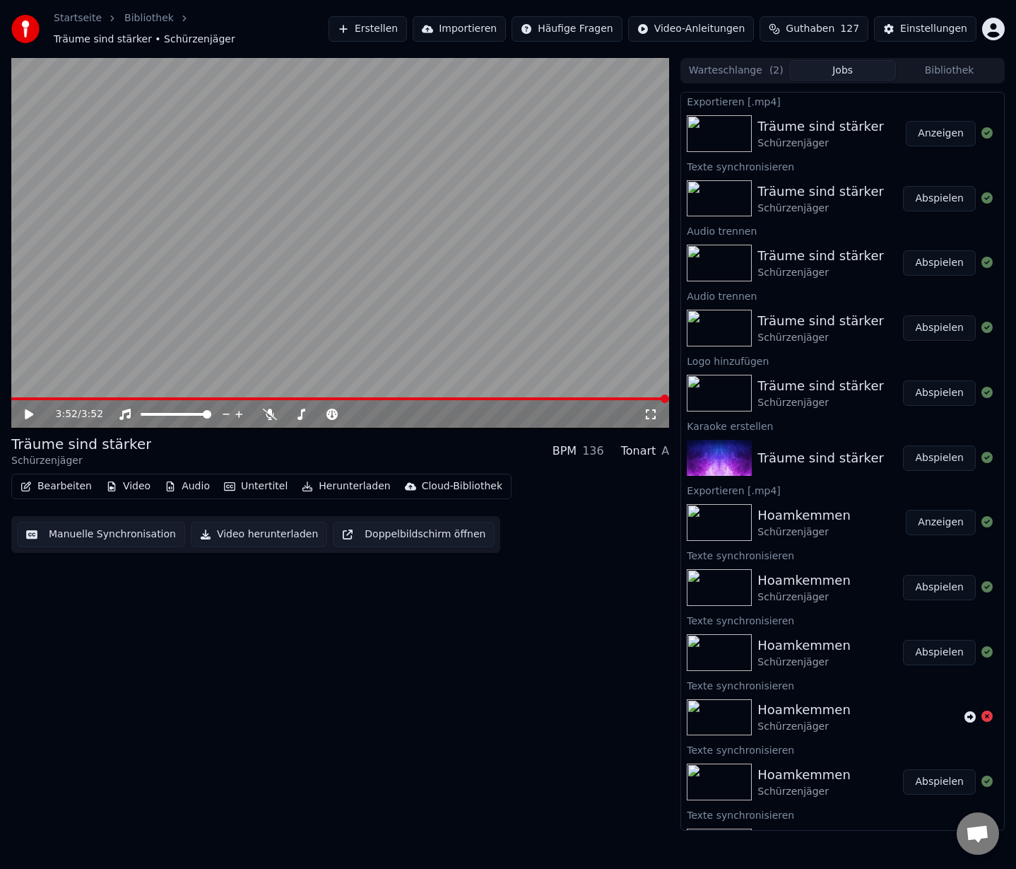
click at [404, 23] on button "Erstellen" at bounding box center [368, 28] width 78 height 25
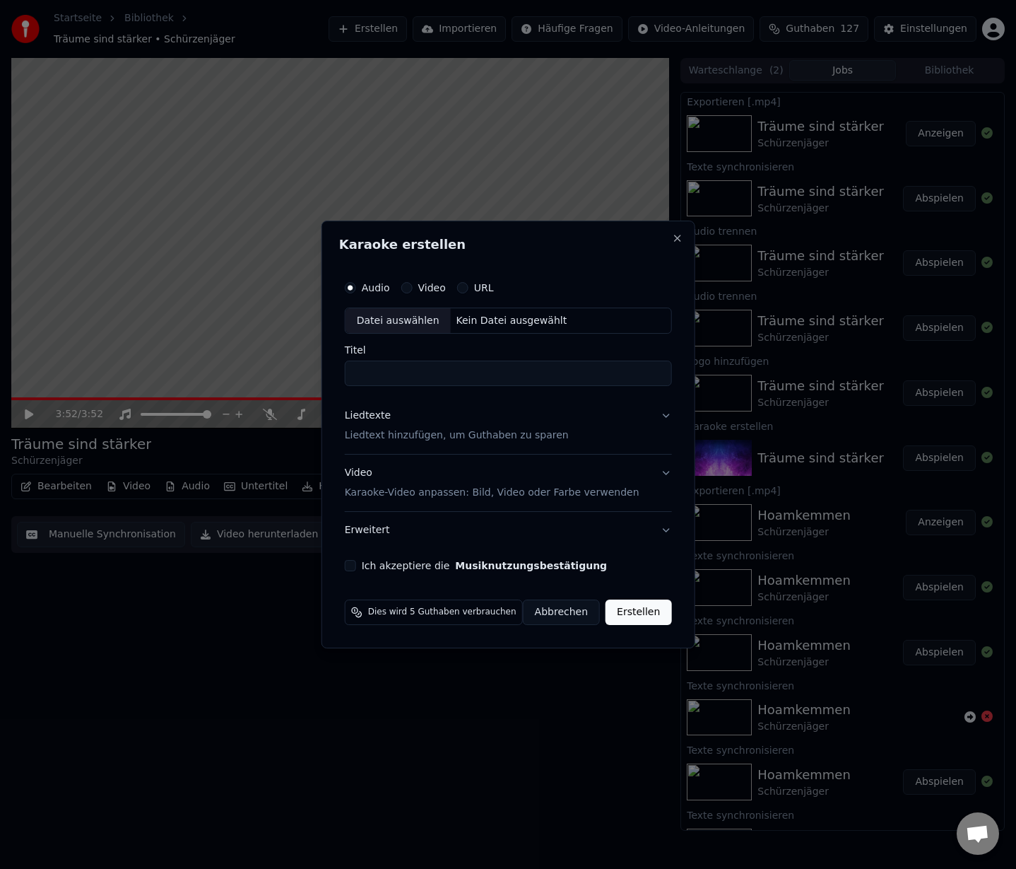
click at [392, 315] on div "Datei auswählen" at bounding box center [398, 320] width 105 height 25
type input "**********"
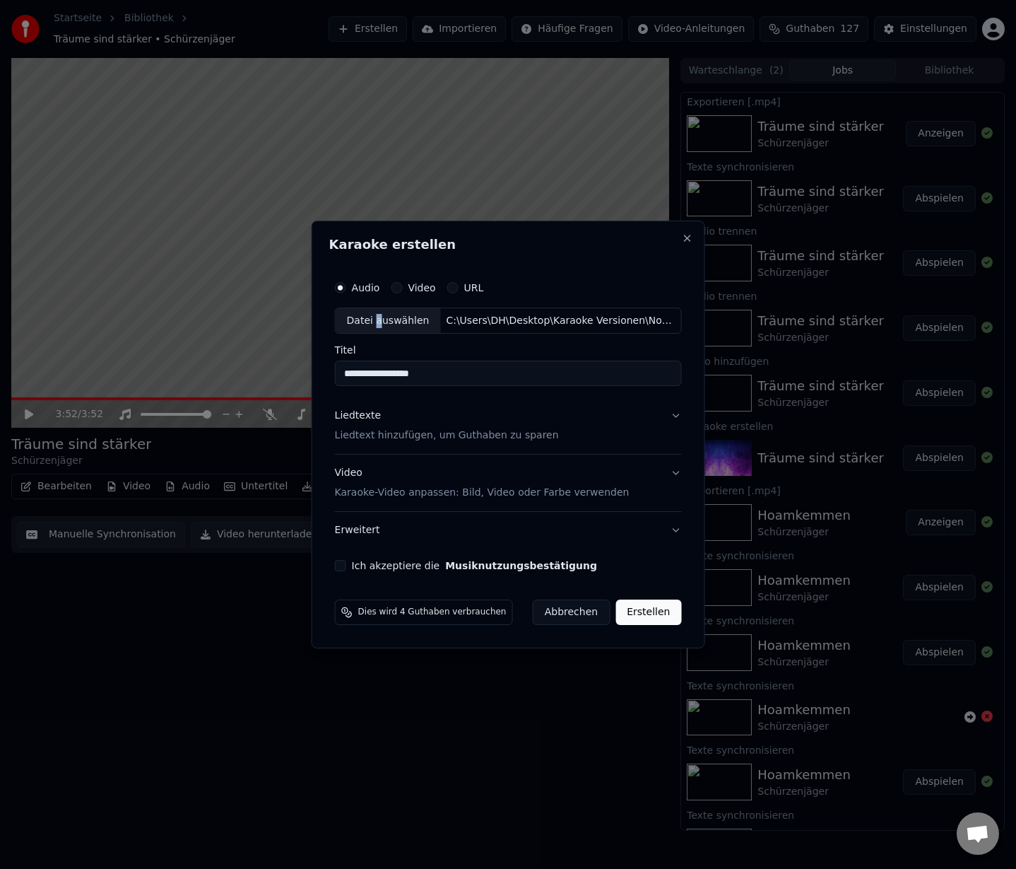
click at [397, 436] on p "Liedtext hinzufügen, um Guthaben zu sparen" at bounding box center [447, 436] width 224 height 14
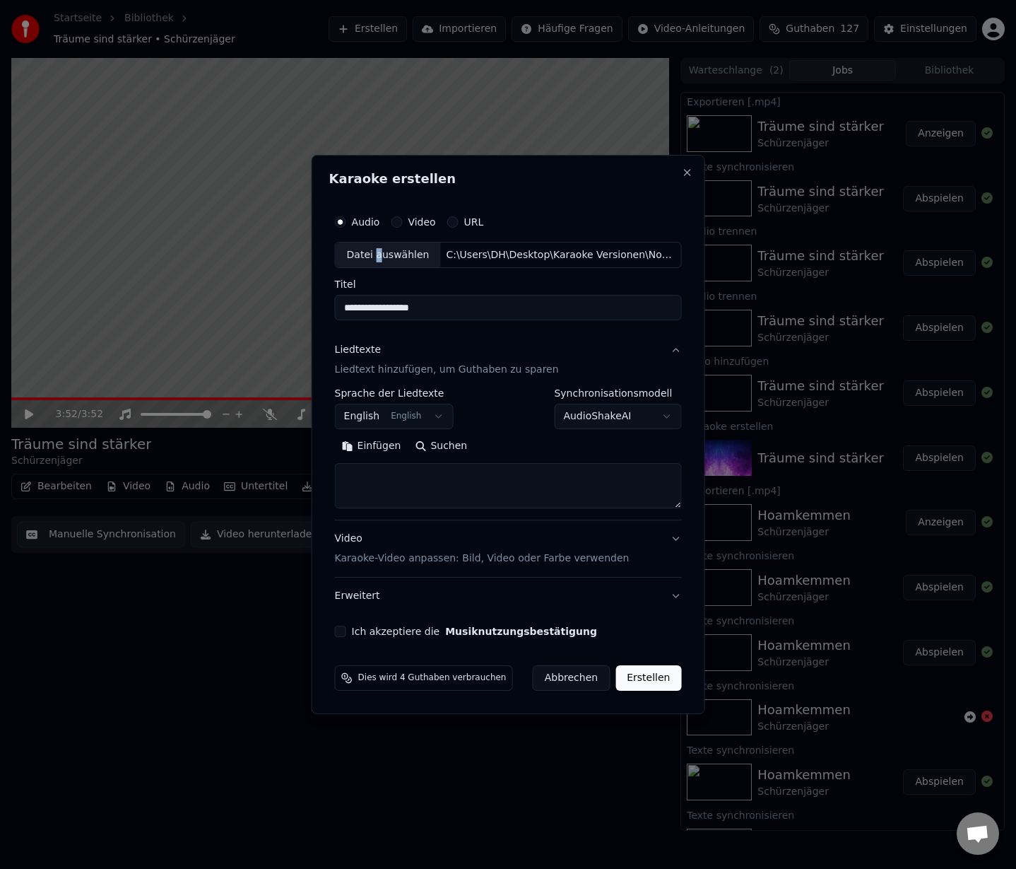
click at [377, 369] on p "Liedtext hinzufügen, um Guthaben zu sparen" at bounding box center [447, 370] width 224 height 14
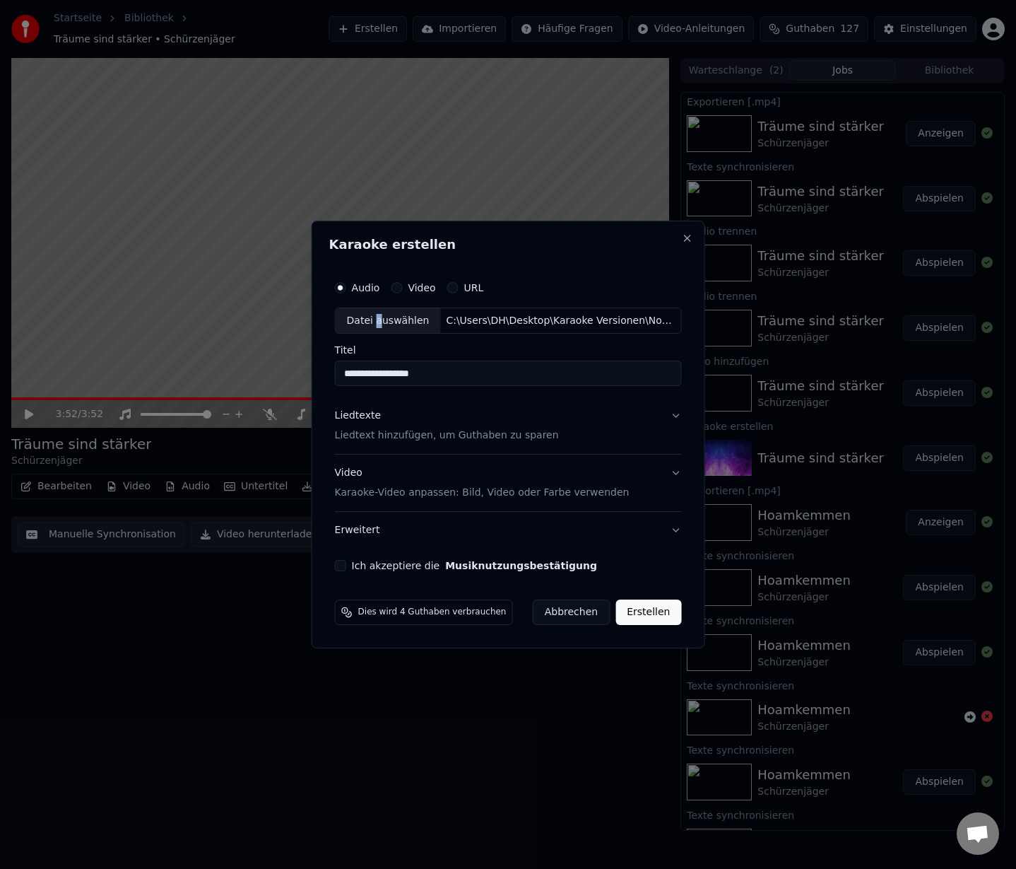
click at [360, 435] on p "Liedtext hinzufügen, um Guthaben zu sparen" at bounding box center [447, 436] width 224 height 14
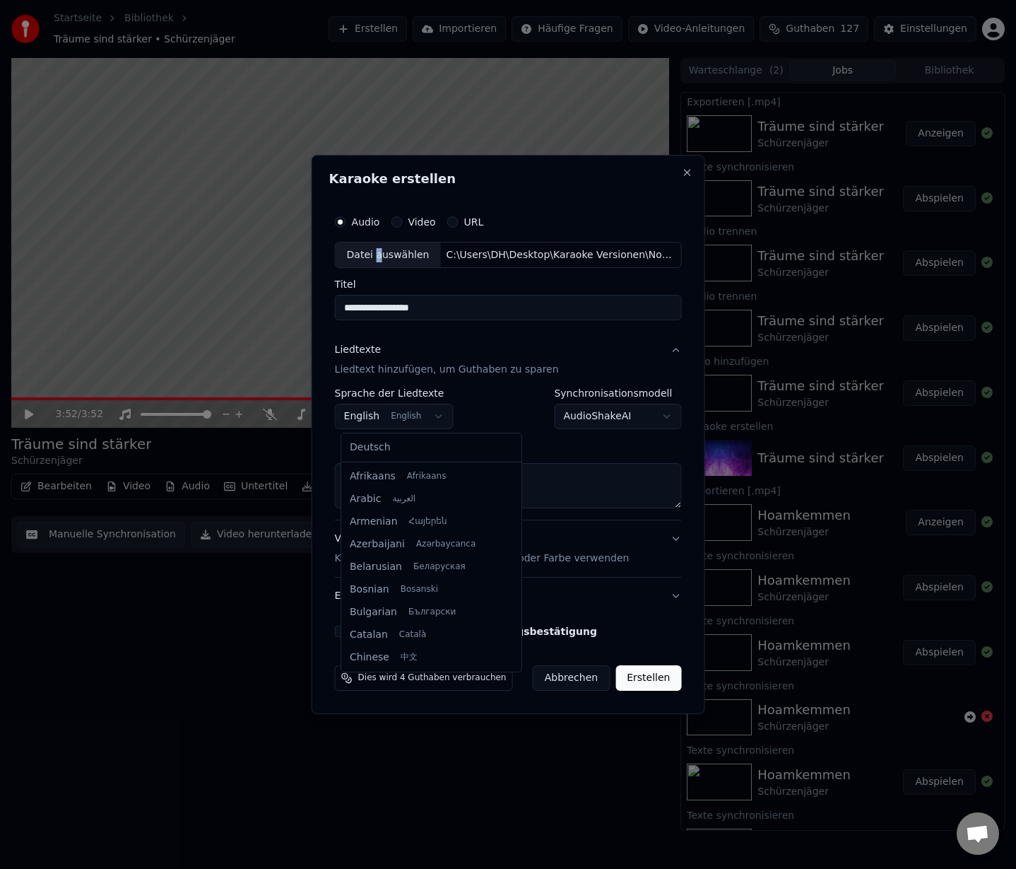
click at [429, 412] on body "Startseite Bibliothek Träume sind stärker • Schürzenjäger Erstellen Importieren…" at bounding box center [508, 434] width 1016 height 869
select select "**"
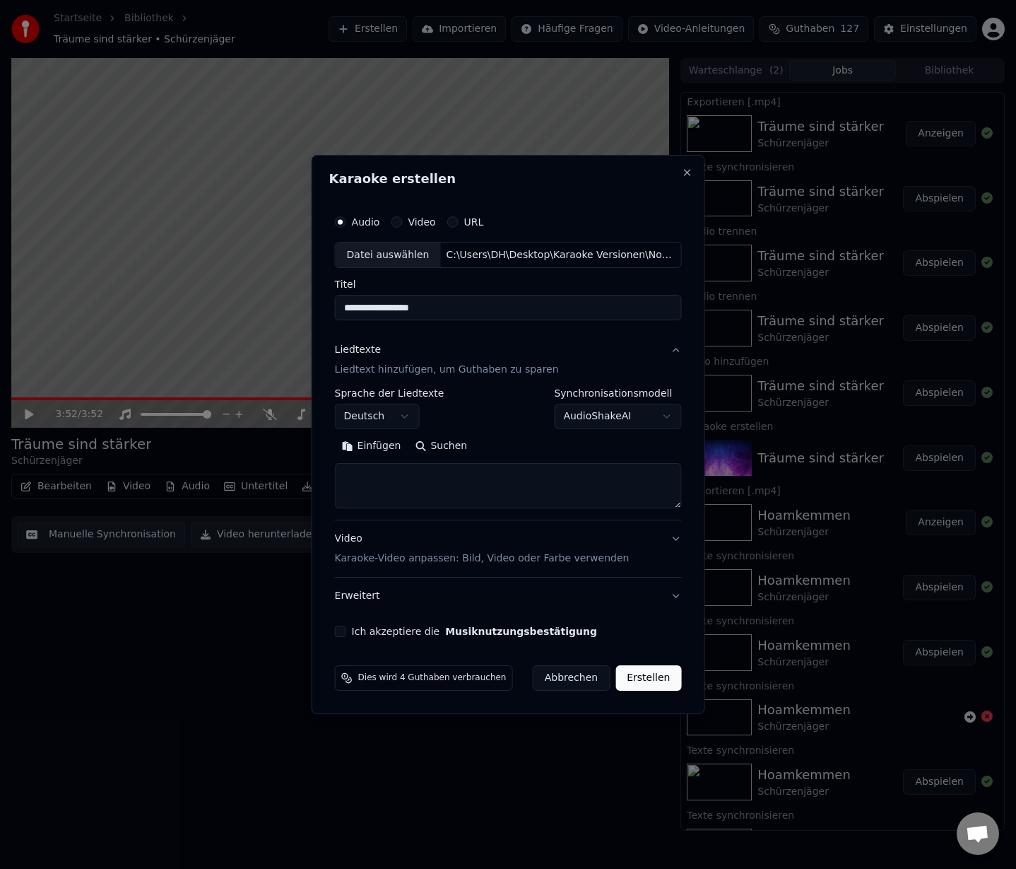
click at [378, 444] on button "Einfügen" at bounding box center [372, 446] width 74 height 23
drag, startPoint x: 346, startPoint y: 630, endPoint x: 450, endPoint y: 658, distance: 106.8
click at [346, 630] on button "Ich akzeptiere die Musiknutzungsbestätigung" at bounding box center [340, 631] width 11 height 11
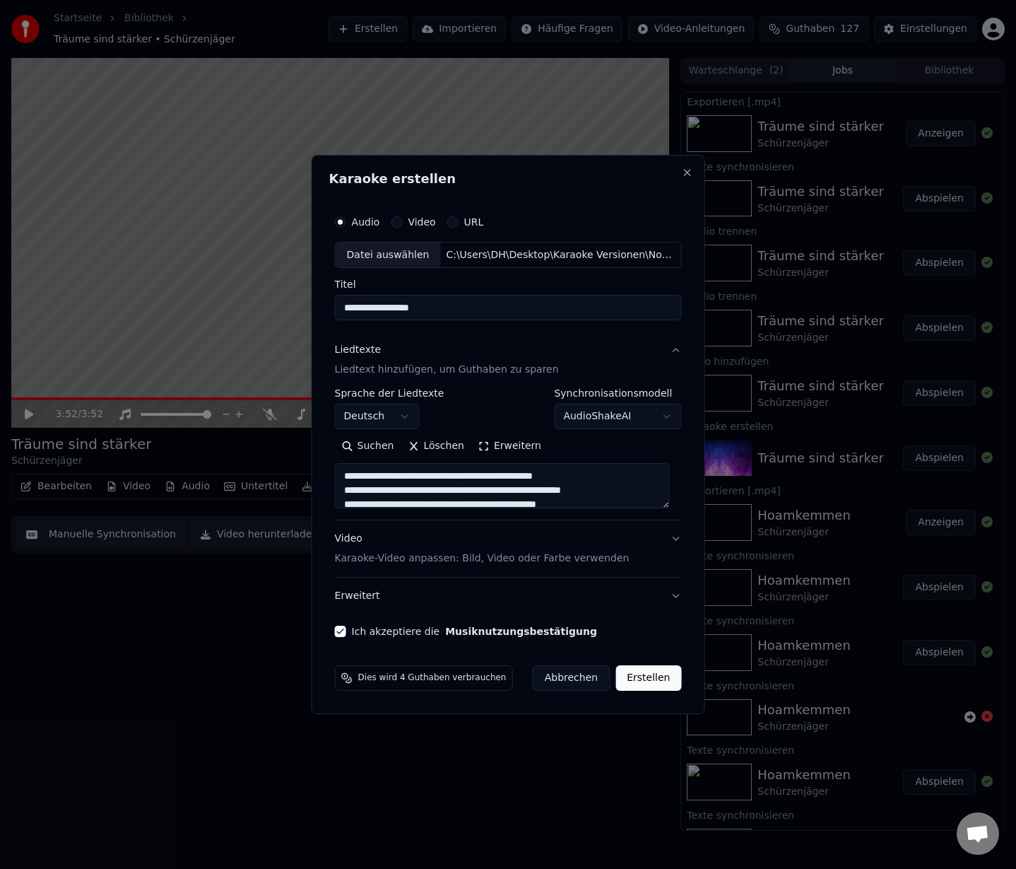
click at [642, 686] on button "Erstellen" at bounding box center [649, 677] width 66 height 25
type textarea "**********"
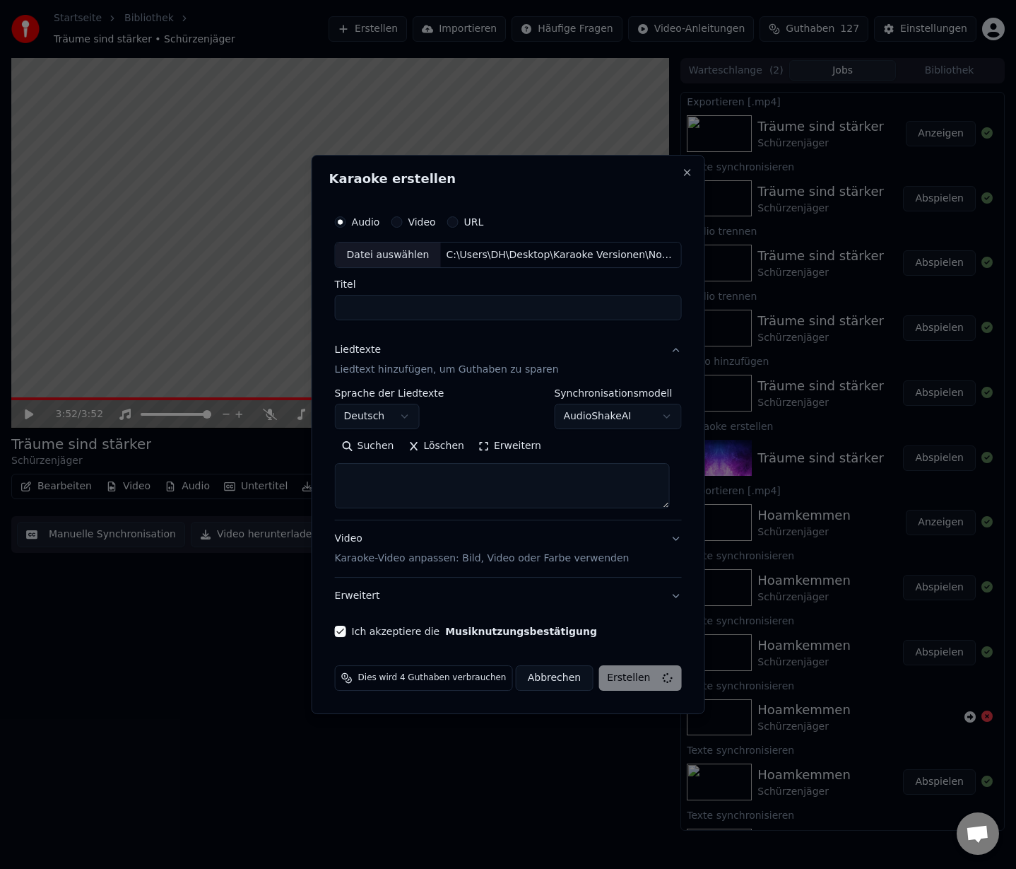
select select
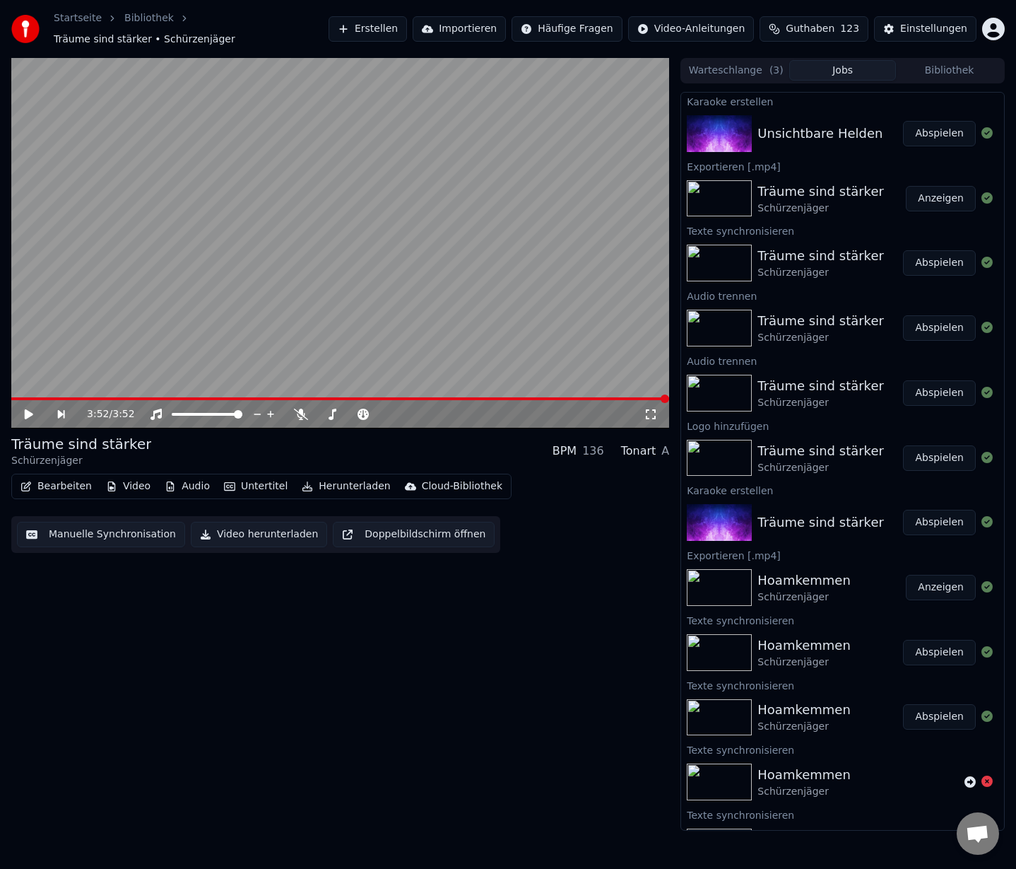
click at [49, 476] on button "Bearbeiten" at bounding box center [56, 486] width 83 height 20
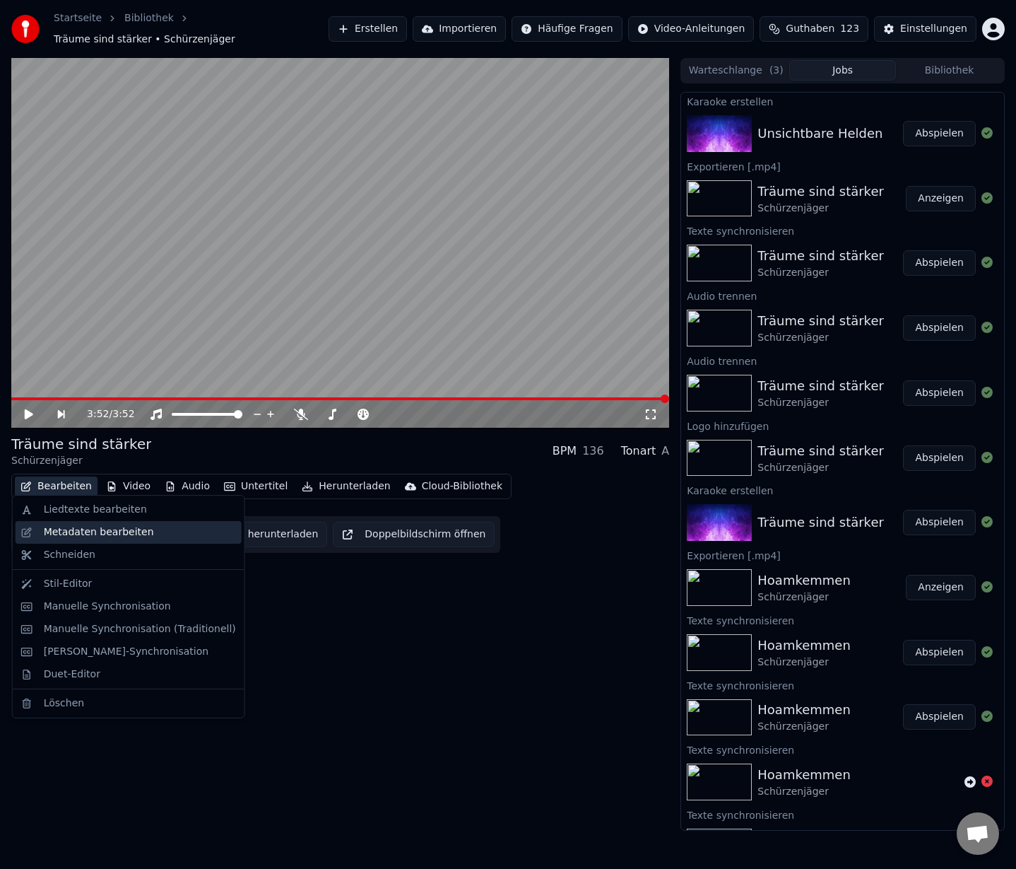
click at [74, 536] on div "Metadaten bearbeiten" at bounding box center [99, 532] width 110 height 14
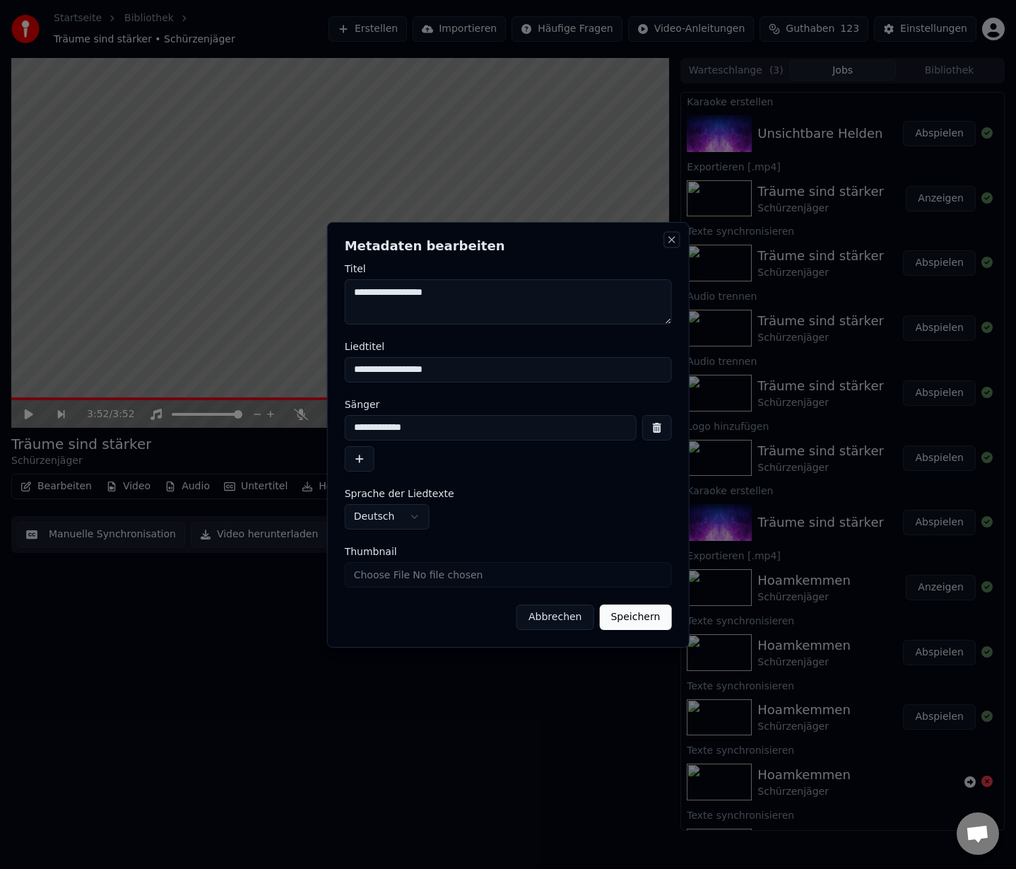
click at [674, 243] on button "Close" at bounding box center [671, 239] width 11 height 11
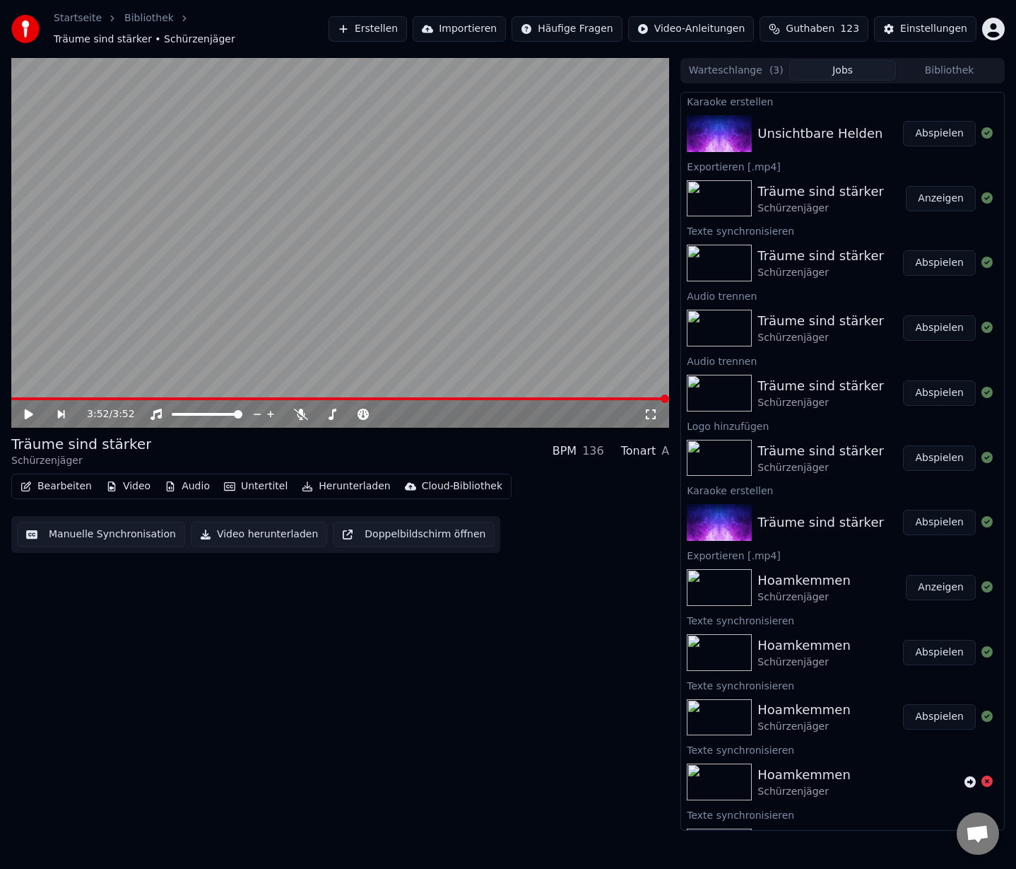
drag, startPoint x: 934, startPoint y: 124, endPoint x: 440, endPoint y: 275, distance: 517.2
click at [933, 124] on button "Abspielen" at bounding box center [939, 133] width 73 height 25
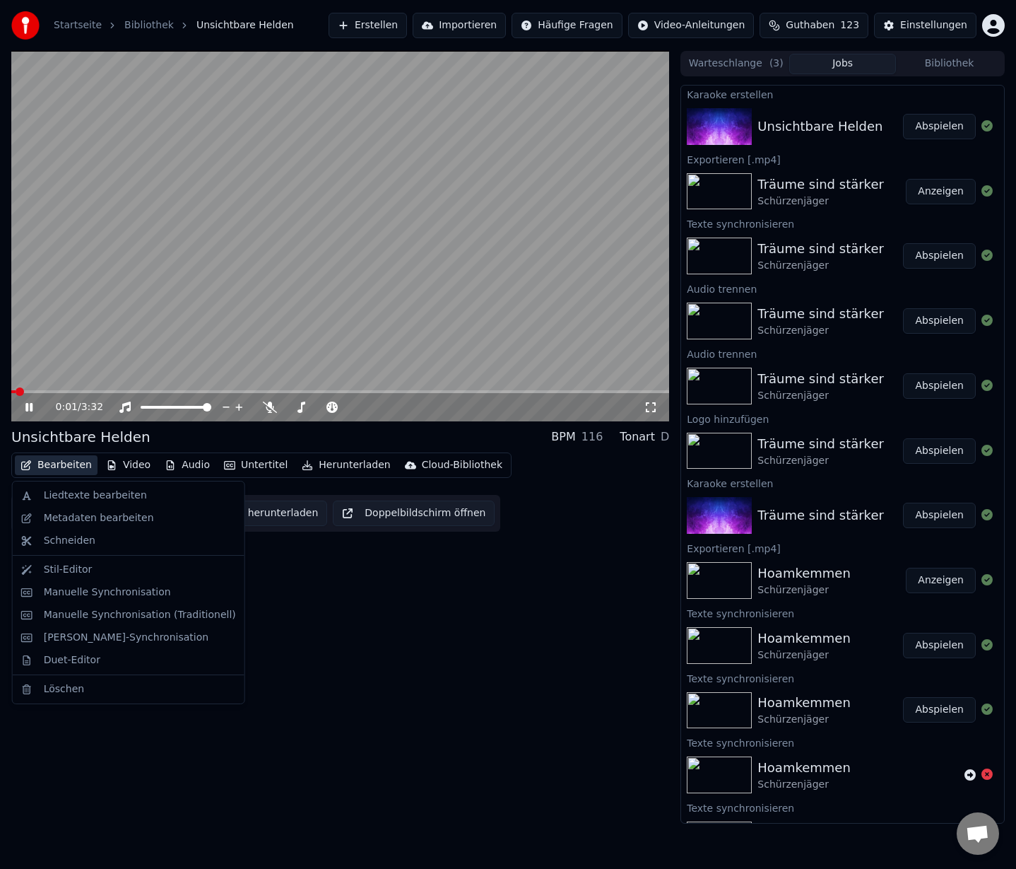
click at [55, 471] on button "Bearbeiten" at bounding box center [56, 465] width 83 height 20
click at [64, 517] on div "Metadaten bearbeiten" at bounding box center [99, 518] width 110 height 14
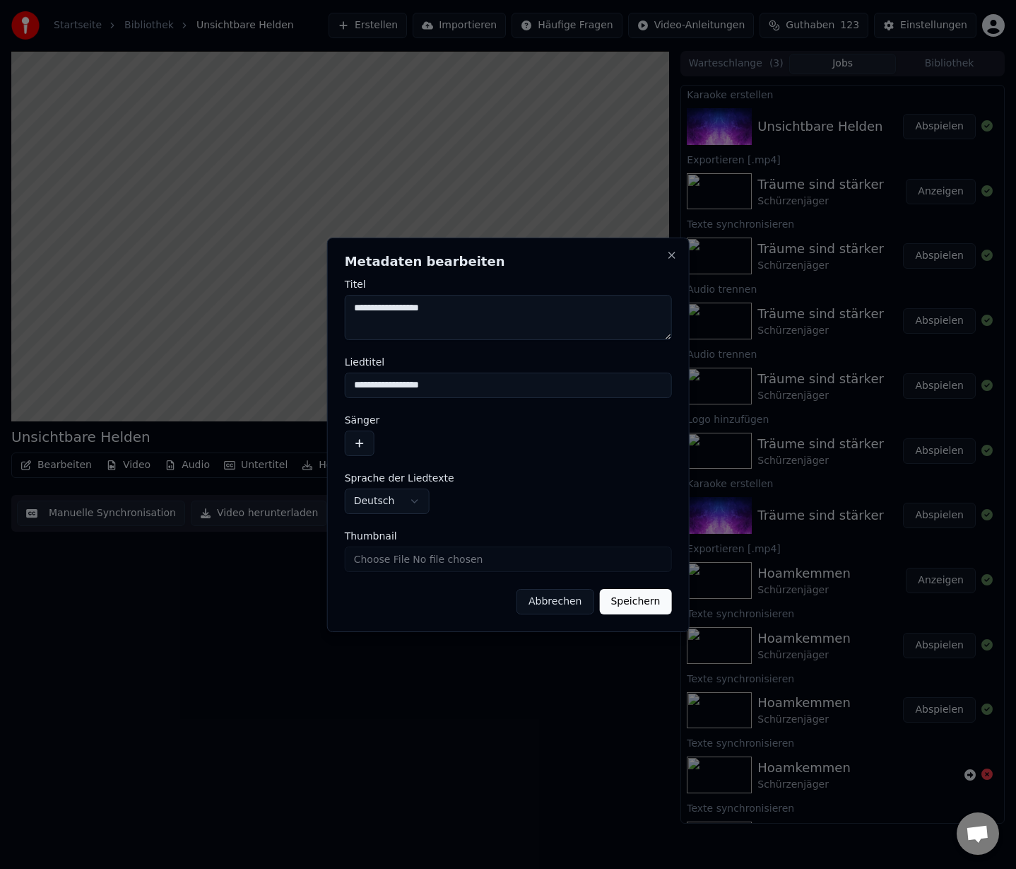
click at [362, 440] on button "button" at bounding box center [360, 442] width 30 height 25
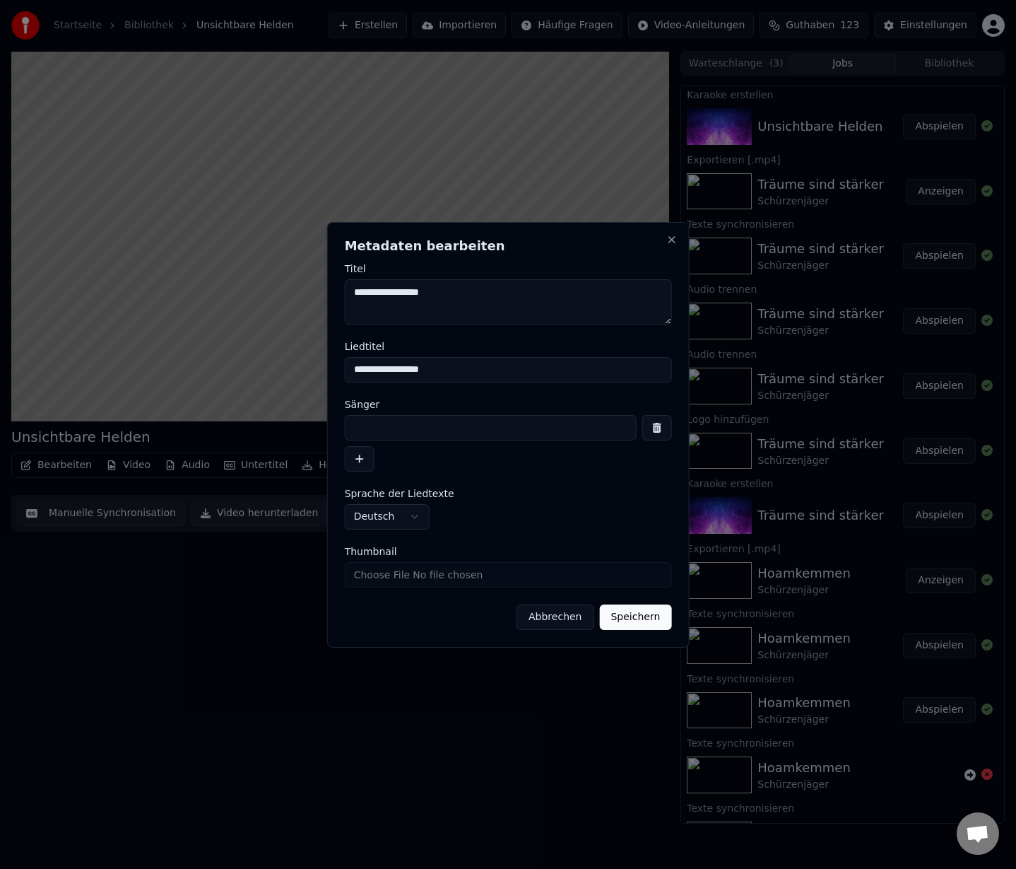
click at [385, 428] on input at bounding box center [491, 427] width 292 height 25
type input "**********"
click at [626, 618] on button "Speichern" at bounding box center [635, 616] width 72 height 25
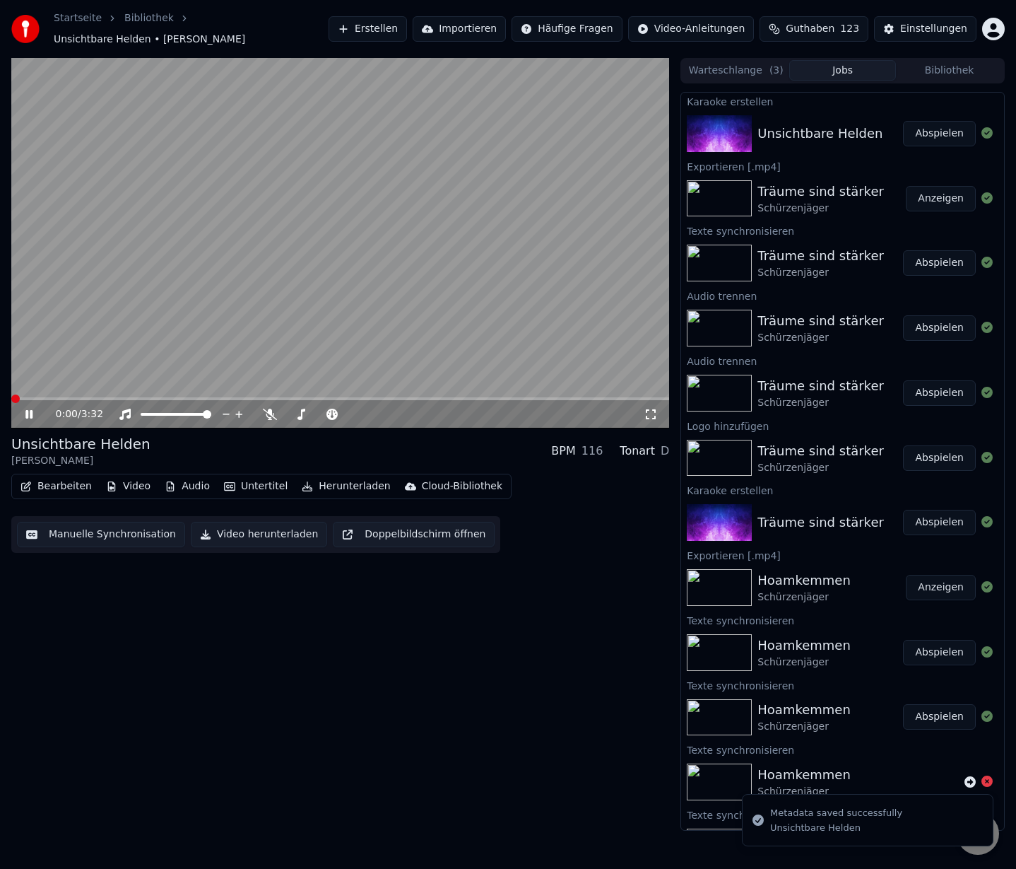
click at [11, 394] on span at bounding box center [15, 398] width 8 height 8
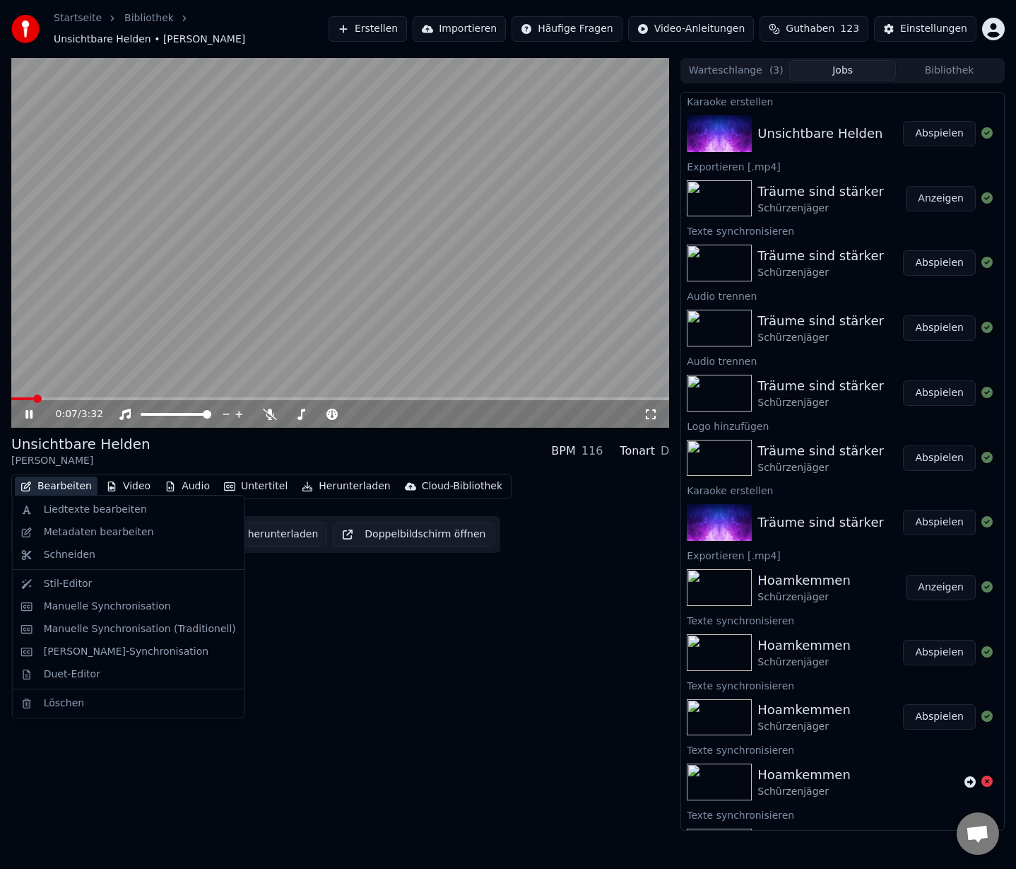
click at [45, 482] on button "Bearbeiten" at bounding box center [56, 486] width 83 height 20
click at [72, 533] on div "Metadaten bearbeiten" at bounding box center [99, 532] width 110 height 14
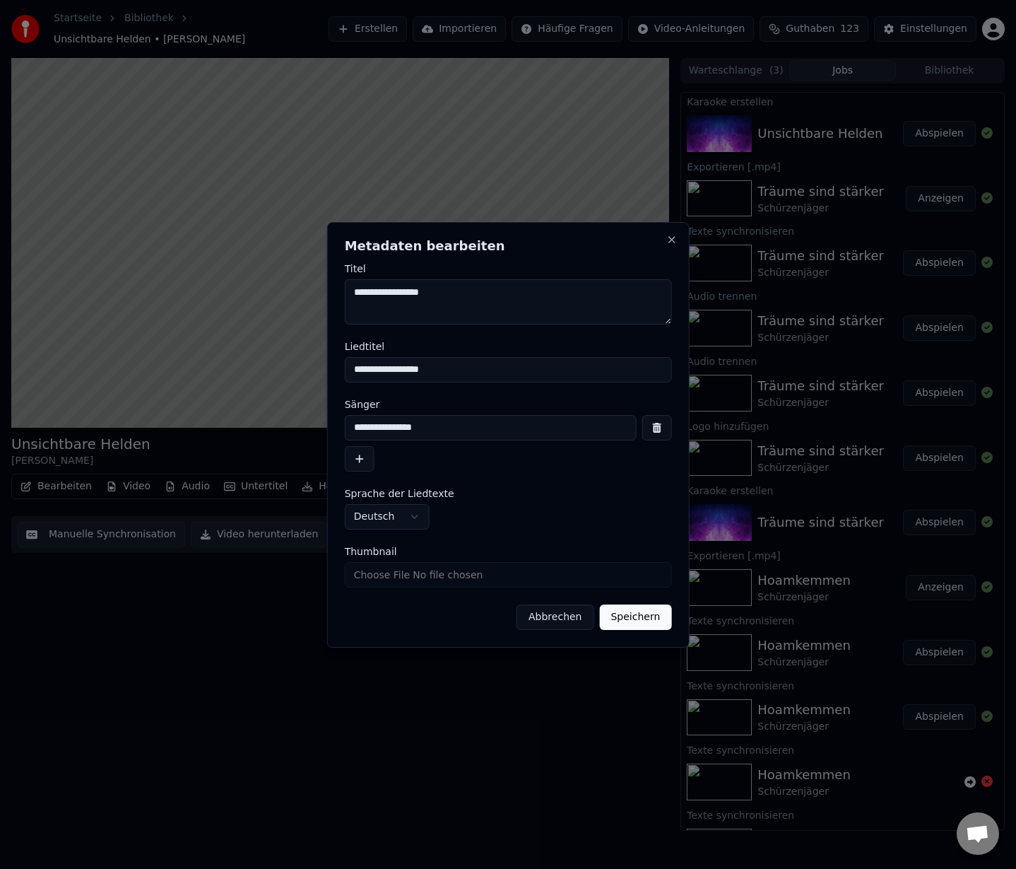
click at [407, 429] on input "**********" at bounding box center [491, 427] width 292 height 25
type input "**********"
click at [642, 615] on button "Speichern" at bounding box center [635, 616] width 72 height 25
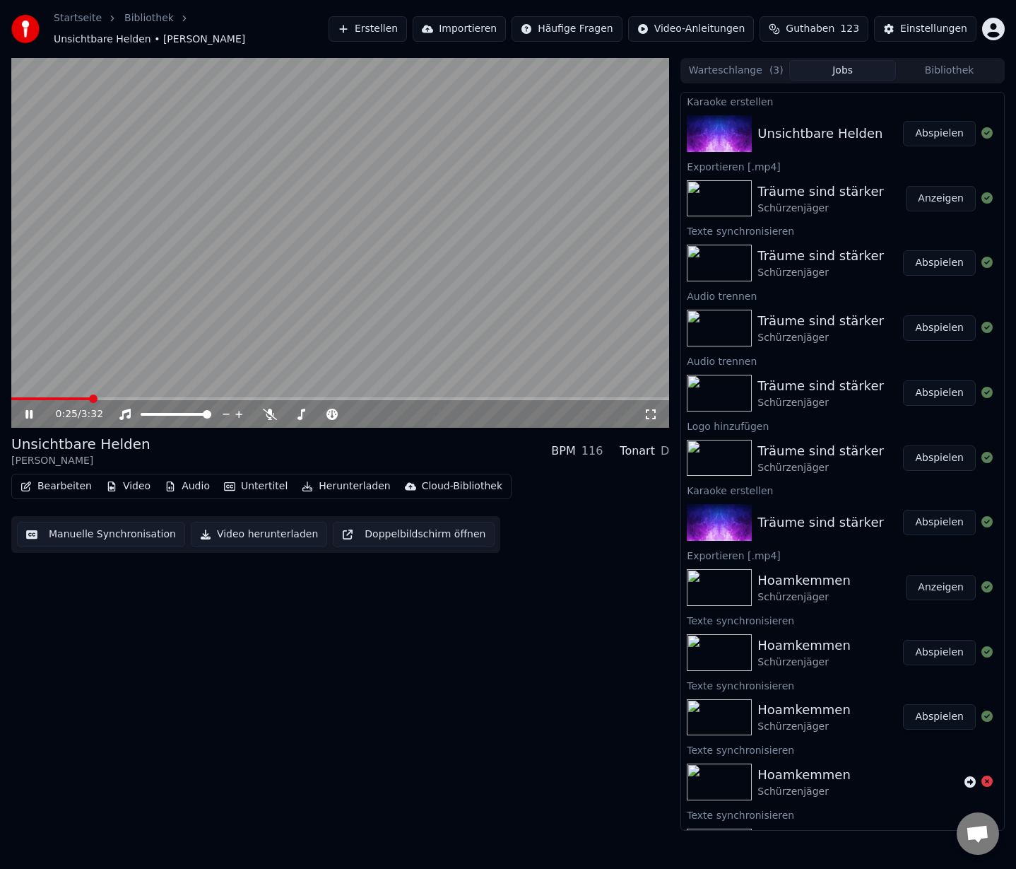
click at [81, 532] on button "Manuelle Synchronisation" at bounding box center [101, 534] width 168 height 25
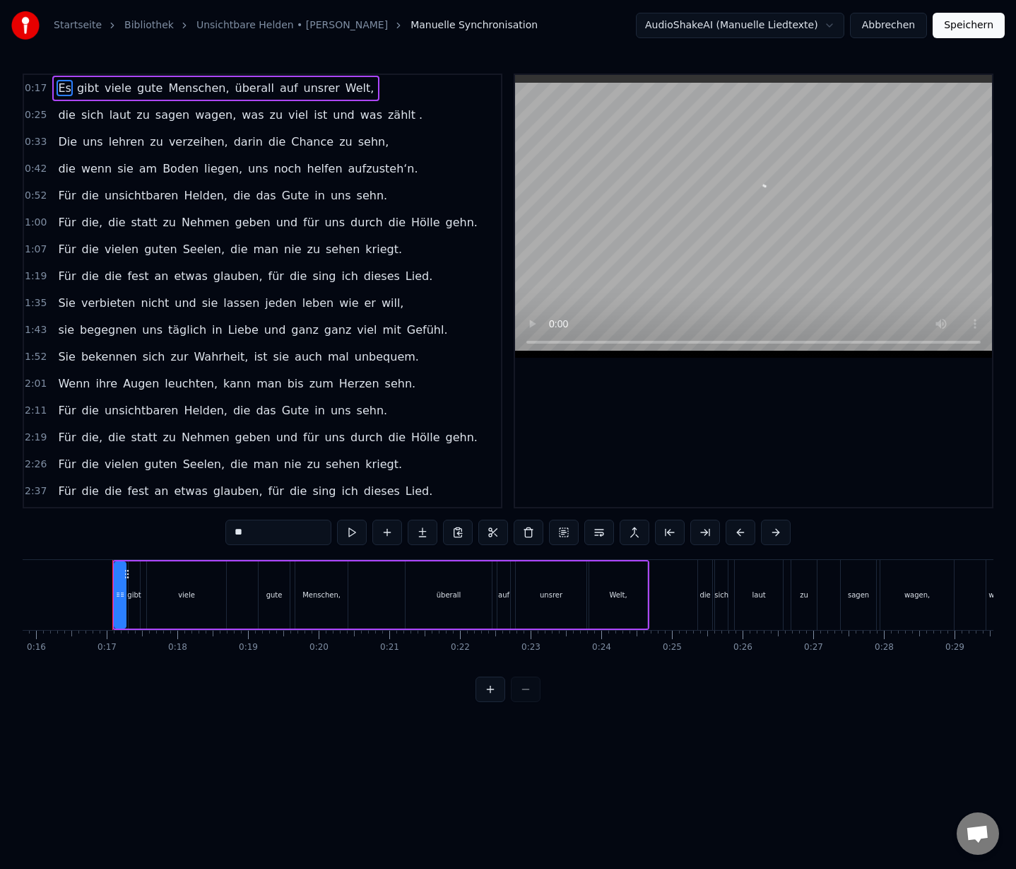
scroll to position [0, 1137]
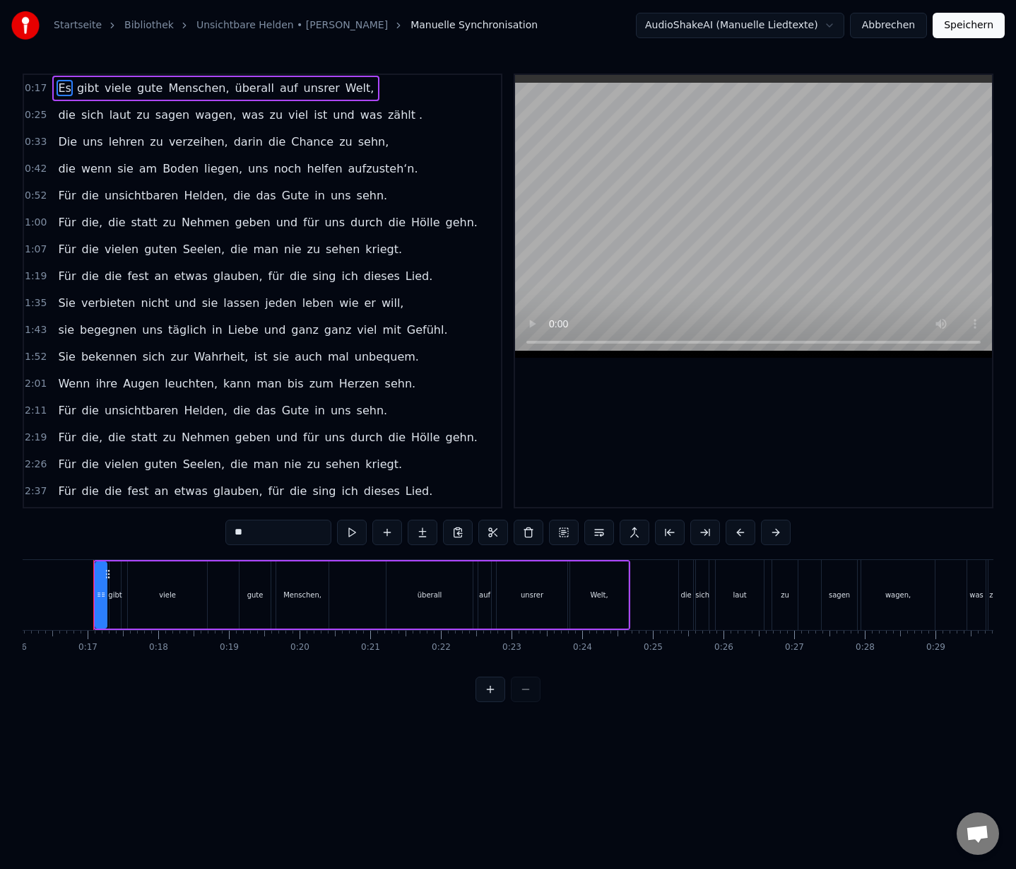
click at [115, 88] on span "viele" at bounding box center [118, 88] width 30 height 16
click at [262, 529] on input "*****" at bounding box center [278, 532] width 106 height 25
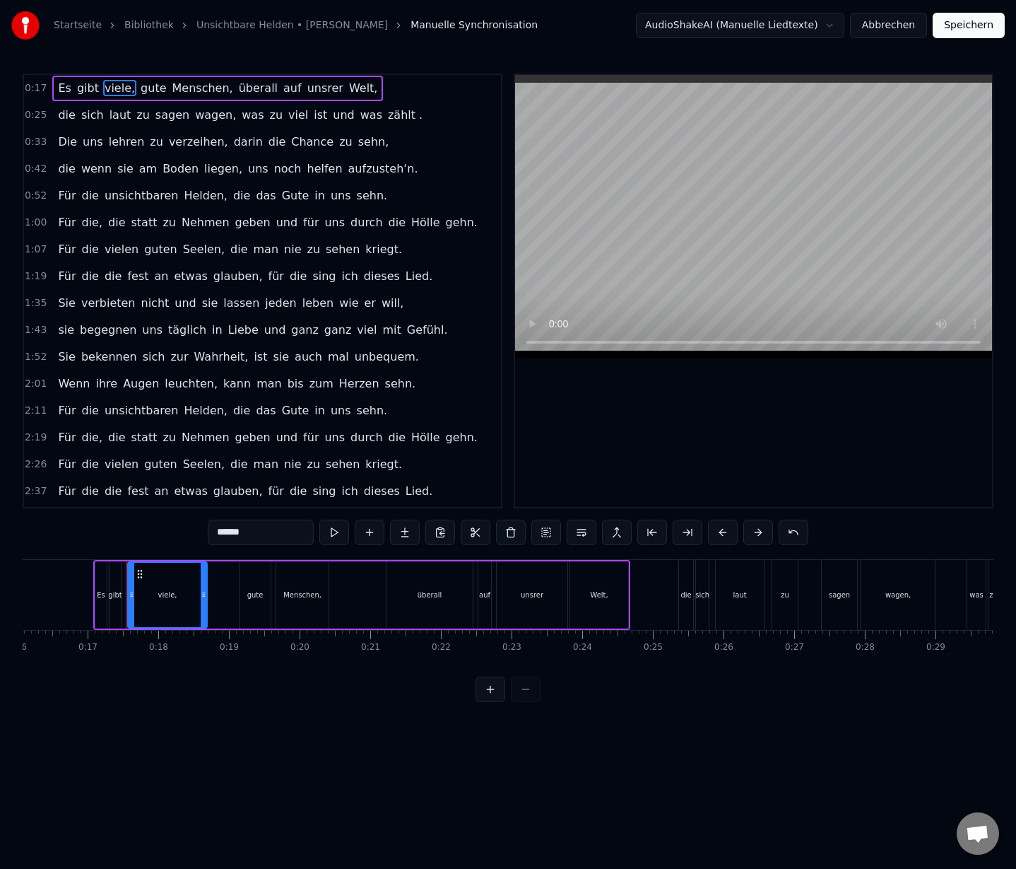
click at [135, 112] on span "zu" at bounding box center [143, 115] width 16 height 16
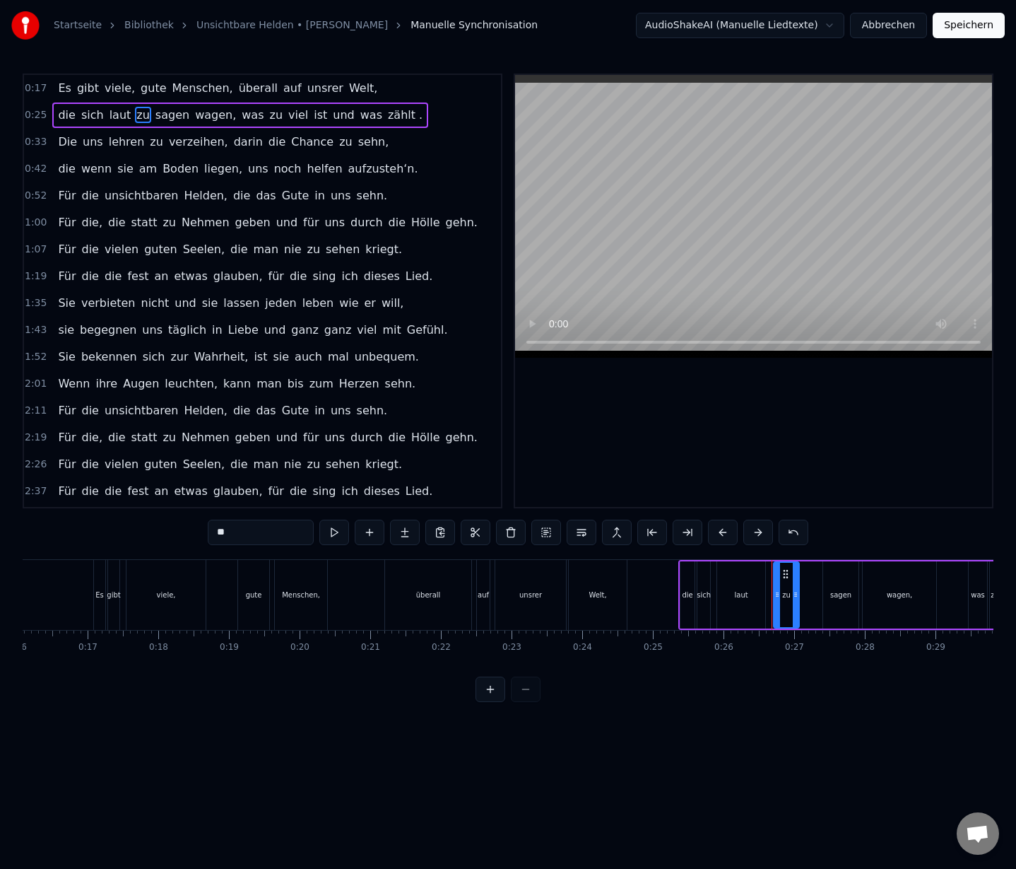
click at [247, 539] on input "**" at bounding box center [261, 532] width 106 height 25
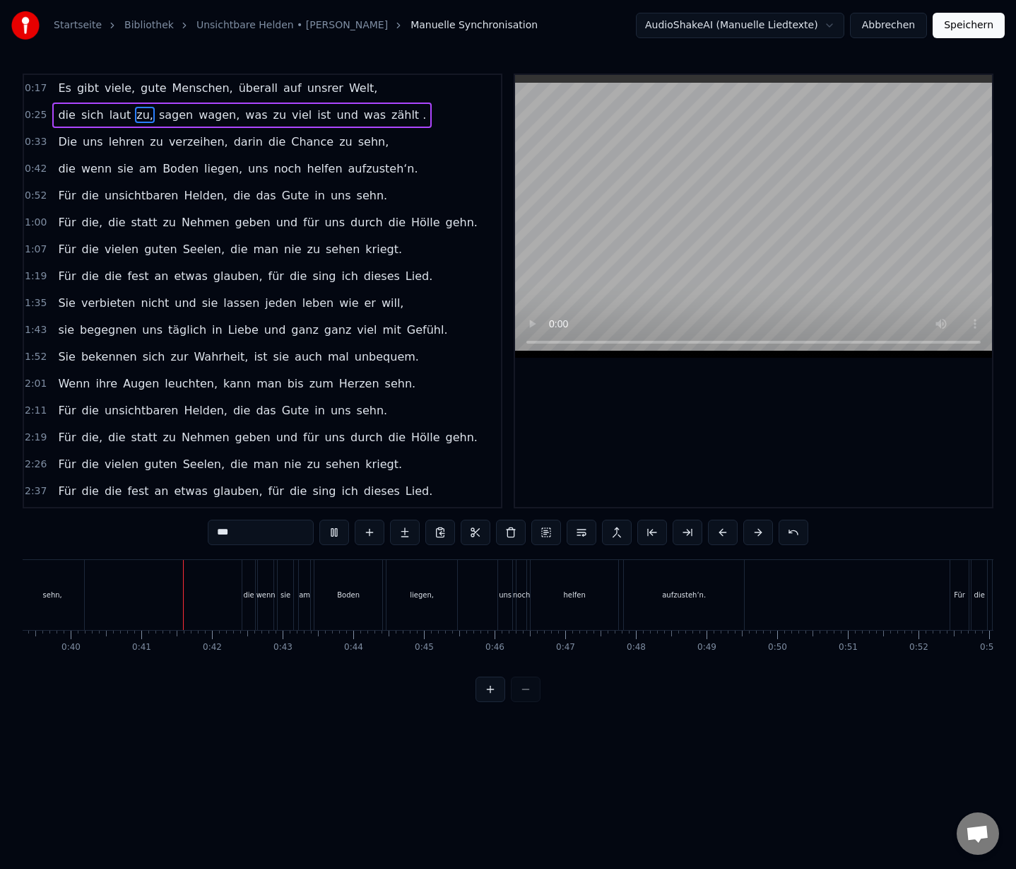
scroll to position [0, 2826]
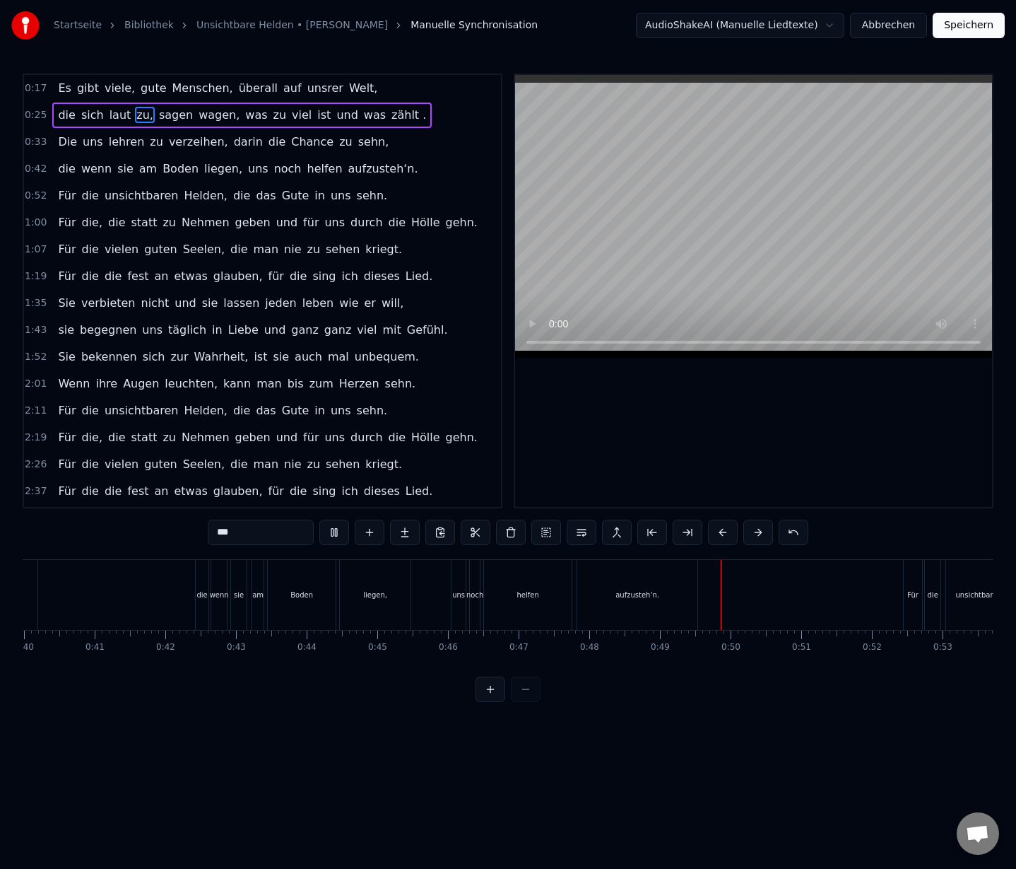
click at [66, 170] on span "die" at bounding box center [67, 168] width 20 height 16
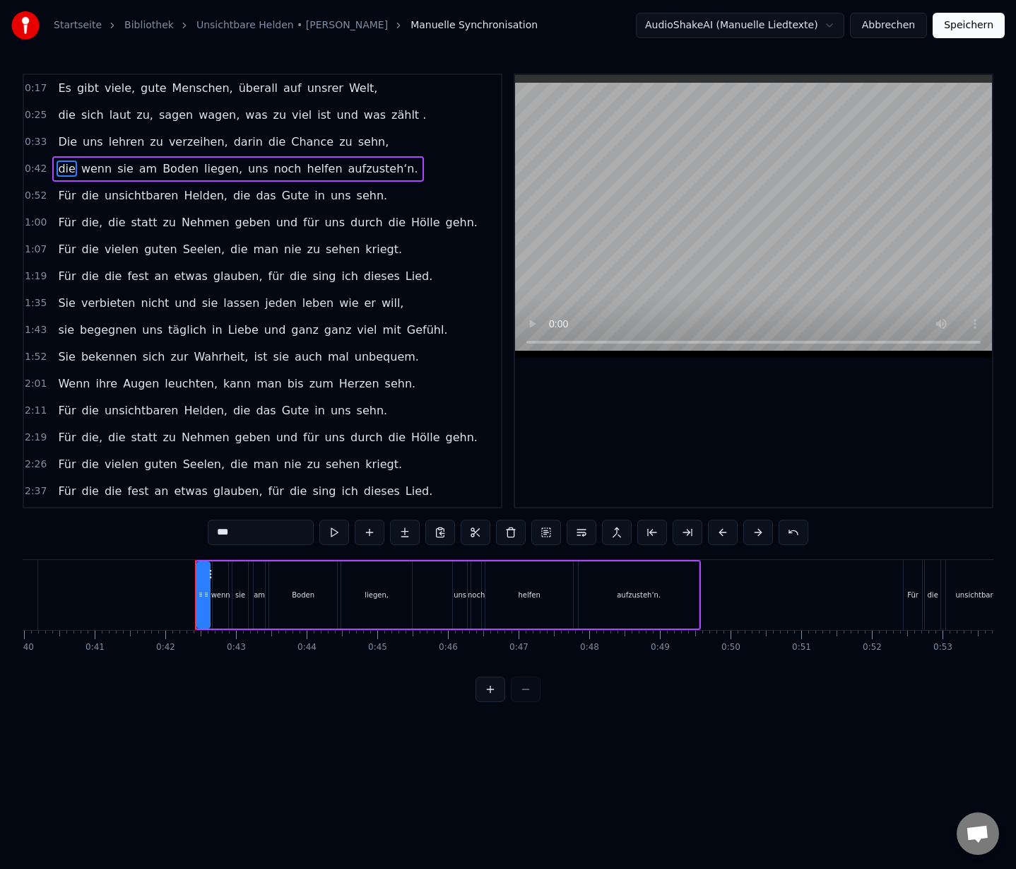
click at [357, 138] on span "sehn," at bounding box center [374, 142] width 34 height 16
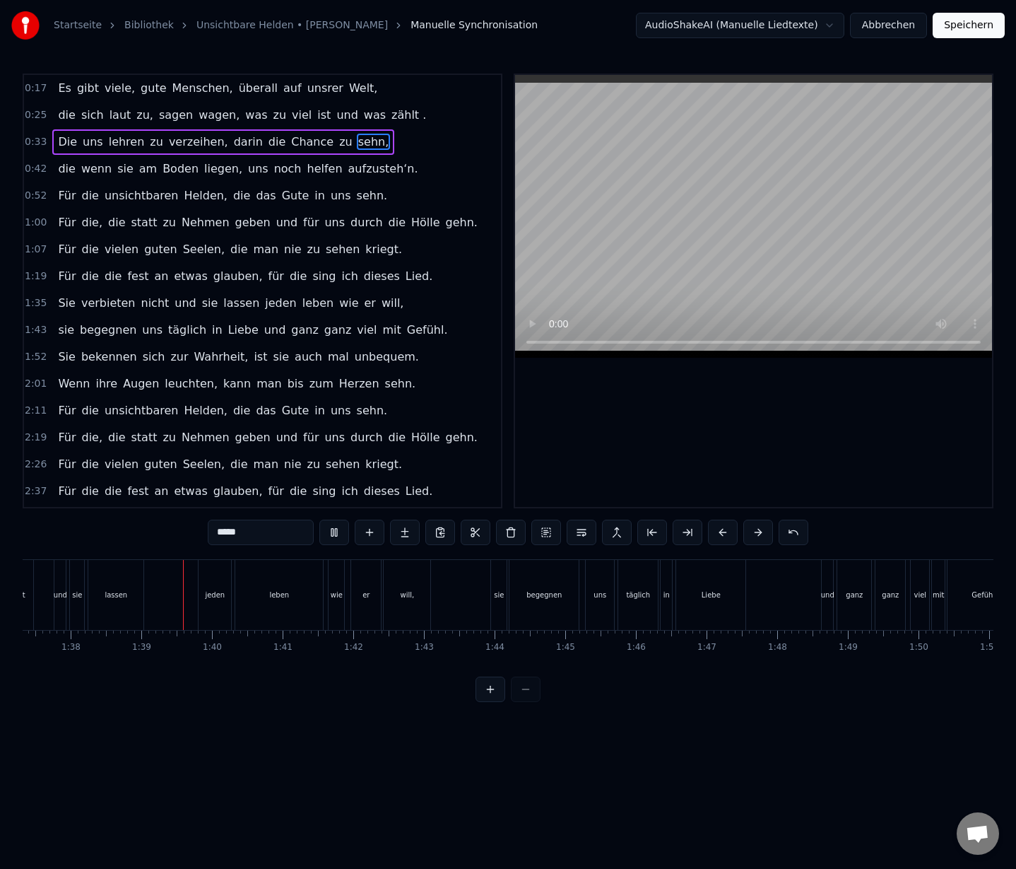
scroll to position [0, 6925]
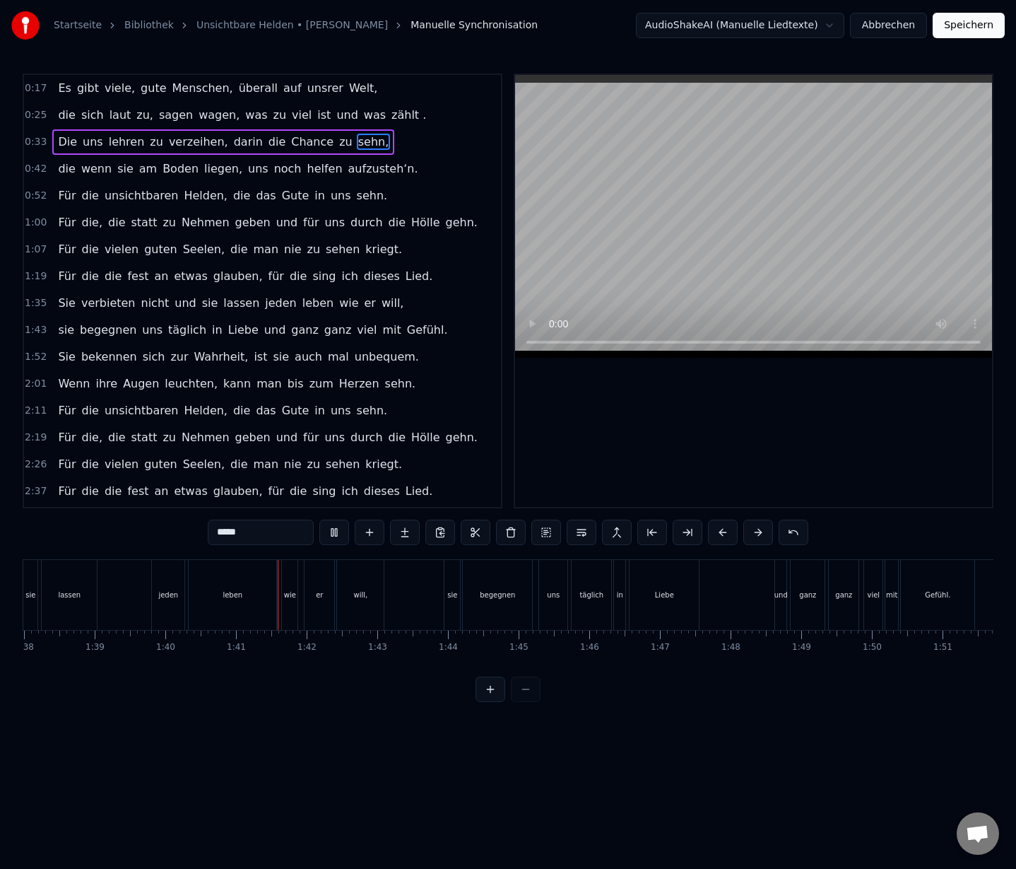
click at [146, 300] on span "nicht" at bounding box center [155, 303] width 31 height 16
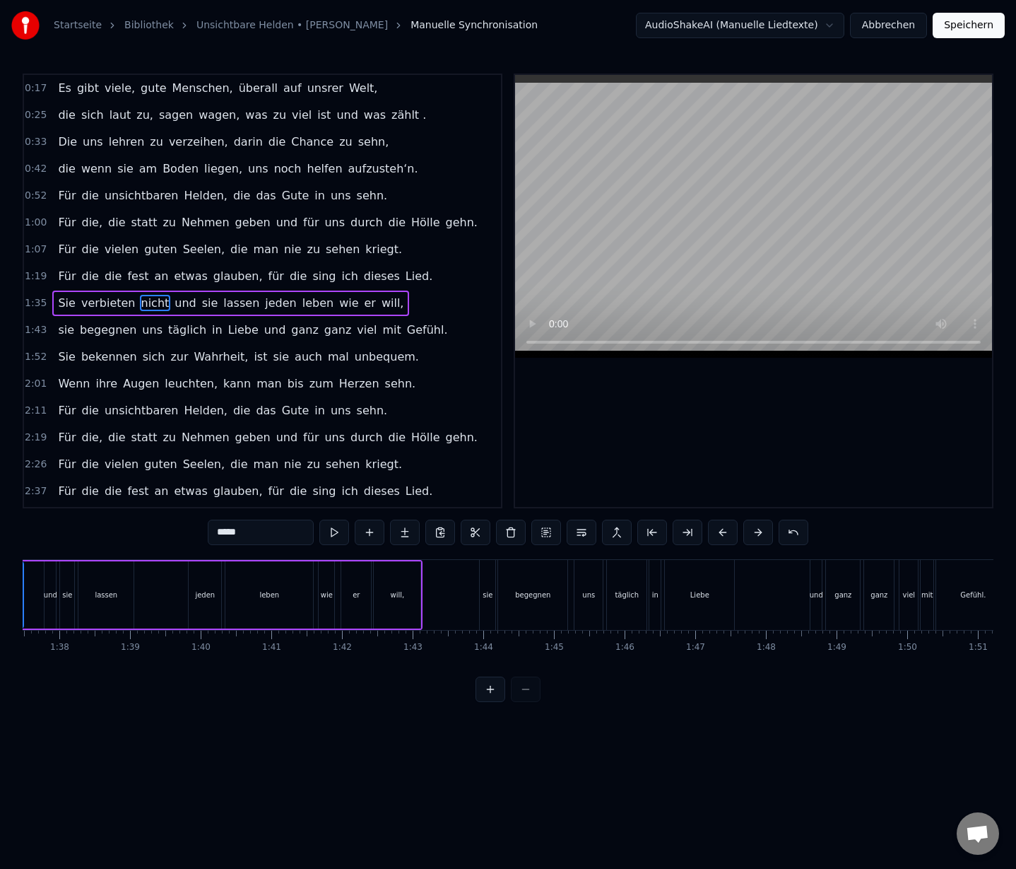
scroll to position [0, 6784]
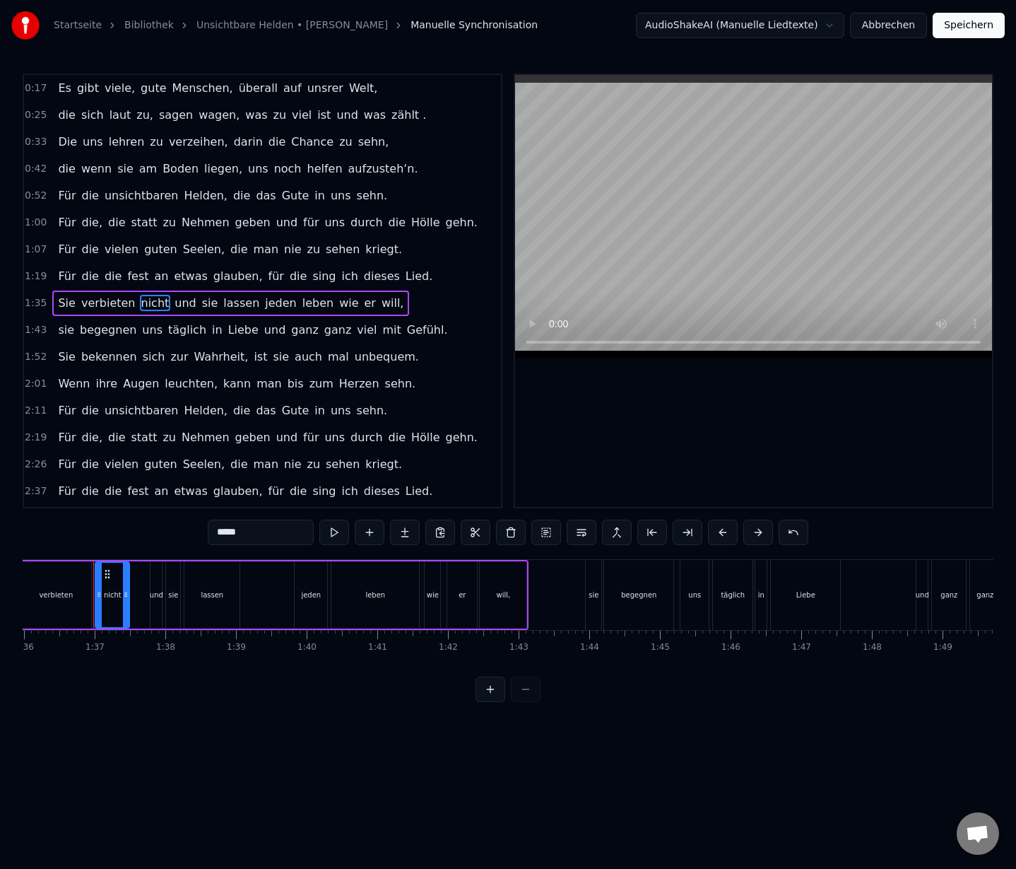
click at [256, 533] on input "*****" at bounding box center [261, 532] width 106 height 25
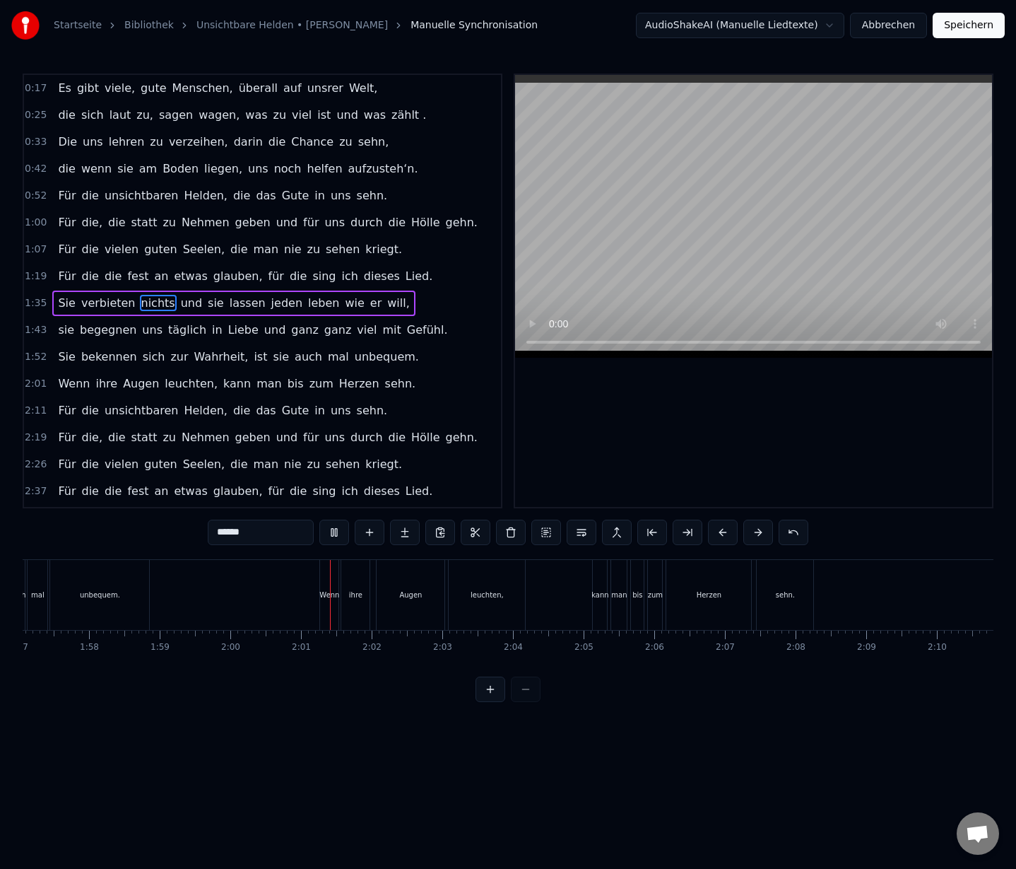
scroll to position [0, 8469]
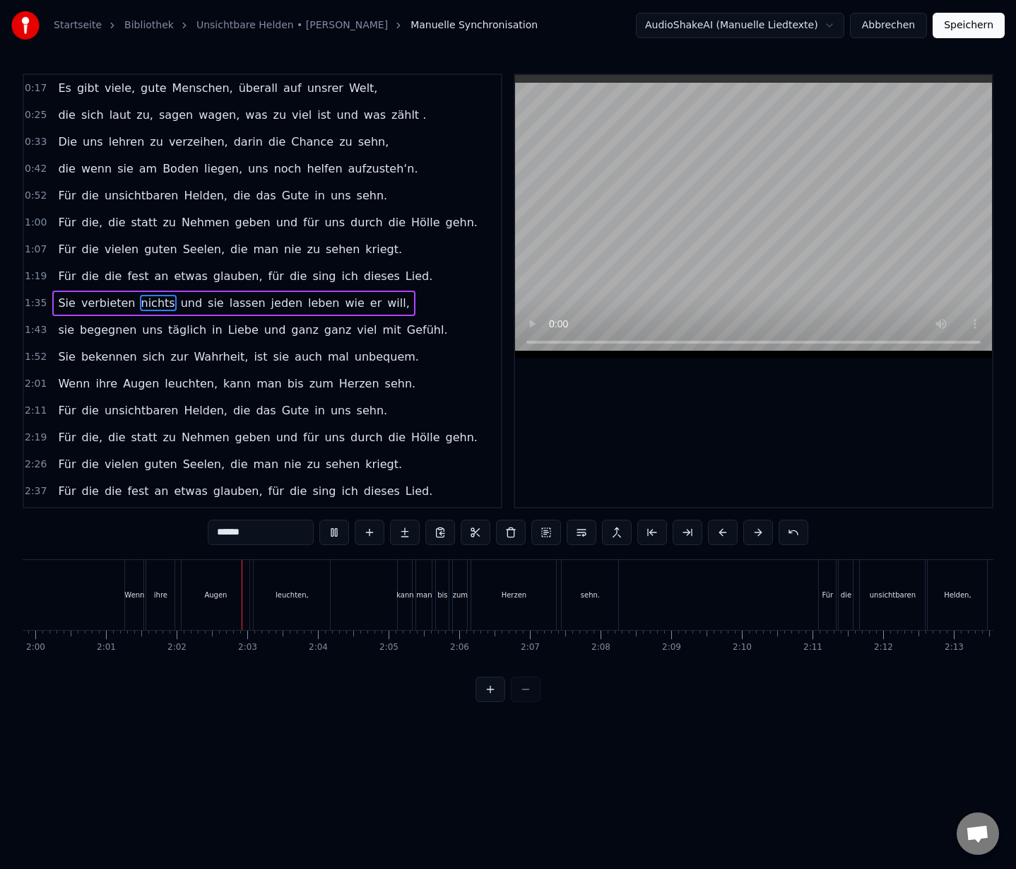
click at [386, 302] on span "will," at bounding box center [398, 303] width 25 height 16
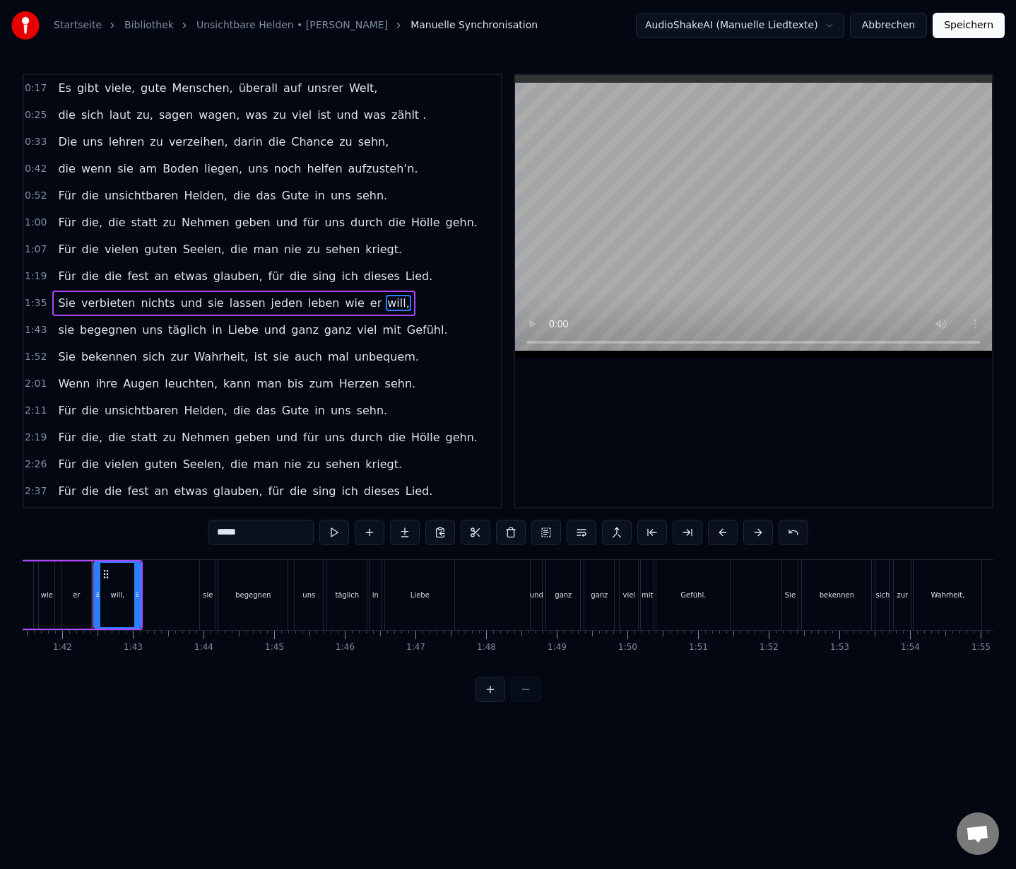
scroll to position [0, 7169]
click at [262, 534] on input "*****" at bounding box center [261, 532] width 106 height 25
click at [64, 324] on span "sie" at bounding box center [66, 330] width 19 height 16
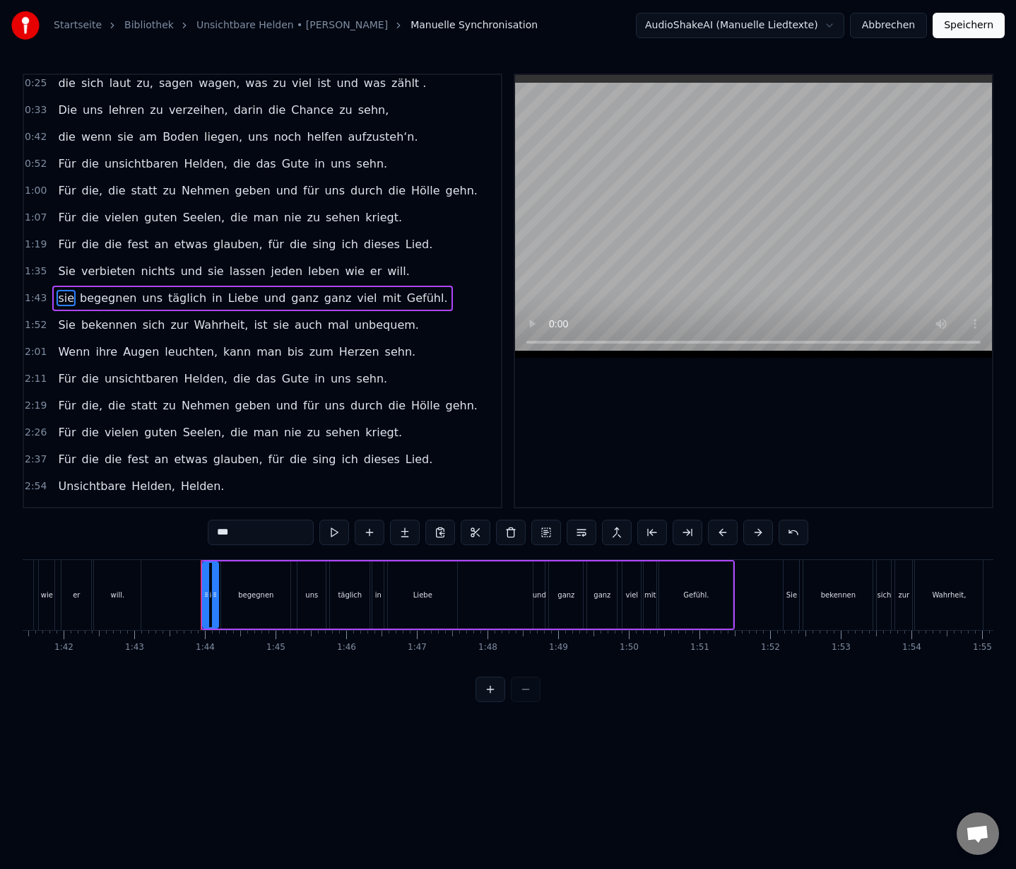
scroll to position [35, 0]
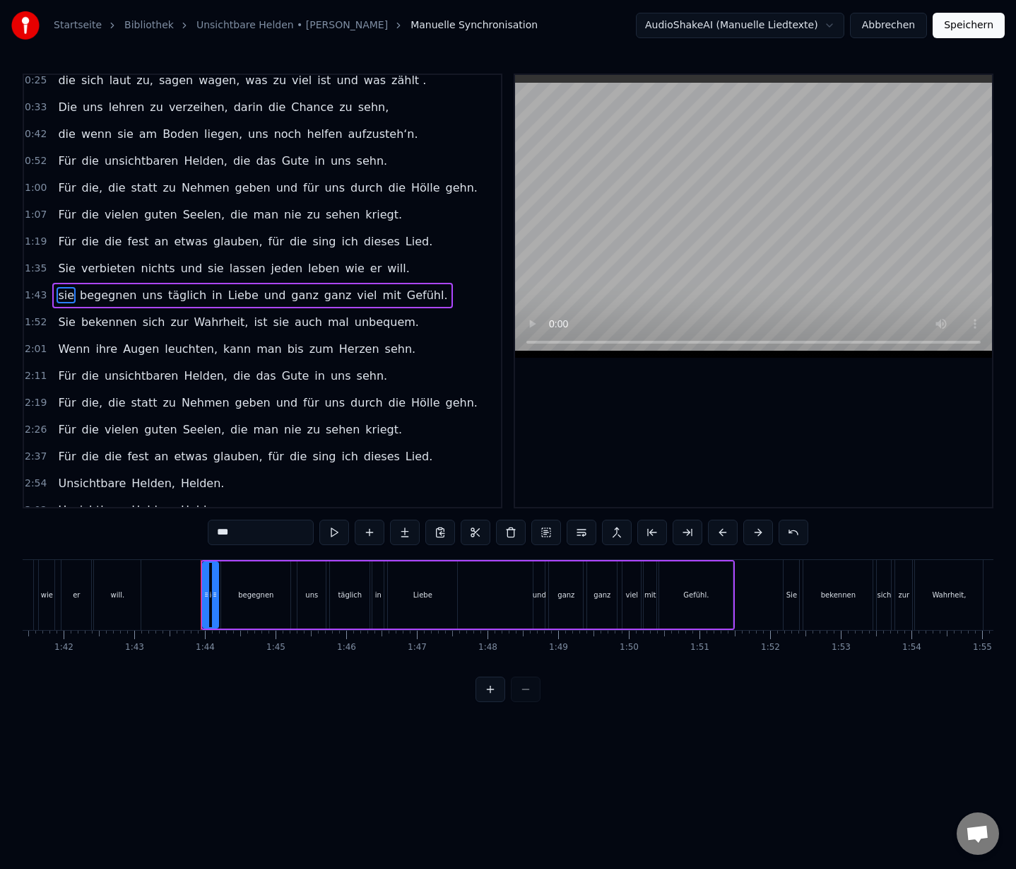
click at [222, 534] on input "***" at bounding box center [261, 532] width 106 height 25
type input "*"
click at [344, 264] on span "wie" at bounding box center [355, 268] width 22 height 16
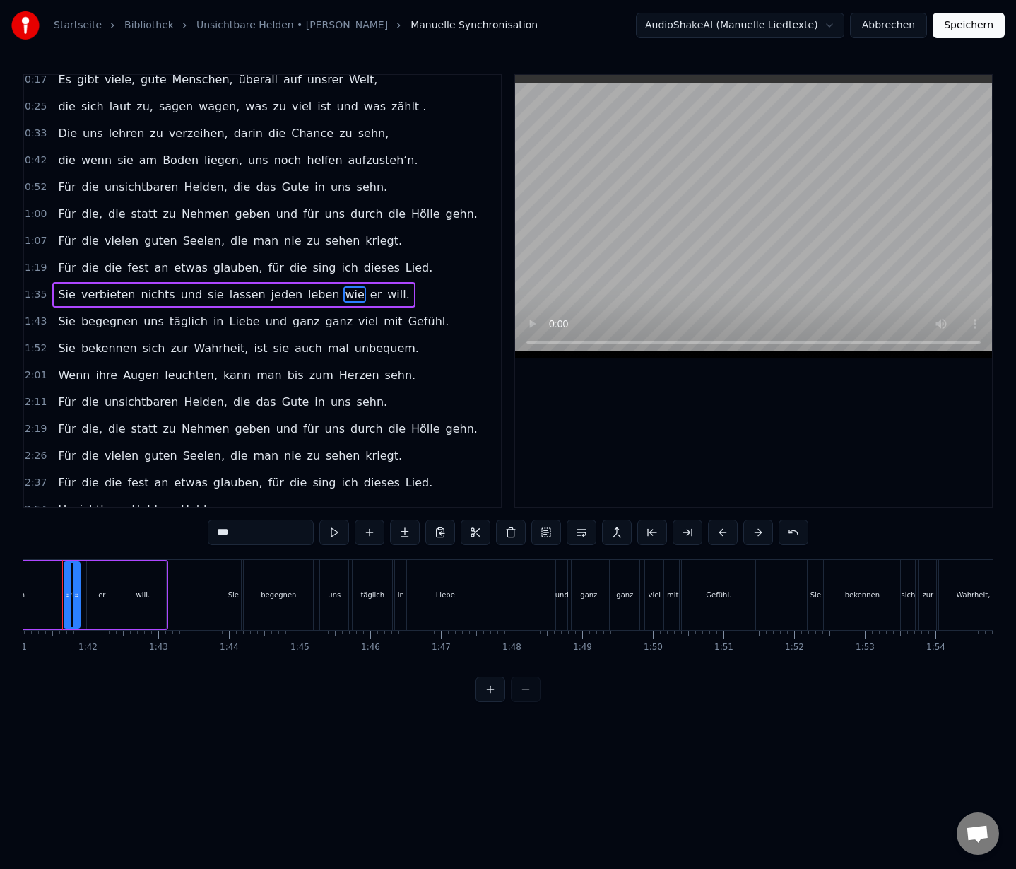
scroll to position [0, 7113]
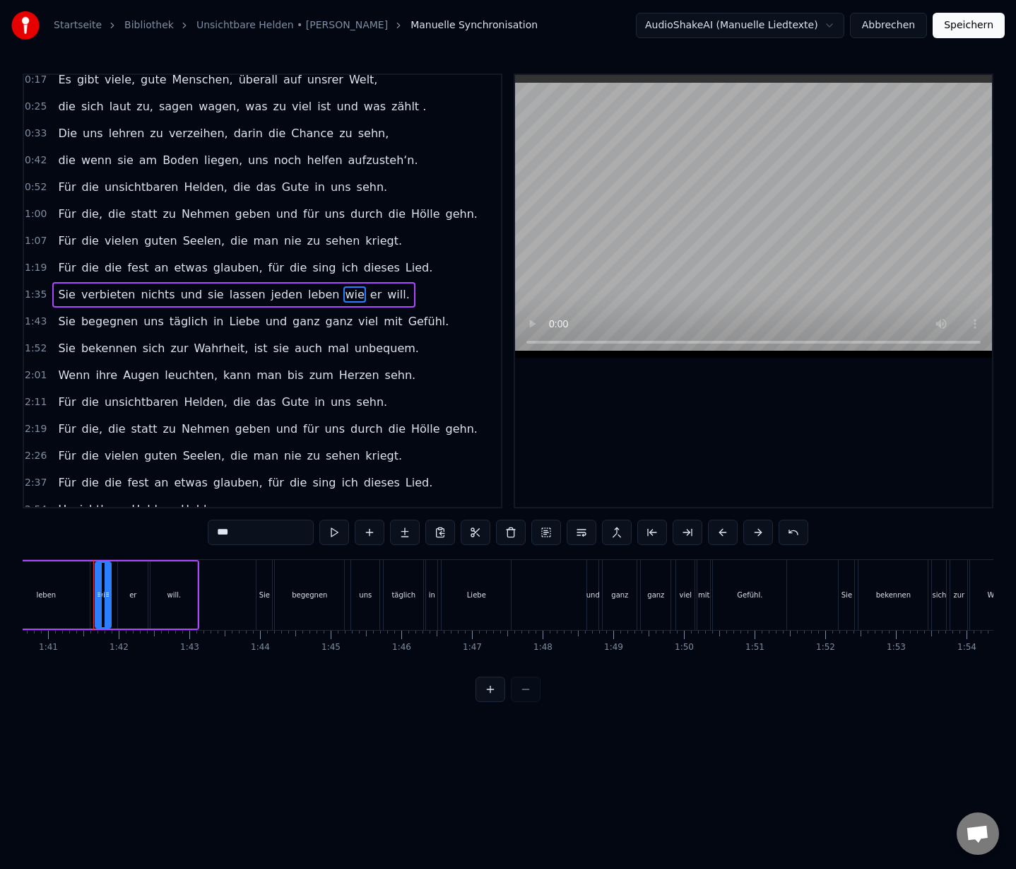
click at [270, 291] on span "jeden" at bounding box center [287, 294] width 34 height 16
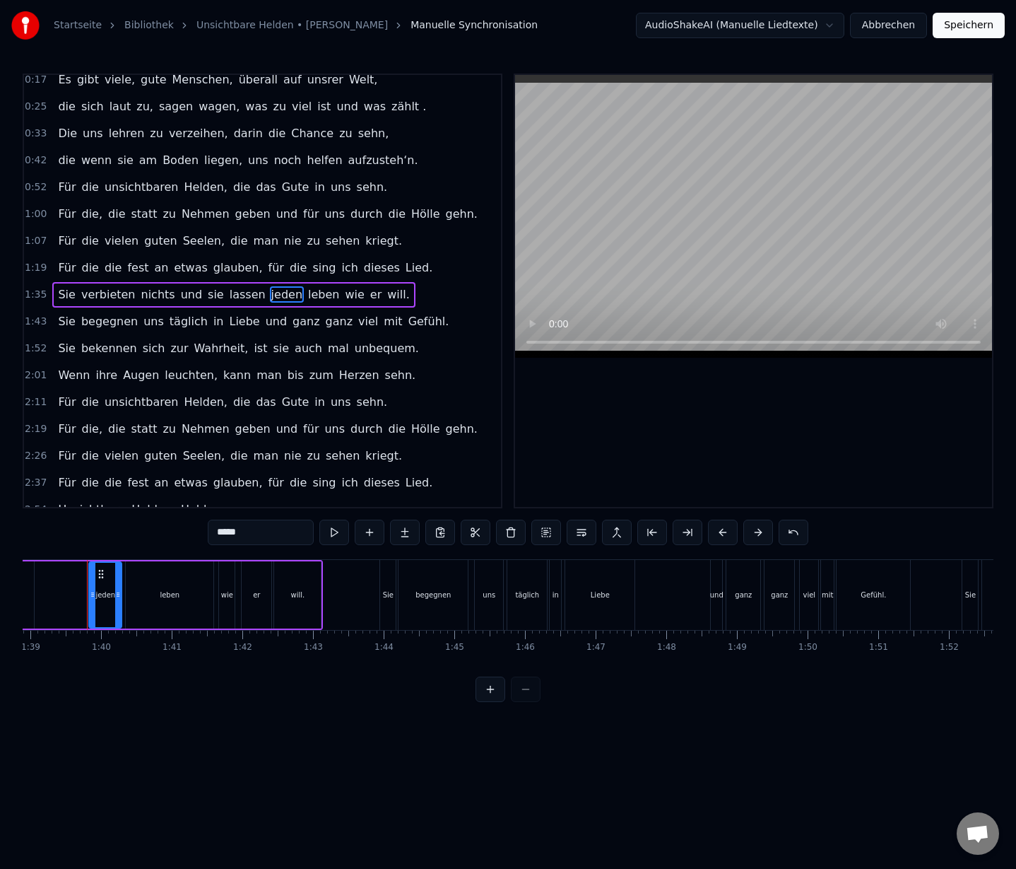
scroll to position [0, 6983]
click at [291, 319] on span "ganz" at bounding box center [306, 321] width 30 height 16
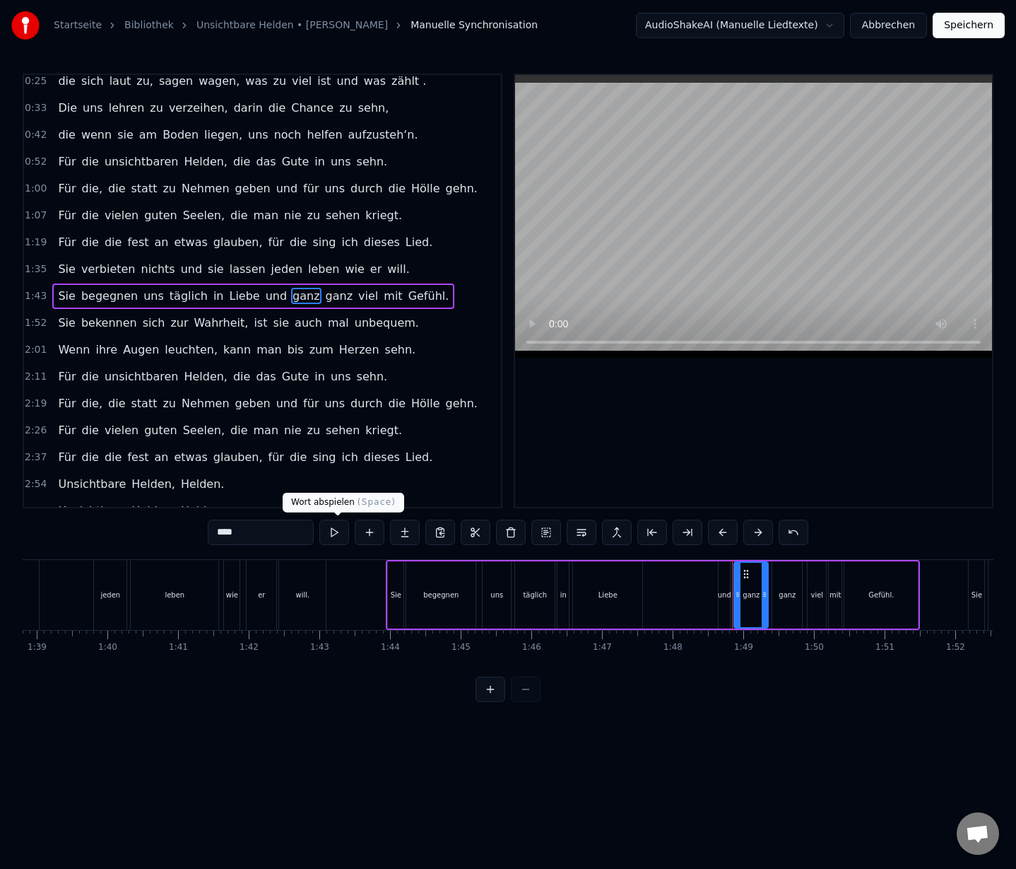
scroll to position [35, 0]
click at [250, 529] on input "****" at bounding box center [261, 532] width 106 height 25
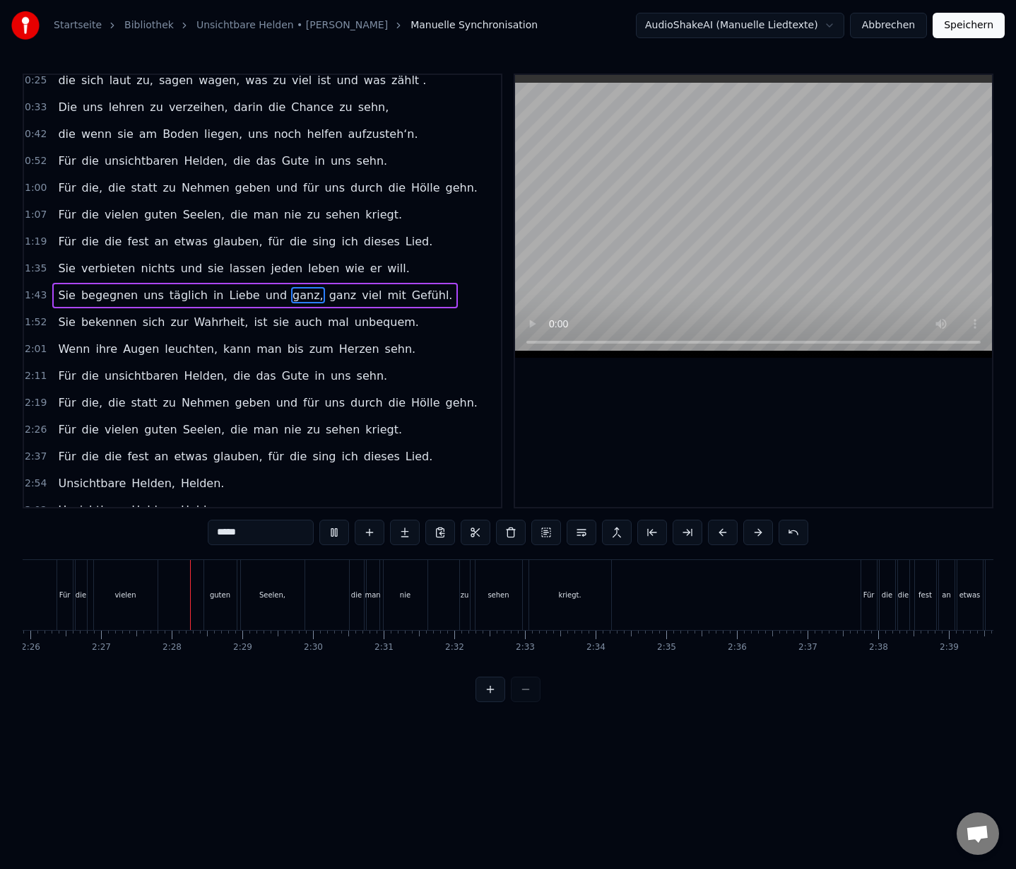
scroll to position [0, 10359]
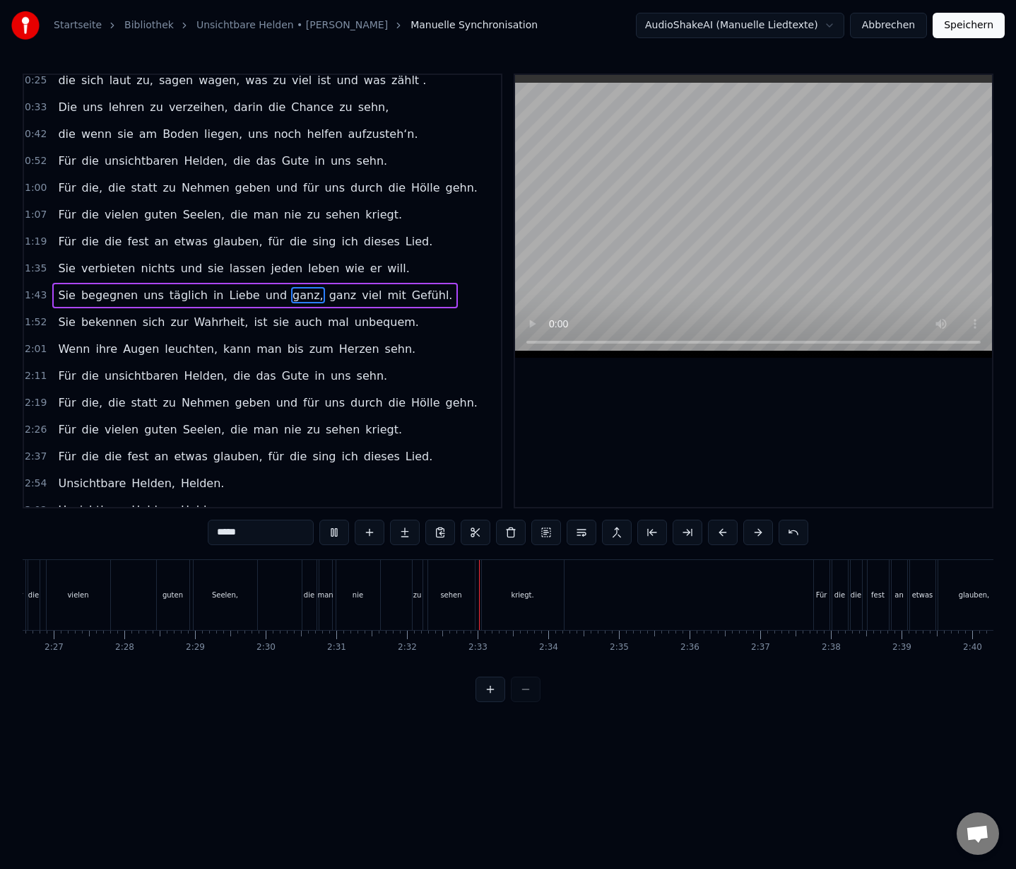
click at [125, 423] on span "vielen" at bounding box center [121, 429] width 37 height 16
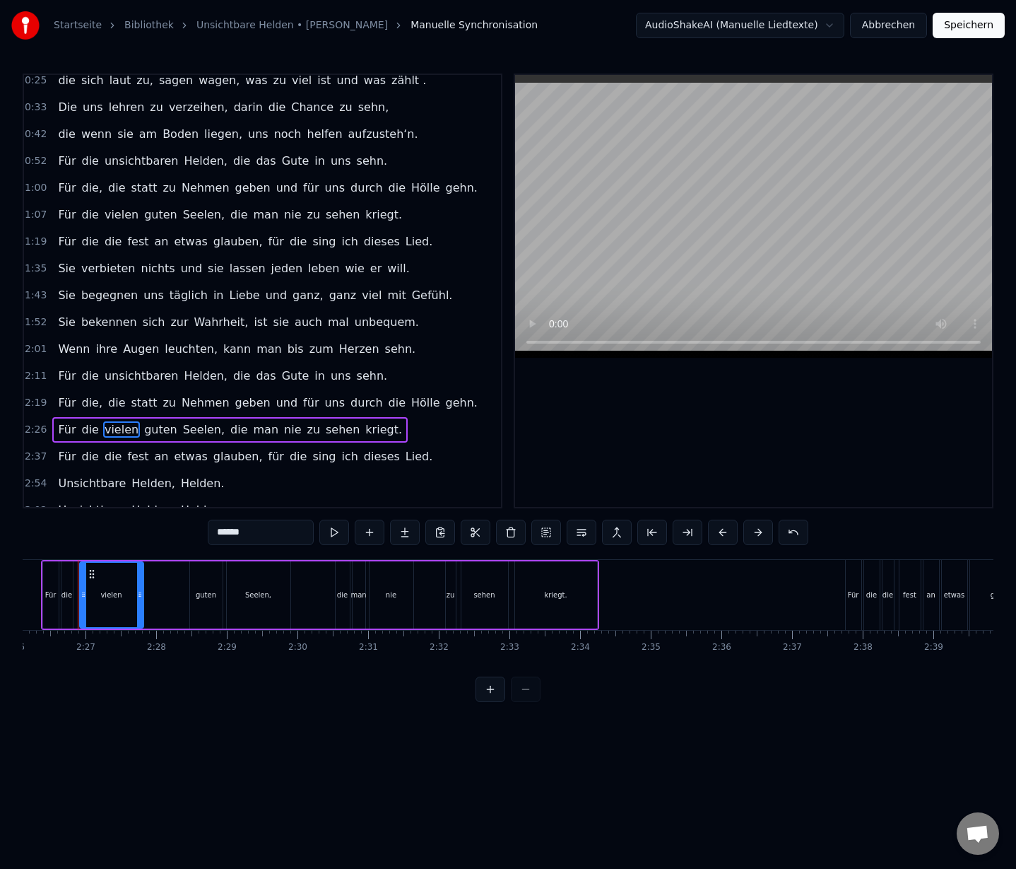
scroll to position [0, 10311]
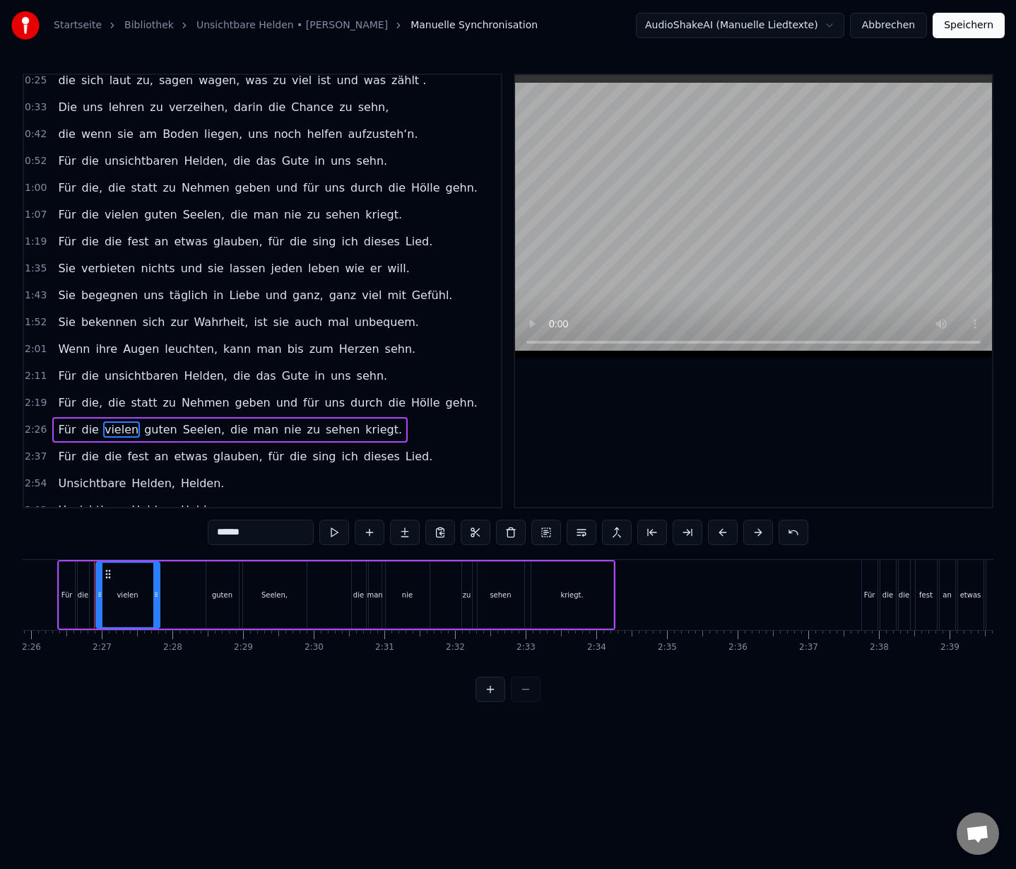
click at [262, 527] on input "******" at bounding box center [261, 532] width 106 height 25
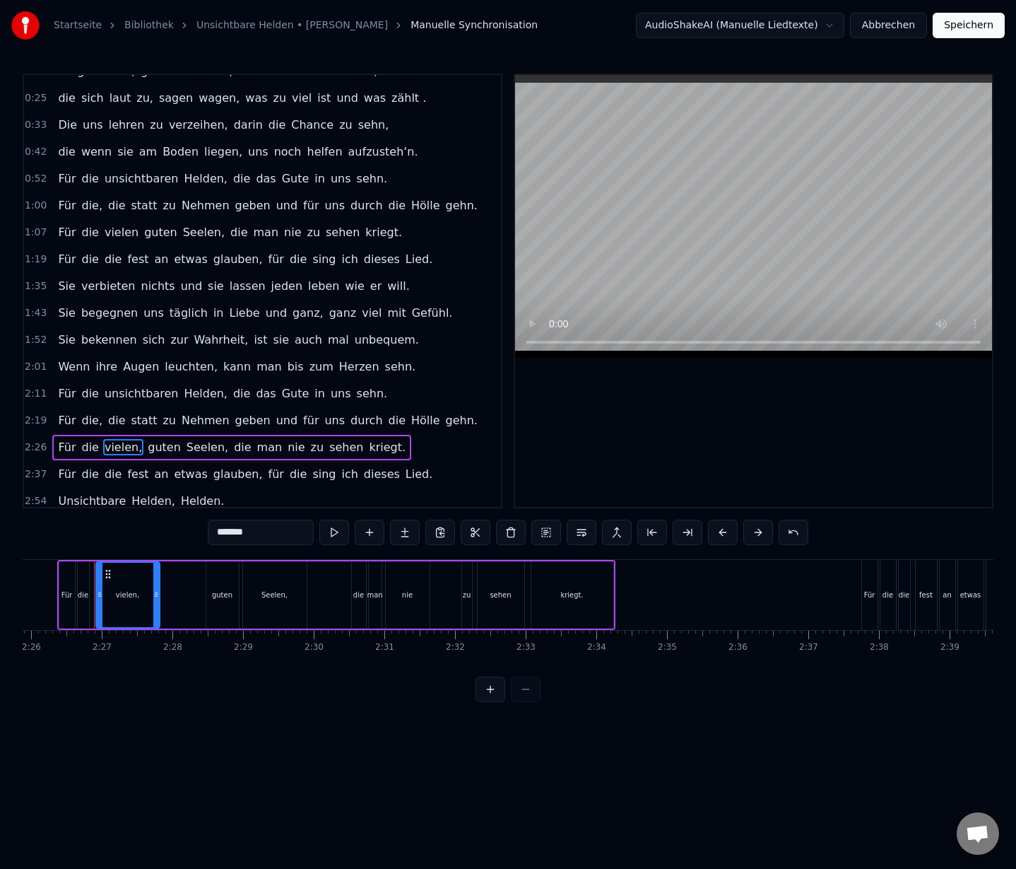
scroll to position [0, 0]
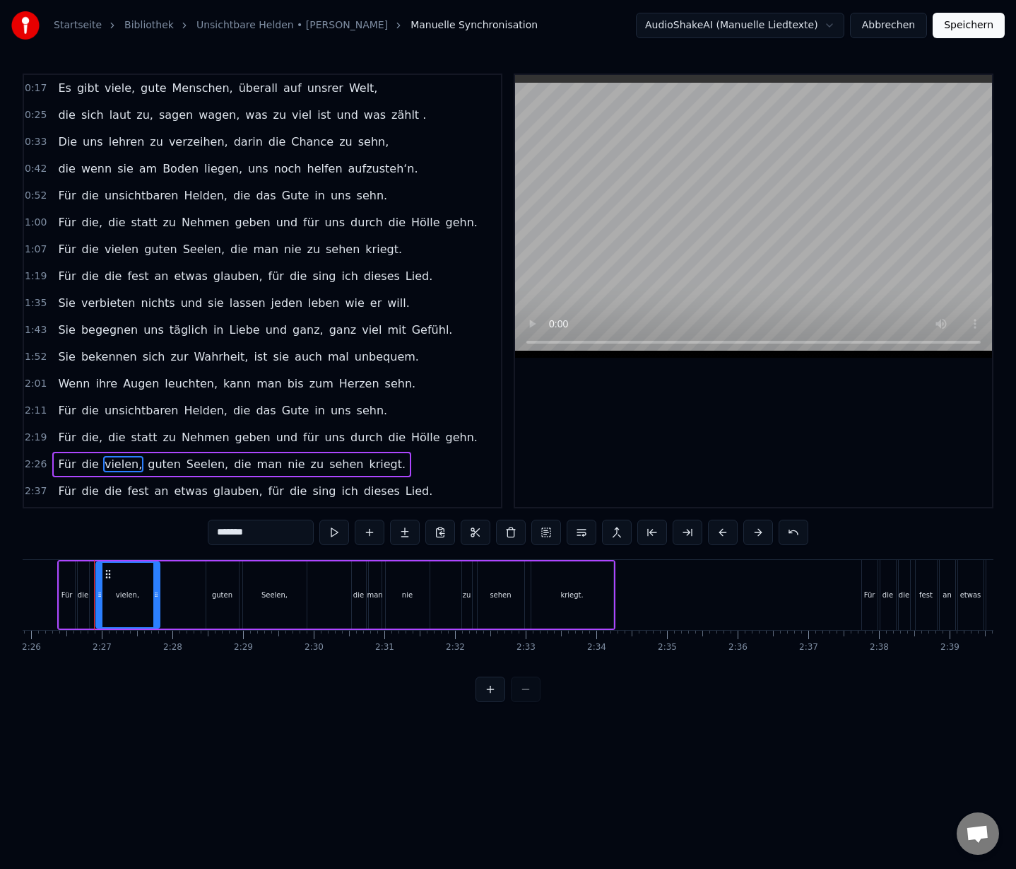
click at [123, 247] on span "vielen" at bounding box center [121, 249] width 37 height 16
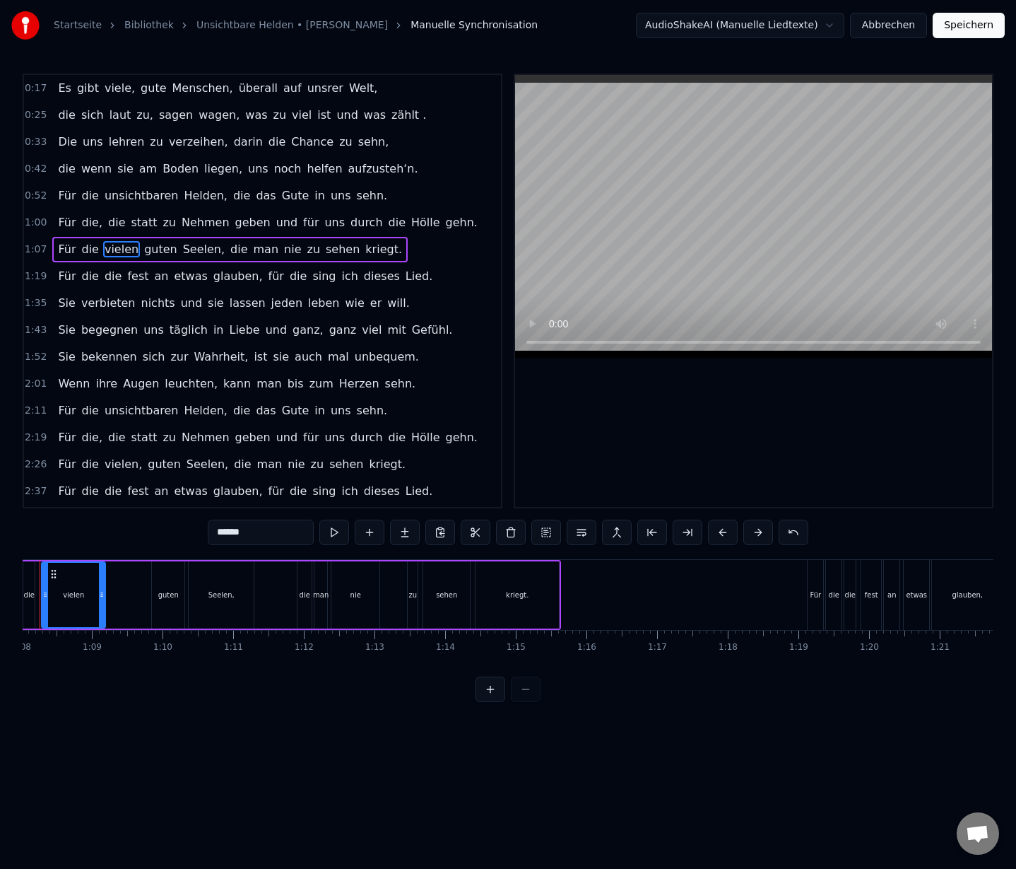
scroll to position [0, 4754]
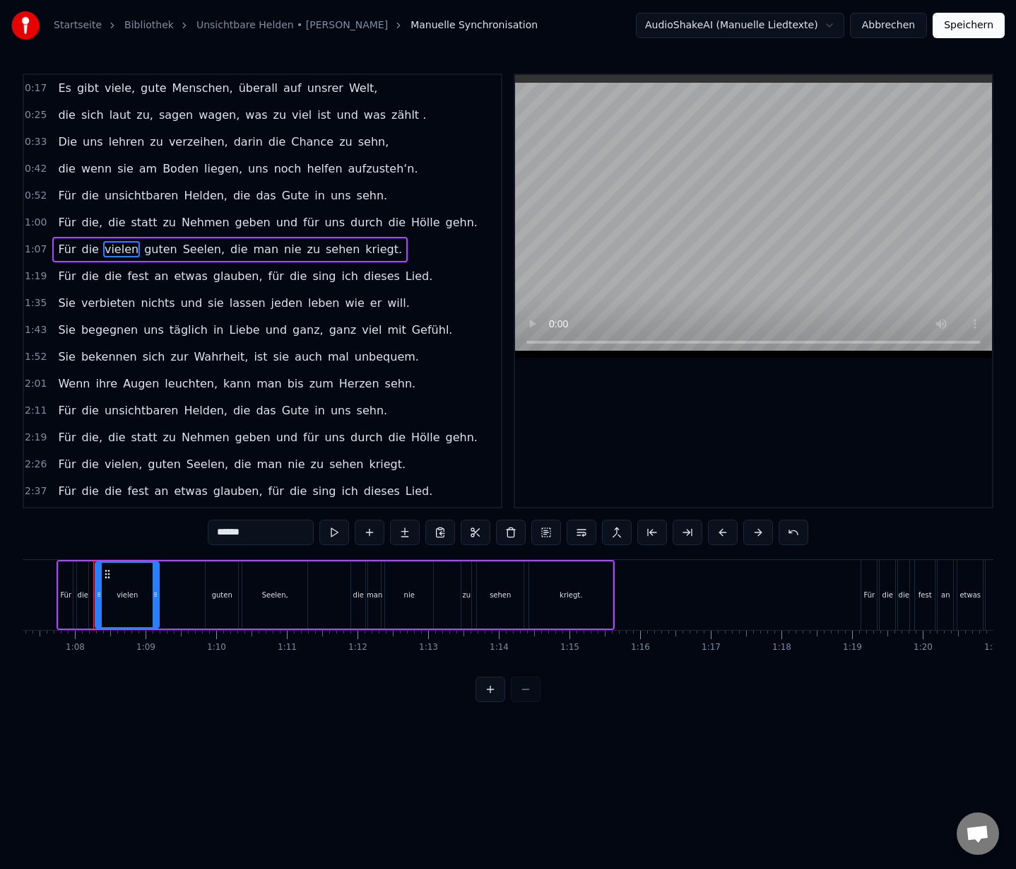
click at [271, 536] on input "******" at bounding box center [261, 532] width 106 height 25
click at [119, 457] on span "vielen," at bounding box center [123, 464] width 40 height 16
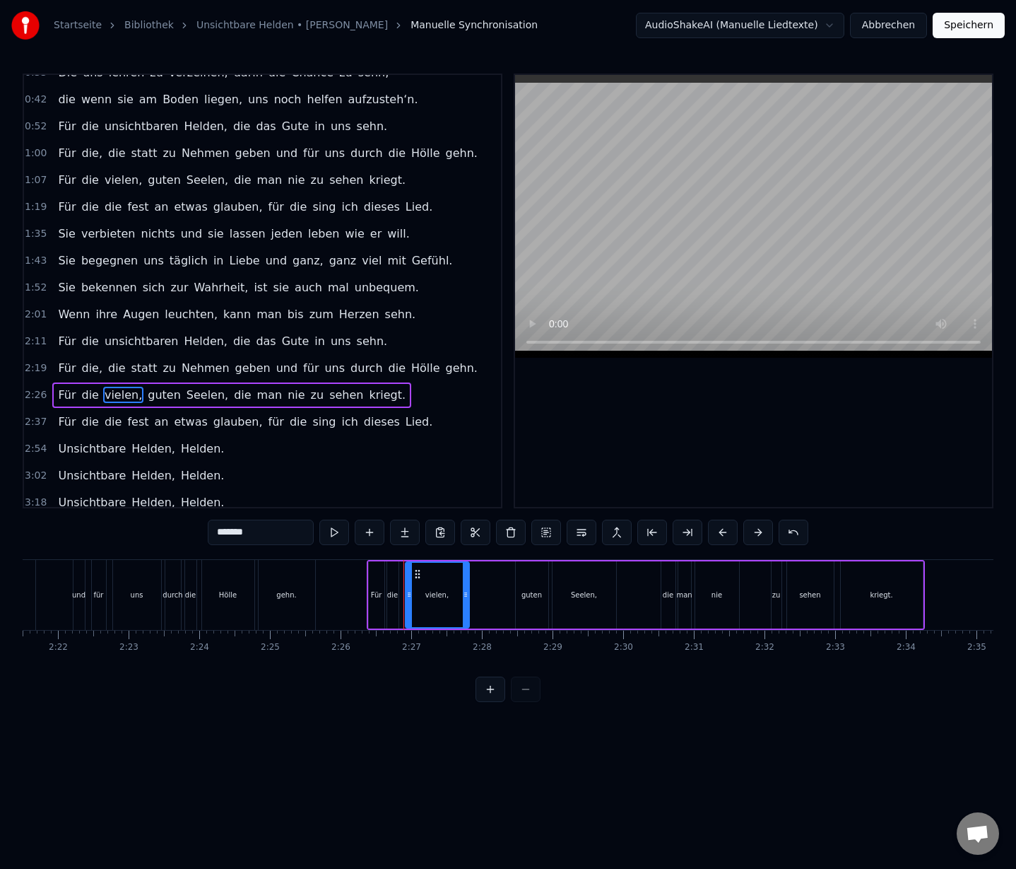
scroll to position [0, 10311]
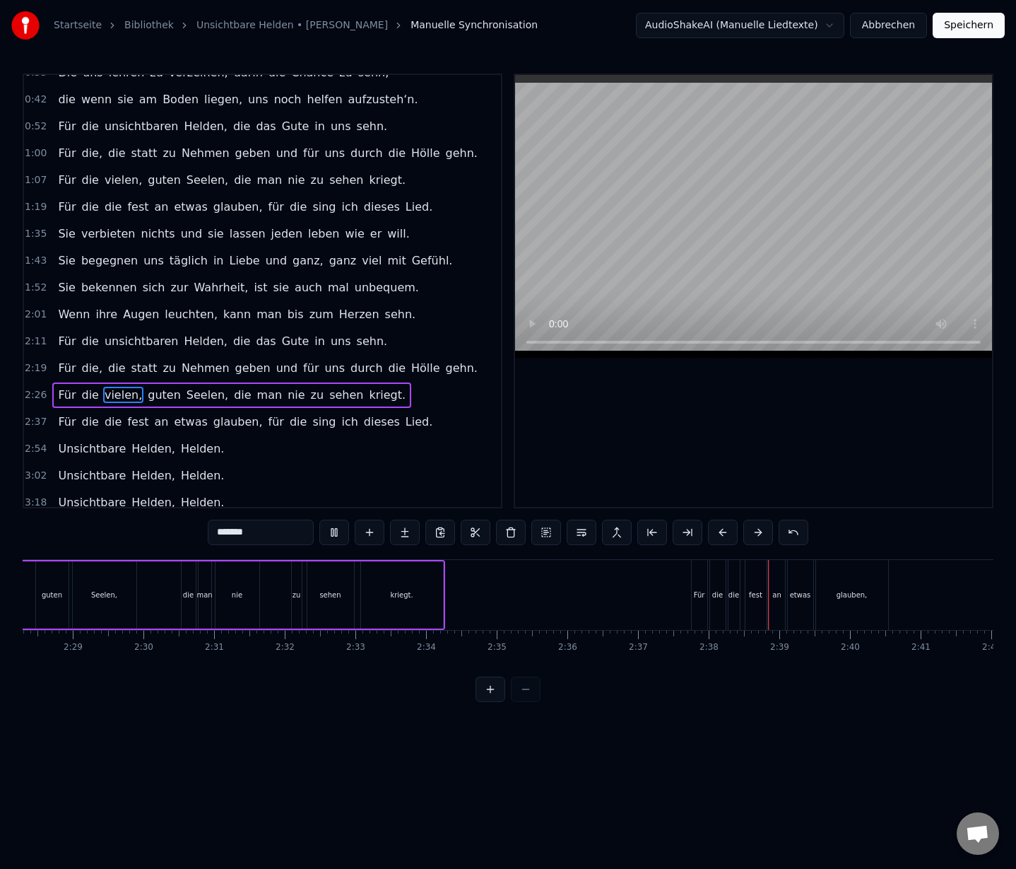
click at [88, 414] on span "die" at bounding box center [91, 421] width 20 height 16
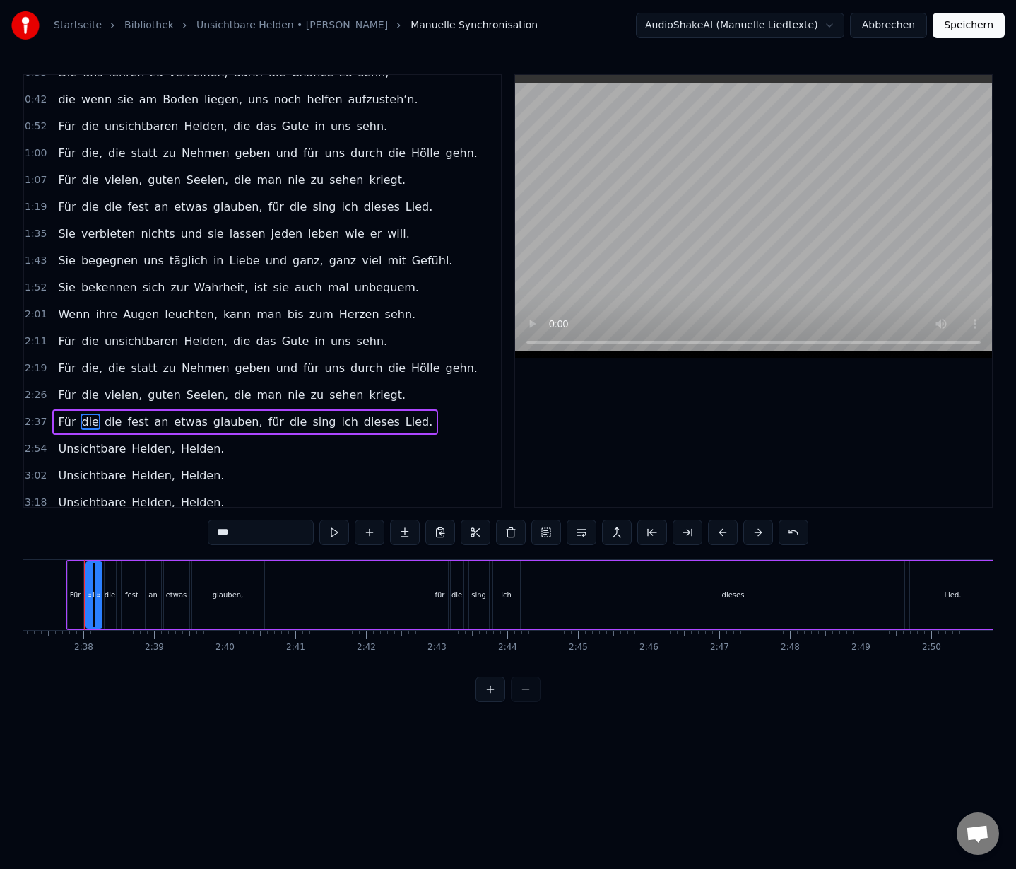
scroll to position [0, 11154]
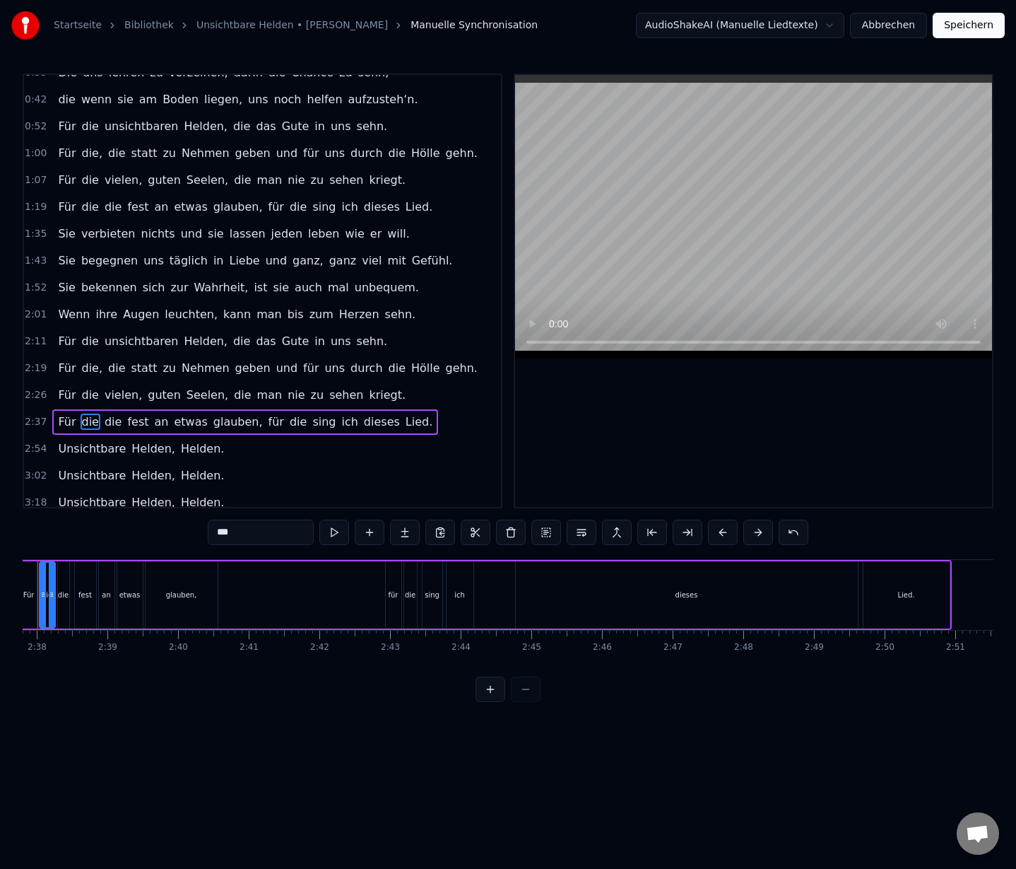
click at [252, 530] on input "***" at bounding box center [261, 532] width 106 height 25
click at [90, 204] on span "die" at bounding box center [91, 207] width 20 height 16
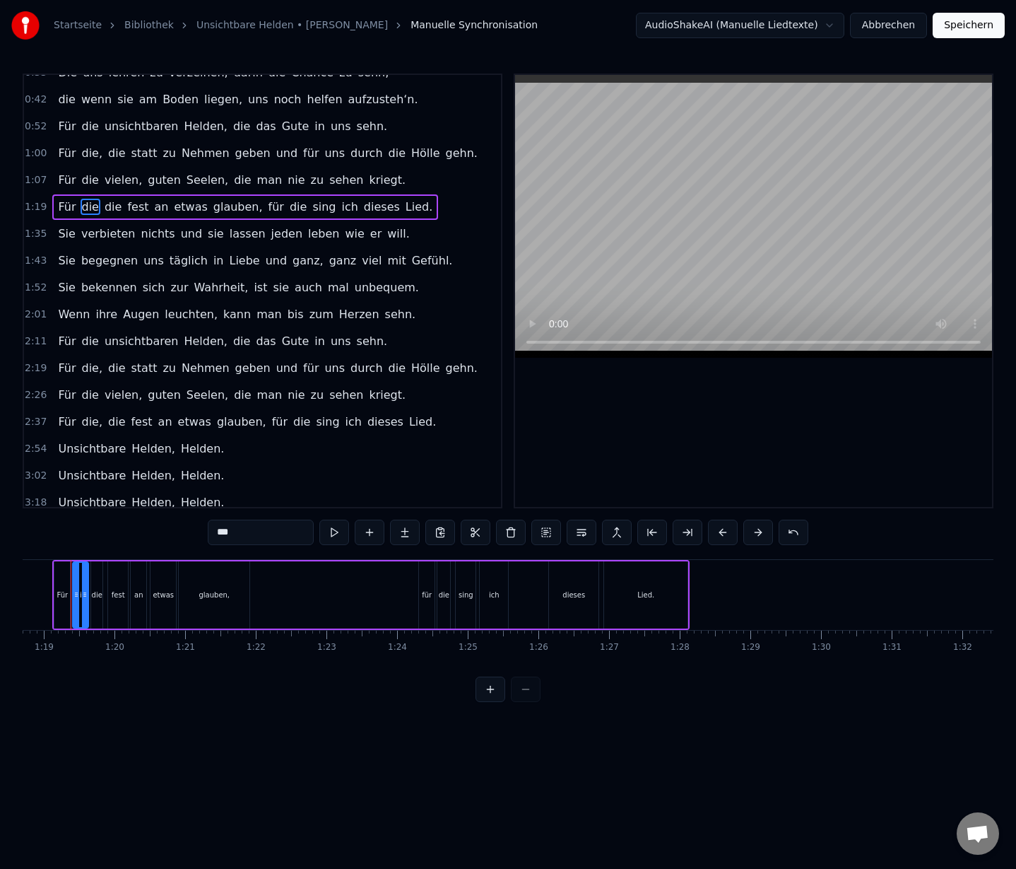
scroll to position [0, 5540]
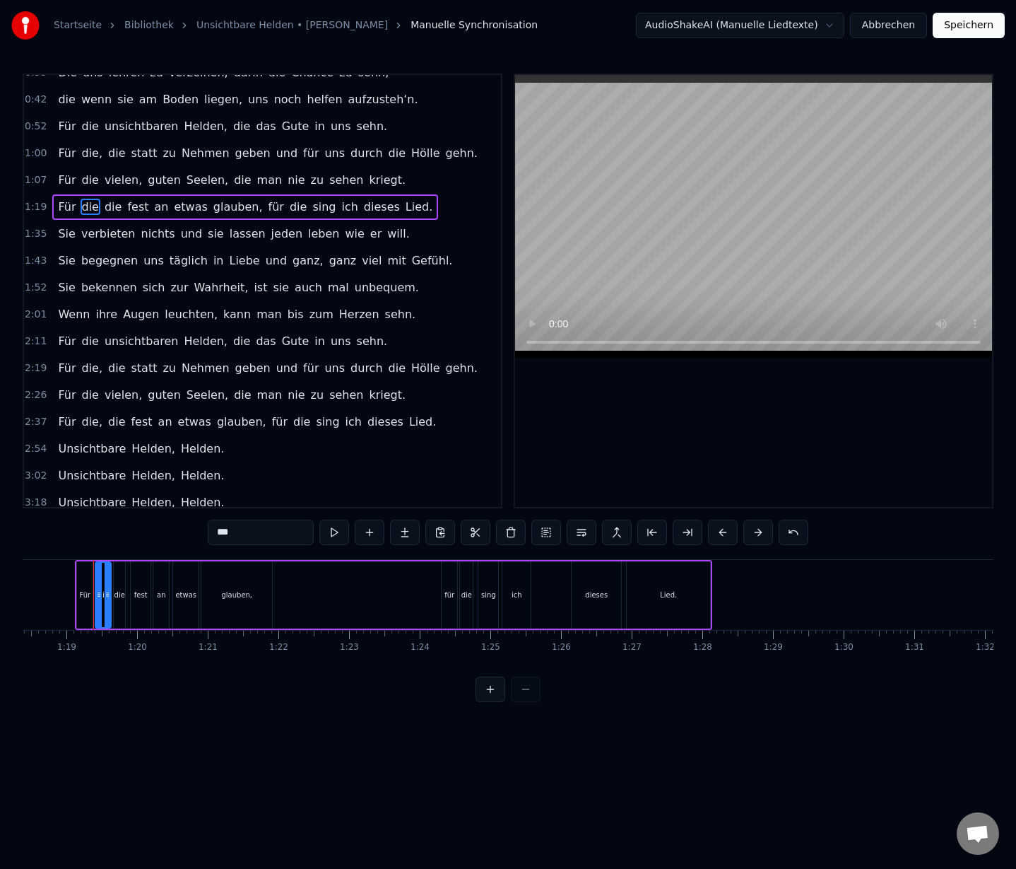
click at [252, 527] on input "***" at bounding box center [261, 532] width 106 height 25
click at [59, 413] on span "Für" at bounding box center [67, 421] width 20 height 16
type input "***"
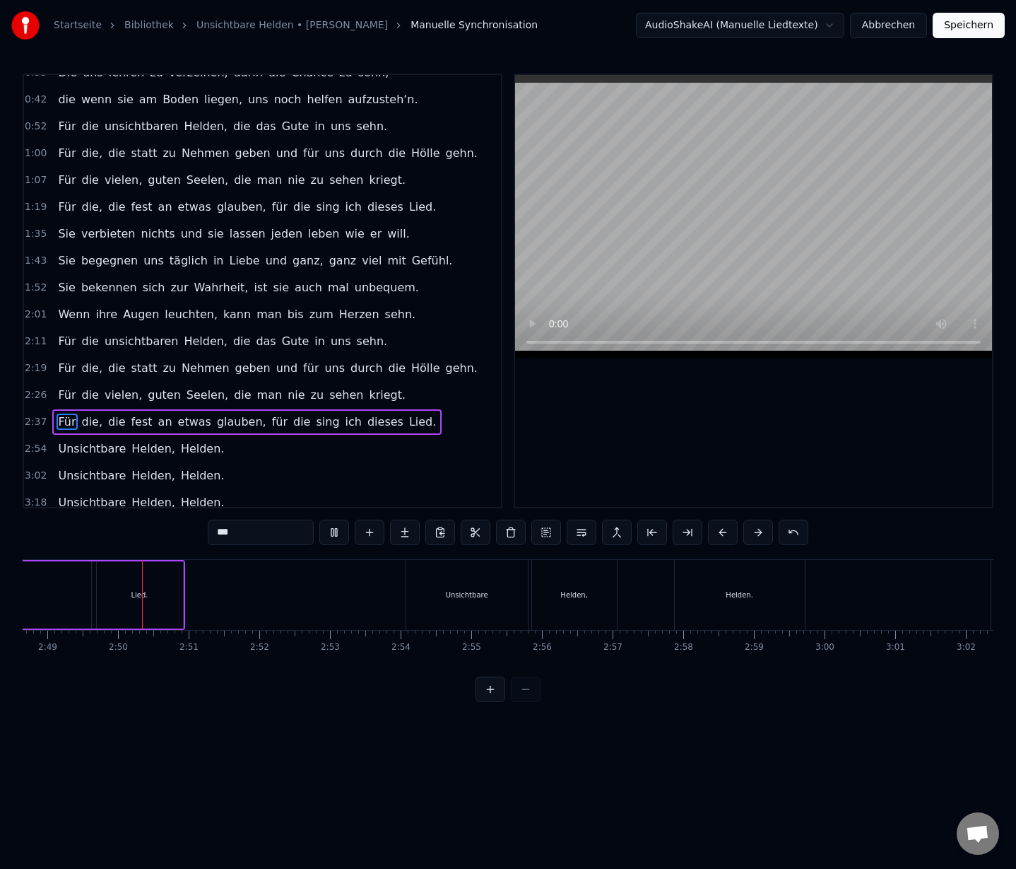
scroll to position [0, 11921]
click at [966, 26] on button "Speichern" at bounding box center [969, 25] width 72 height 25
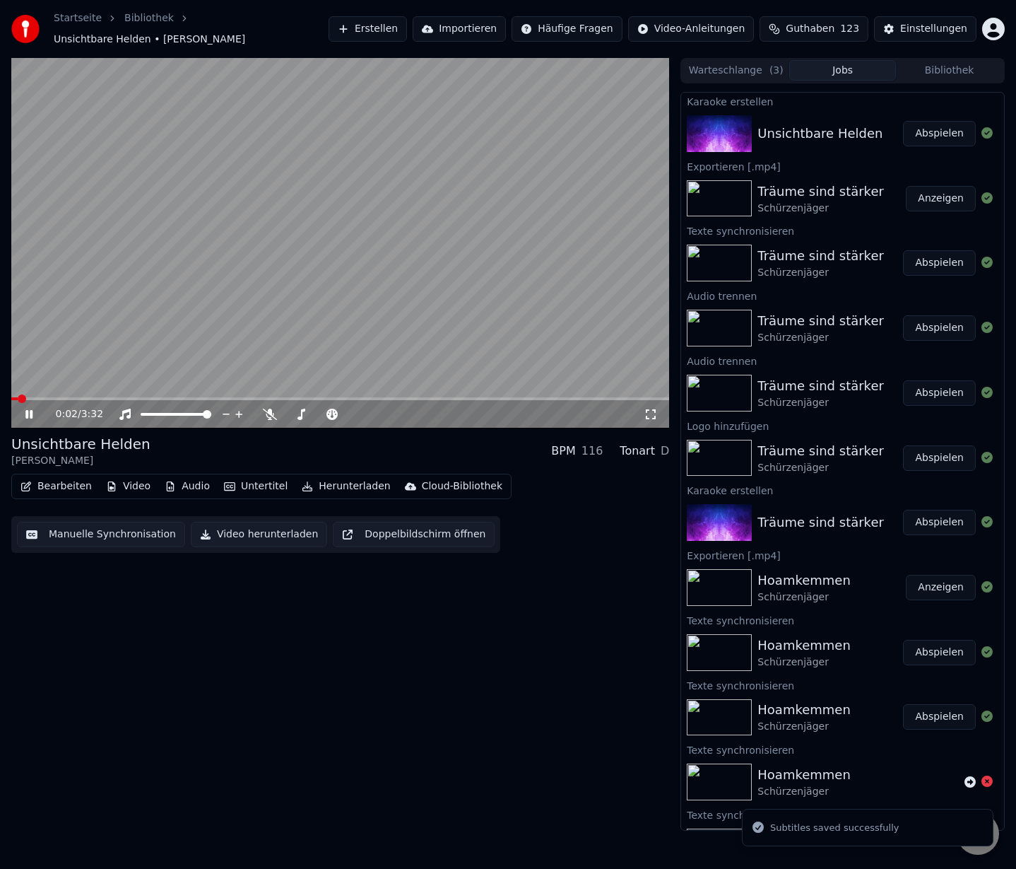
click at [66, 477] on button "Bearbeiten" at bounding box center [56, 486] width 83 height 20
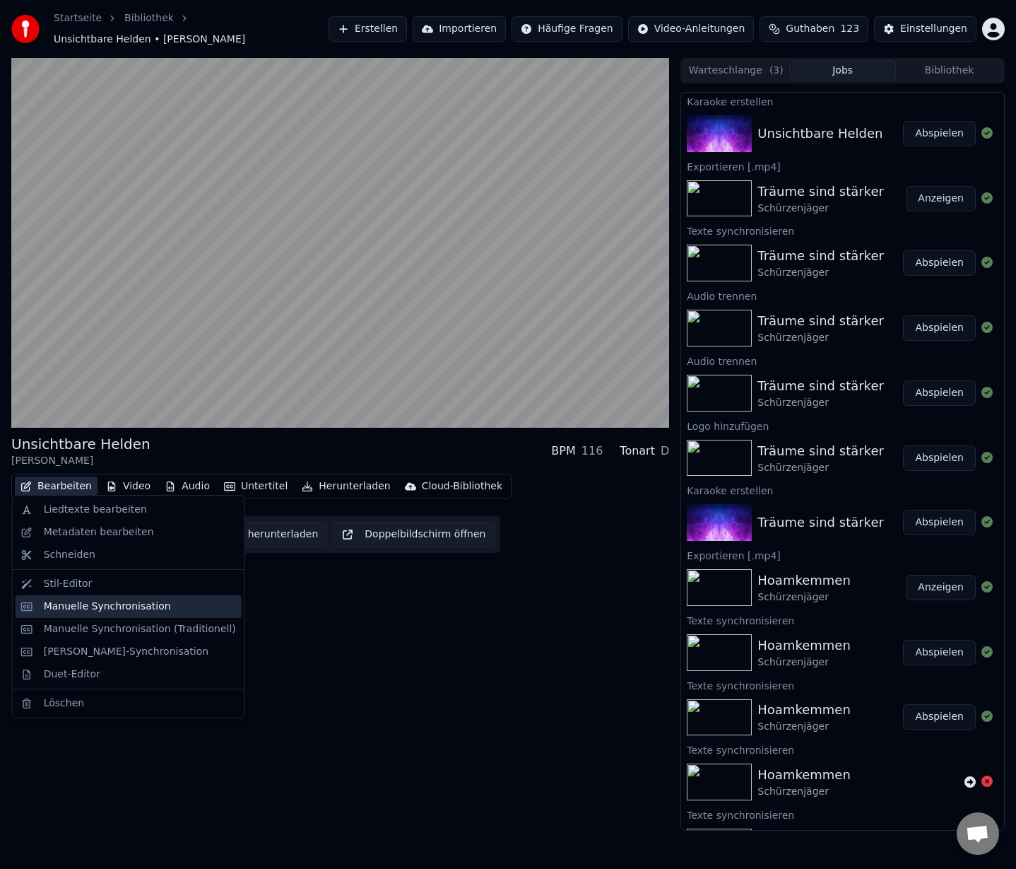
click at [81, 609] on div "Manuelle Synchronisation" at bounding box center [107, 606] width 127 height 14
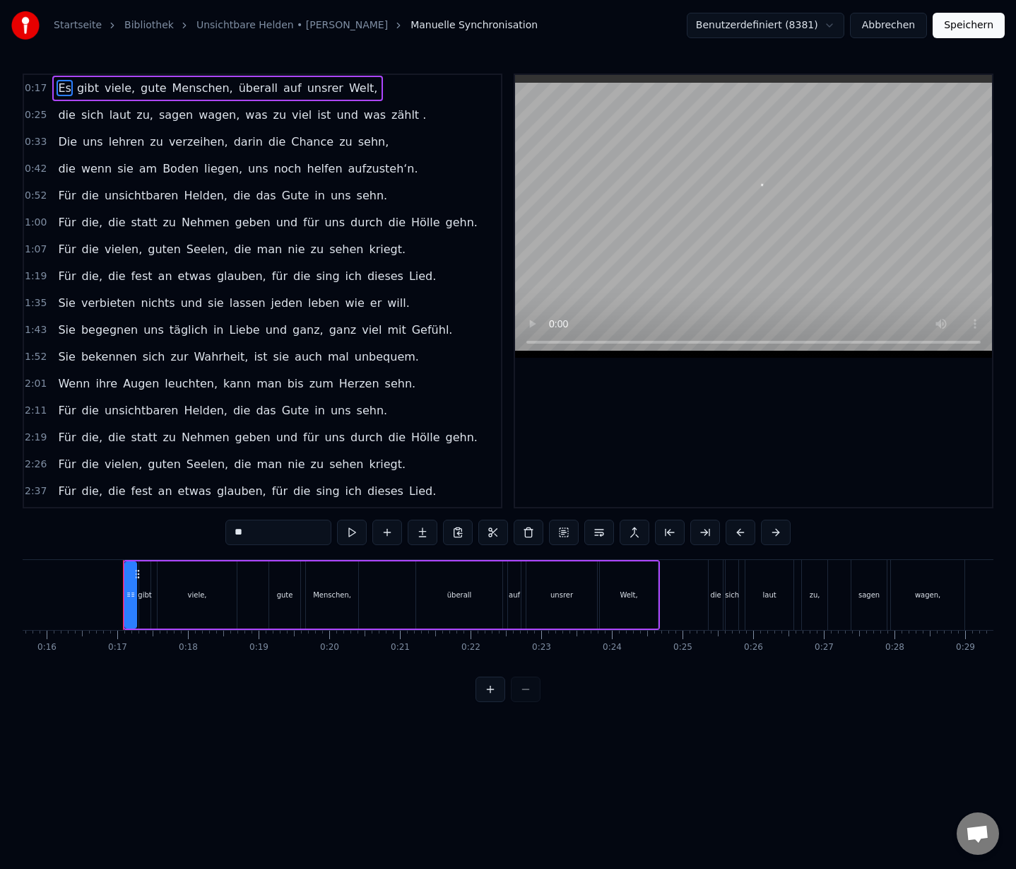
scroll to position [0, 1137]
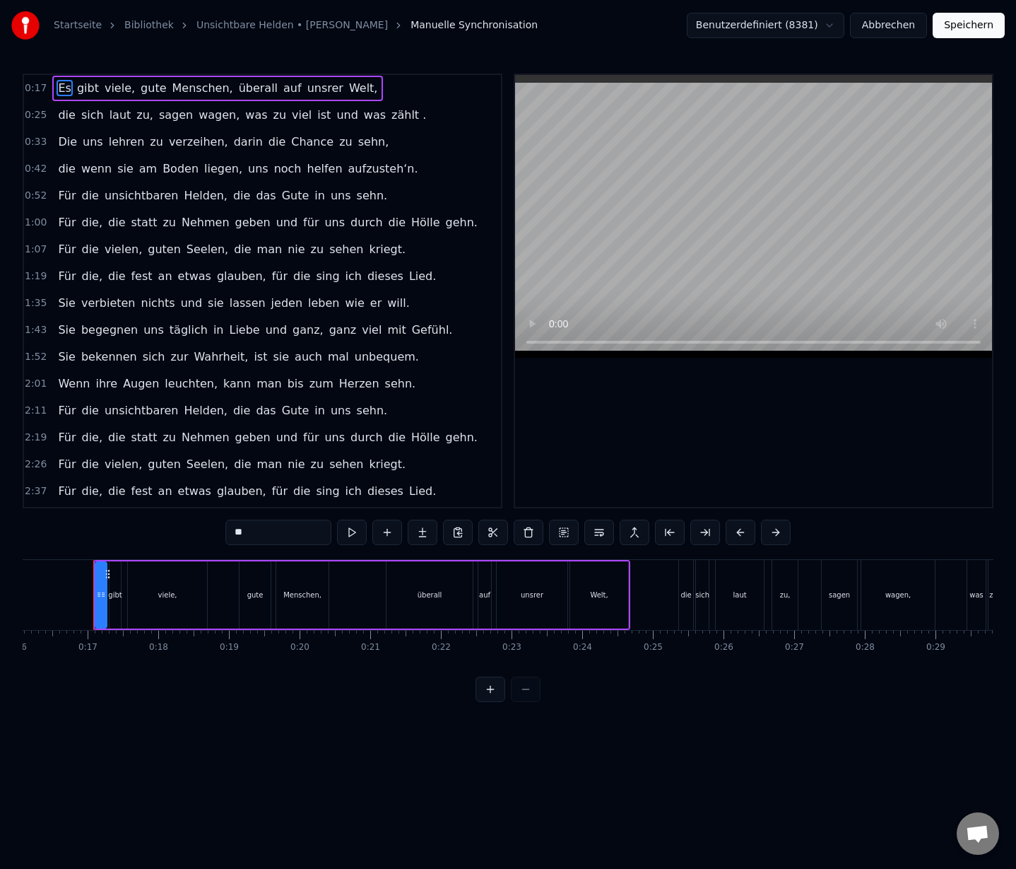
click at [896, 31] on button "Abbrechen" at bounding box center [888, 25] width 77 height 25
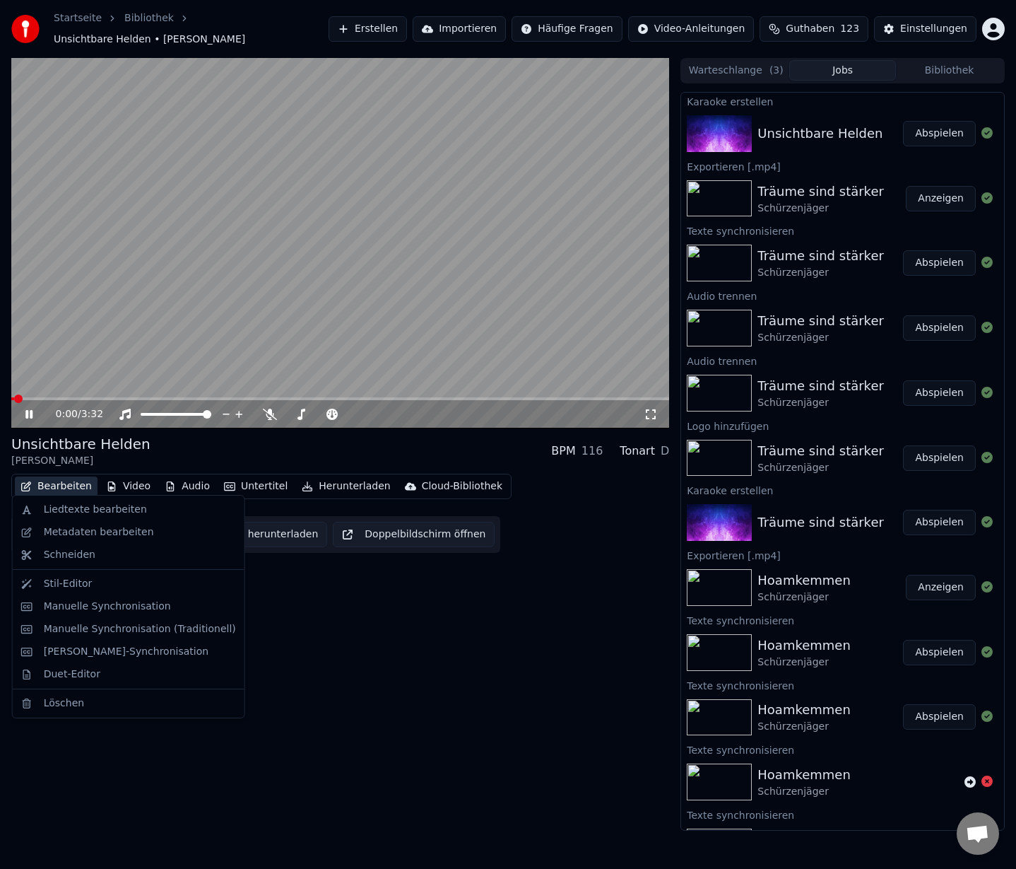
click at [64, 477] on button "Bearbeiten" at bounding box center [56, 486] width 83 height 20
click at [69, 510] on div "Liedtexte bearbeiten" at bounding box center [95, 510] width 103 height 14
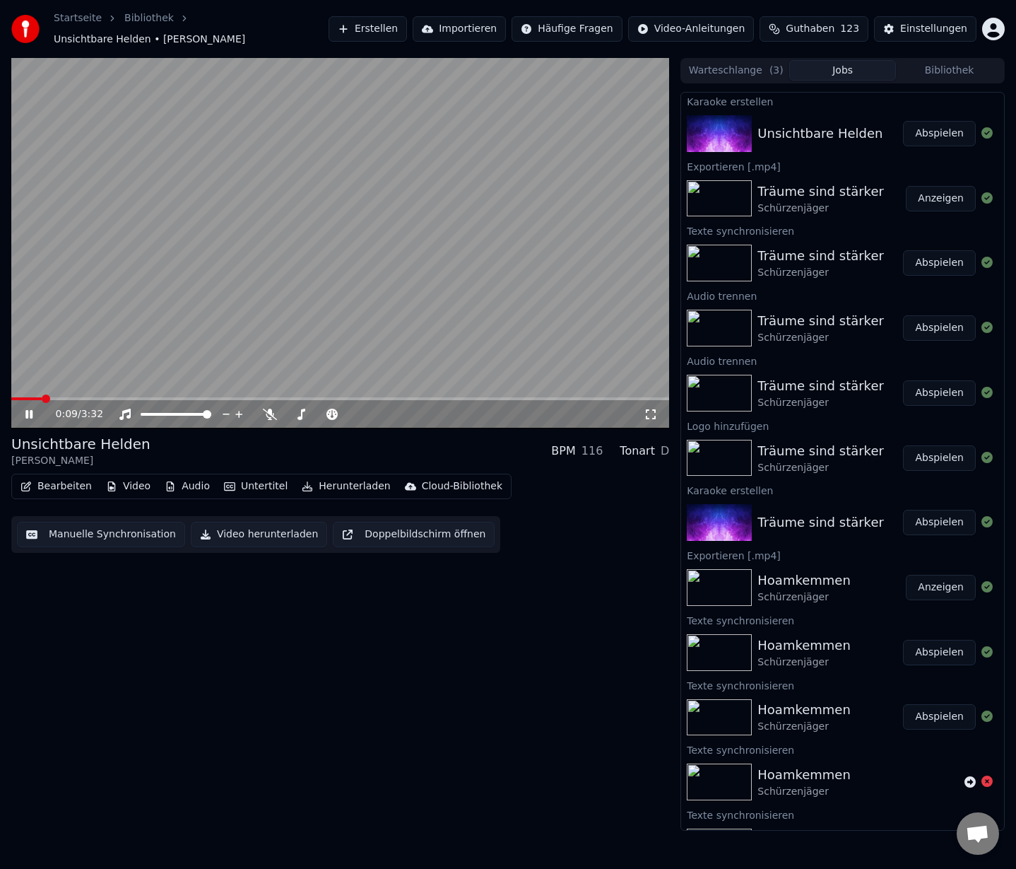
drag, startPoint x: 27, startPoint y: 409, endPoint x: 64, endPoint y: 479, distance: 79.0
click at [28, 410] on icon at bounding box center [28, 414] width 7 height 8
click at [66, 481] on button "Bearbeiten" at bounding box center [56, 486] width 83 height 20
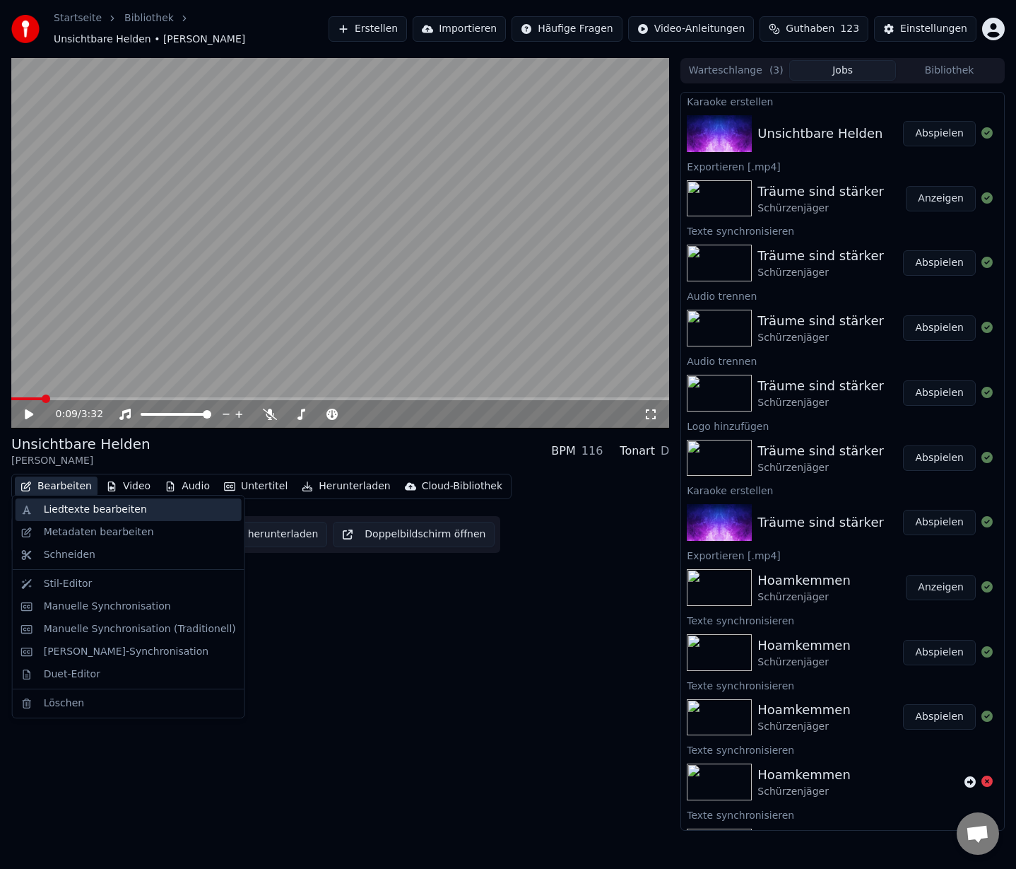
click at [78, 513] on div "Liedtexte bearbeiten" at bounding box center [95, 510] width 103 height 14
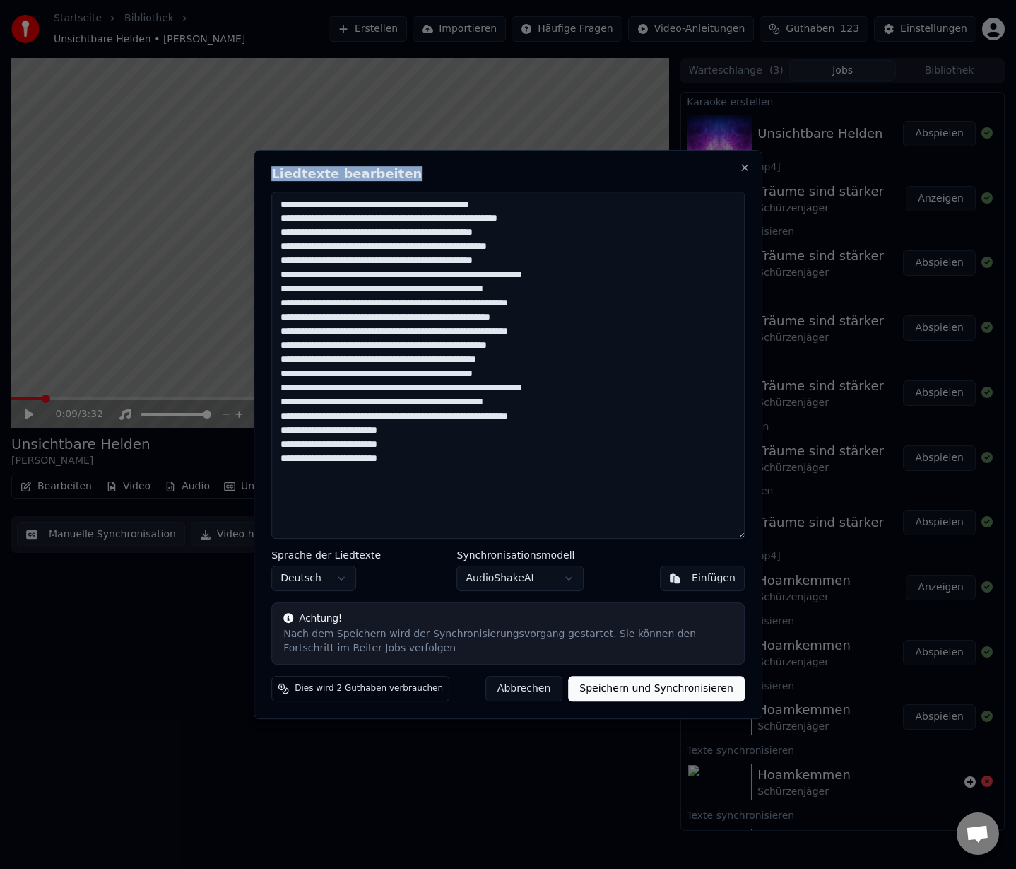
drag, startPoint x: 471, startPoint y: 172, endPoint x: 372, endPoint y: 228, distance: 114.0
click at [372, 228] on div "Liedtexte bearbeiten Sprache der Liedtexte Deutsch Synchronisationsmodell Audio…" at bounding box center [508, 435] width 509 height 570
click at [559, 422] on textarea at bounding box center [508, 366] width 474 height 348
click at [566, 412] on textarea at bounding box center [508, 366] width 474 height 348
click at [547, 419] on textarea at bounding box center [508, 366] width 474 height 348
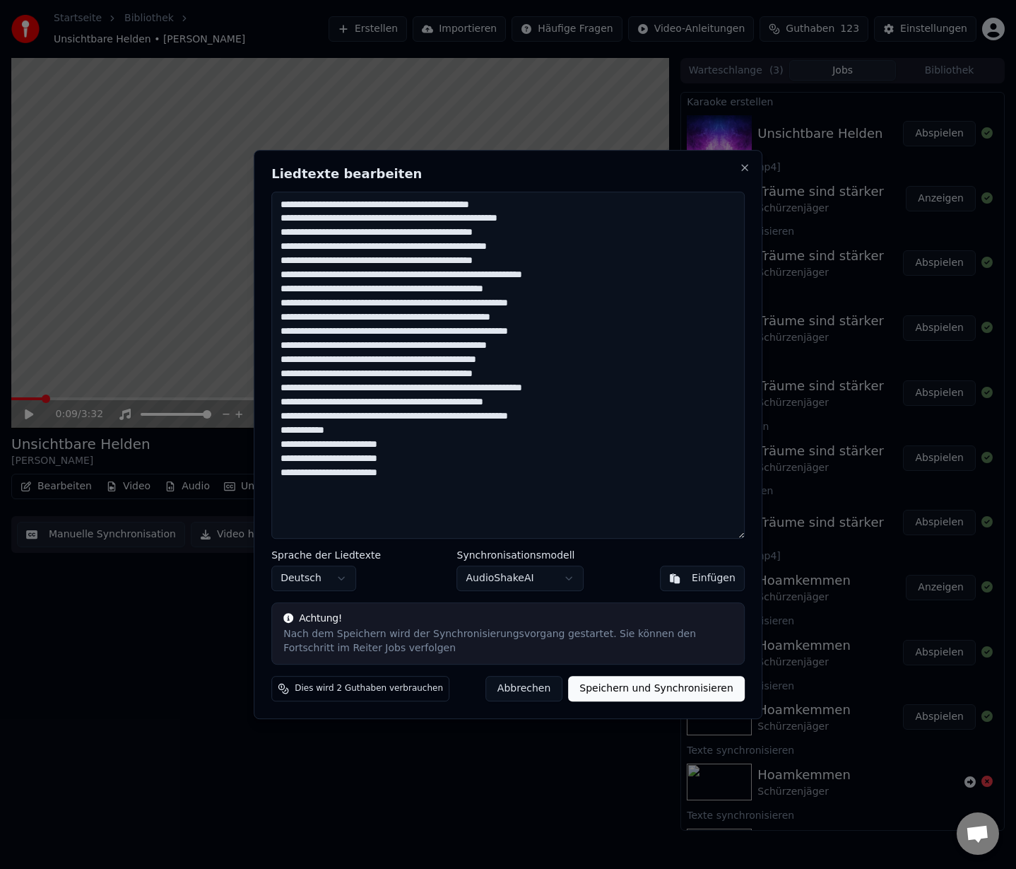
click at [284, 435] on textarea at bounding box center [508, 366] width 474 height 348
type textarea "**********"
click at [645, 691] on button "Speichern und Synchronisieren" at bounding box center [656, 688] width 177 height 25
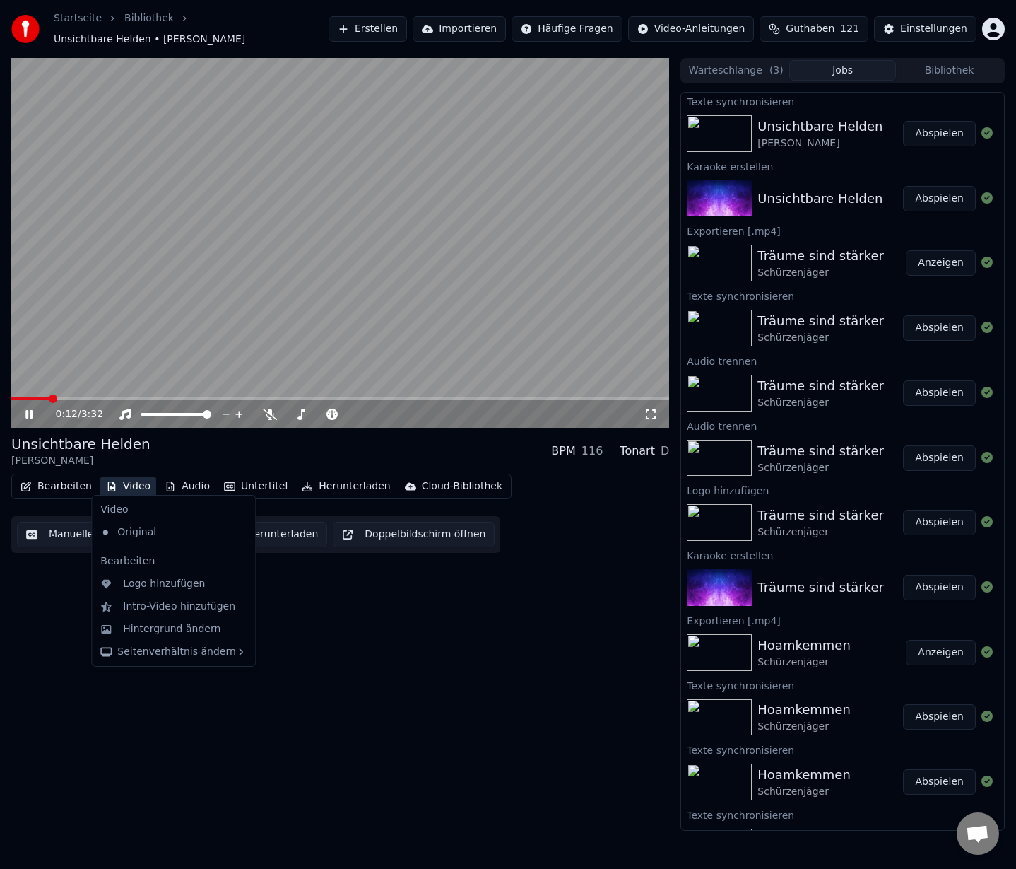
click at [122, 483] on button "Video" at bounding box center [128, 486] width 56 height 20
click at [168, 589] on div "Logo hinzufügen" at bounding box center [164, 584] width 82 height 14
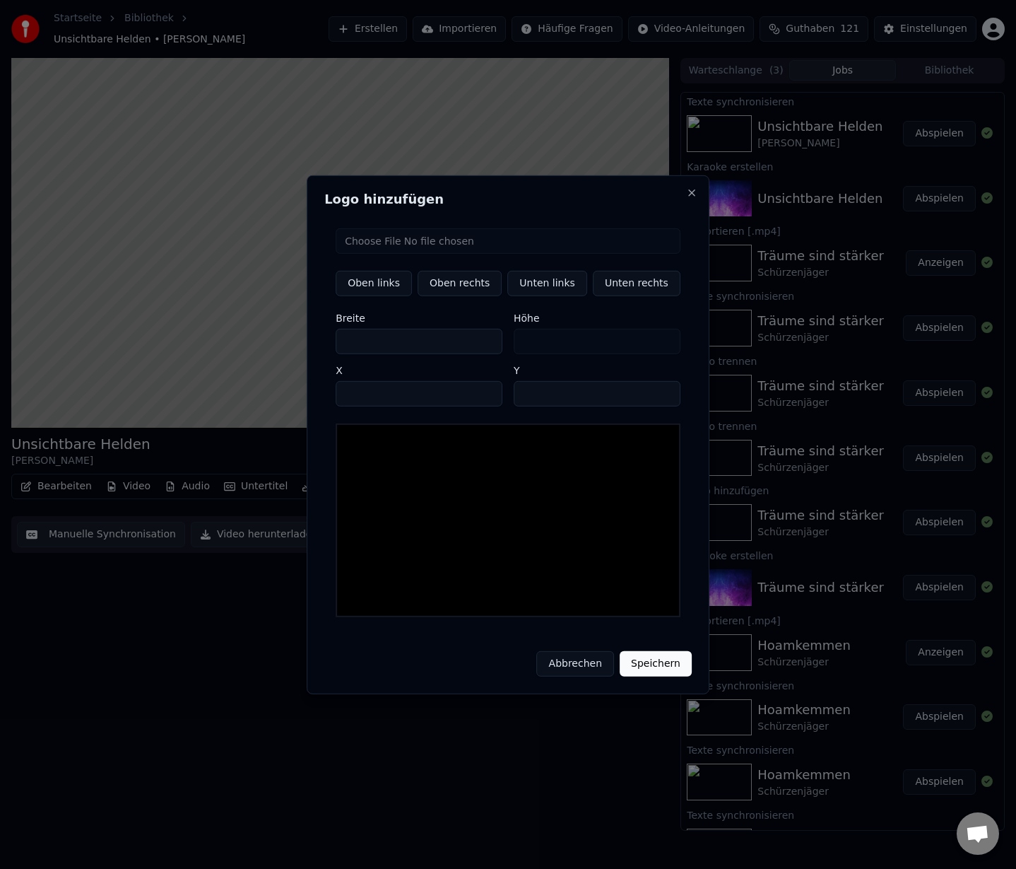
click at [430, 247] on input "file" at bounding box center [508, 240] width 345 height 25
type input "**********"
type input "**"
click at [616, 288] on button "Unten rechts" at bounding box center [637, 282] width 88 height 25
type input "****"
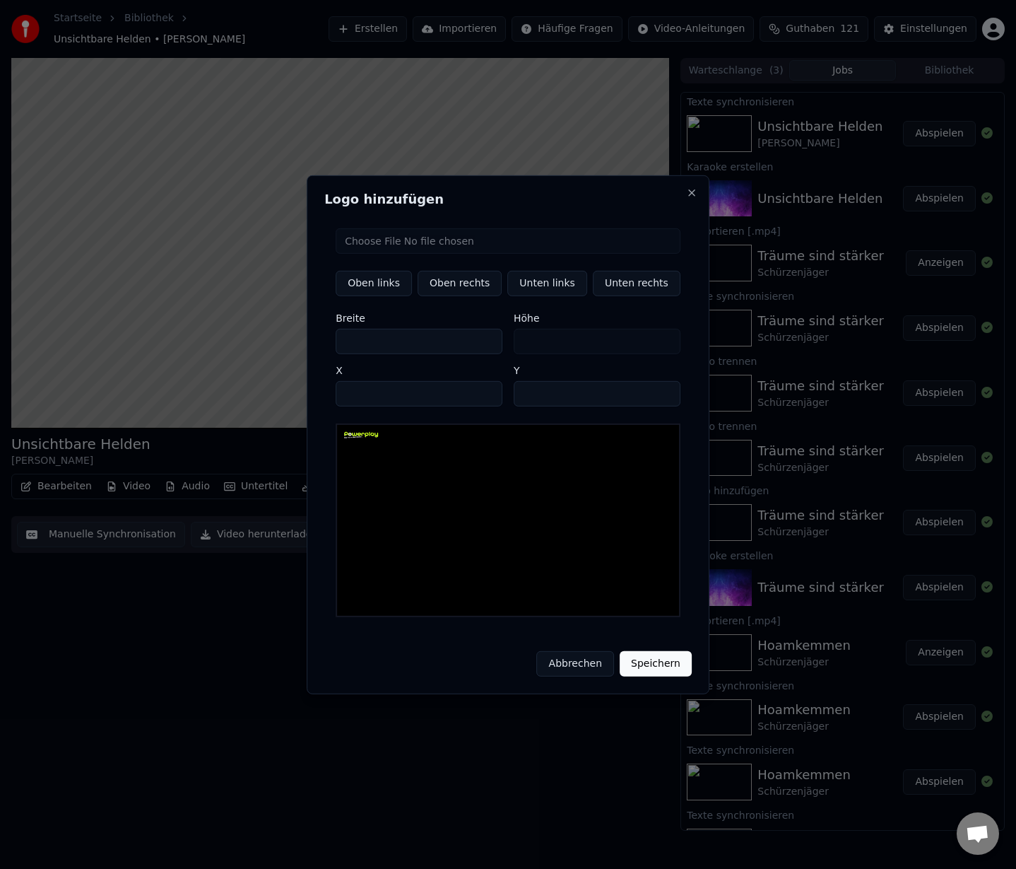
type input "****"
click at [635, 655] on button "Speichern" at bounding box center [656, 663] width 72 height 25
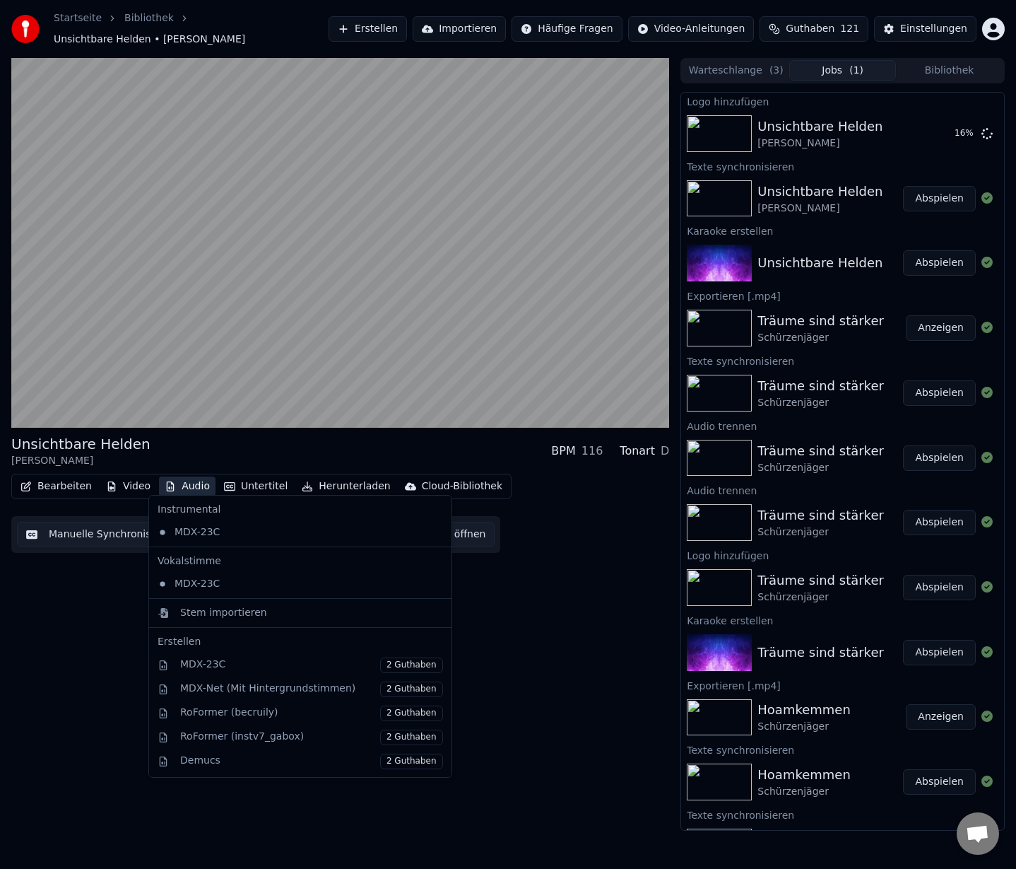
click at [179, 479] on button "Audio" at bounding box center [187, 486] width 57 height 20
click at [245, 689] on div "MDX-Net (Mit Hintergrundstimmen) 2 Guthaben" at bounding box center [311, 689] width 263 height 16
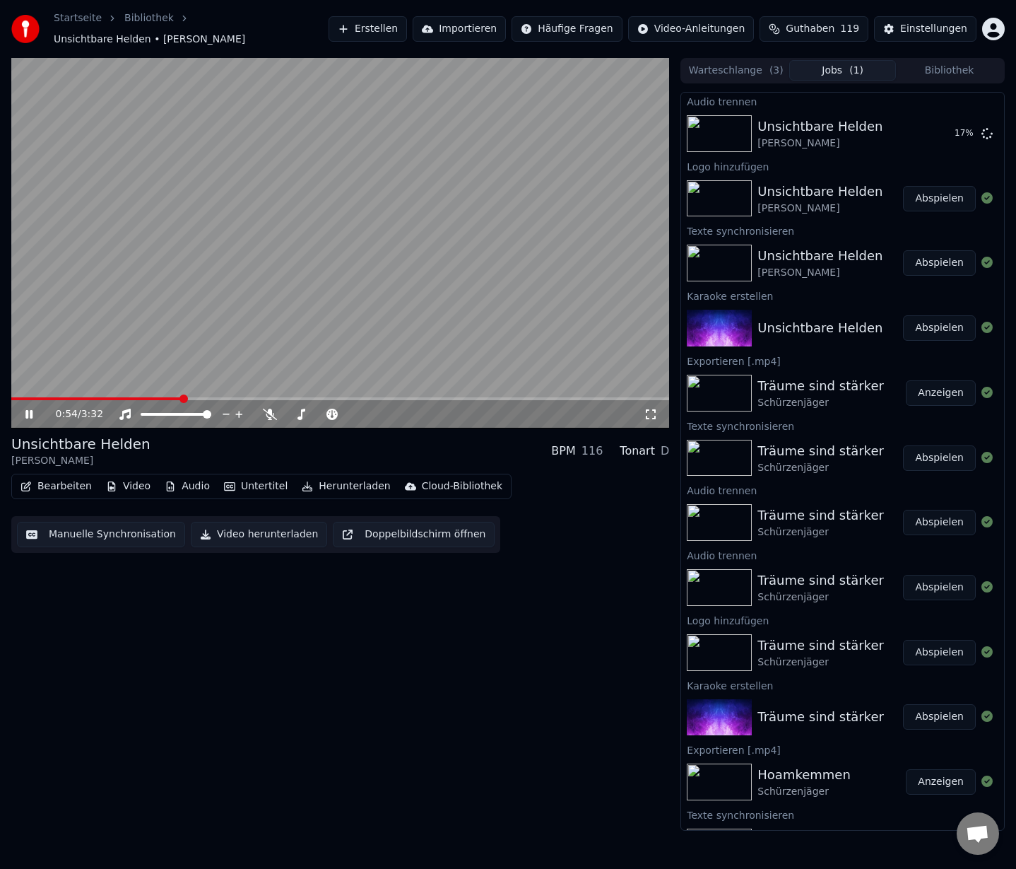
click at [520, 397] on span at bounding box center [340, 398] width 658 height 3
click at [475, 397] on span at bounding box center [243, 398] width 464 height 3
click at [523, 389] on video at bounding box center [340, 243] width 658 height 370
click at [515, 389] on video at bounding box center [340, 243] width 658 height 370
click at [512, 397] on span at bounding box center [262, 398] width 502 height 3
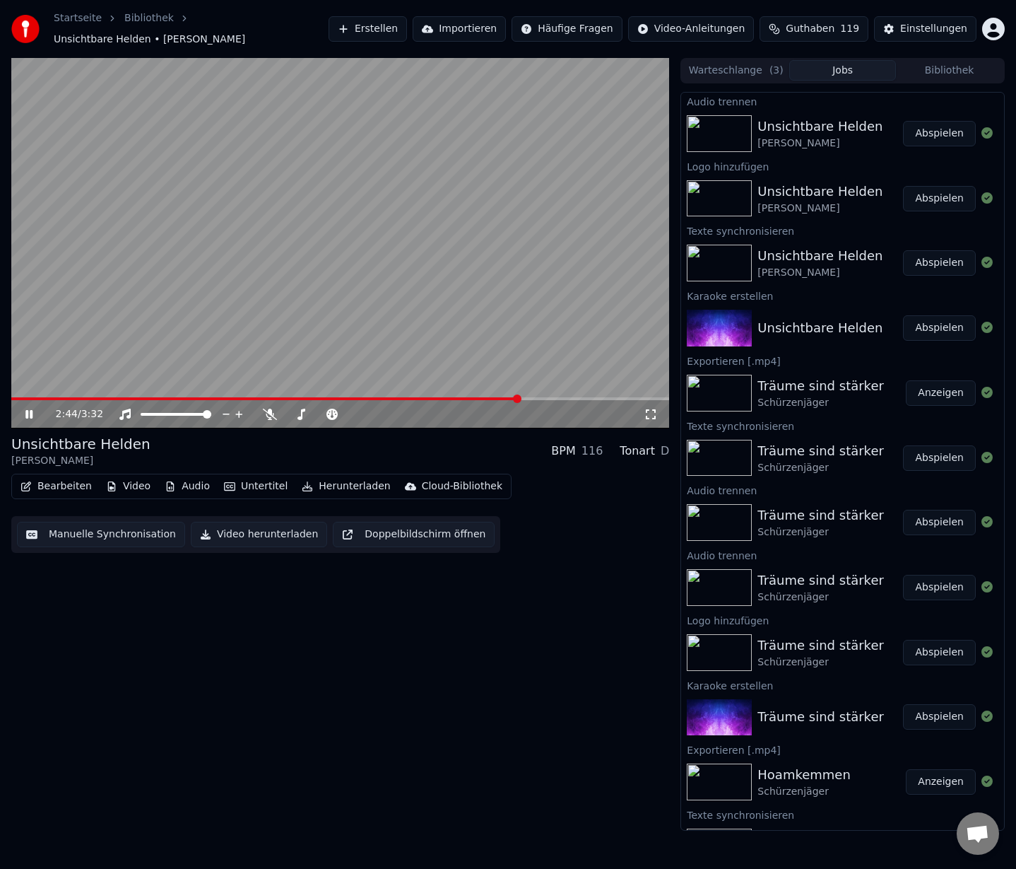
drag, startPoint x: 927, startPoint y: 124, endPoint x: 915, endPoint y: 139, distance: 19.0
click at [928, 125] on button "Abspielen" at bounding box center [939, 133] width 73 height 25
click at [483, 400] on div "0:00 / 3:32" at bounding box center [340, 414] width 658 height 28
click at [488, 400] on div "0:00 / 3:32" at bounding box center [340, 414] width 658 height 28
click at [472, 397] on span at bounding box center [340, 398] width 658 height 3
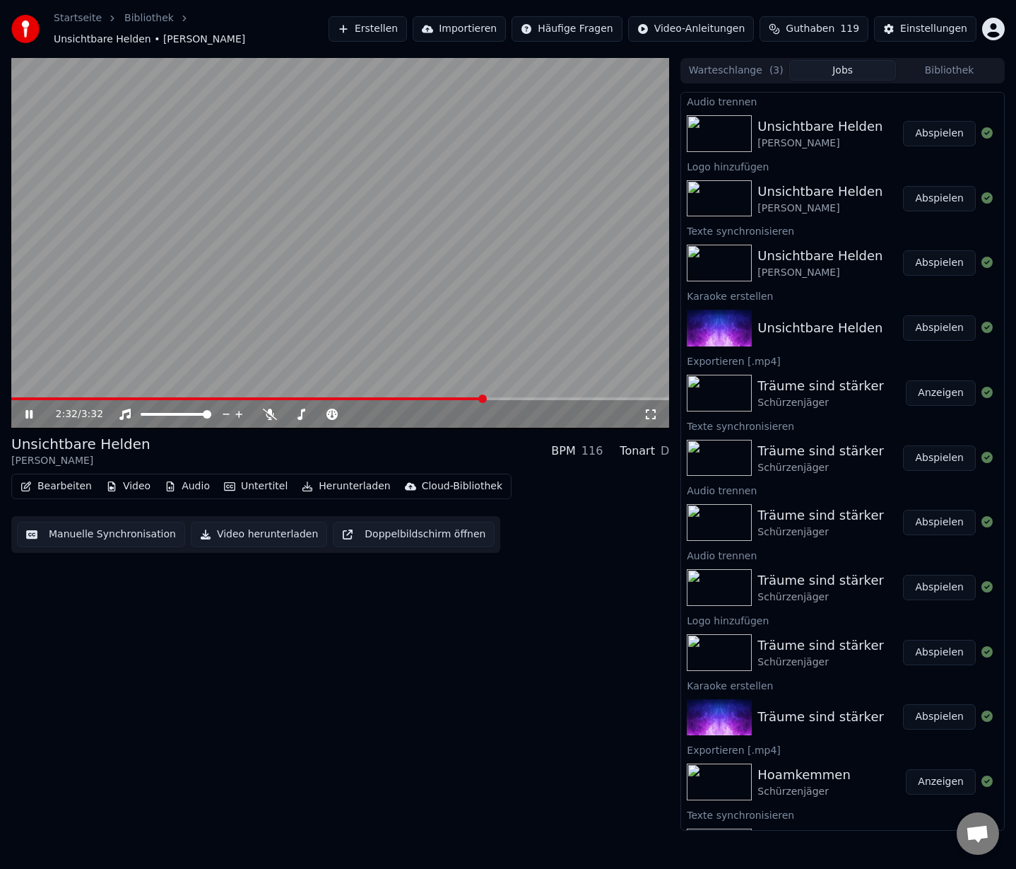
click at [495, 397] on span at bounding box center [340, 398] width 658 height 3
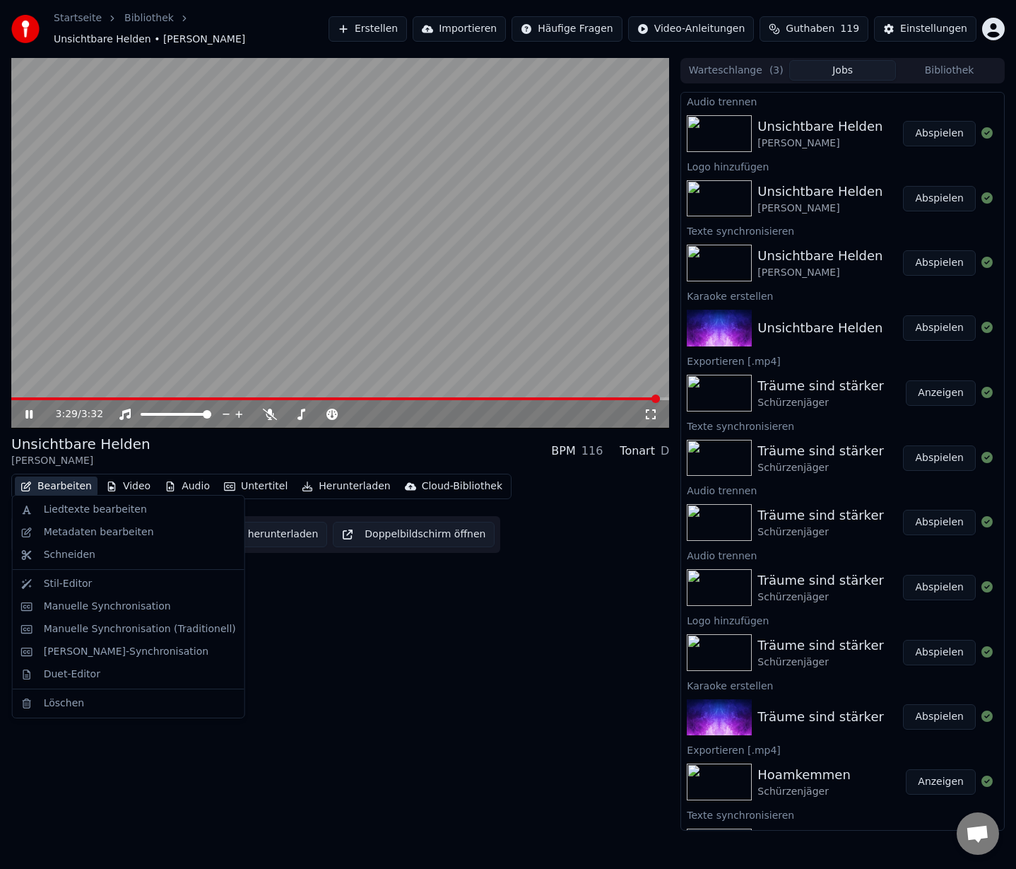
click at [59, 481] on button "Bearbeiten" at bounding box center [56, 486] width 83 height 20
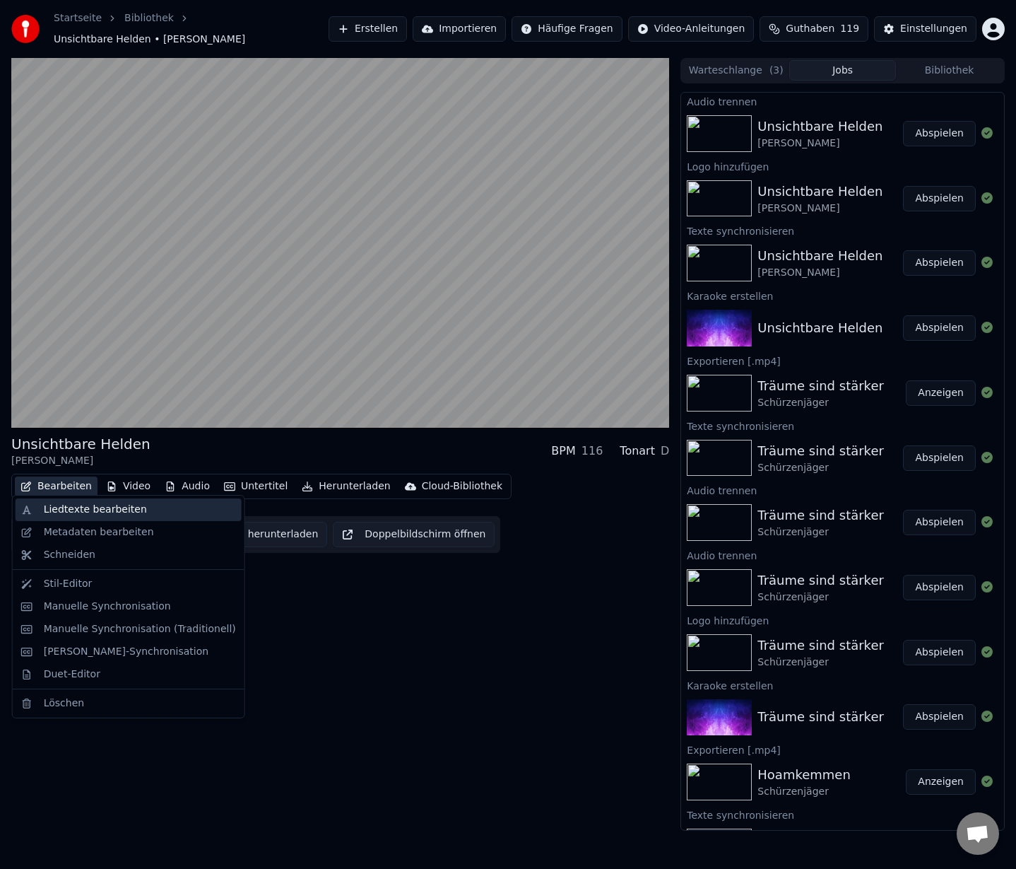
click at [65, 510] on div "Liedtexte bearbeiten" at bounding box center [95, 510] width 103 height 14
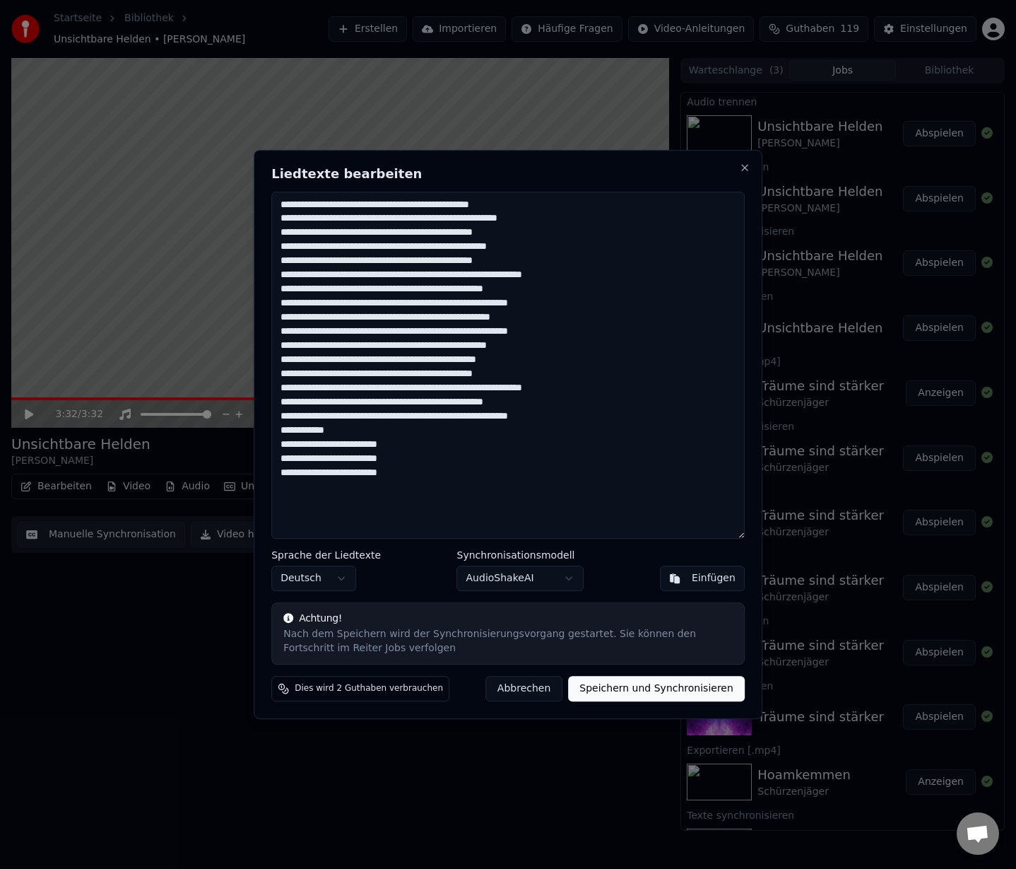
drag, startPoint x: 411, startPoint y: 458, endPoint x: 273, endPoint y: 461, distance: 138.6
click at [274, 461] on textarea at bounding box center [508, 366] width 474 height 348
click at [424, 461] on textarea at bounding box center [508, 366] width 474 height 348
click at [410, 462] on textarea at bounding box center [508, 366] width 474 height 348
click at [410, 461] on textarea at bounding box center [508, 366] width 474 height 348
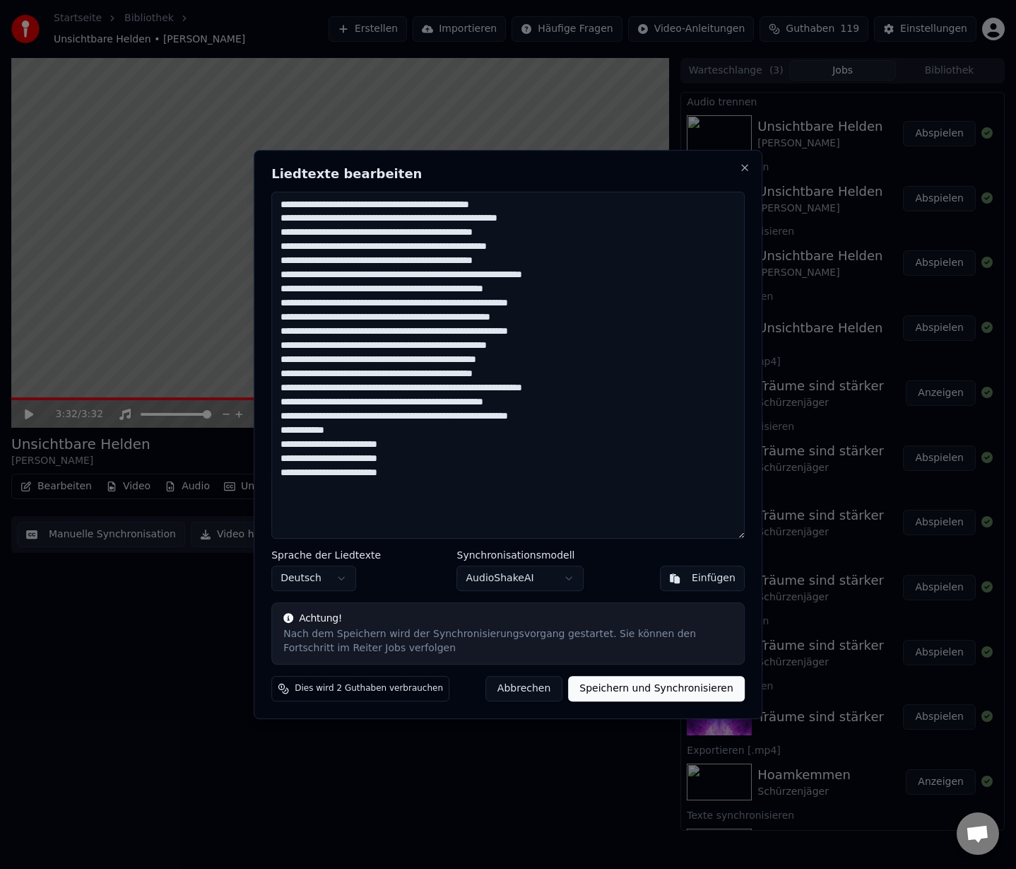
drag, startPoint x: 413, startPoint y: 462, endPoint x: 273, endPoint y: 460, distance: 140.0
click at [273, 460] on textarea at bounding box center [508, 366] width 474 height 348
drag, startPoint x: 289, startPoint y: 459, endPoint x: 313, endPoint y: 460, distance: 24.0
click at [420, 472] on textarea at bounding box center [508, 366] width 474 height 348
click at [416, 443] on textarea at bounding box center [508, 366] width 474 height 348
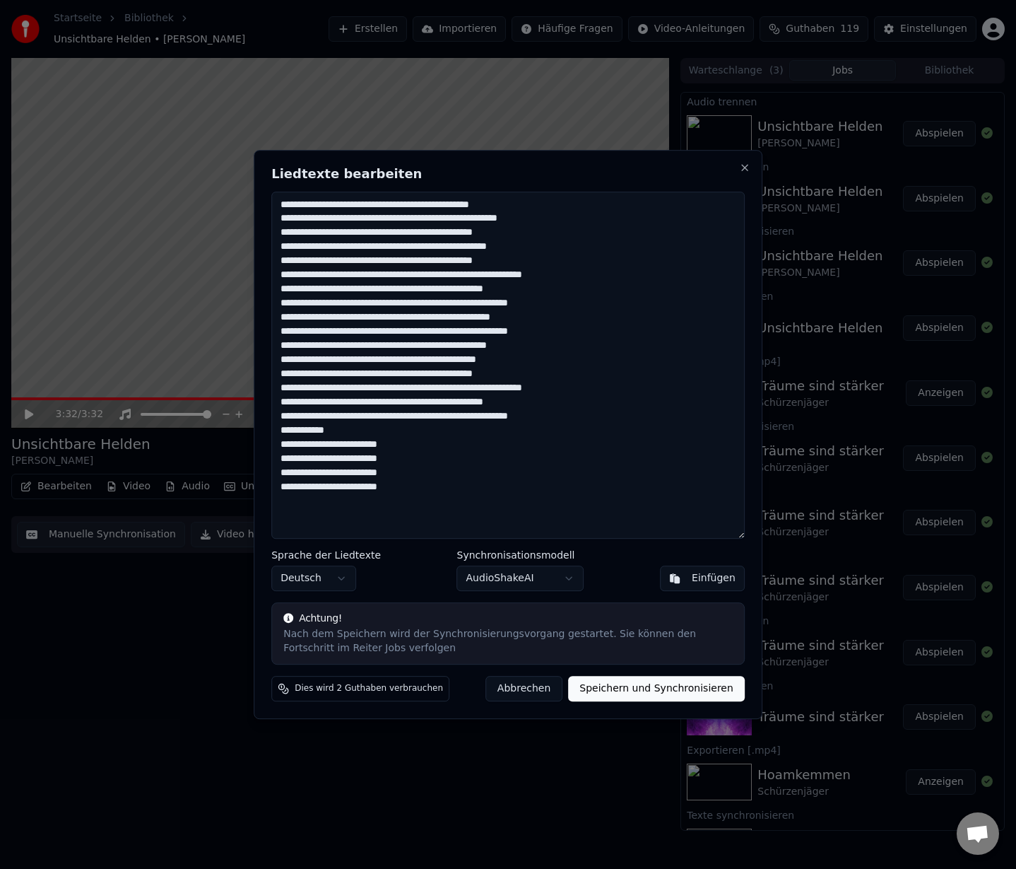
click at [421, 491] on textarea at bounding box center [508, 366] width 474 height 348
type textarea "**********"
click at [621, 692] on button "Speichern und Synchronisieren" at bounding box center [656, 688] width 177 height 25
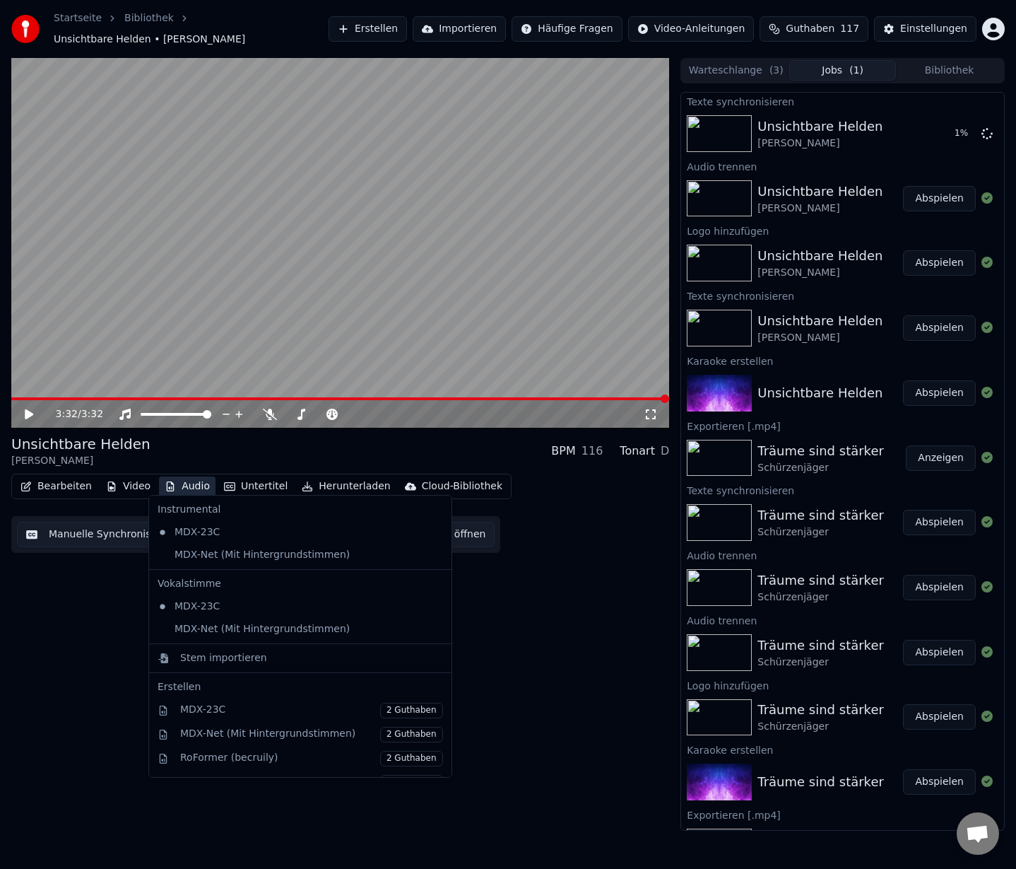
click at [187, 479] on button "Audio" at bounding box center [187, 486] width 57 height 20
click at [184, 630] on div "MDX-Net (Mit Hintergrundstimmen)" at bounding box center [290, 629] width 276 height 23
click at [196, 483] on button "Audio" at bounding box center [187, 486] width 57 height 20
click at [215, 556] on div "MDX-Net (Mit Hintergrundstimmen)" at bounding box center [290, 555] width 276 height 23
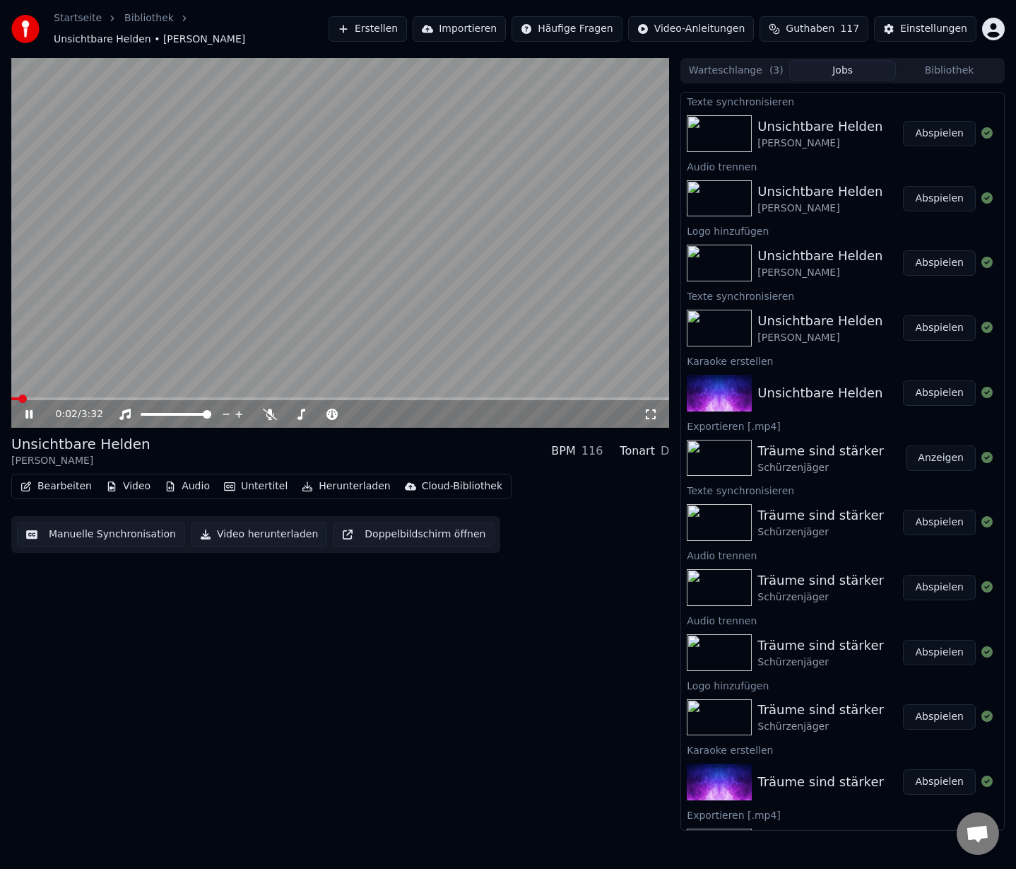
click at [177, 483] on button "Audio" at bounding box center [187, 486] width 57 height 20
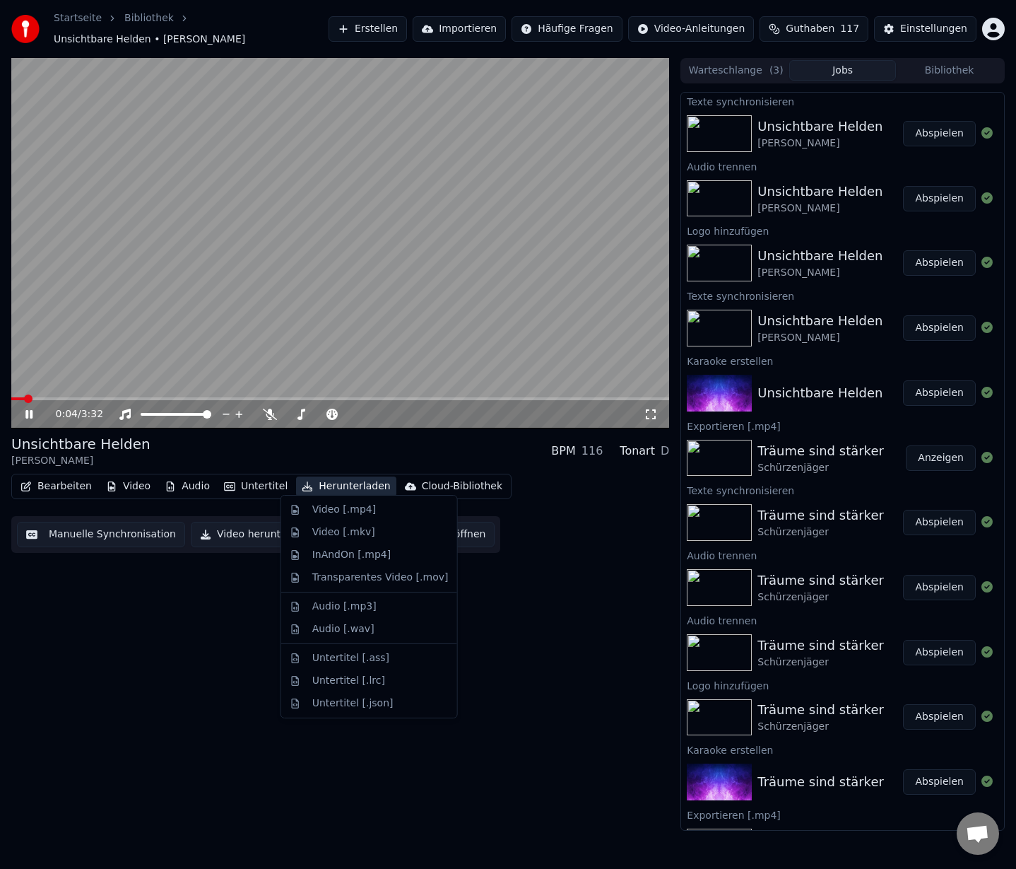
click at [435, 400] on div "0:04 / 3:32" at bounding box center [340, 414] width 658 height 28
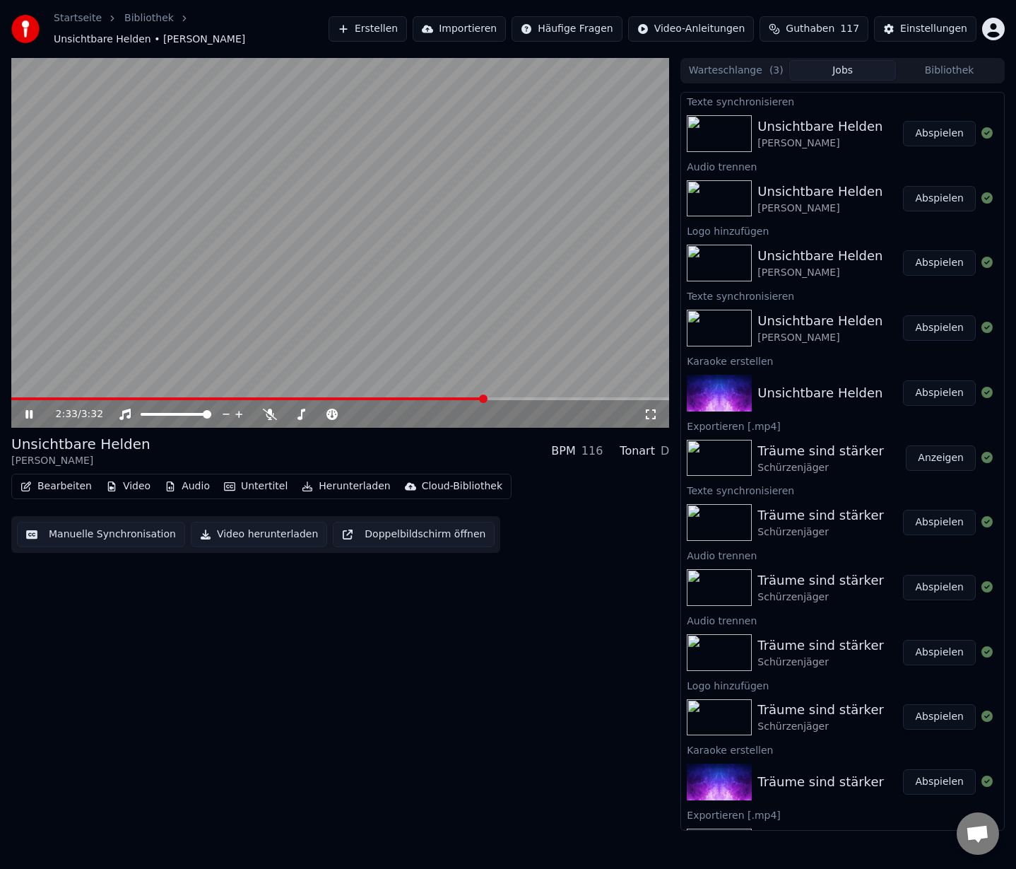
click at [487, 397] on span at bounding box center [340, 398] width 658 height 3
click at [512, 397] on span at bounding box center [340, 398] width 658 height 3
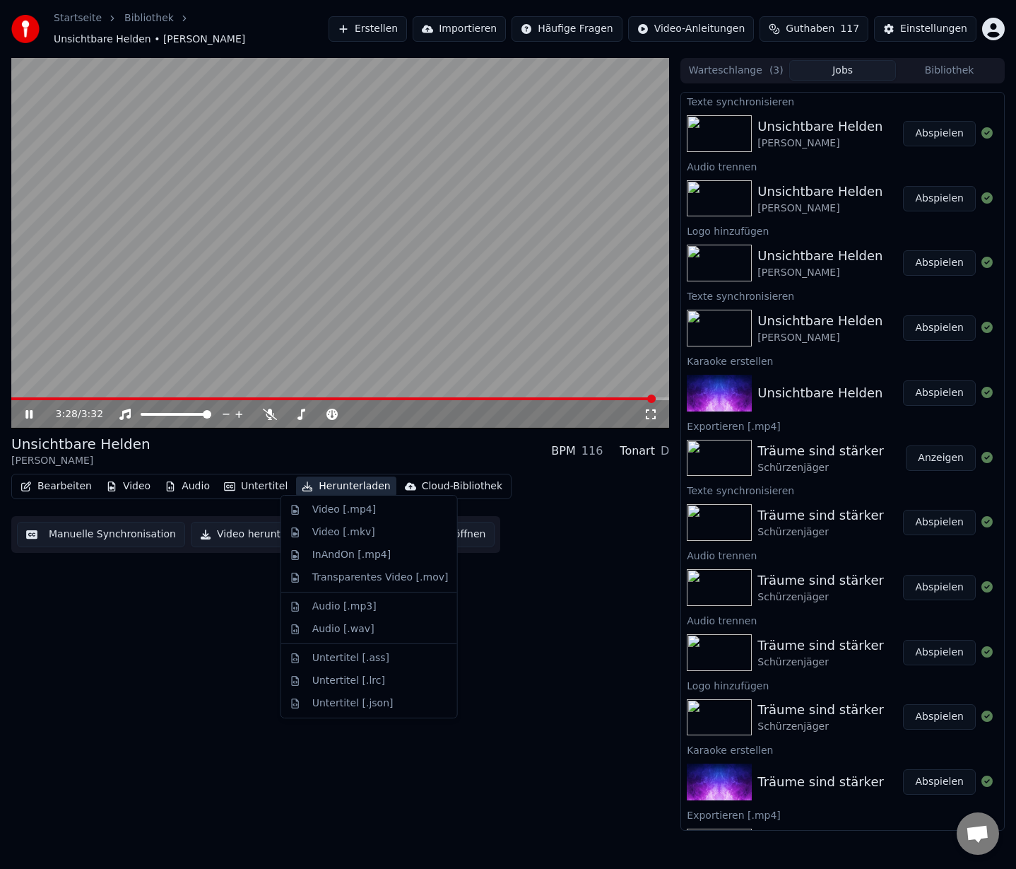
click at [318, 483] on button "Herunterladen" at bounding box center [346, 486] width 100 height 20
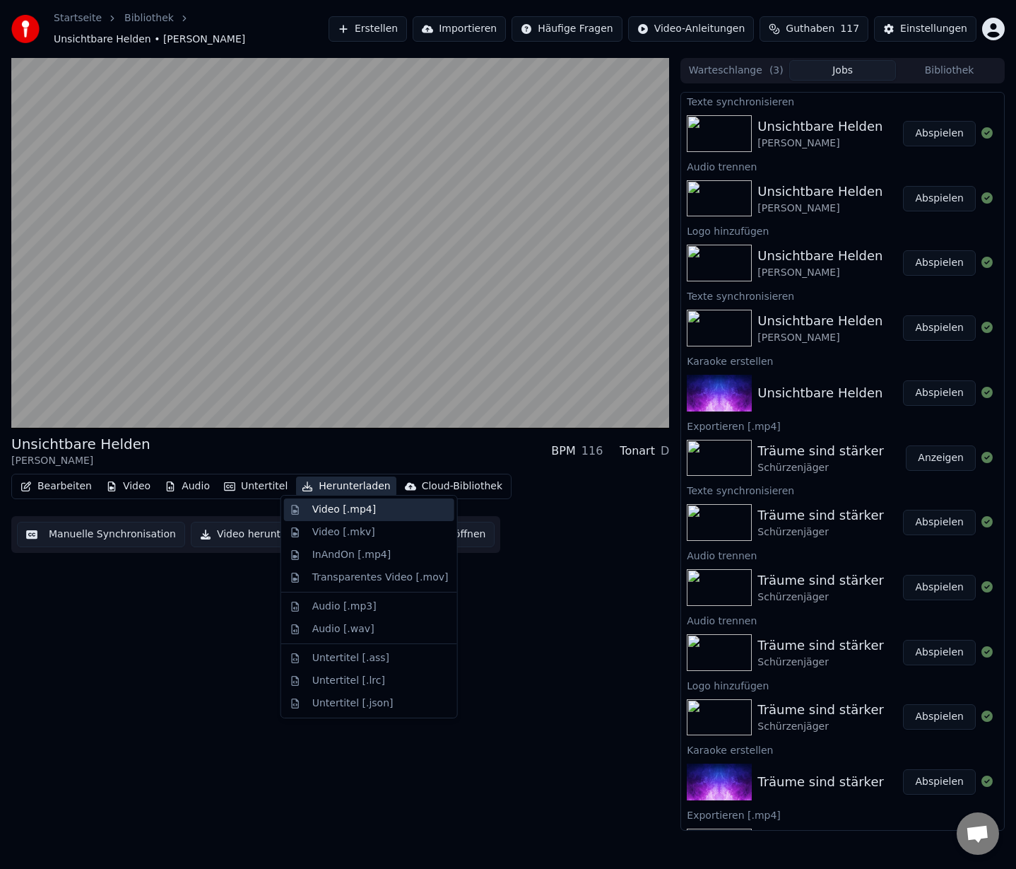
click at [343, 509] on div "Video [.mp4]" at bounding box center [344, 510] width 64 height 14
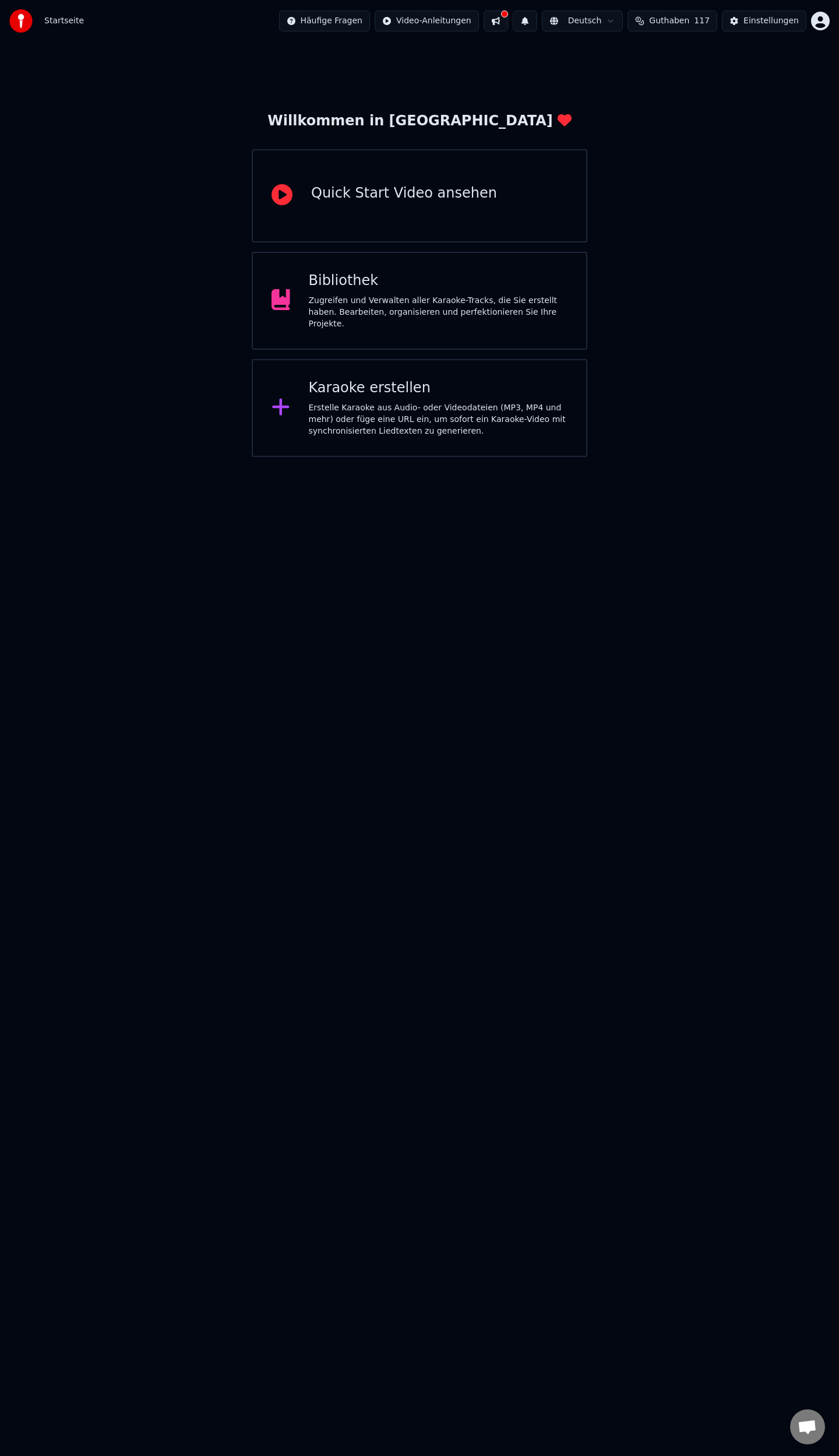
click at [373, 283] on div "Bibliothek" at bounding box center [438, 280] width 260 height 19
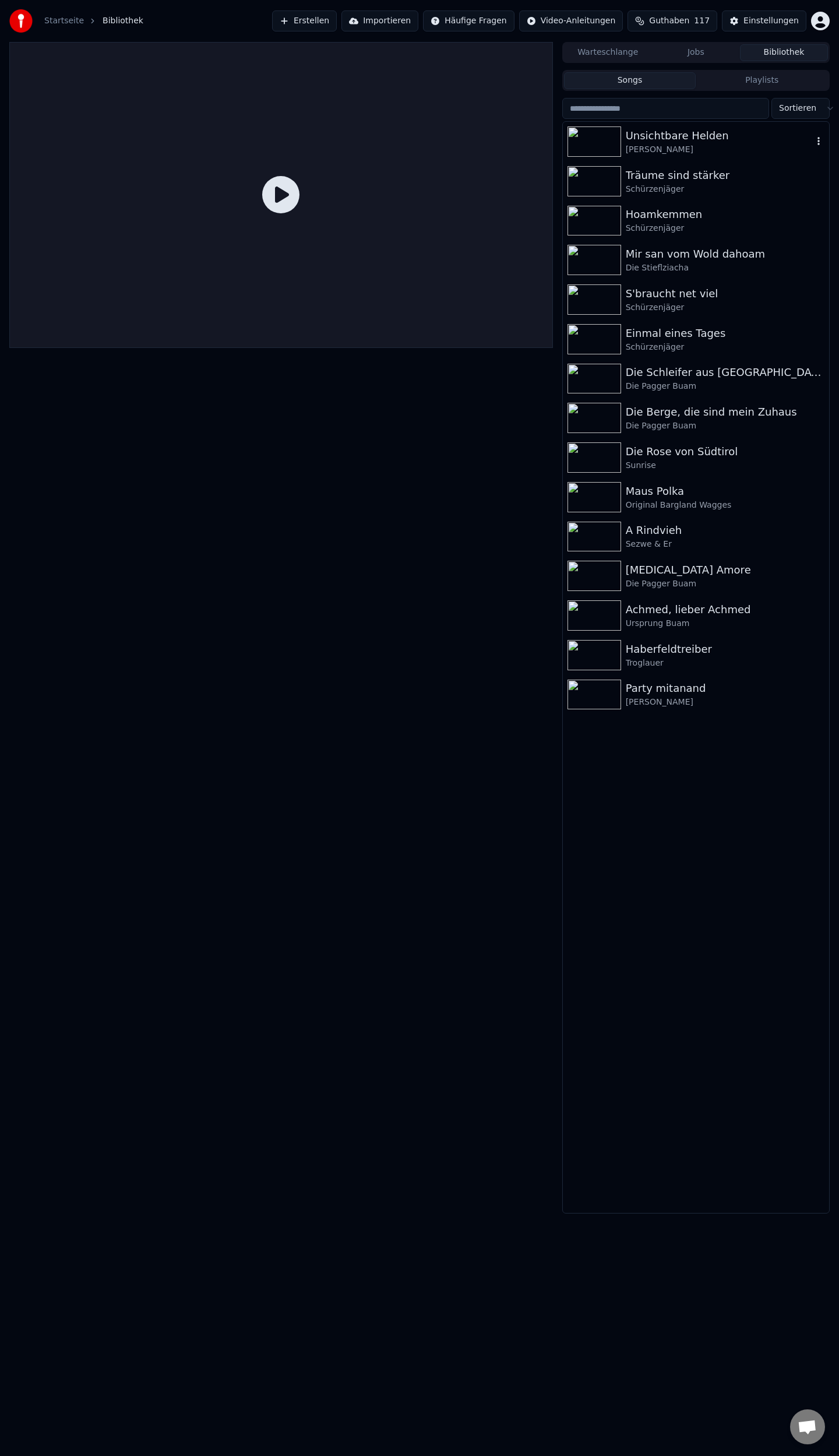
click at [689, 143] on div "Unsichtbare Helden" at bounding box center [719, 136] width 187 height 16
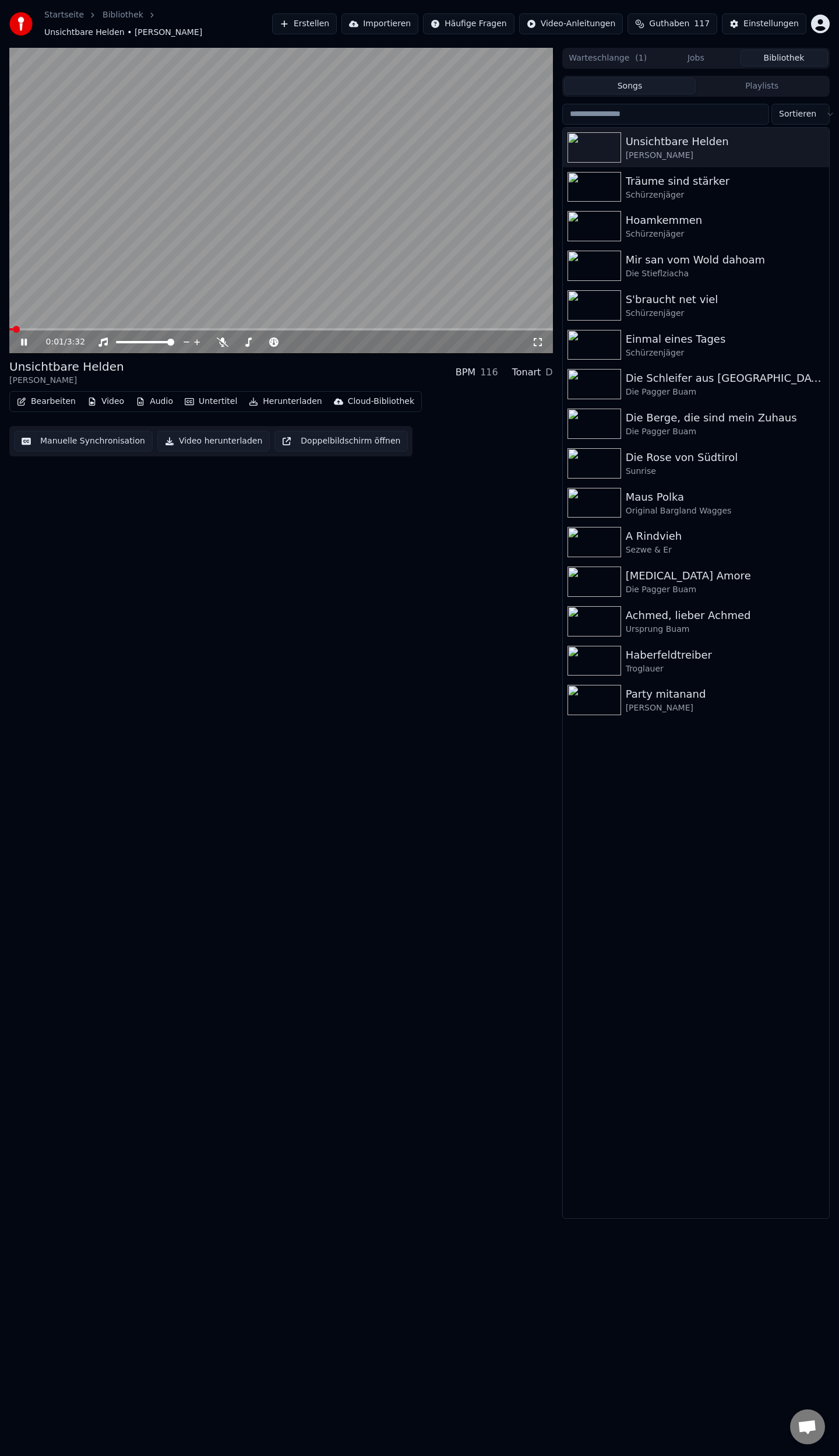
click at [47, 430] on button "Manuelle Synchronisation" at bounding box center [83, 440] width 138 height 21
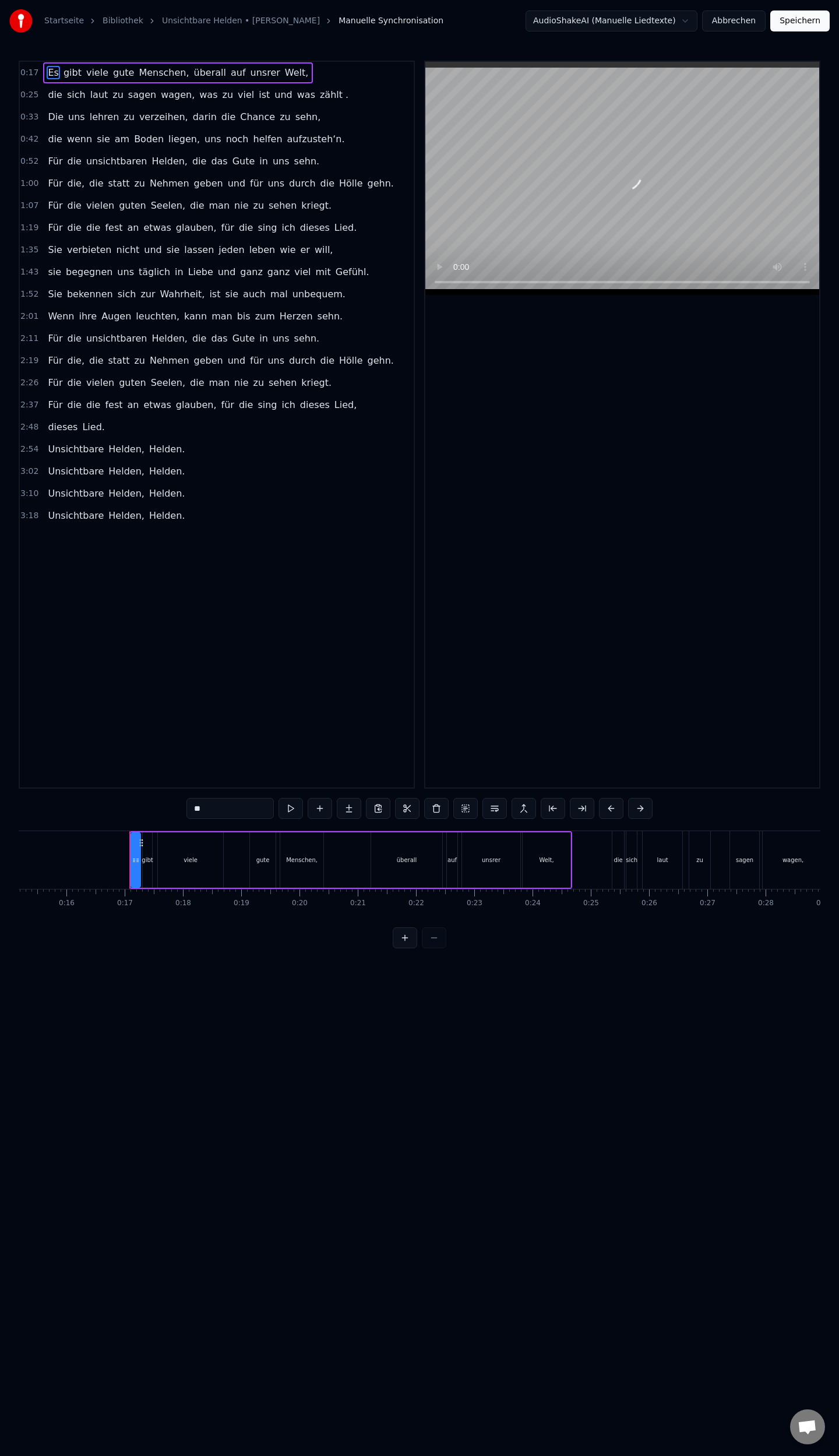
scroll to position [0, 937]
click at [96, 74] on span "viele" at bounding box center [97, 73] width 25 height 13
click at [223, 811] on input "*****" at bounding box center [230, 808] width 87 height 21
click at [287, 73] on span "Welt," at bounding box center [300, 73] width 26 height 13
click at [287, 76] on span "Welt," at bounding box center [300, 73] width 26 height 13
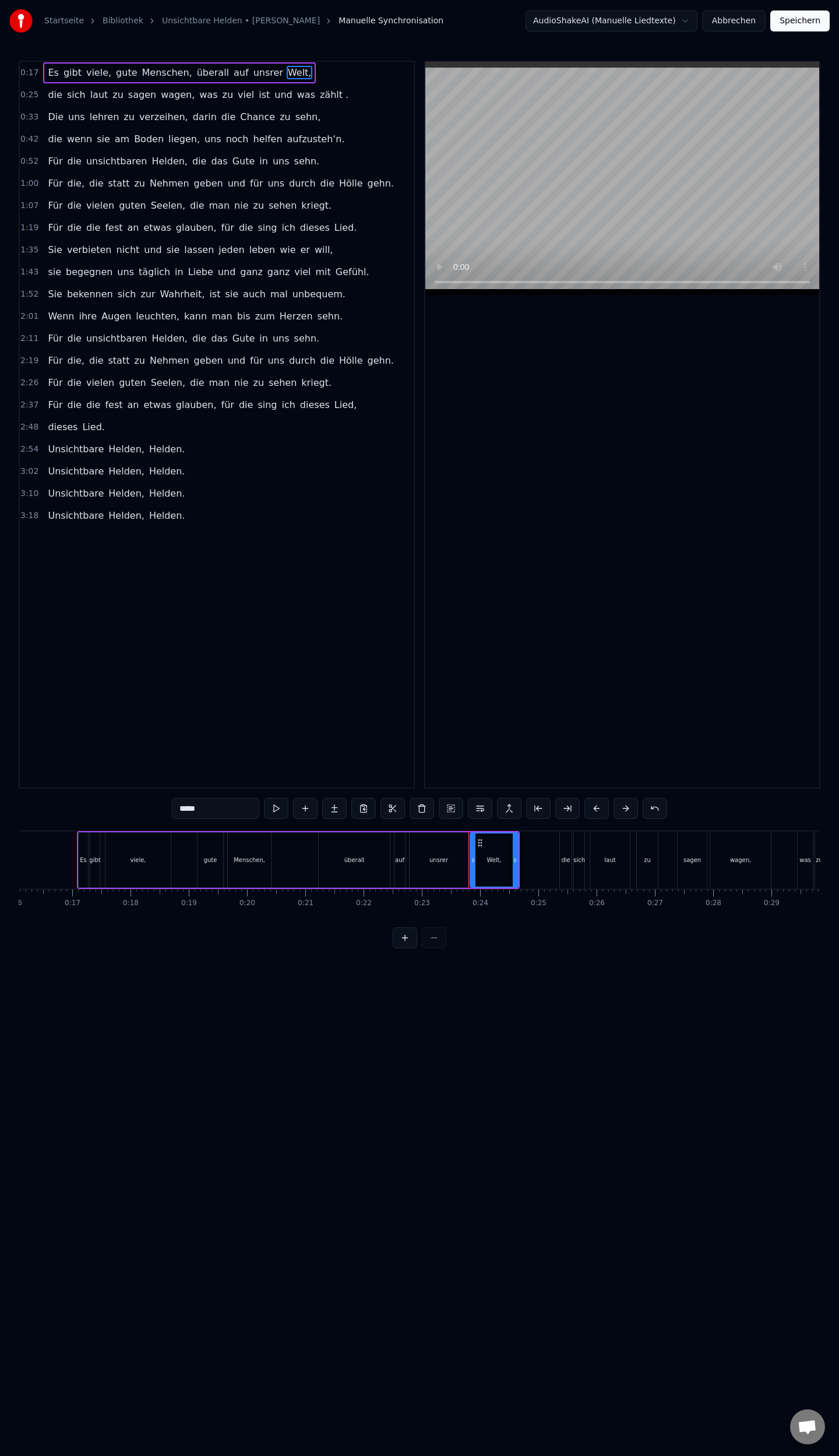
click at [217, 806] on input "*****" at bounding box center [216, 808] width 87 height 21
click at [48, 95] on span "die" at bounding box center [55, 95] width 16 height 13
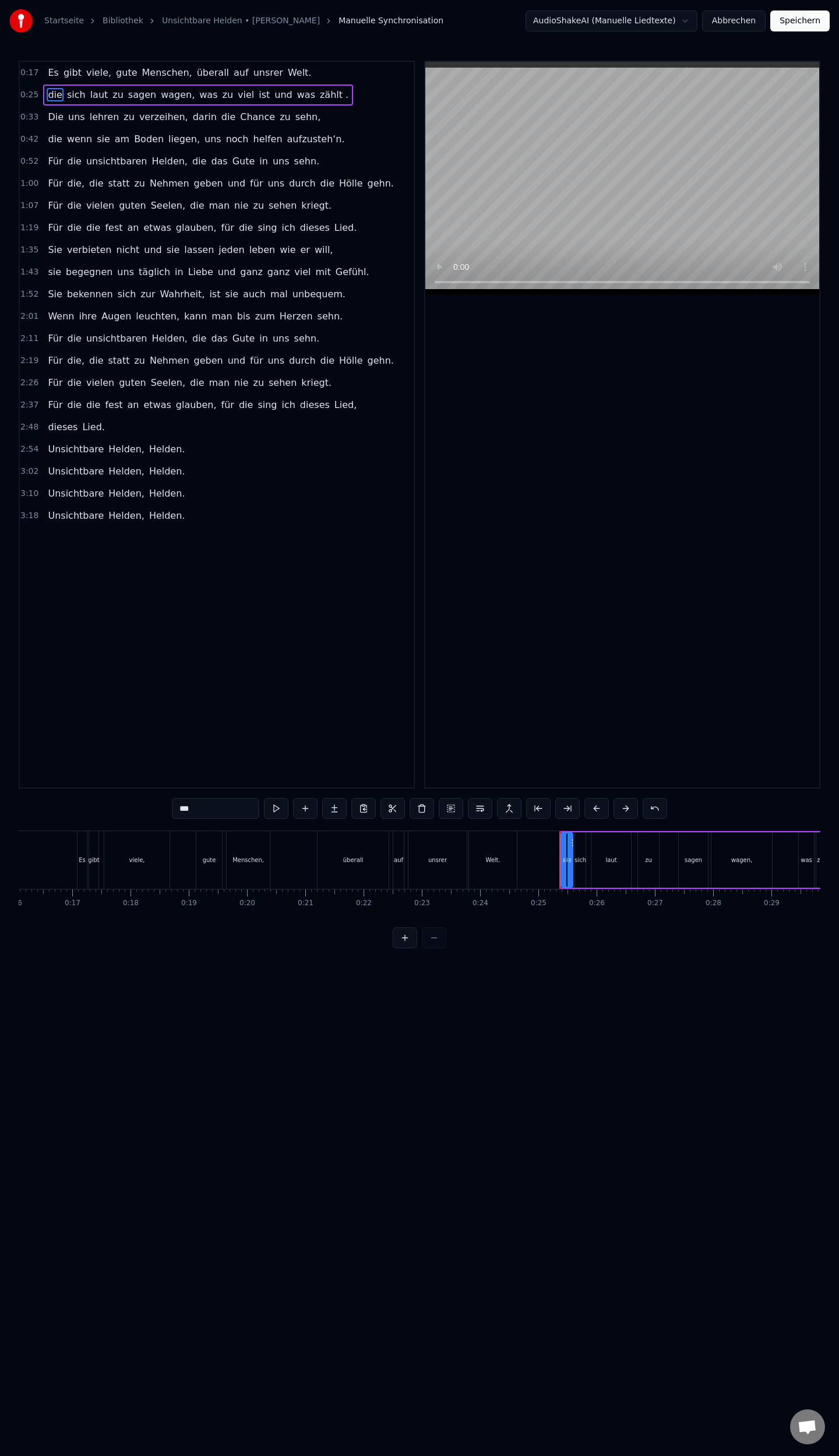
click at [184, 810] on input "***" at bounding box center [216, 808] width 87 height 21
type input "*"
click at [112, 96] on span "zu" at bounding box center [119, 95] width 13 height 13
click at [200, 807] on input "**" at bounding box center [216, 808] width 87 height 21
click at [294, 116] on span "sehn," at bounding box center [308, 117] width 28 height 13
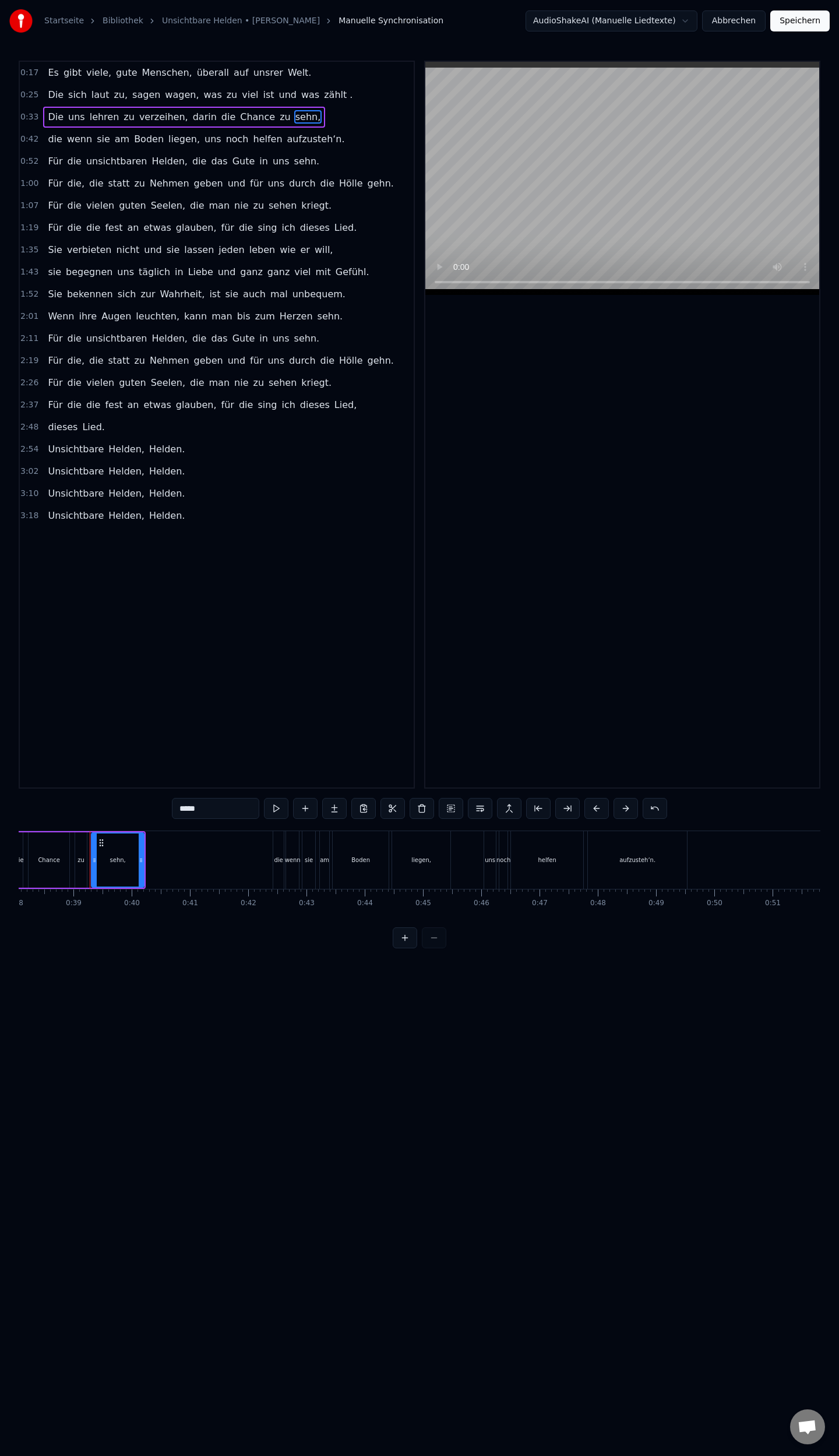
scroll to position [0, 2230]
click at [229, 808] on input "*****" at bounding box center [216, 808] width 87 height 21
click at [49, 137] on span "die" at bounding box center [55, 139] width 16 height 13
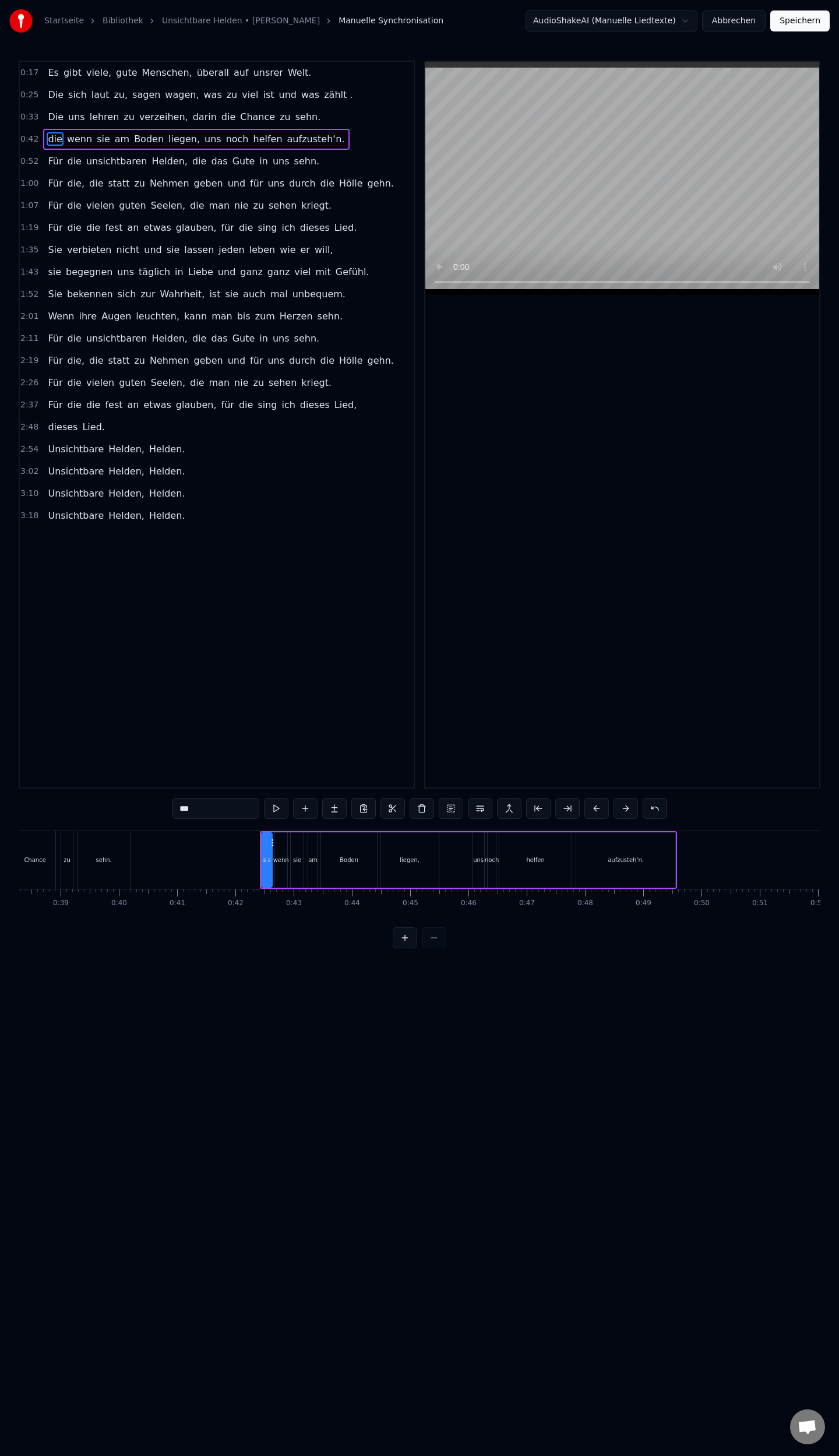
click at [208, 810] on input "***" at bounding box center [216, 808] width 87 height 21
type input "*"
type input "***"
click at [61, 135] on div "Die wenn sie am Boden liegen, uns noch helfen aufzusteh‘n." at bounding box center [196, 139] width 307 height 21
click at [58, 139] on span "Die" at bounding box center [56, 139] width 18 height 13
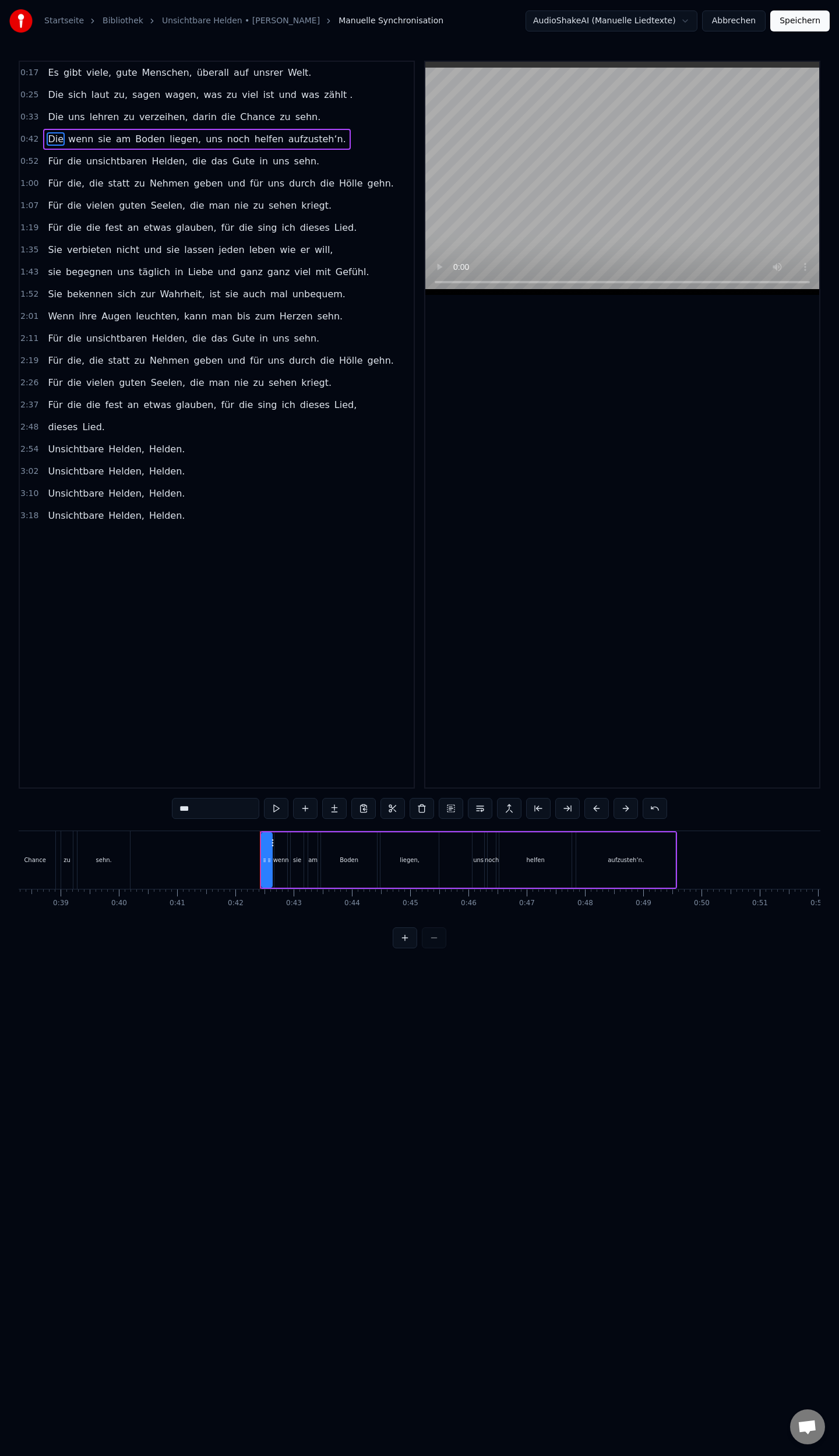
click at [218, 814] on input "***" at bounding box center [216, 808] width 87 height 21
click at [216, 810] on input "****" at bounding box center [216, 808] width 87 height 21
click at [183, 246] on span "lassen" at bounding box center [199, 250] width 32 height 13
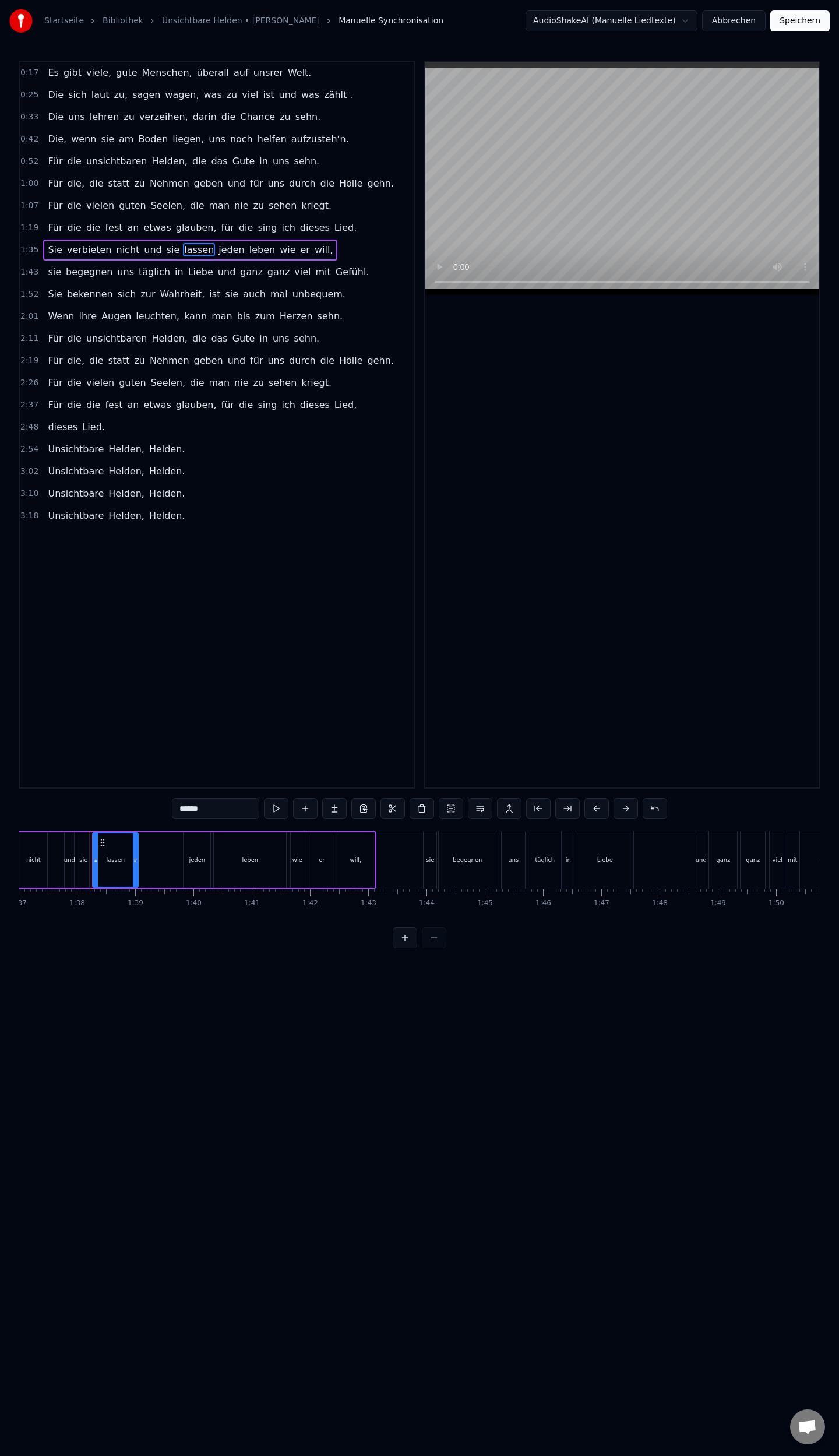
scroll to position [0, 5664]
click at [239, 270] on span "ganz" at bounding box center [251, 272] width 25 height 13
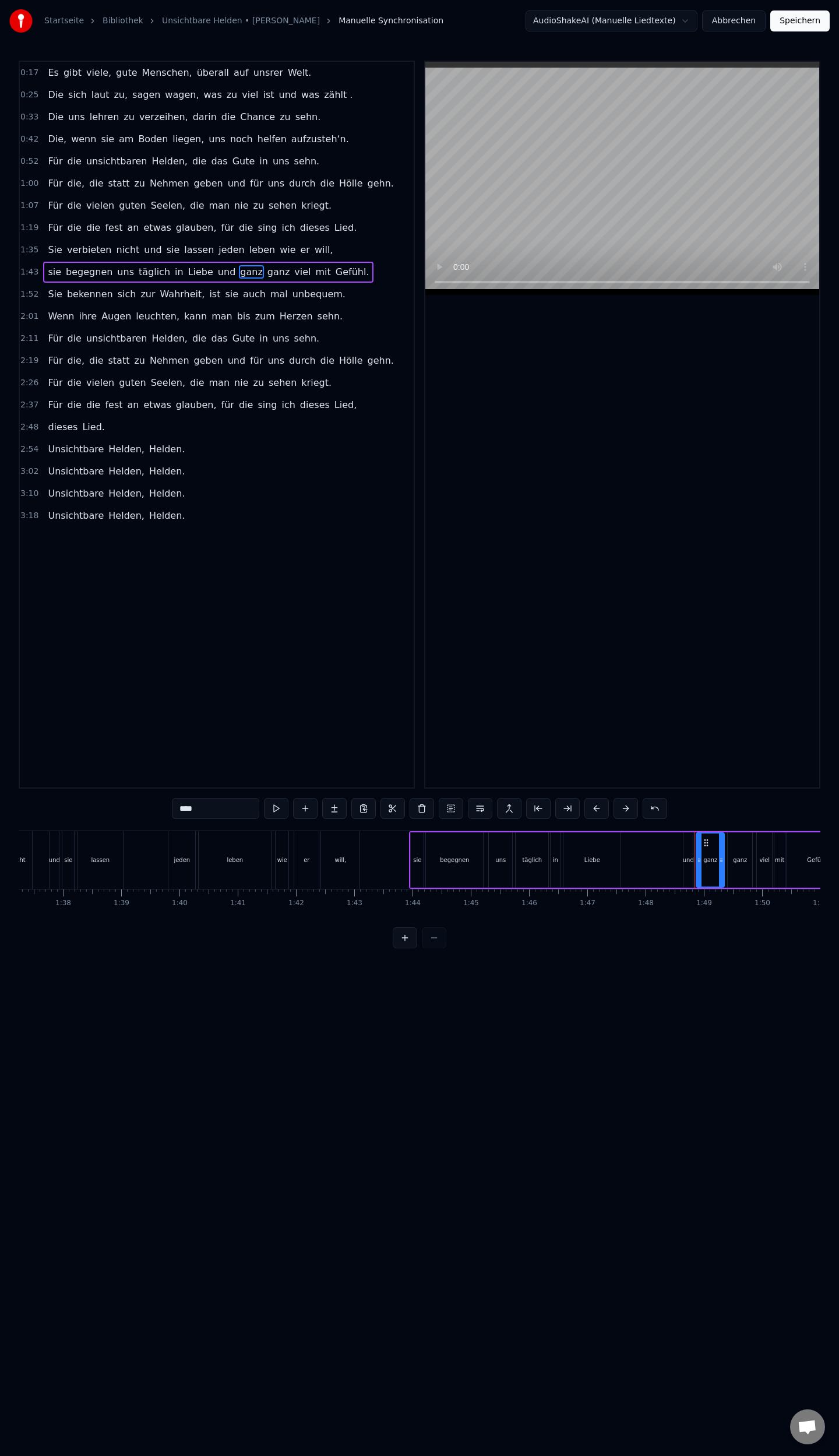
click at [227, 808] on input "****" at bounding box center [216, 808] width 87 height 21
click at [189, 248] on span "lassen" at bounding box center [199, 250] width 32 height 13
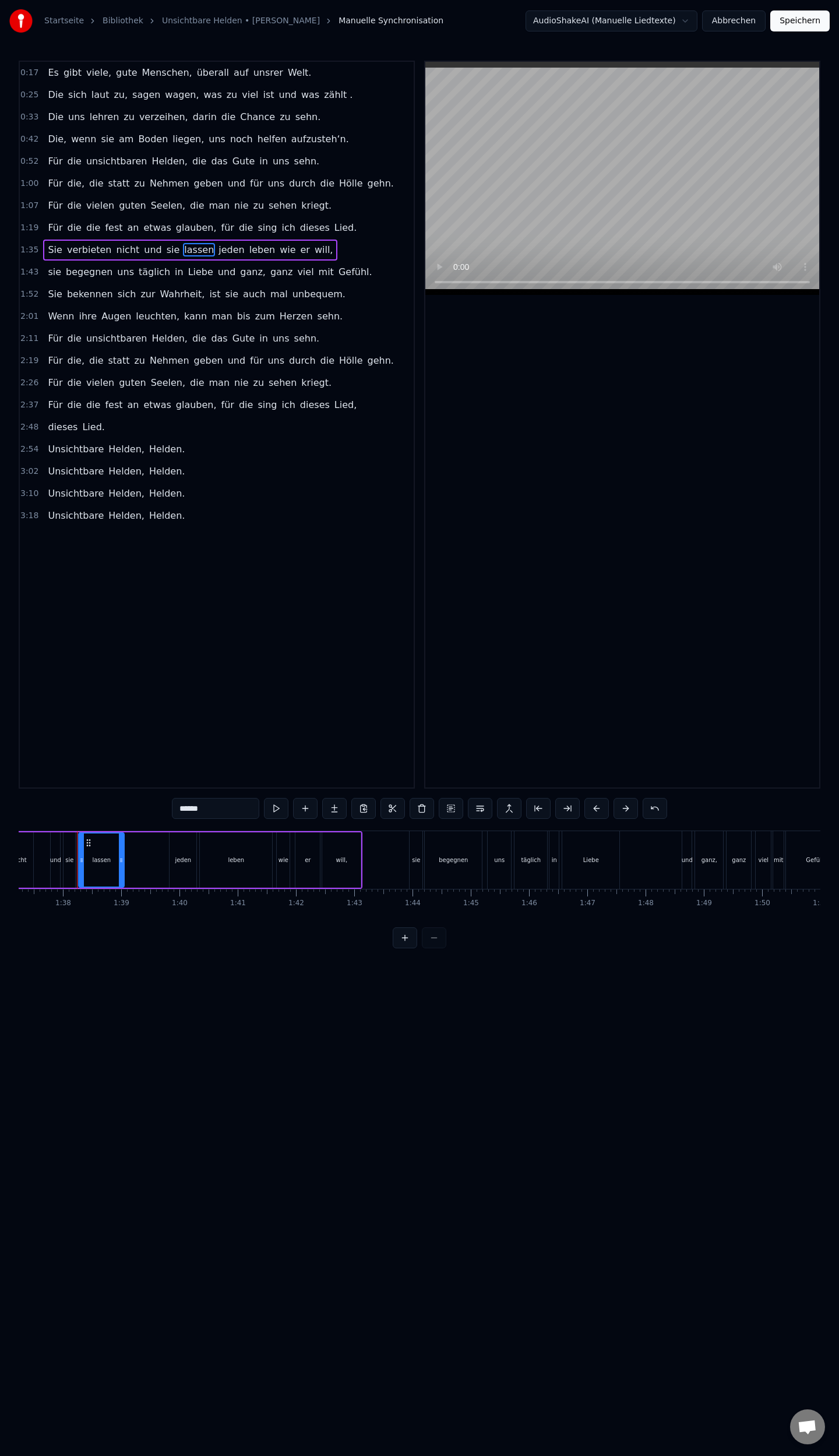
click at [223, 810] on input "******" at bounding box center [216, 808] width 87 height 21
click at [316, 250] on span "will," at bounding box center [326, 250] width 21 height 13
click at [223, 813] on input "*****" at bounding box center [216, 808] width 87 height 21
click at [47, 270] on span "sie" at bounding box center [54, 272] width 16 height 13
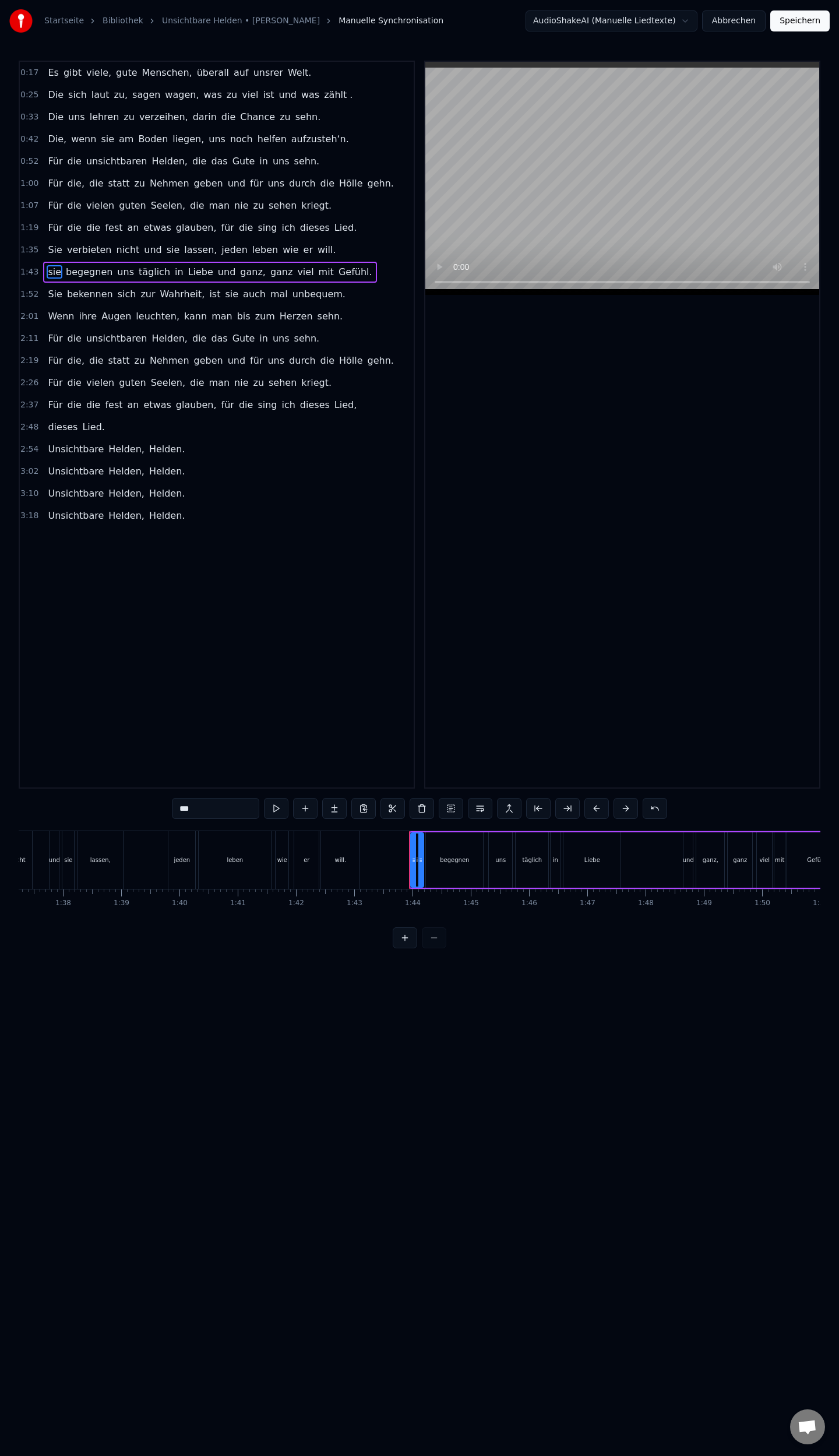
click at [202, 806] on input "***" at bounding box center [216, 808] width 87 height 21
type input "*"
click at [121, 270] on span "uns" at bounding box center [126, 272] width 19 height 13
type input "***"
click at [209, 810] on input "***" at bounding box center [216, 808] width 87 height 21
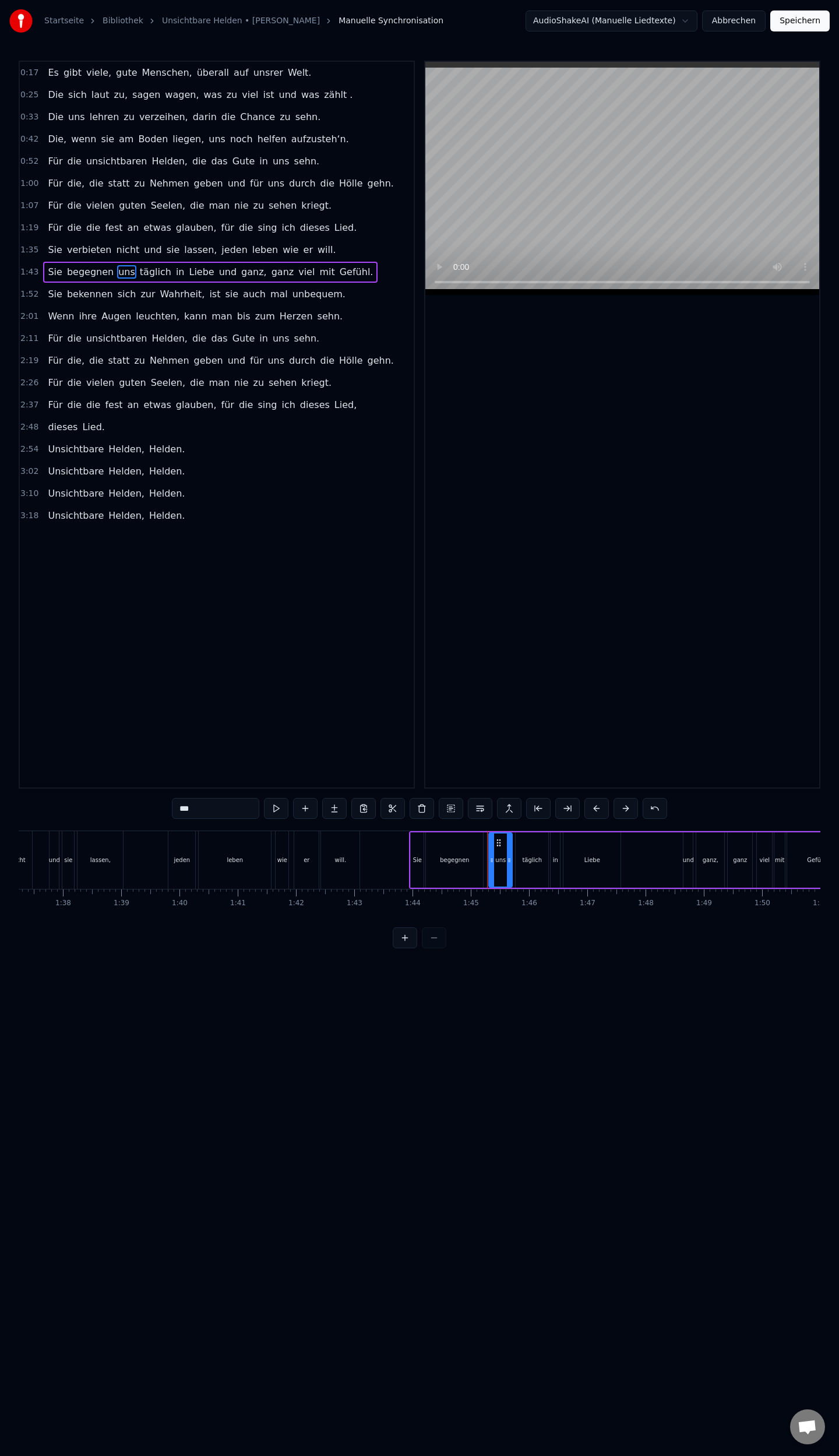
click at [797, 26] on button "Speichern" at bounding box center [799, 21] width 59 height 21
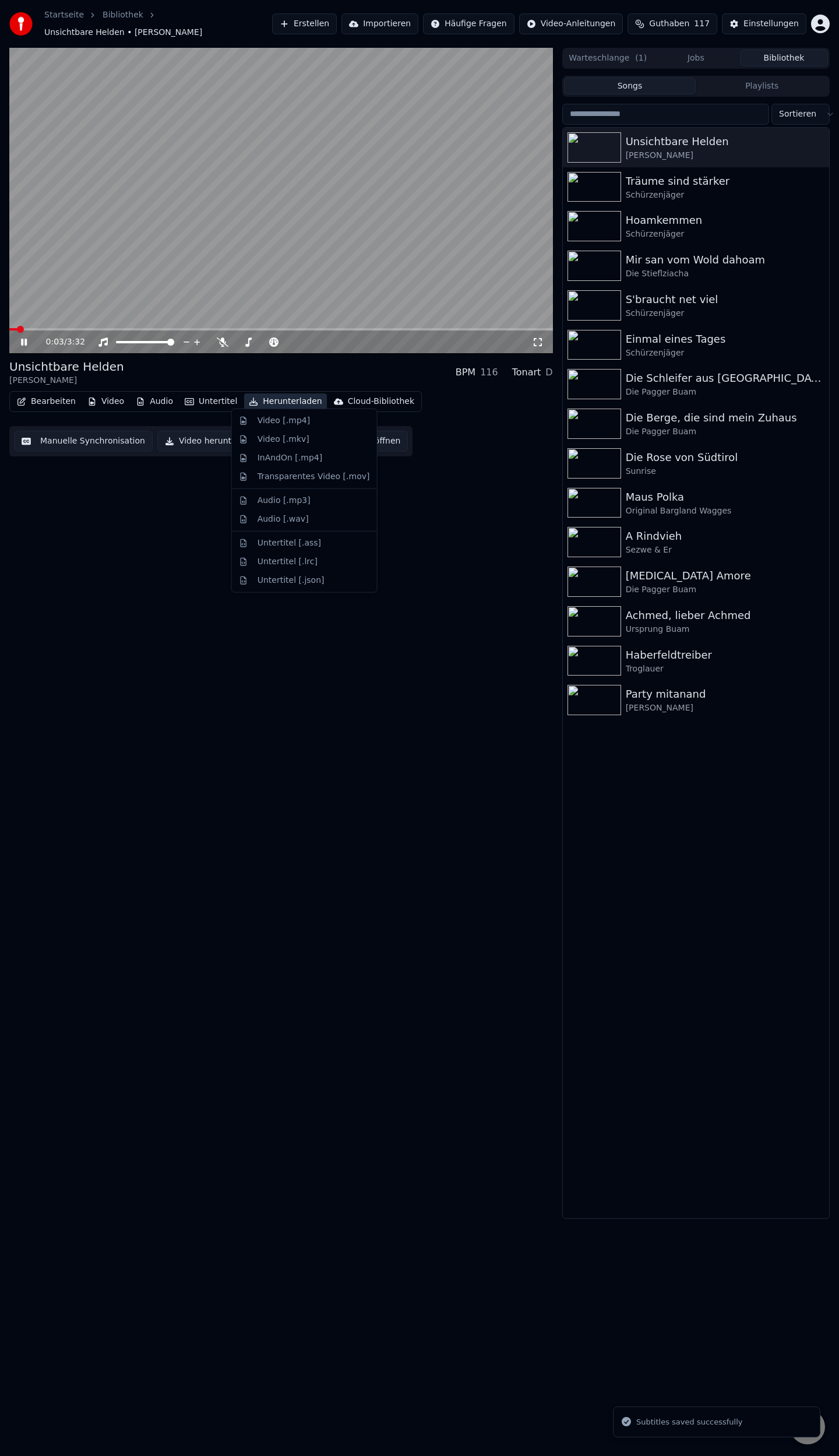
click at [261, 395] on button "Herunterladen" at bounding box center [285, 402] width 82 height 16
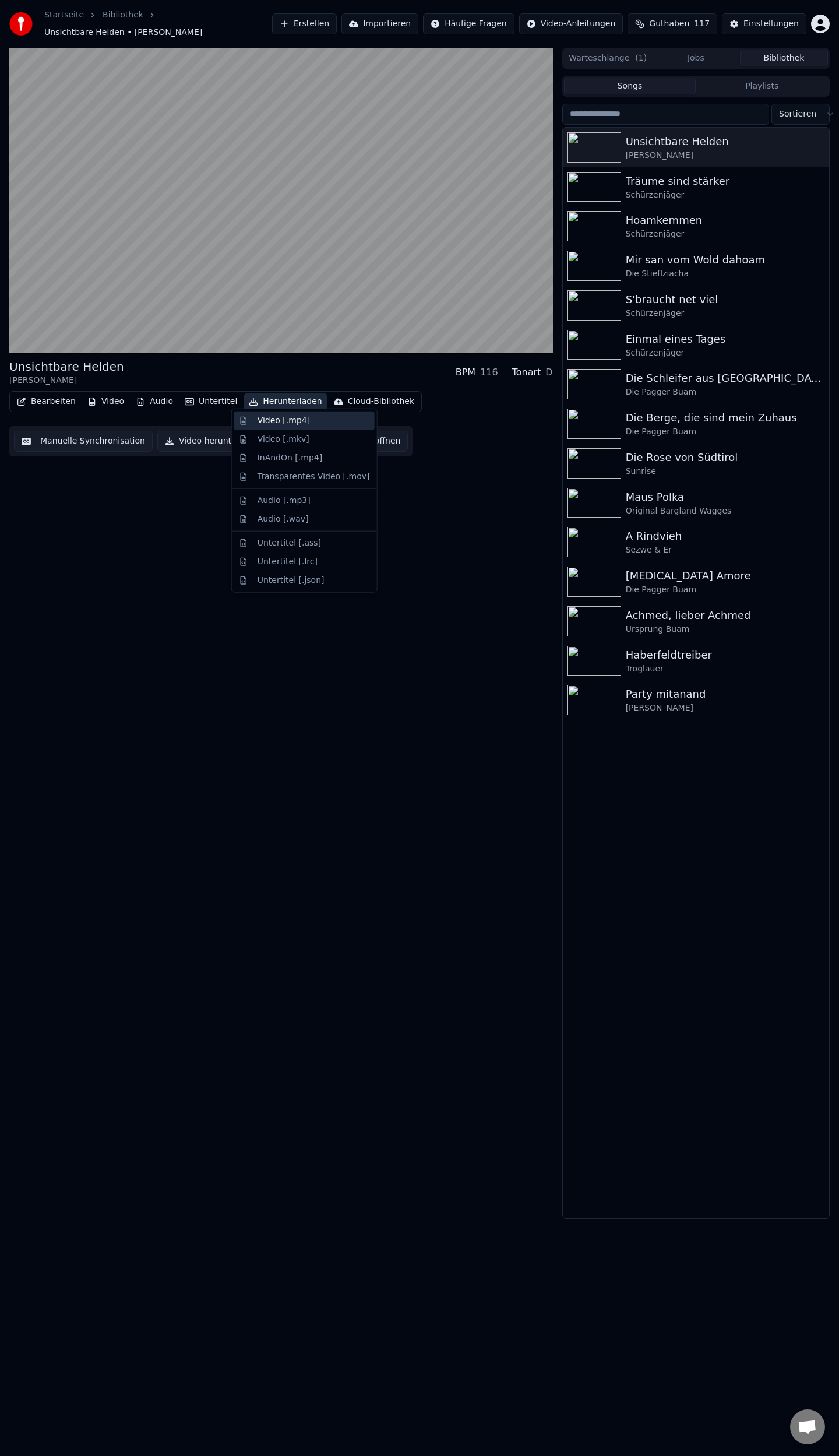
click at [288, 420] on div "Video [.mp4]" at bounding box center [284, 420] width 53 height 12
